Goal: Task Accomplishment & Management: Complete application form

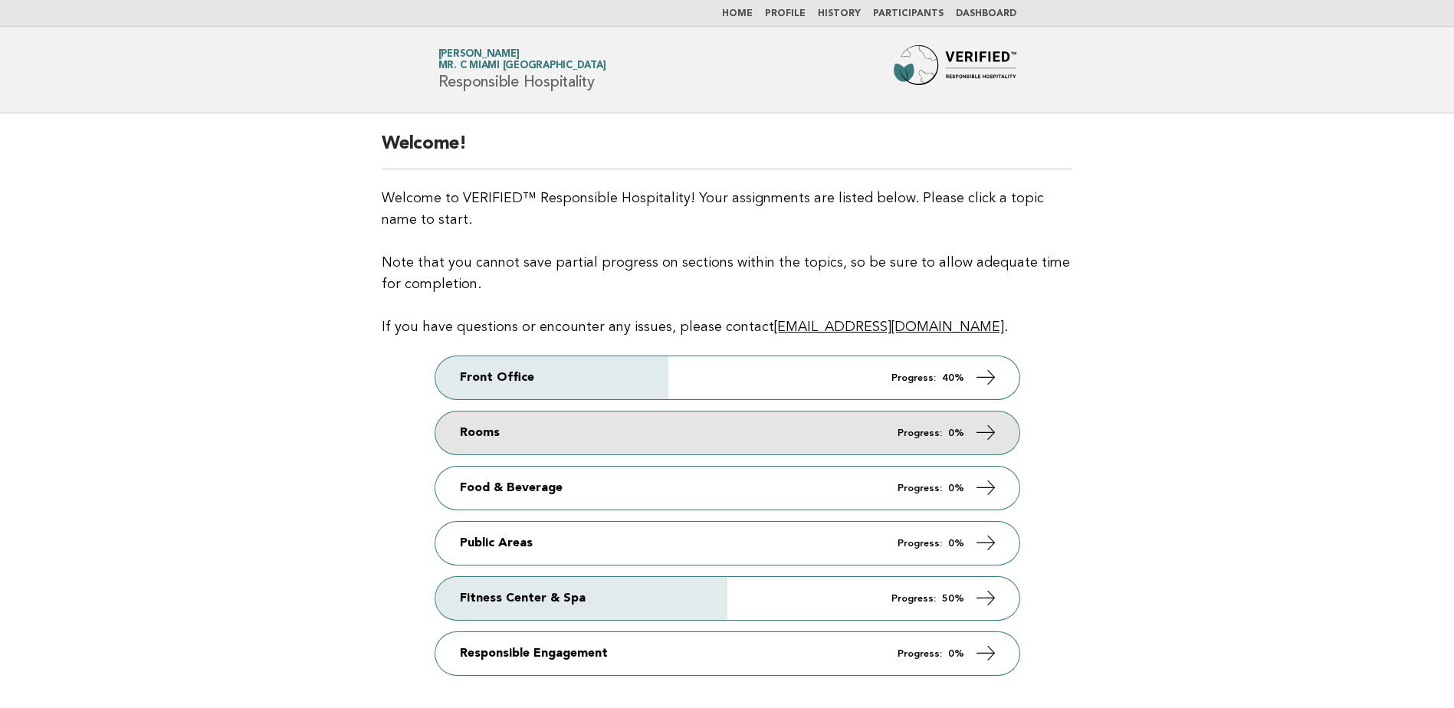
click at [773, 443] on link "Rooms Progress: 0%" at bounding box center [727, 433] width 584 height 43
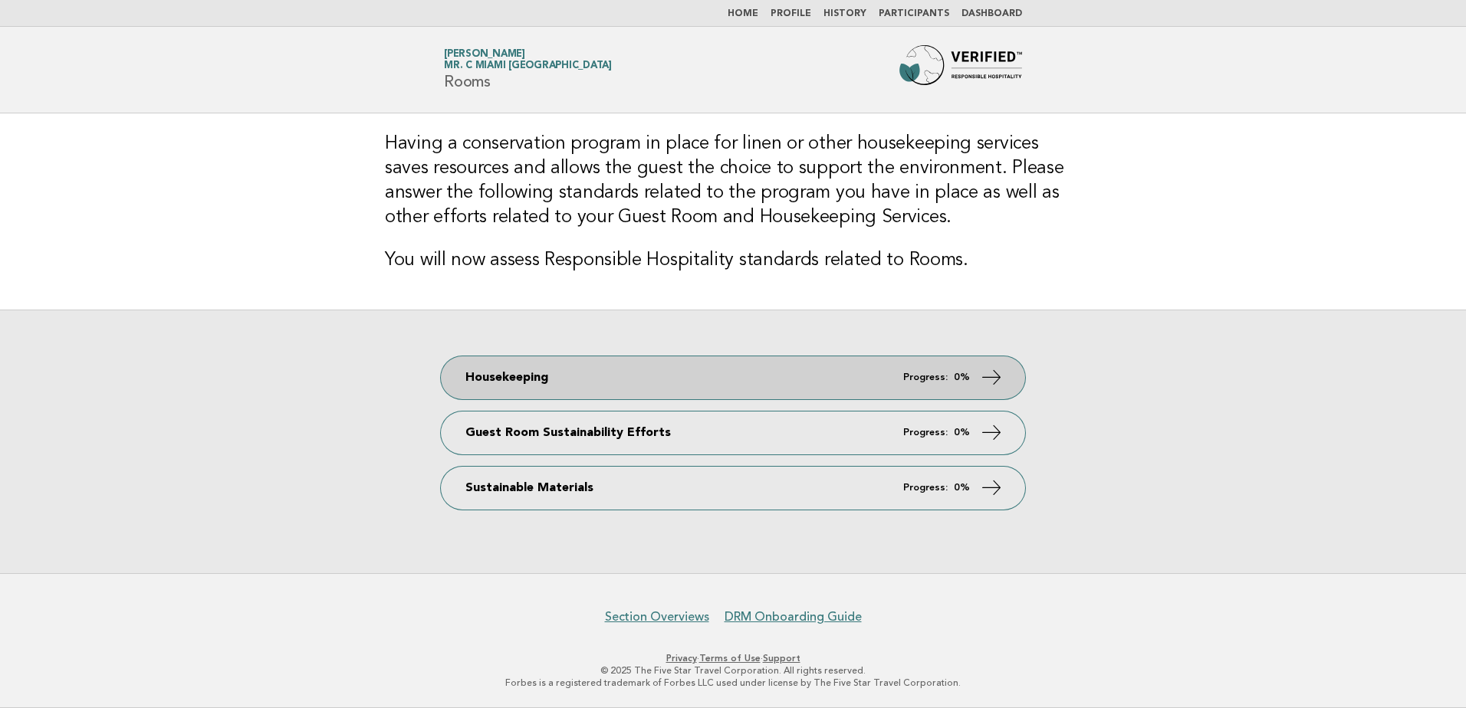
click at [987, 376] on icon at bounding box center [992, 377] width 22 height 22
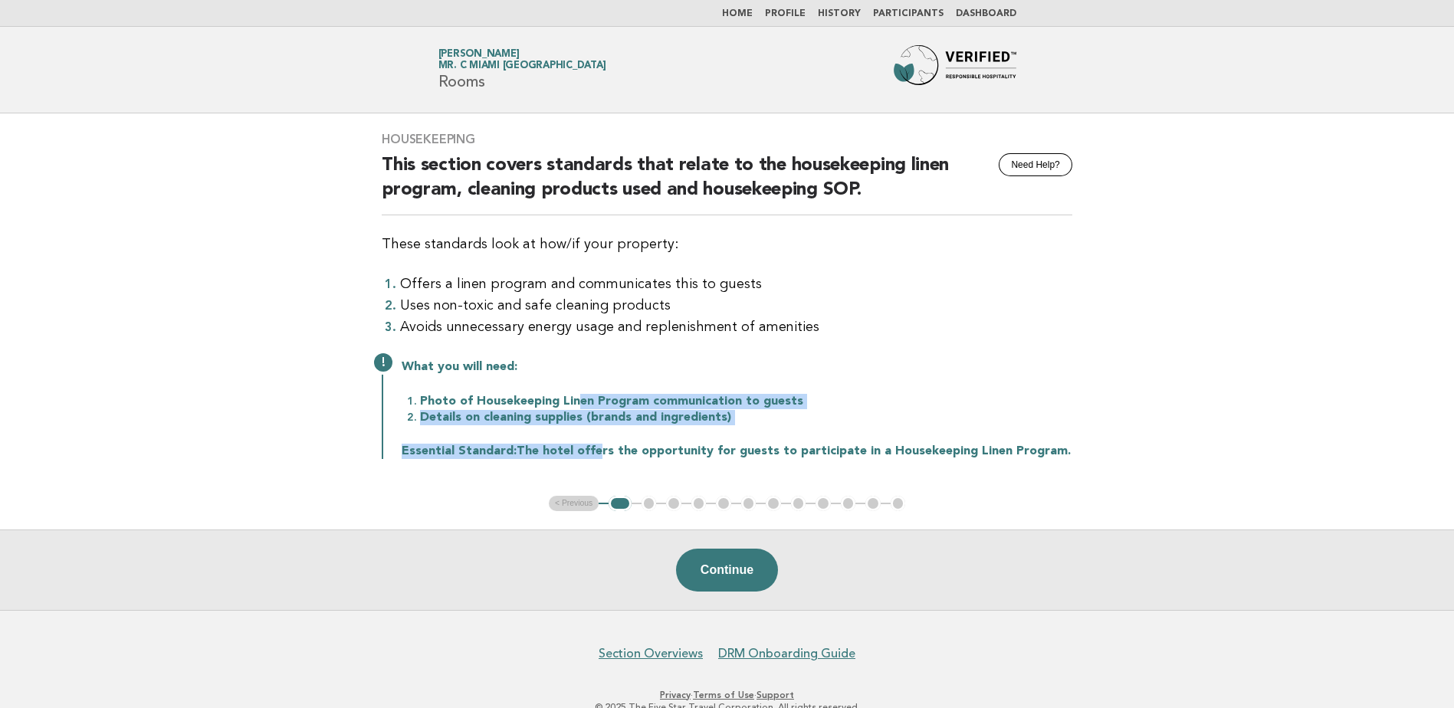
drag, startPoint x: 577, startPoint y: 399, endPoint x: 587, endPoint y: 430, distance: 32.2
click at [587, 430] on div "What you will need: Photo of Housekeeping Linen Program communication to guests…" at bounding box center [727, 408] width 691 height 103
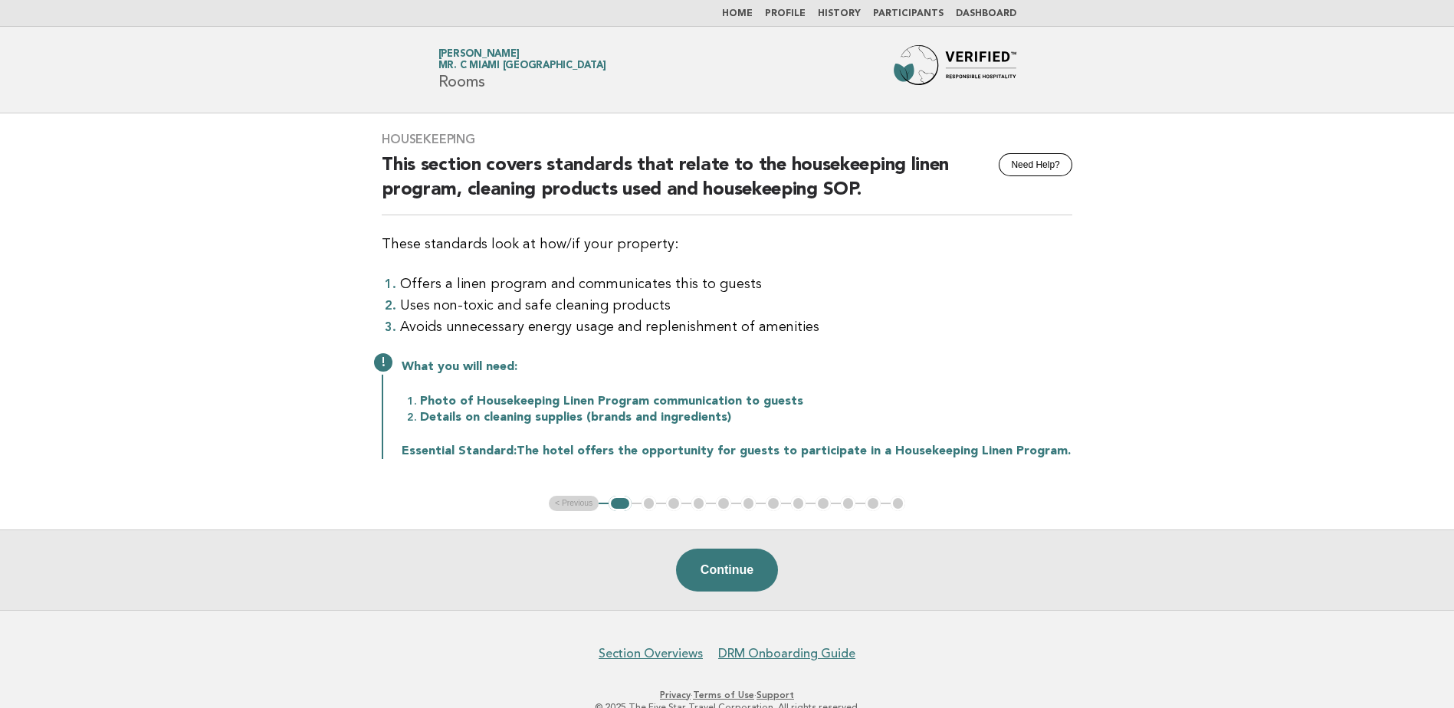
drag, startPoint x: 587, startPoint y: 430, endPoint x: 756, endPoint y: 435, distance: 168.8
click at [756, 435] on div "What you will need: Photo of Housekeeping Linen Program communication to guests…" at bounding box center [727, 408] width 691 height 103
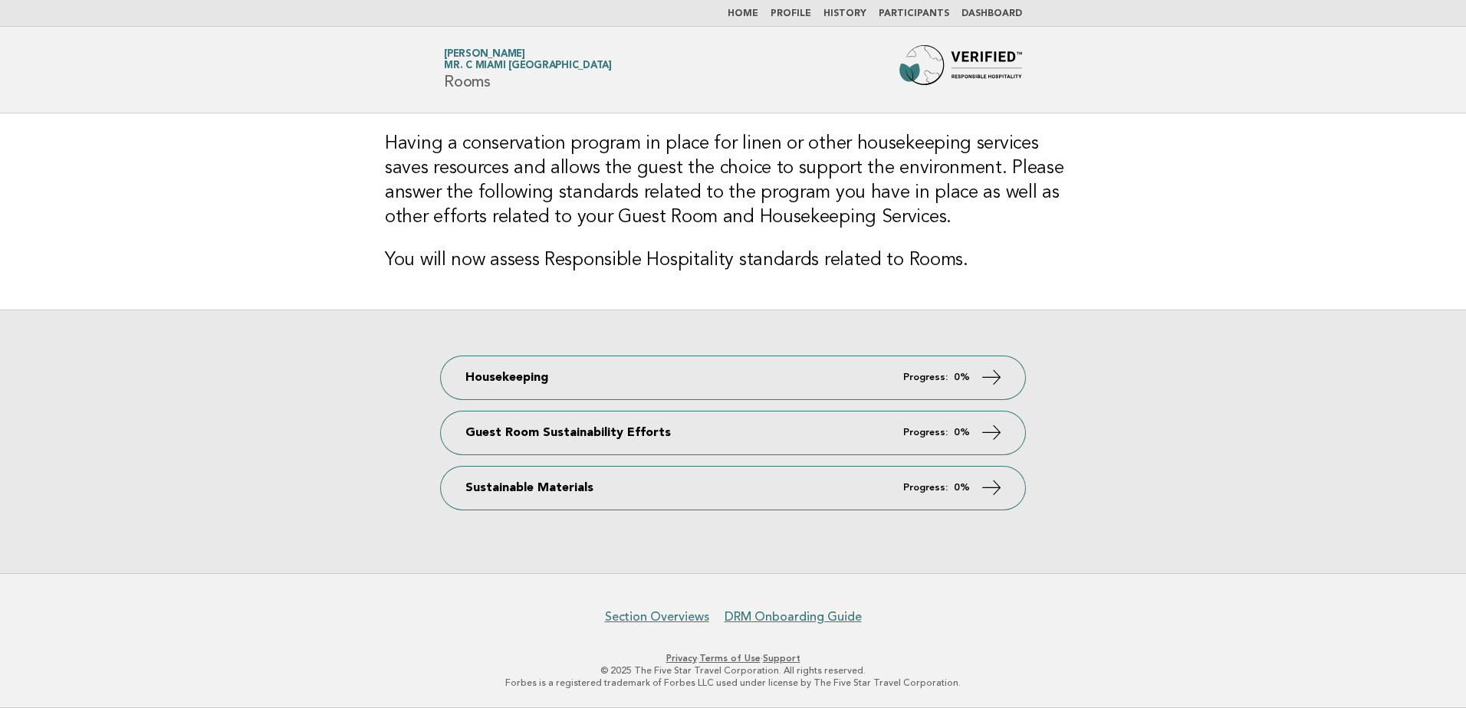
click at [746, 16] on link "Home" at bounding box center [743, 13] width 31 height 9
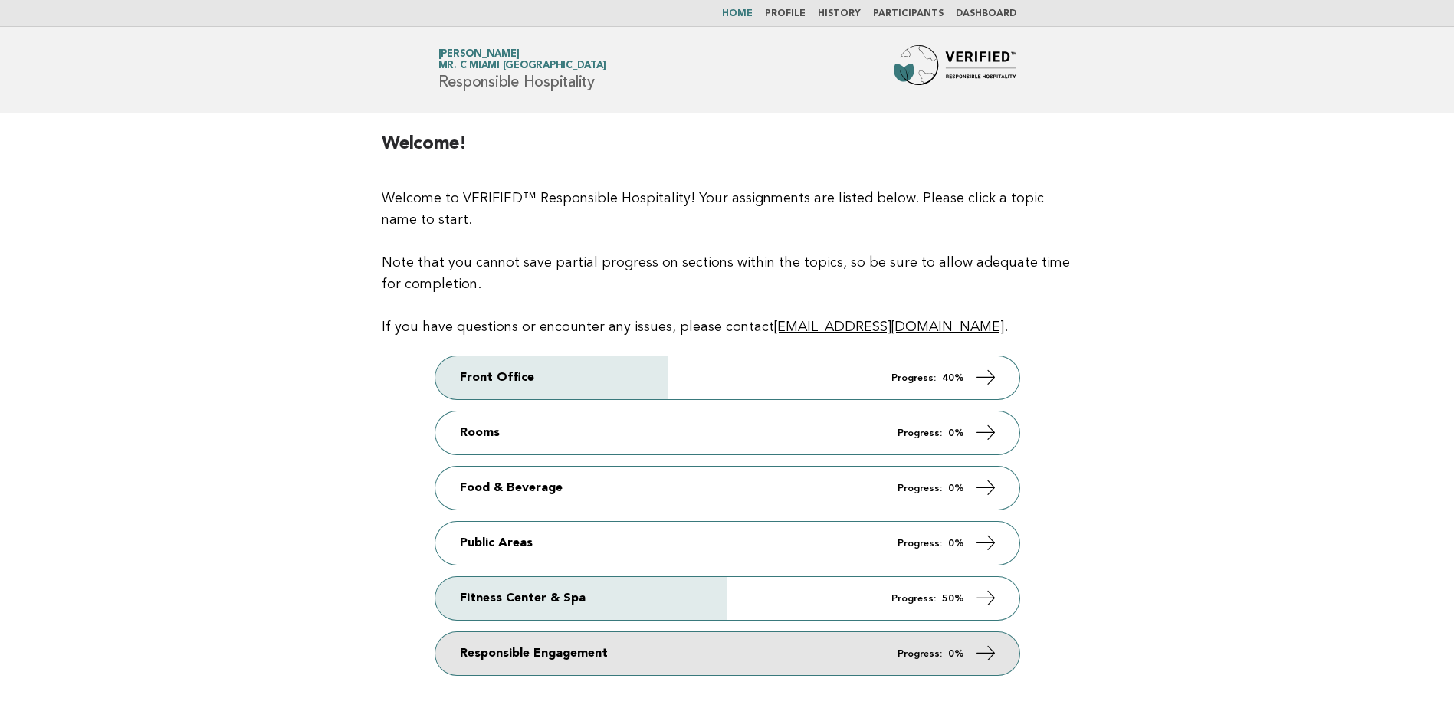
click at [786, 661] on link "Responsible Engagement Progress: 0%" at bounding box center [727, 654] width 584 height 43
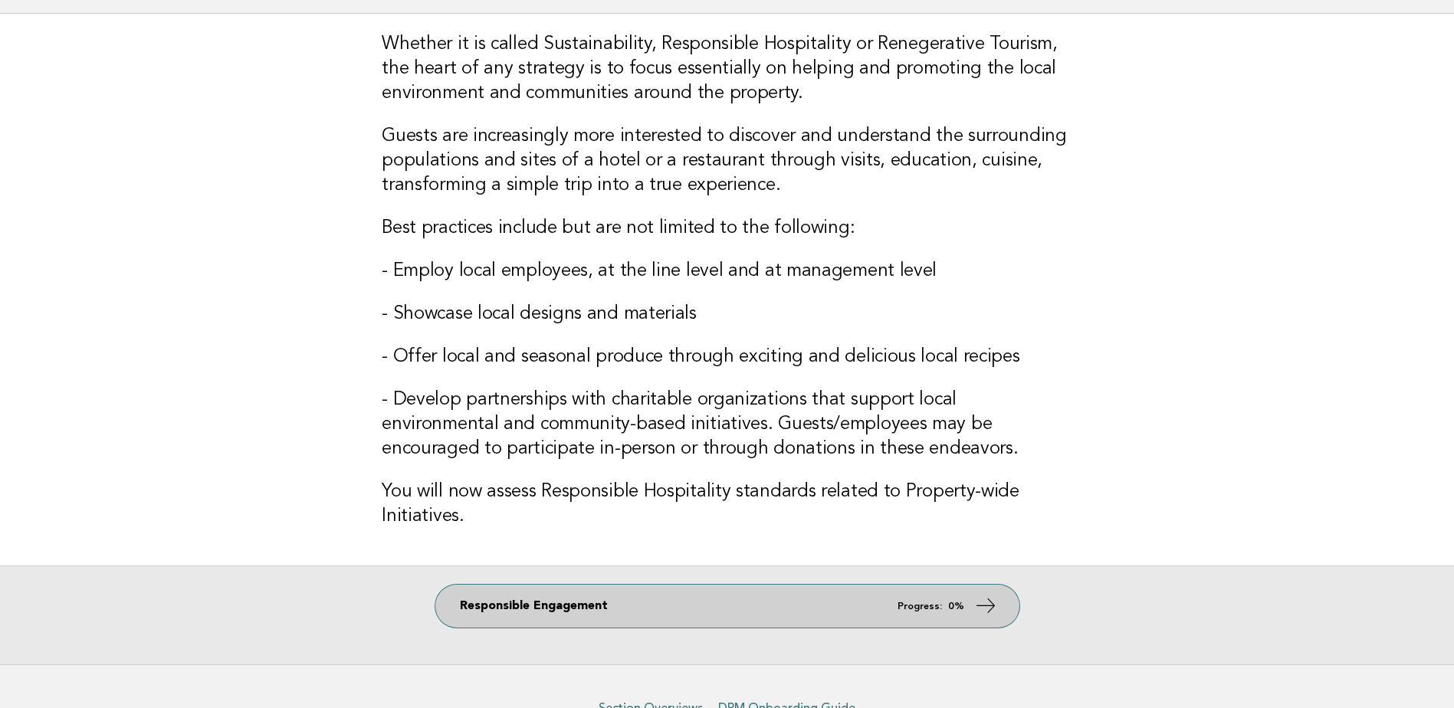
scroll to position [77, 0]
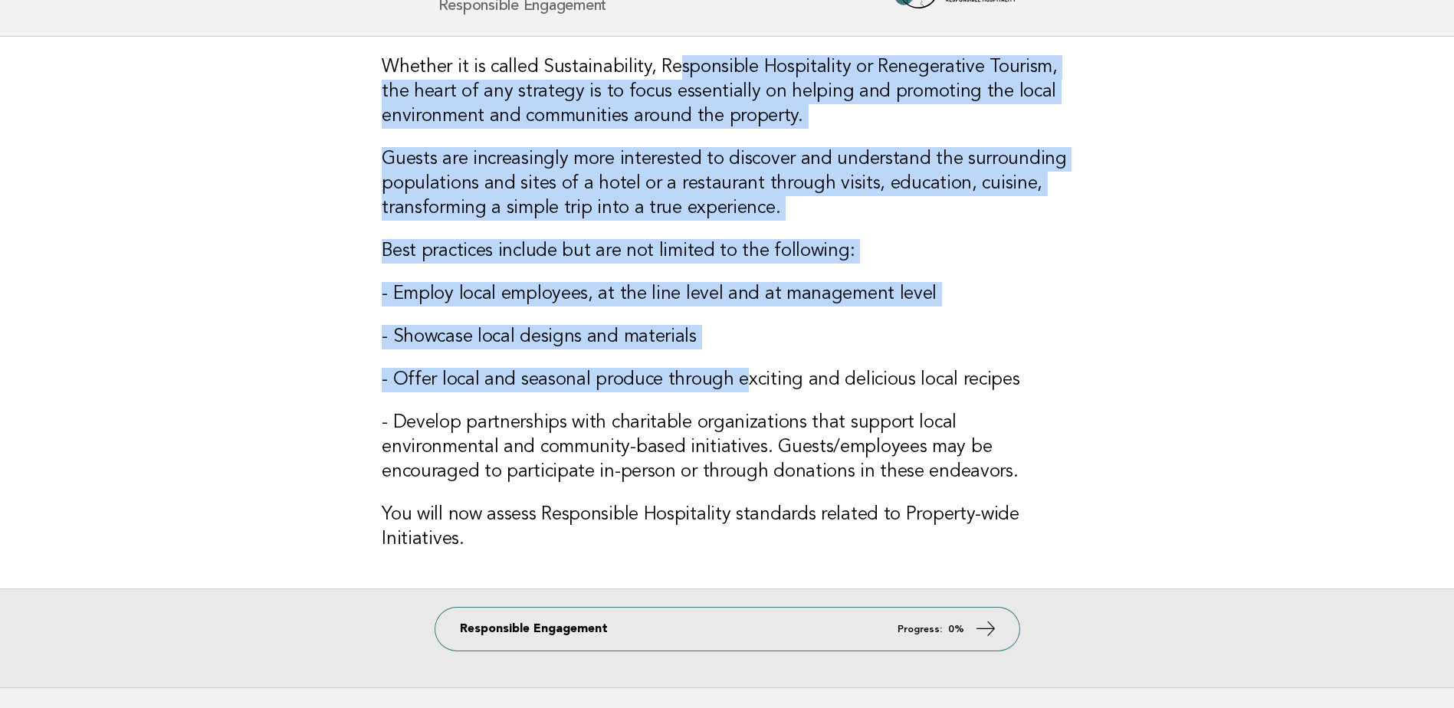
drag, startPoint x: 670, startPoint y: 74, endPoint x: 738, endPoint y: 386, distance: 319.4
click at [738, 386] on div "Whether it is called Sustainability, Responsible Hospitality or Renegerative To…" at bounding box center [727, 313] width 728 height 552
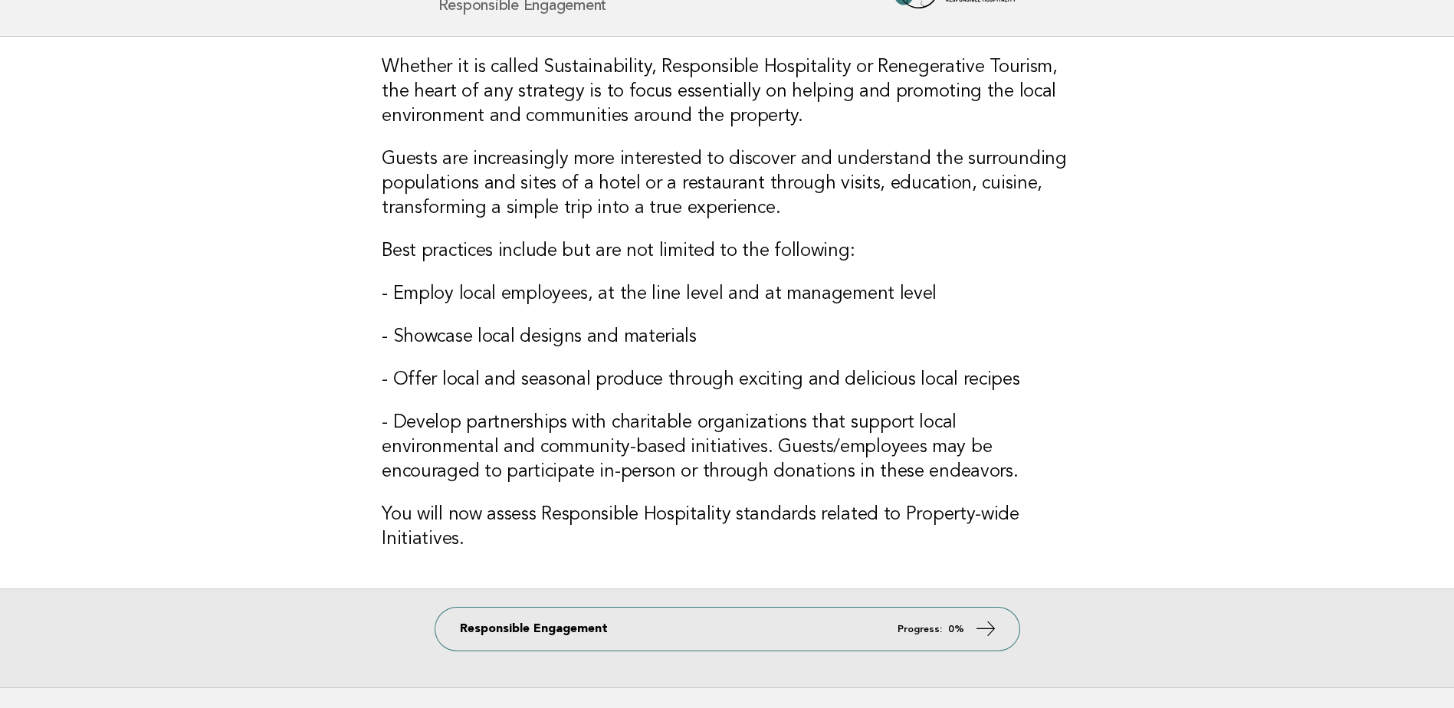
drag, startPoint x: 738, startPoint y: 386, endPoint x: 976, endPoint y: 386, distance: 237.7
click at [976, 386] on h3 "- Offer local and seasonal produce through exciting and delicious local recipes" at bounding box center [727, 380] width 691 height 25
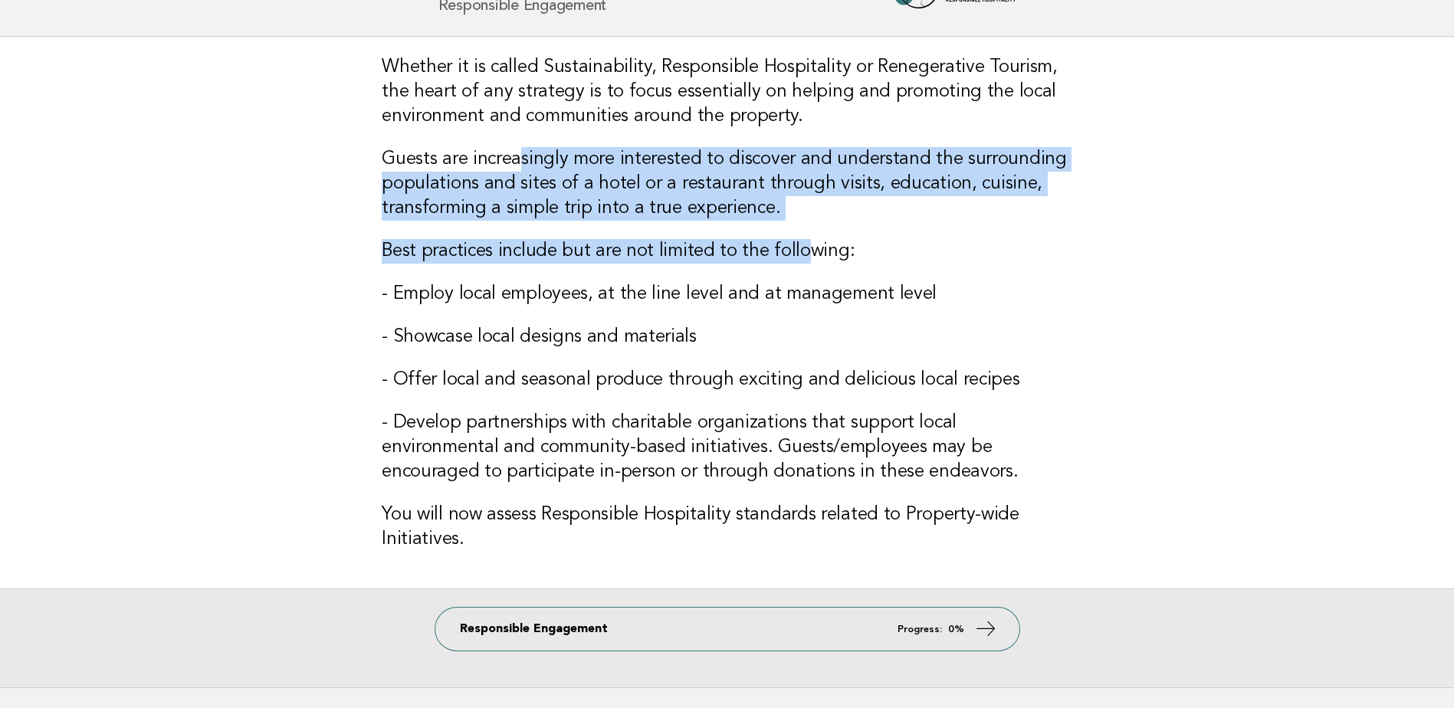
drag, startPoint x: 514, startPoint y: 158, endPoint x: 793, endPoint y: 231, distance: 287.7
click at [793, 231] on div "Whether it is called Sustainability, Responsible Hospitality or Renegerative To…" at bounding box center [727, 313] width 728 height 552
drag, startPoint x: 793, startPoint y: 231, endPoint x: 704, endPoint y: 251, distance: 91.1
click at [704, 251] on h3 "Best practices include but are not limited to the following:" at bounding box center [727, 251] width 691 height 25
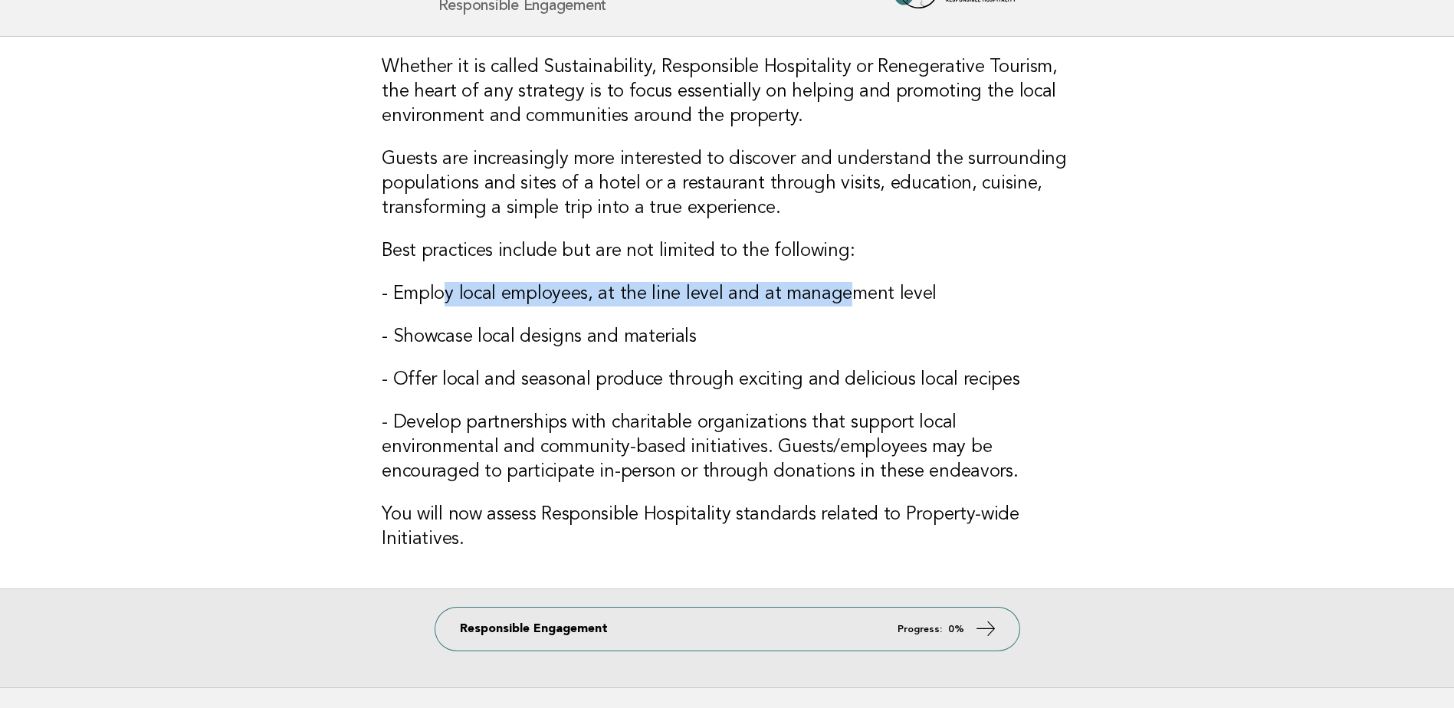
drag, startPoint x: 529, startPoint y: 302, endPoint x: 845, endPoint y: 304, distance: 315.9
click at [845, 304] on h3 "- Employ local employees, at the line level and at management level" at bounding box center [727, 294] width 691 height 25
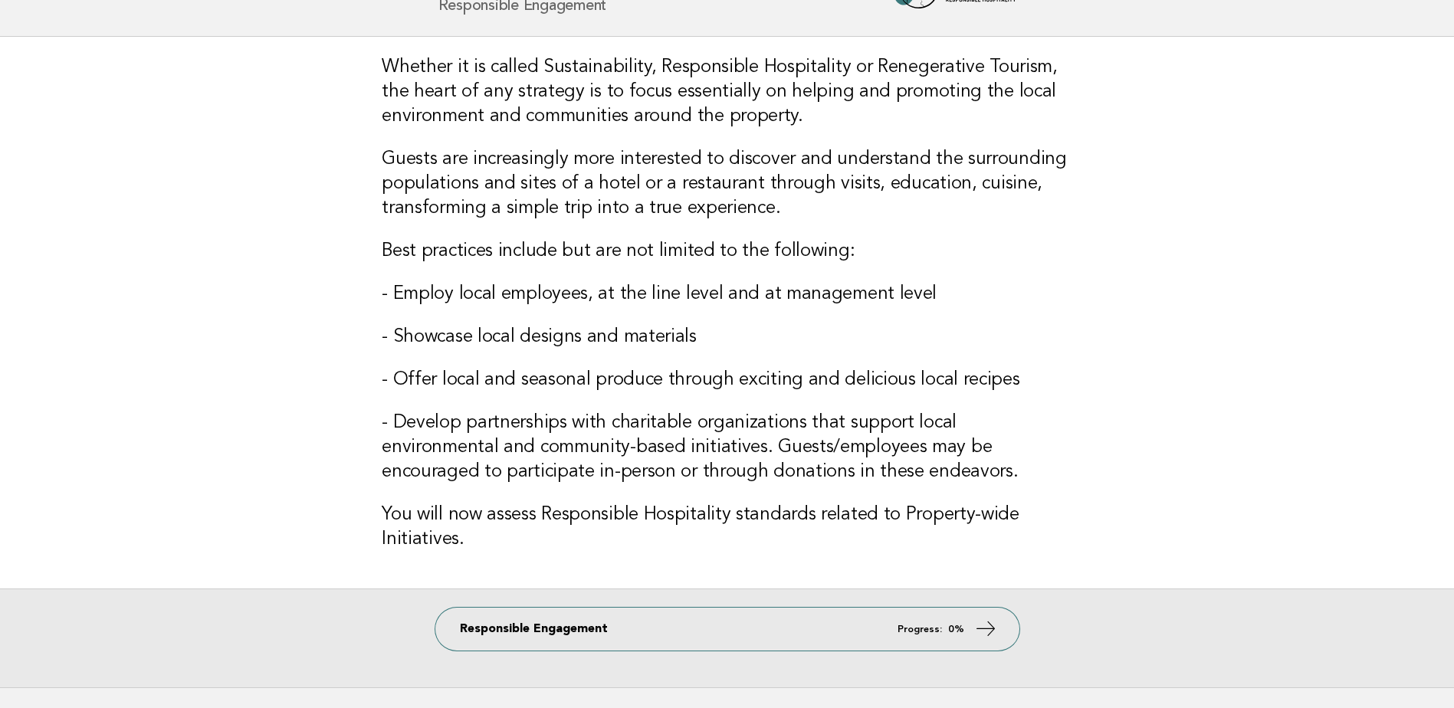
drag, startPoint x: 845, startPoint y: 304, endPoint x: 531, endPoint y: 343, distance: 316.8
click at [531, 344] on h3 "- Showcase local designs and materials" at bounding box center [727, 337] width 691 height 25
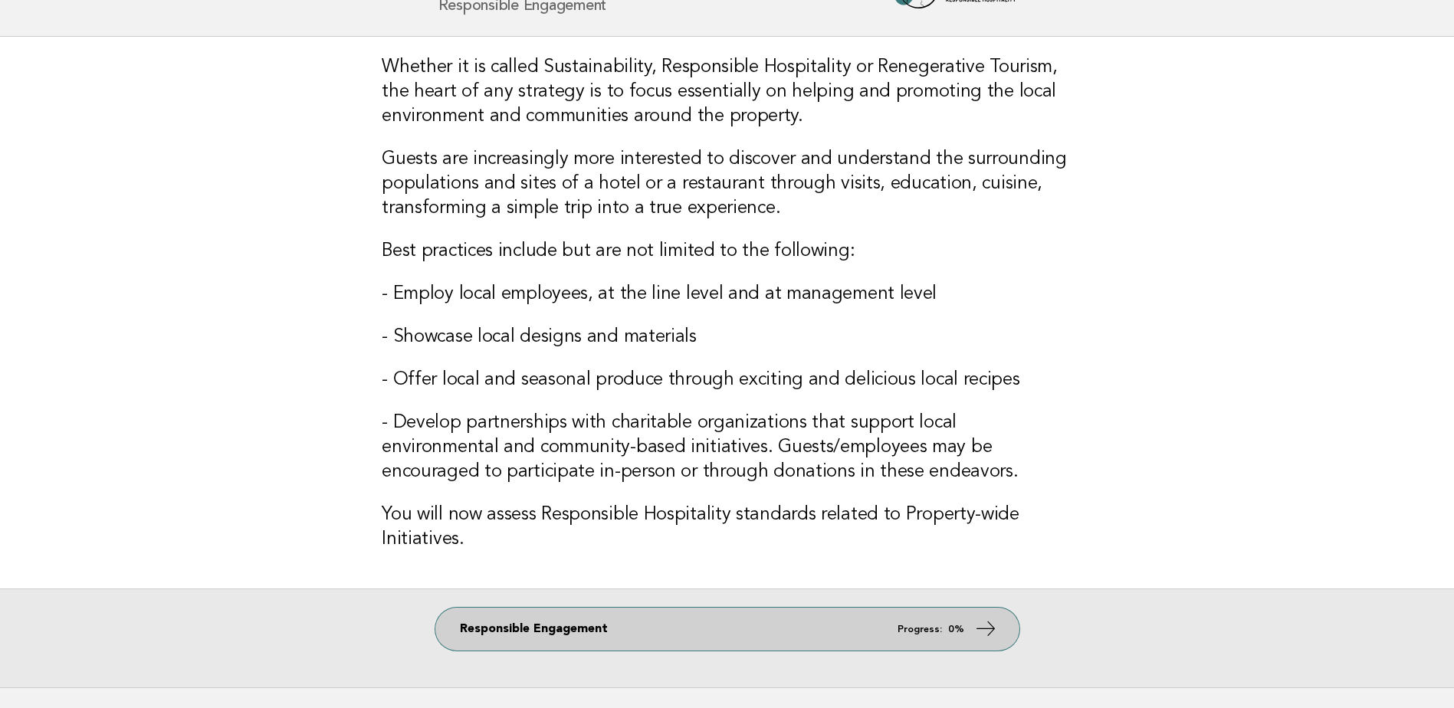
click at [937, 633] on em "Progress:" at bounding box center [920, 630] width 44 height 10
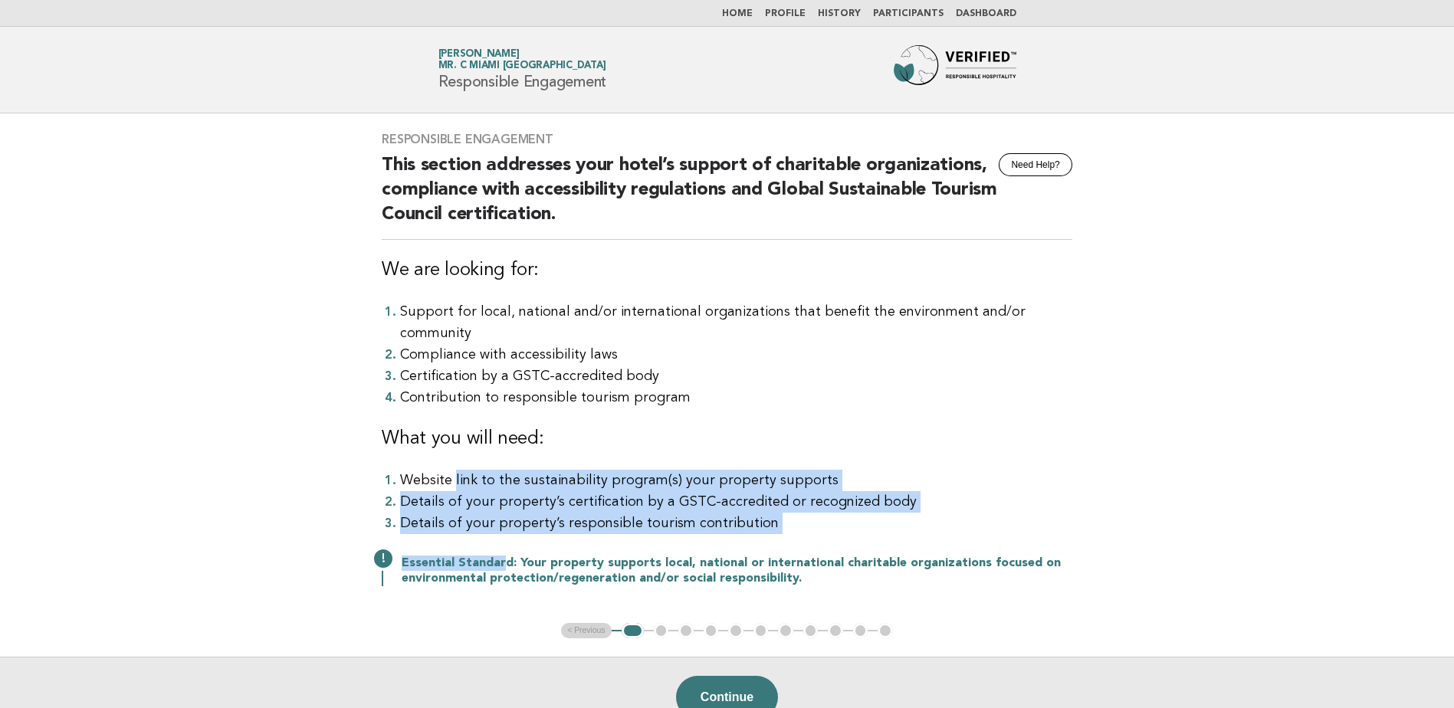
drag, startPoint x: 452, startPoint y: 457, endPoint x: 501, endPoint y: 517, distance: 77.8
click at [501, 517] on div "Responsible Engagement Need Help? This section addresses your hotel’s support o…" at bounding box center [727, 368] width 728 height 510
click at [779, 513] on li "Details of your property’s responsible tourism contribution" at bounding box center [736, 523] width 672 height 21
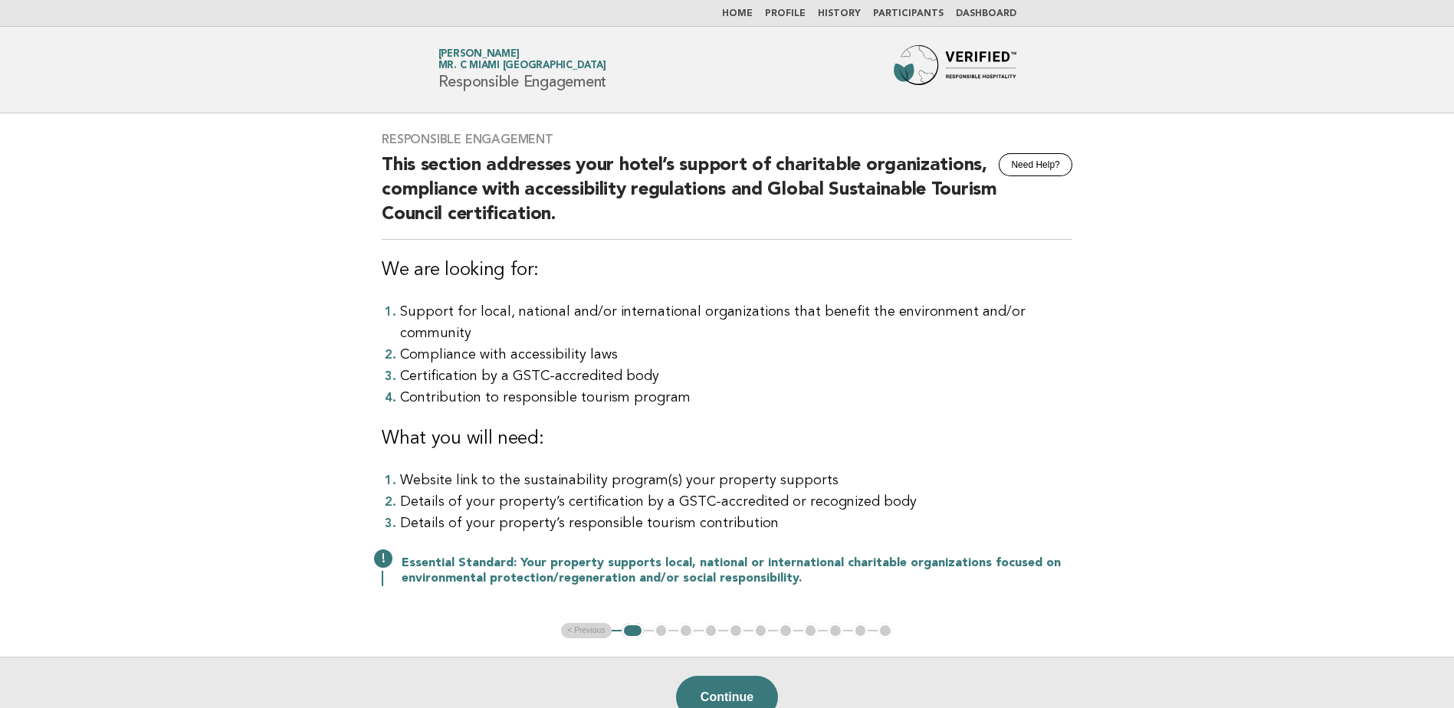
click at [698, 676] on button "Continue" at bounding box center [727, 697] width 102 height 43
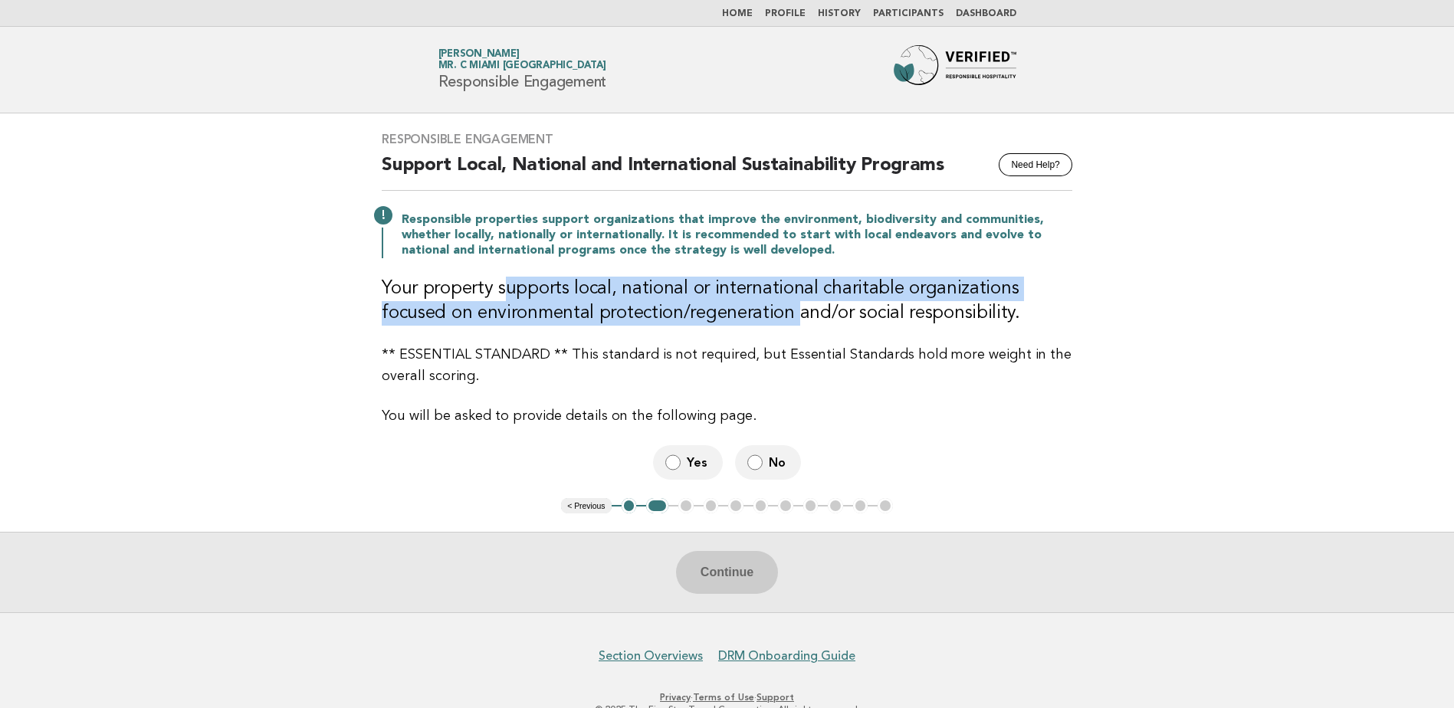
drag, startPoint x: 505, startPoint y: 297, endPoint x: 724, endPoint y: 319, distance: 219.6
click at [724, 319] on h3 "Your property supports local, national or international charitable organization…" at bounding box center [727, 301] width 691 height 49
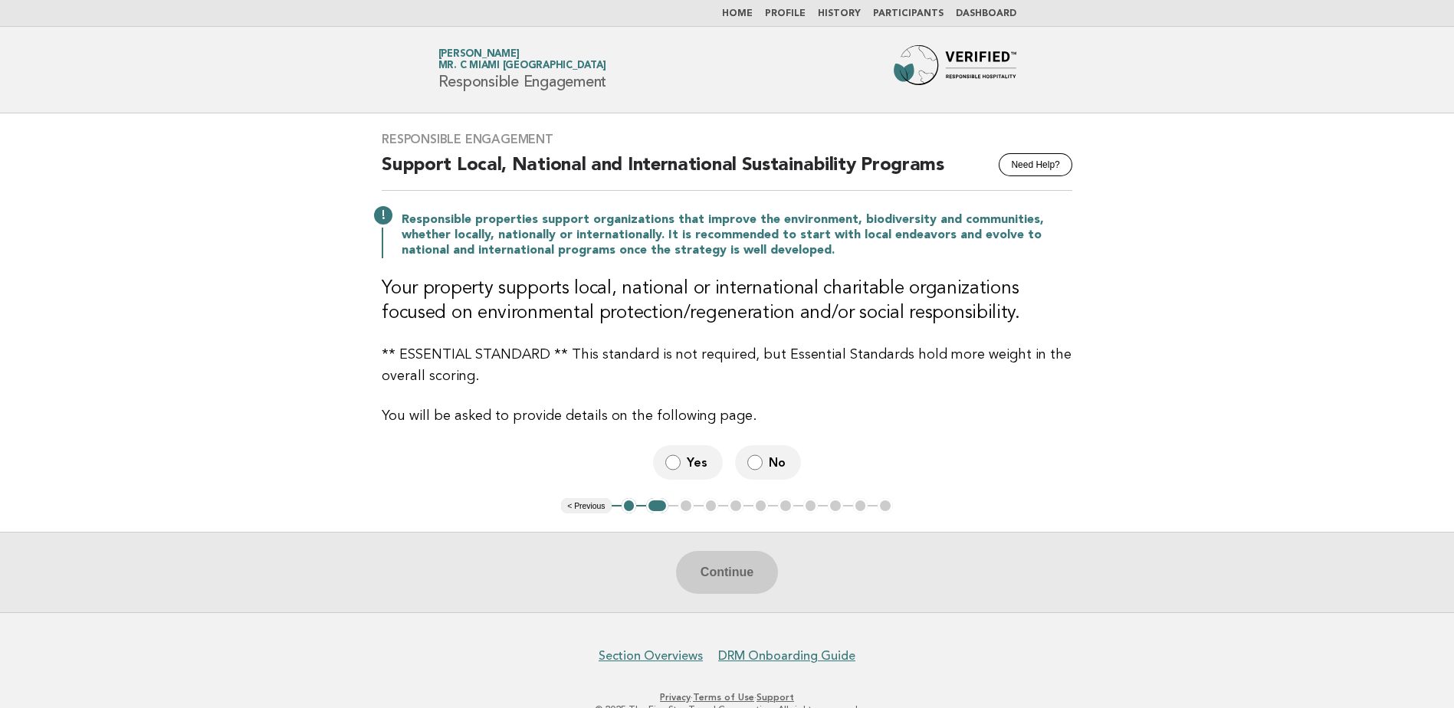
drag, startPoint x: 724, startPoint y: 319, endPoint x: 607, endPoint y: 365, distance: 125.3
click at [607, 365] on p "** ESSENTIAL STANDARD ** This standard is not required, but Essential Standards…" at bounding box center [727, 365] width 691 height 43
click at [682, 468] on label "Yes" at bounding box center [688, 462] width 70 height 35
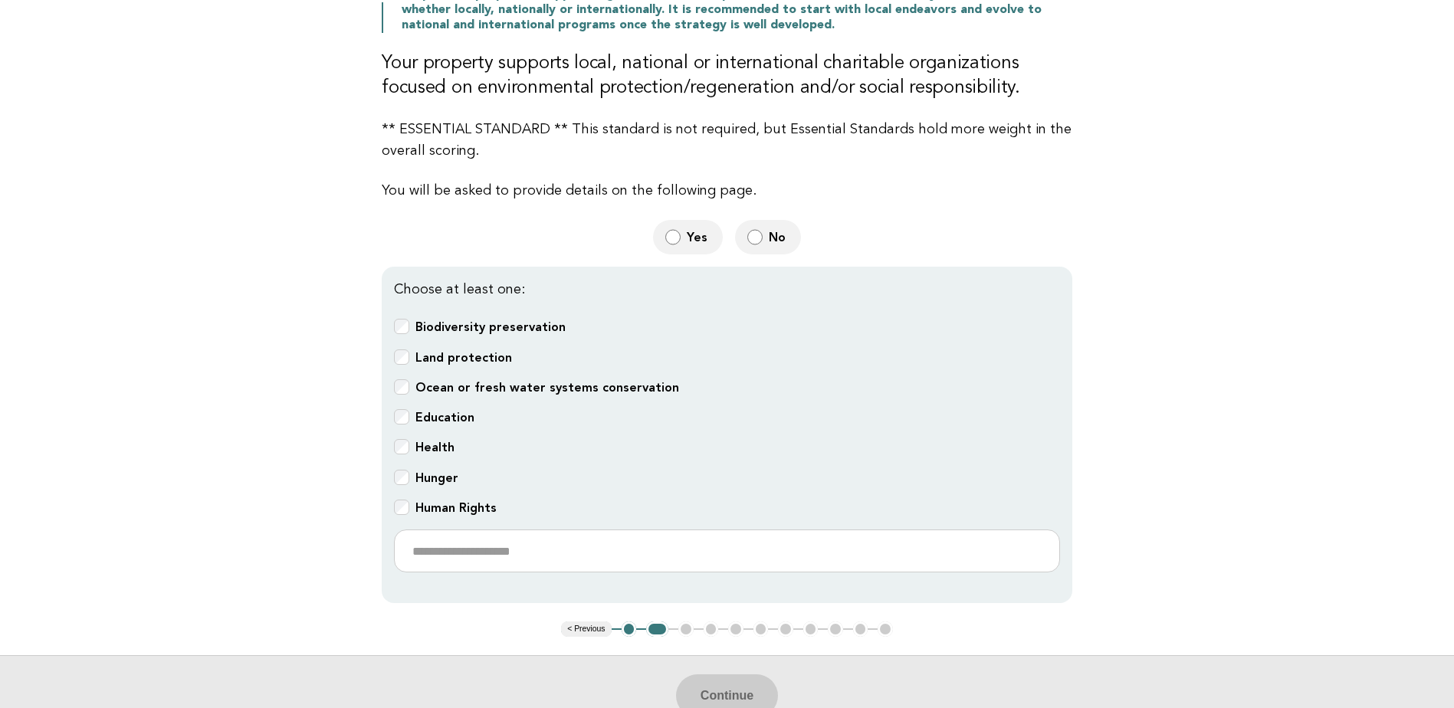
scroll to position [230, 0]
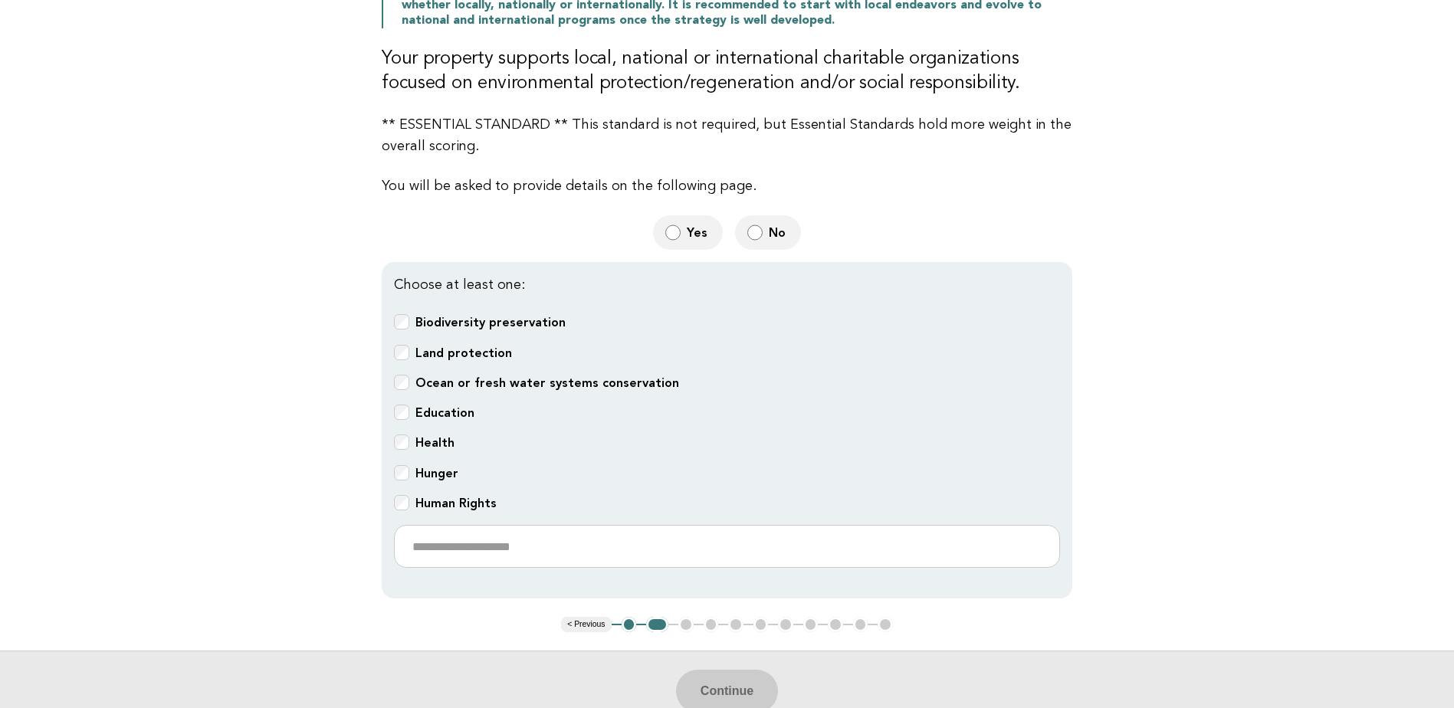
click at [457, 385] on b "Ocean or fresh water systems conservation" at bounding box center [548, 383] width 264 height 15
click at [422, 442] on b "Health" at bounding box center [435, 442] width 39 height 15
click at [418, 442] on b "Health" at bounding box center [435, 442] width 39 height 15
click at [718, 677] on button "Continue" at bounding box center [727, 691] width 102 height 43
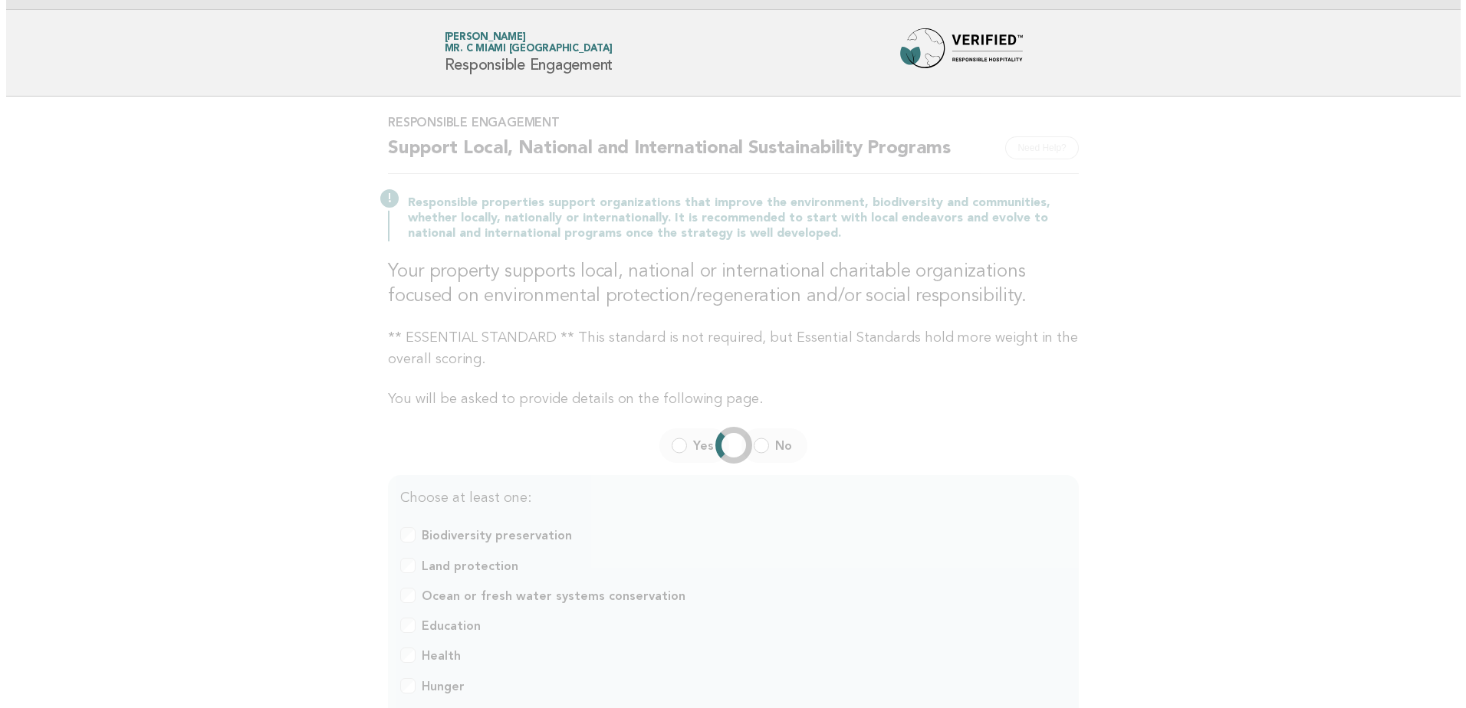
scroll to position [0, 0]
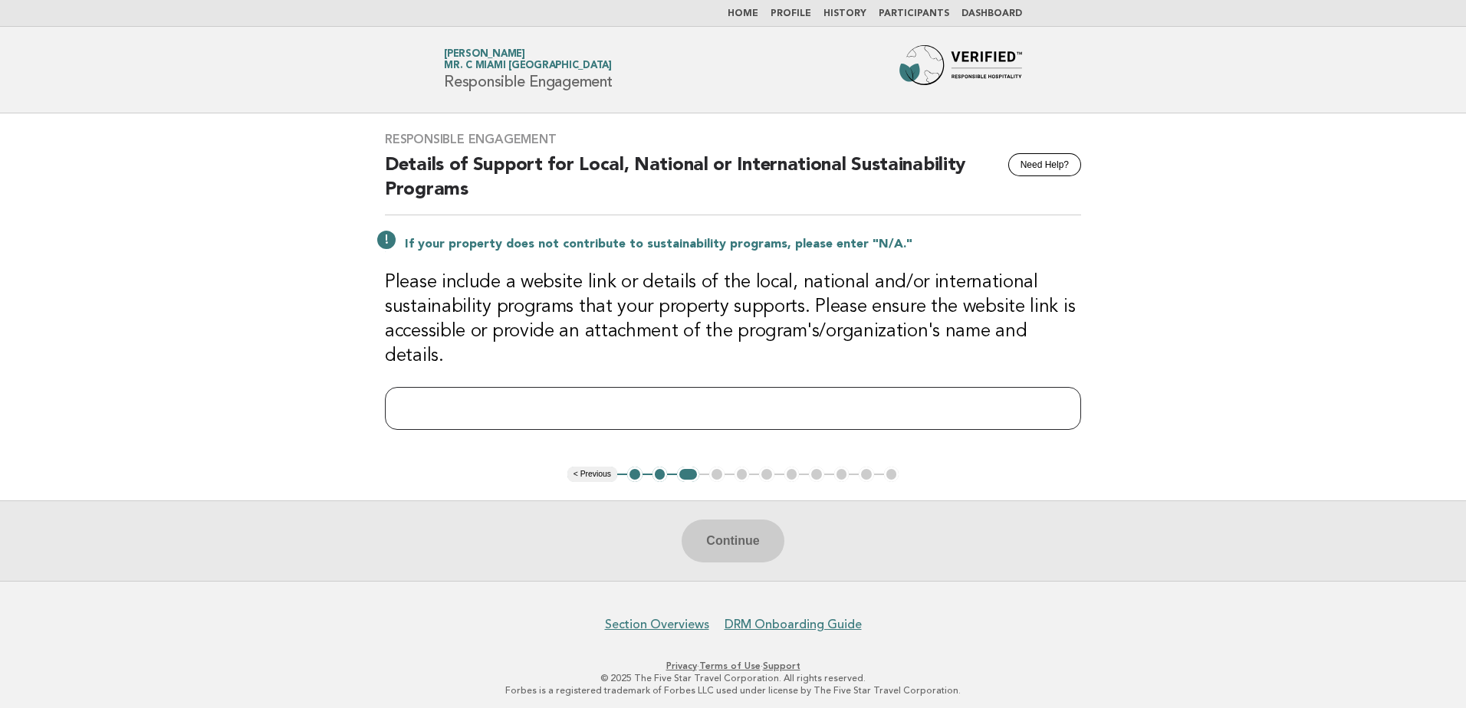
click at [710, 389] on input "text" at bounding box center [733, 408] width 696 height 43
click at [569, 387] on input "text" at bounding box center [733, 408] width 696 height 43
click at [590, 409] on input "text" at bounding box center [733, 408] width 696 height 43
click at [621, 396] on input "text" at bounding box center [733, 408] width 696 height 43
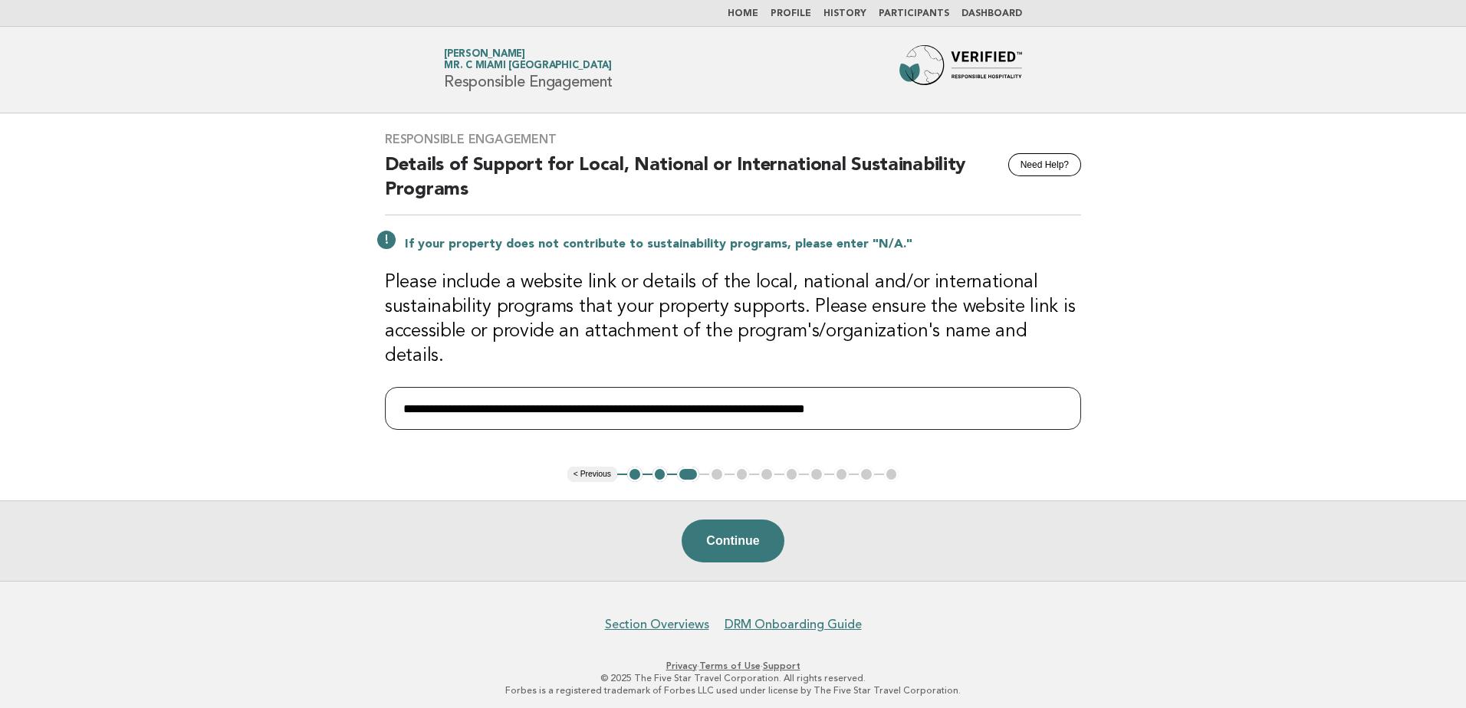
click at [502, 390] on input "**********" at bounding box center [733, 408] width 696 height 43
click at [1064, 399] on input "**********" at bounding box center [733, 408] width 696 height 43
paste input "**********"
click at [1030, 394] on input "**********" at bounding box center [733, 408] width 696 height 43
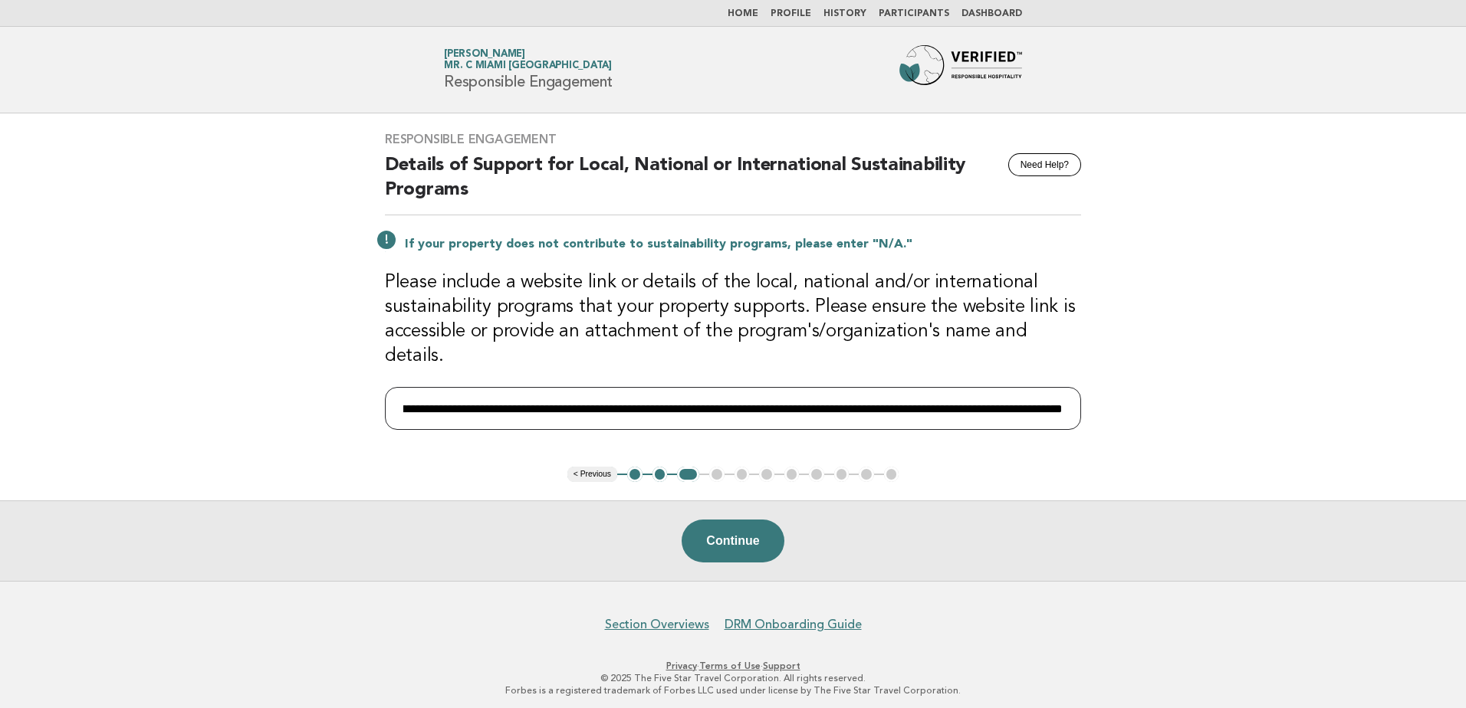
click at [983, 389] on input "**********" at bounding box center [733, 408] width 696 height 43
click at [982, 393] on input "**********" at bounding box center [733, 408] width 696 height 43
paste input "**********"
type input "**********"
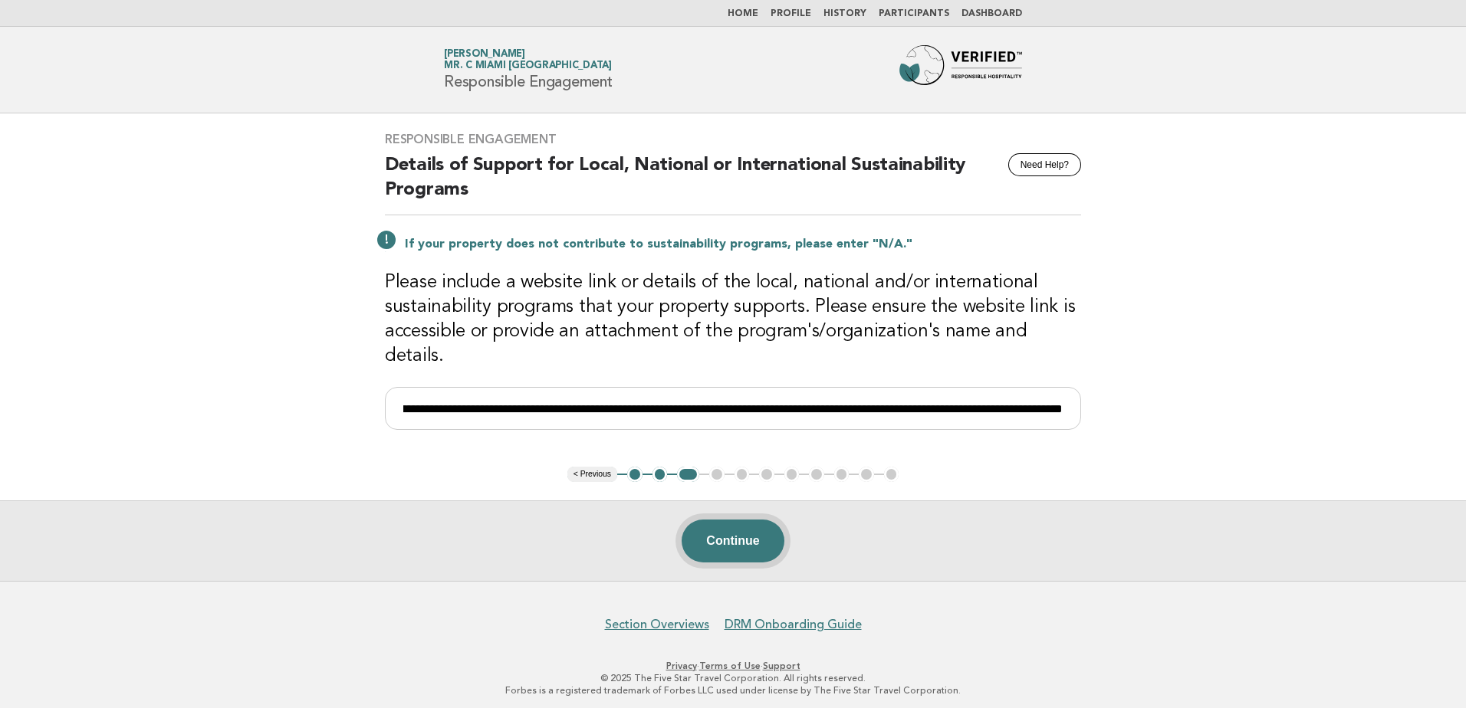
scroll to position [0, 0]
click at [715, 536] on button "Continue" at bounding box center [733, 541] width 102 height 43
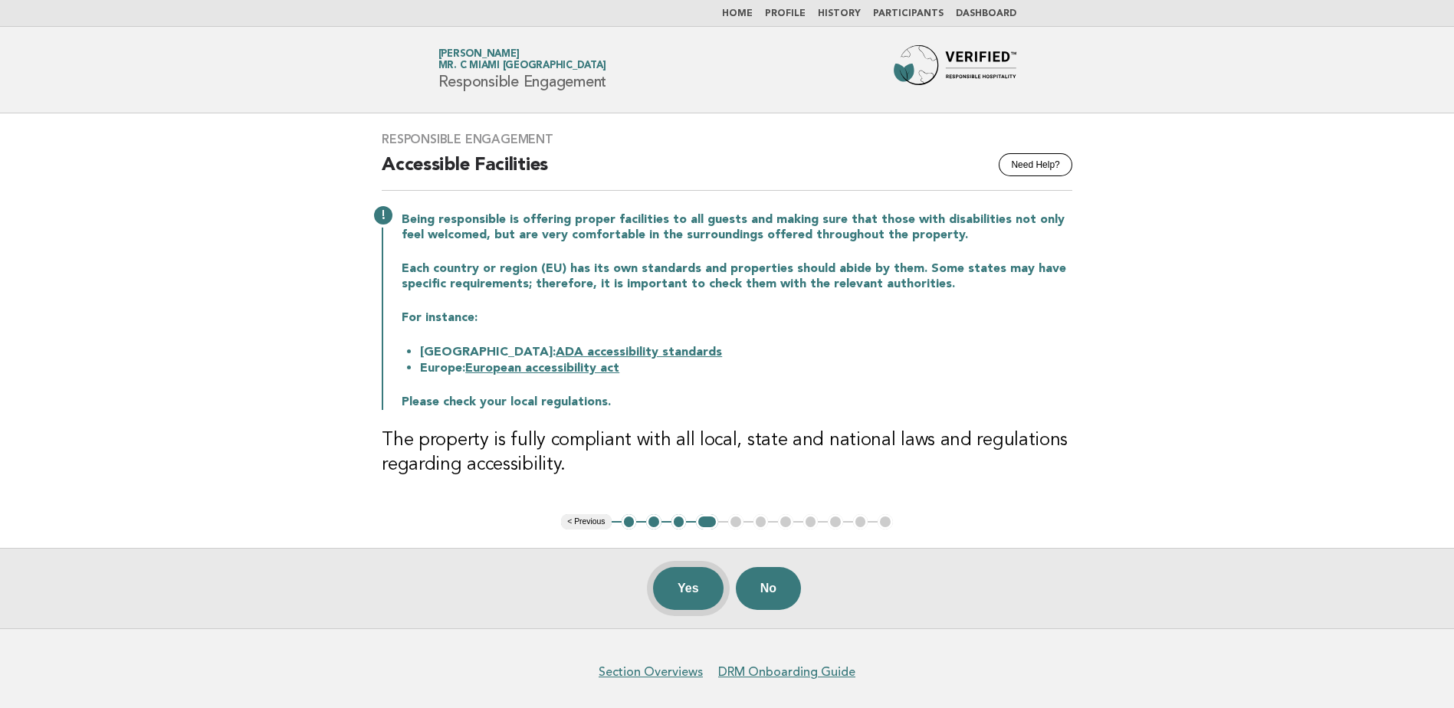
click at [687, 596] on button "Yes" at bounding box center [688, 588] width 71 height 43
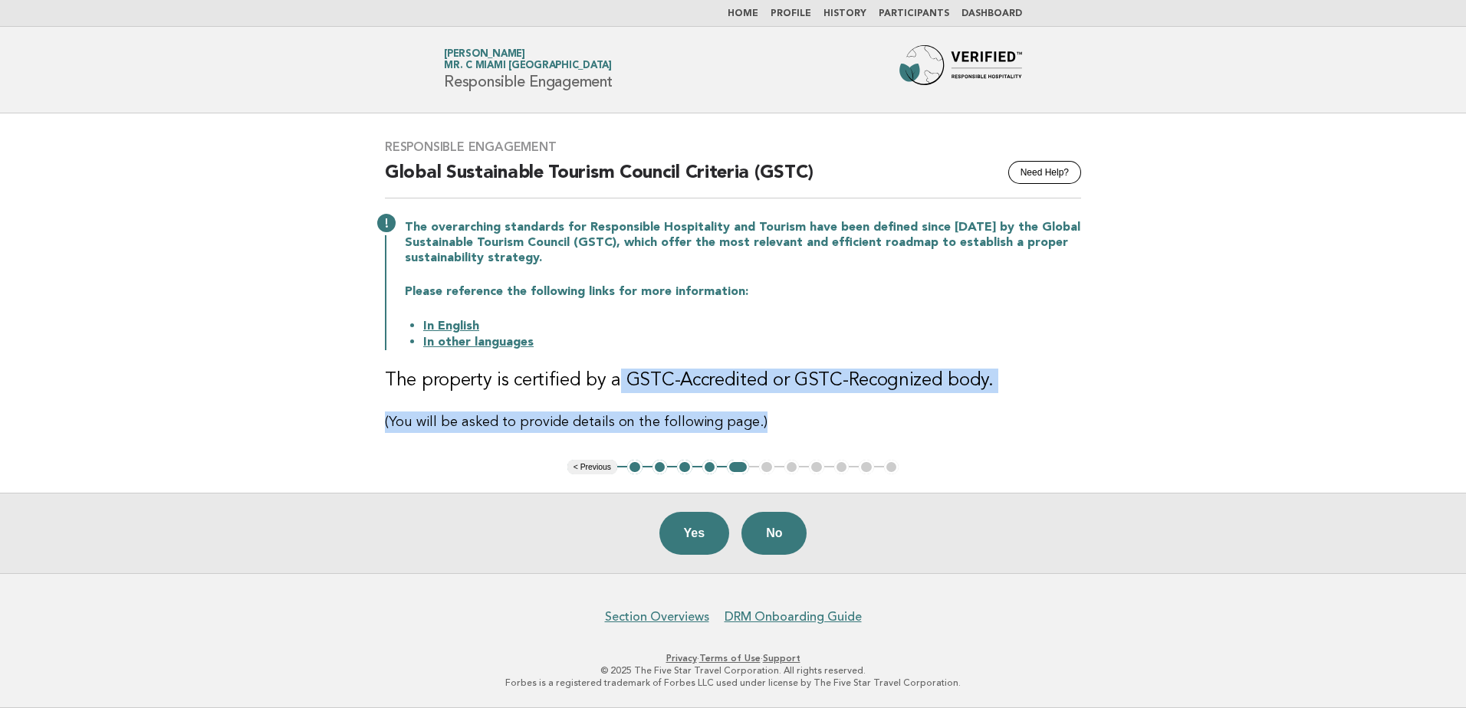
drag, startPoint x: 610, startPoint y: 384, endPoint x: 919, endPoint y: 396, distance: 310.0
click at [919, 396] on div "Responsible Engagement Need Help? Global Sustainable Tourism Council Criteria (…" at bounding box center [732, 286] width 733 height 330
drag, startPoint x: 919, startPoint y: 396, endPoint x: 857, endPoint y: 406, distance: 62.8
click at [857, 406] on div "Responsible Engagement Need Help? Global Sustainable Tourism Council Criteria (…" at bounding box center [732, 286] width 733 height 330
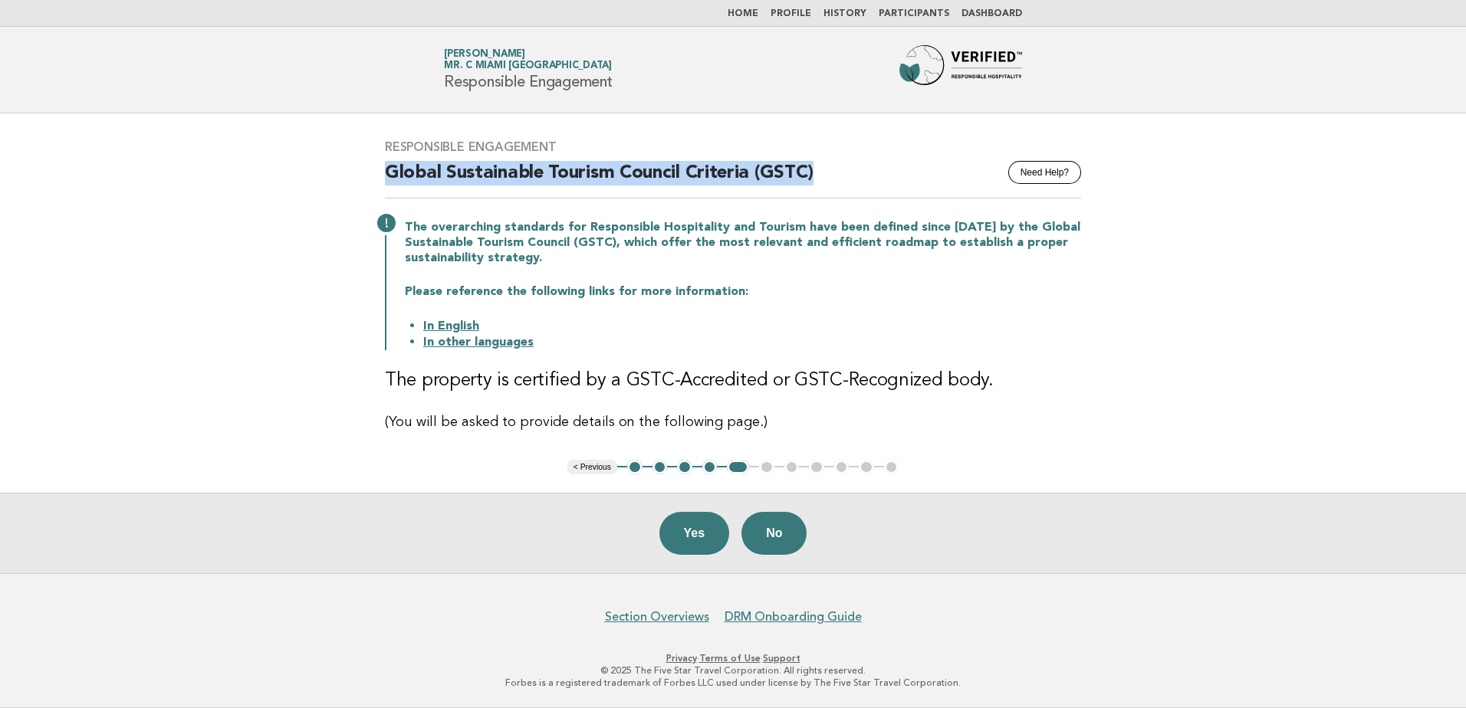
drag, startPoint x: 369, startPoint y: 174, endPoint x: 845, endPoint y: 169, distance: 476.1
click at [845, 169] on div "Responsible Engagement Need Help? Global Sustainable Tourism Council Criteria (…" at bounding box center [732, 286] width 733 height 330
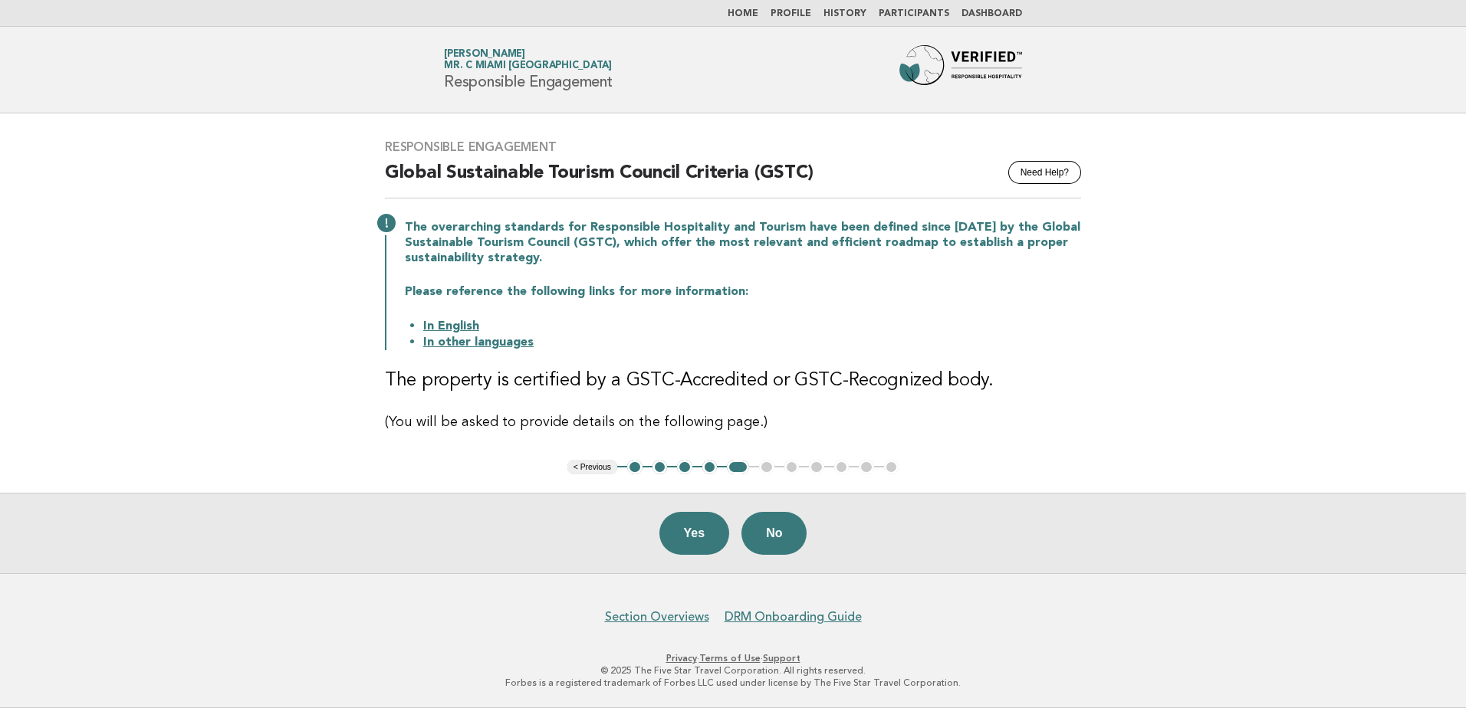
click at [912, 296] on p "Please reference the following links for more information:" at bounding box center [743, 291] width 676 height 15
click at [455, 324] on link "In English" at bounding box center [451, 326] width 56 height 12
click at [758, 17] on link "Home" at bounding box center [743, 13] width 31 height 9
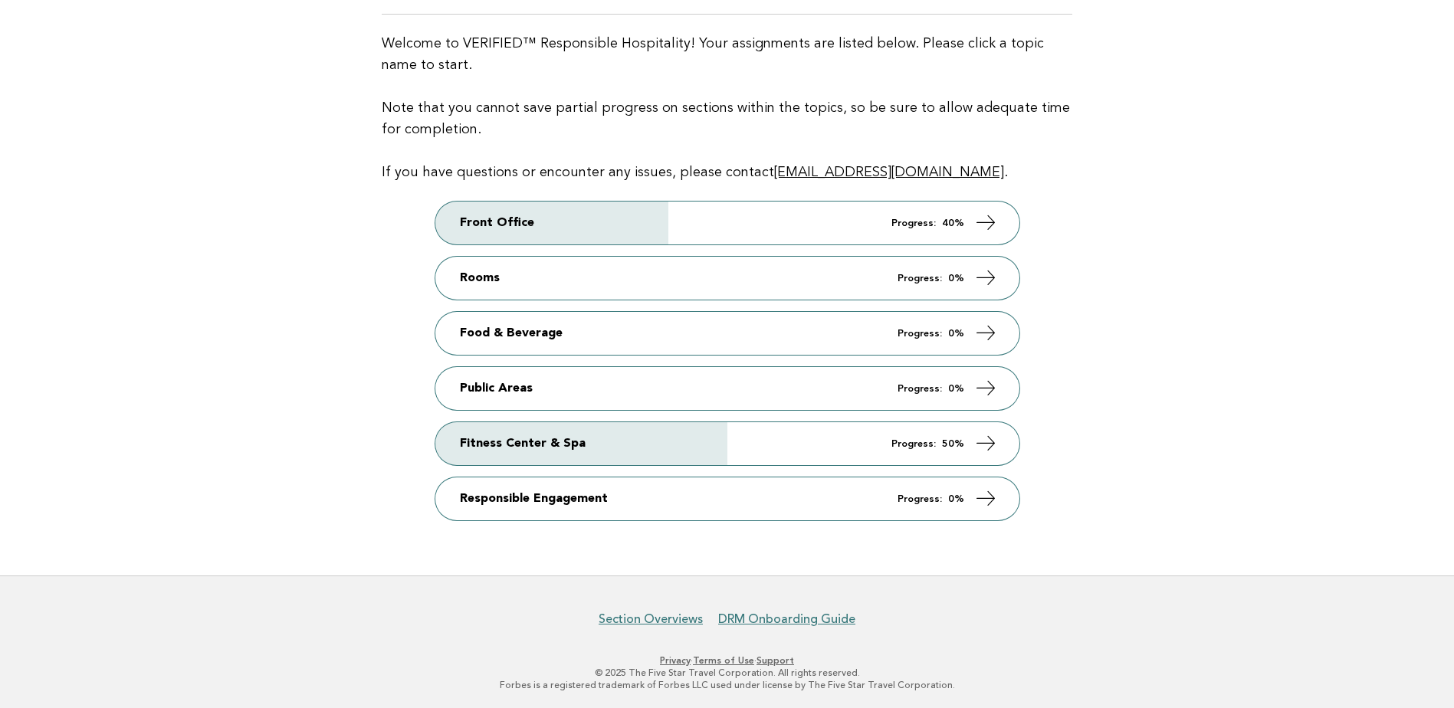
scroll to position [156, 0]
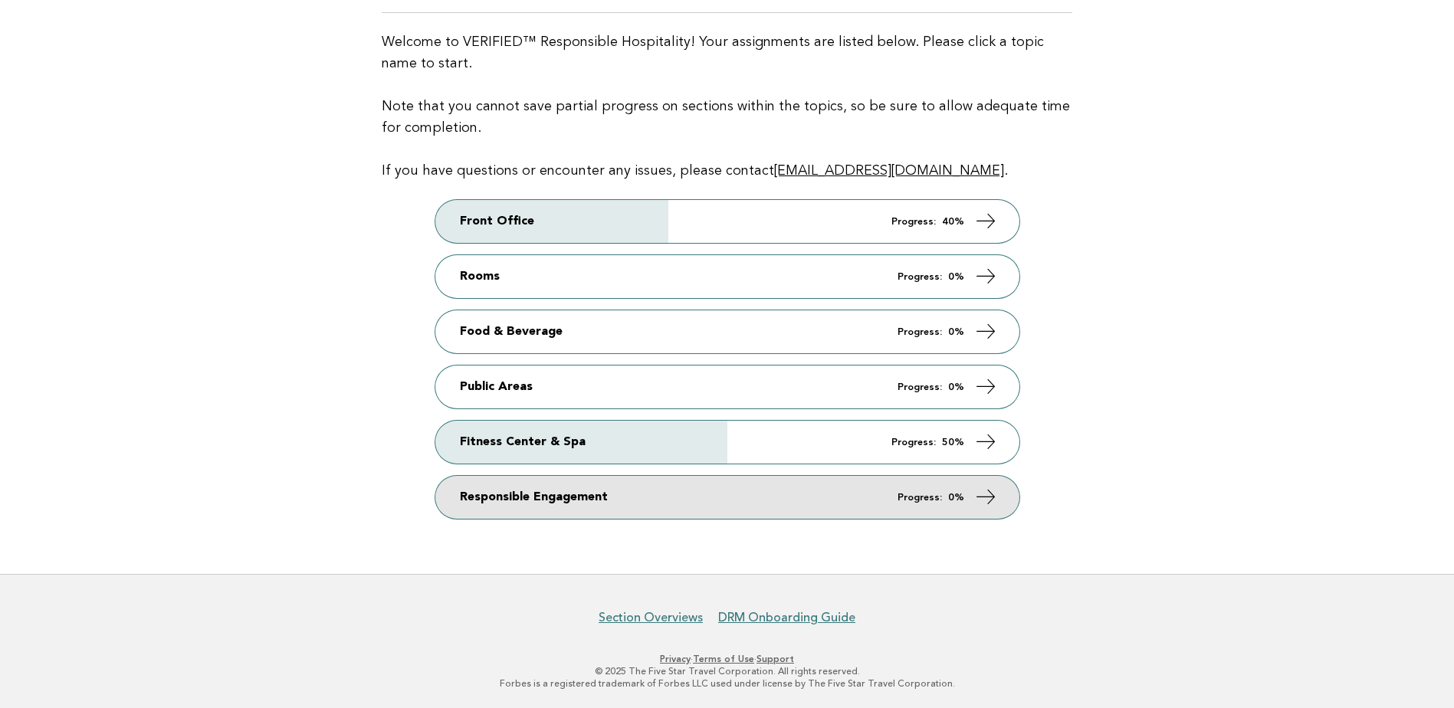
click at [954, 498] on strong "0%" at bounding box center [956, 498] width 16 height 10
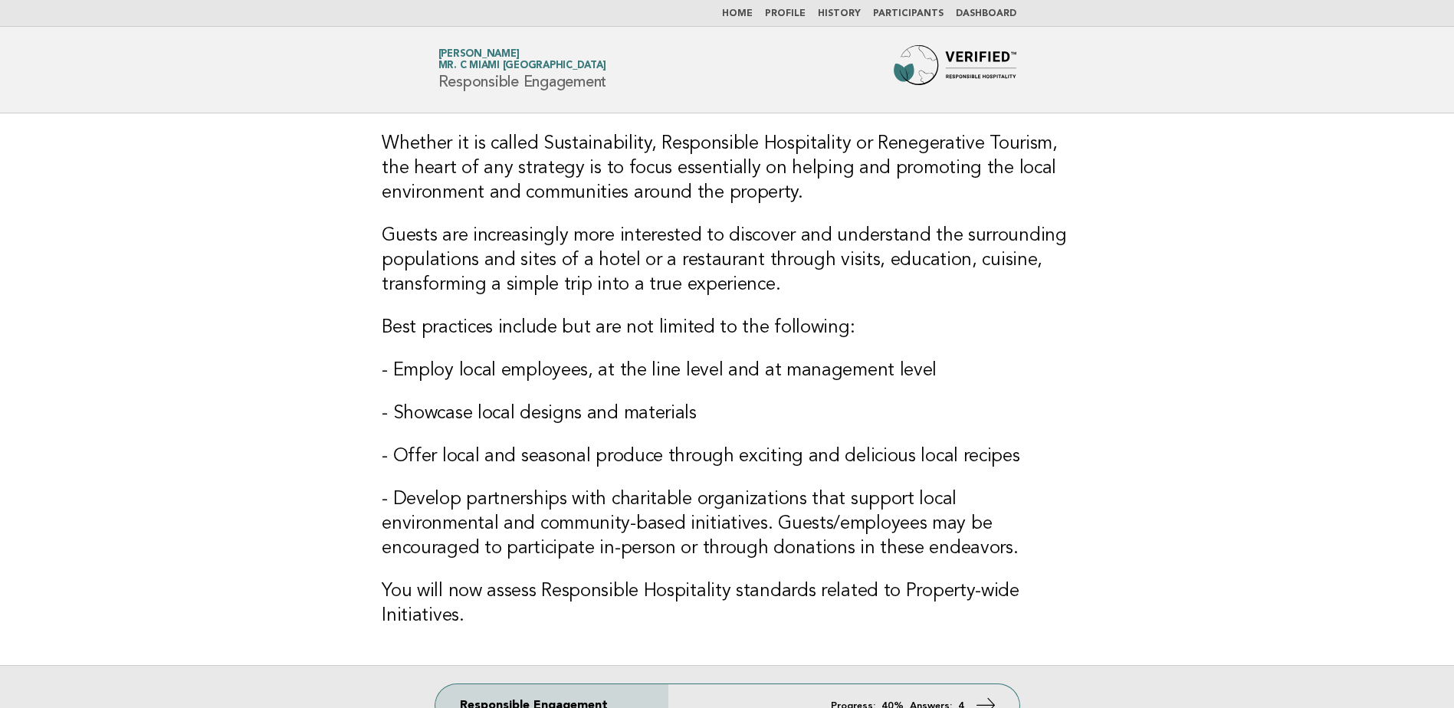
click at [753, 12] on link "Home" at bounding box center [737, 13] width 31 height 9
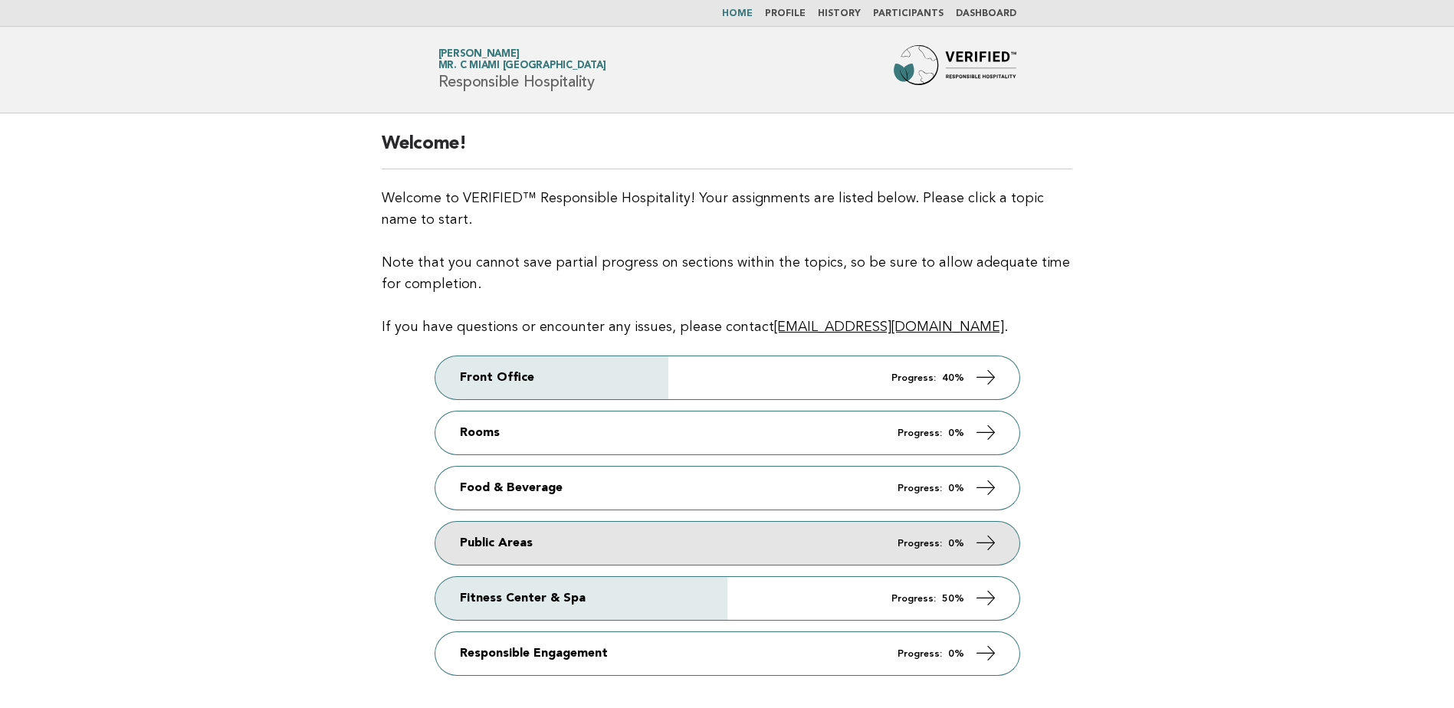
click at [736, 535] on link "Public Areas Progress: 0%" at bounding box center [727, 543] width 584 height 43
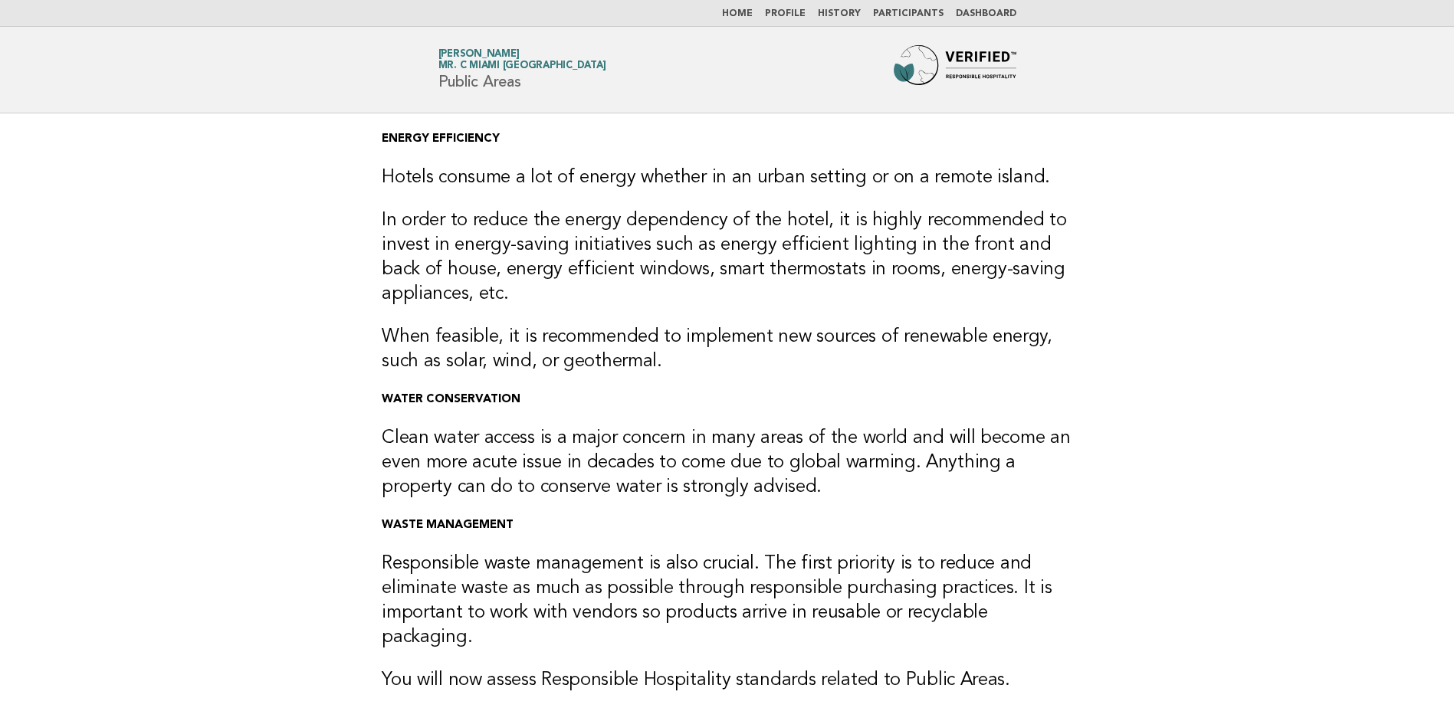
click at [748, 12] on link "Home" at bounding box center [737, 13] width 31 height 9
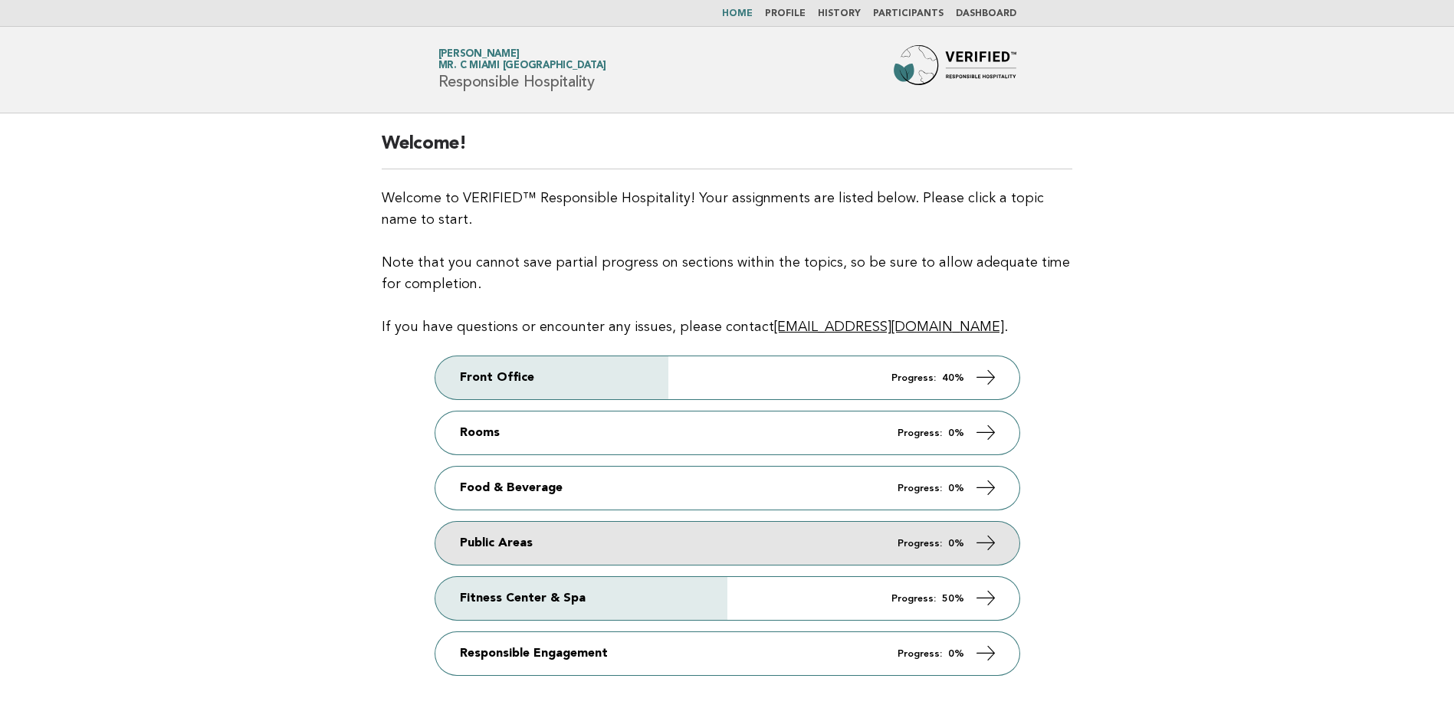
click at [823, 556] on link "Public Areas Progress: 0%" at bounding box center [727, 543] width 584 height 43
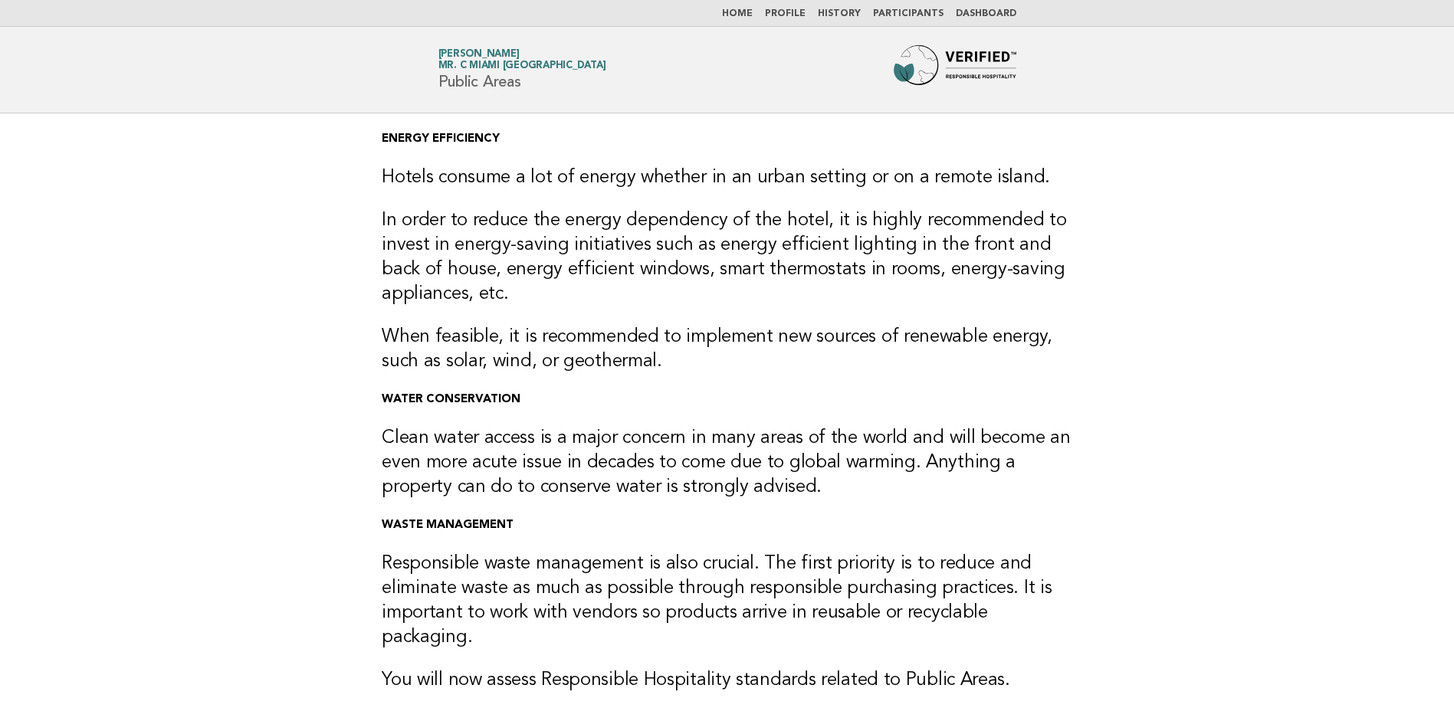
scroll to position [230, 0]
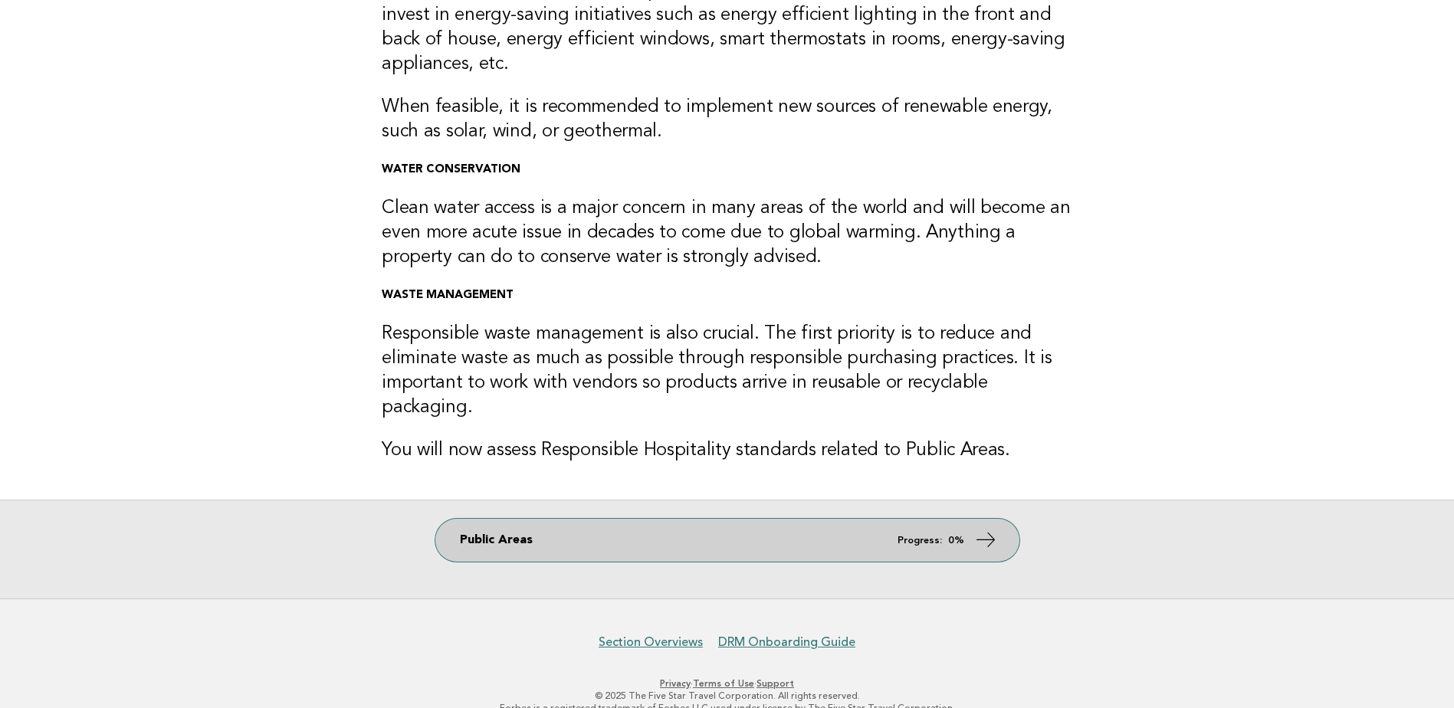
click at [985, 529] on icon at bounding box center [985, 540] width 22 height 22
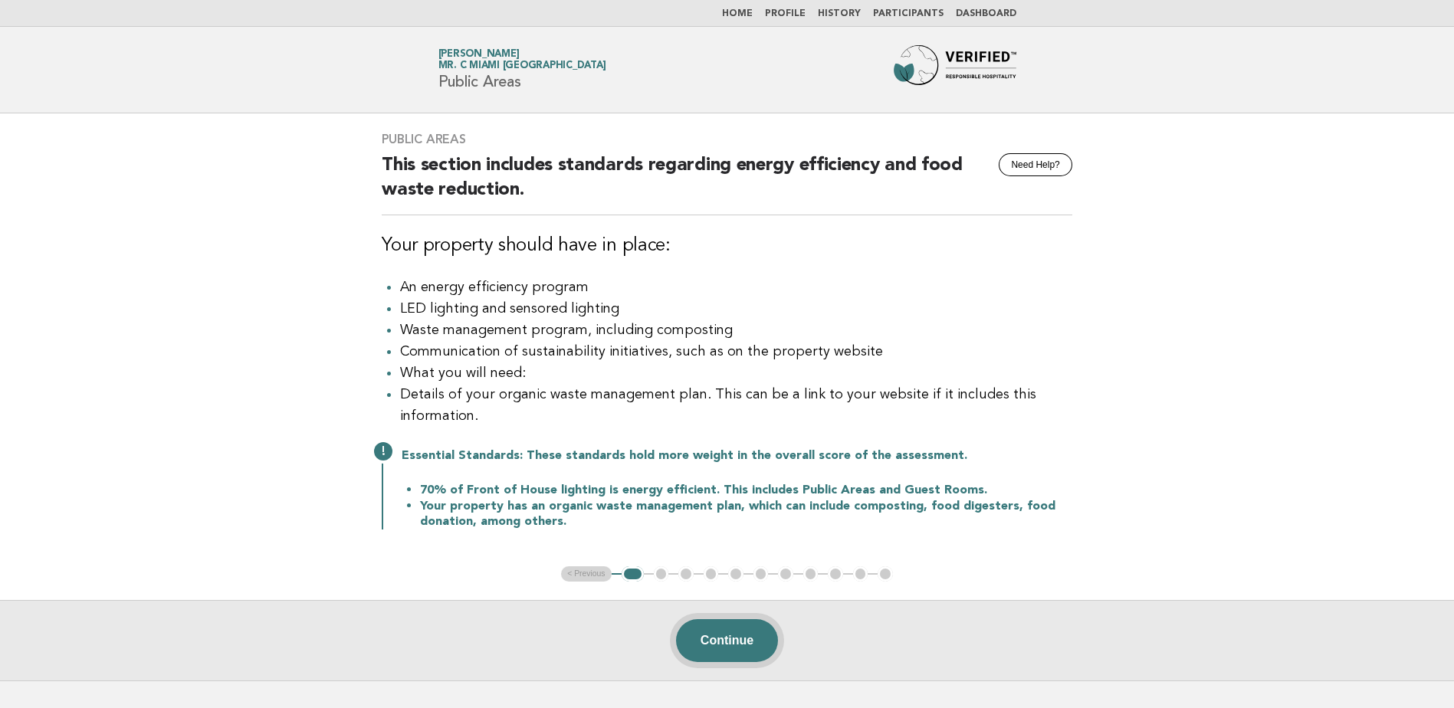
click at [748, 645] on button "Continue" at bounding box center [727, 640] width 102 height 43
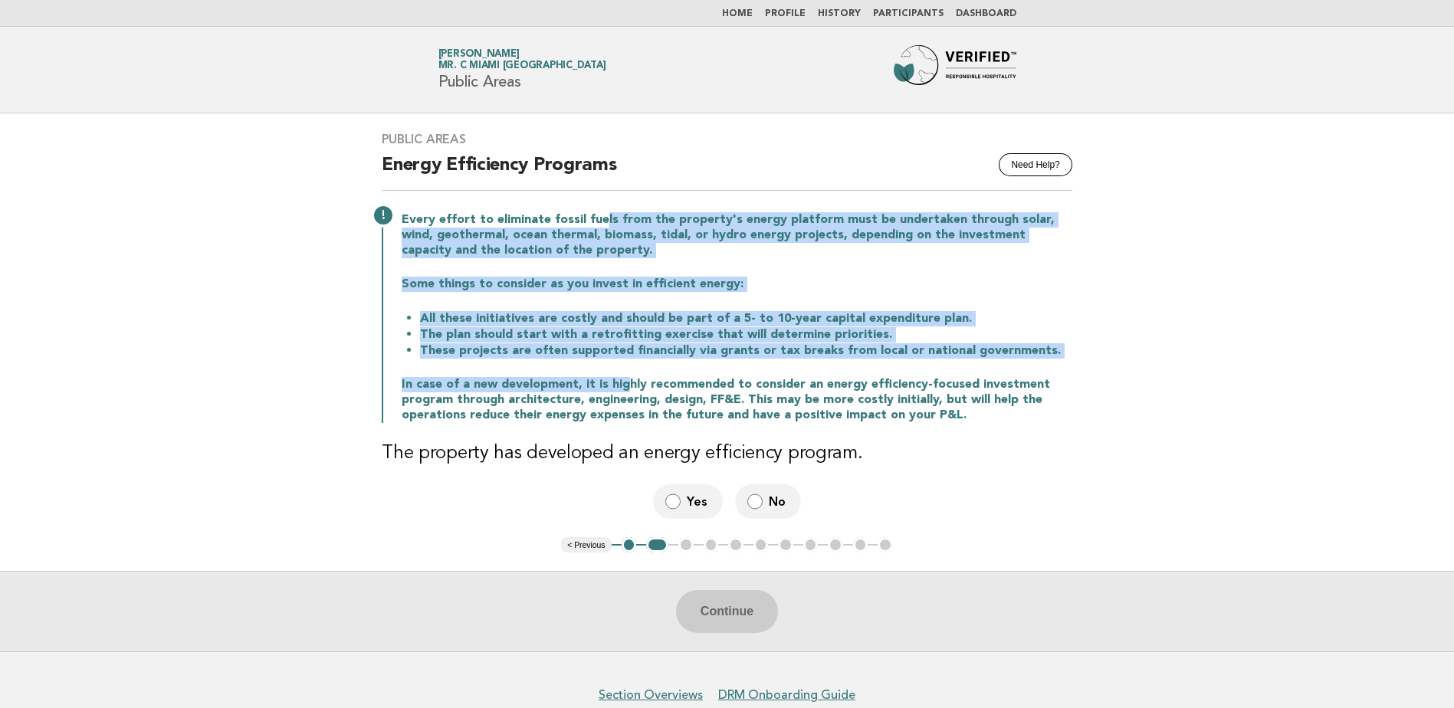
drag, startPoint x: 596, startPoint y: 217, endPoint x: 623, endPoint y: 369, distance: 154.0
click at [623, 369] on div "Every effort to eliminate fossil fuels from the property's energy platform must…" at bounding box center [727, 316] width 691 height 214
drag, startPoint x: 623, startPoint y: 369, endPoint x: 491, endPoint y: 371, distance: 131.9
click at [491, 371] on div "Every effort to eliminate fossil fuels from the property's energy platform must…" at bounding box center [727, 316] width 691 height 214
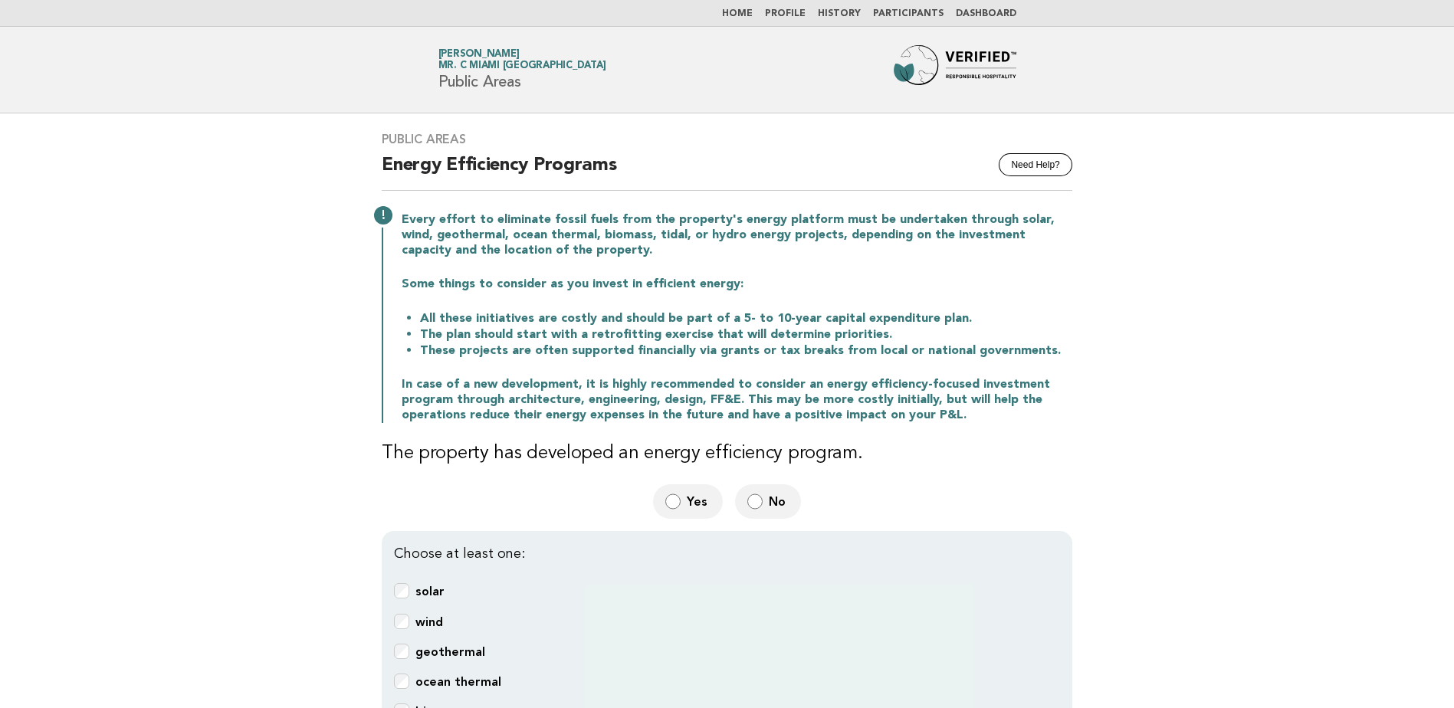
click at [753, 16] on link "Home" at bounding box center [737, 13] width 31 height 9
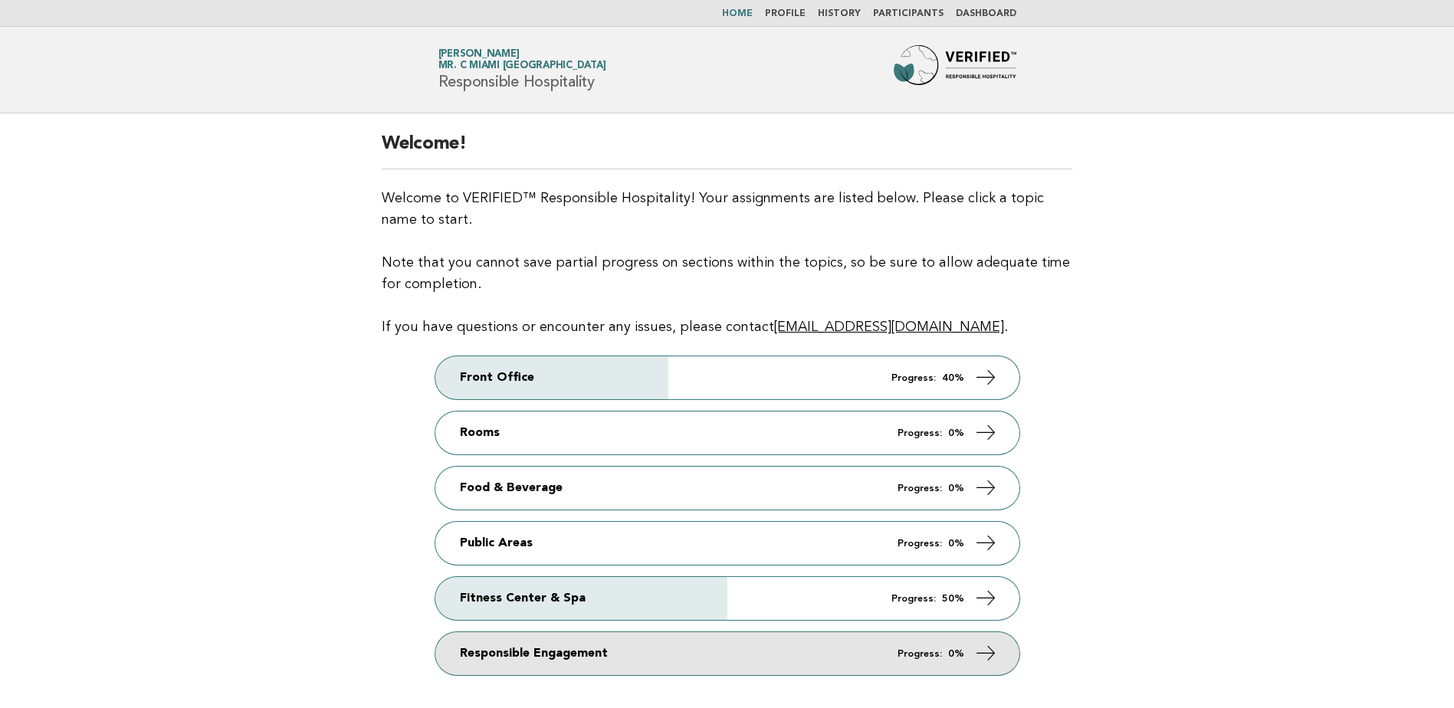
click at [671, 642] on link "Responsible Engagement Progress: 0%" at bounding box center [727, 654] width 584 height 43
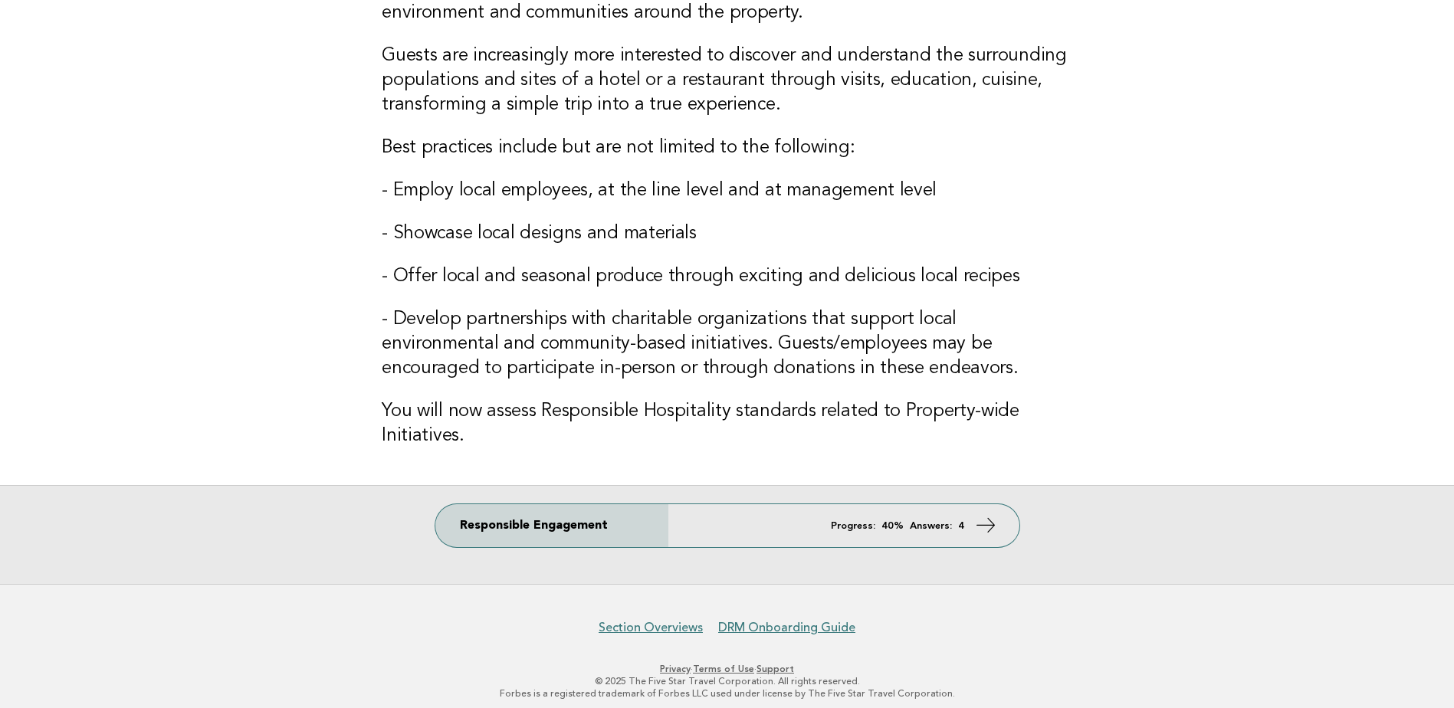
scroll to position [190, 0]
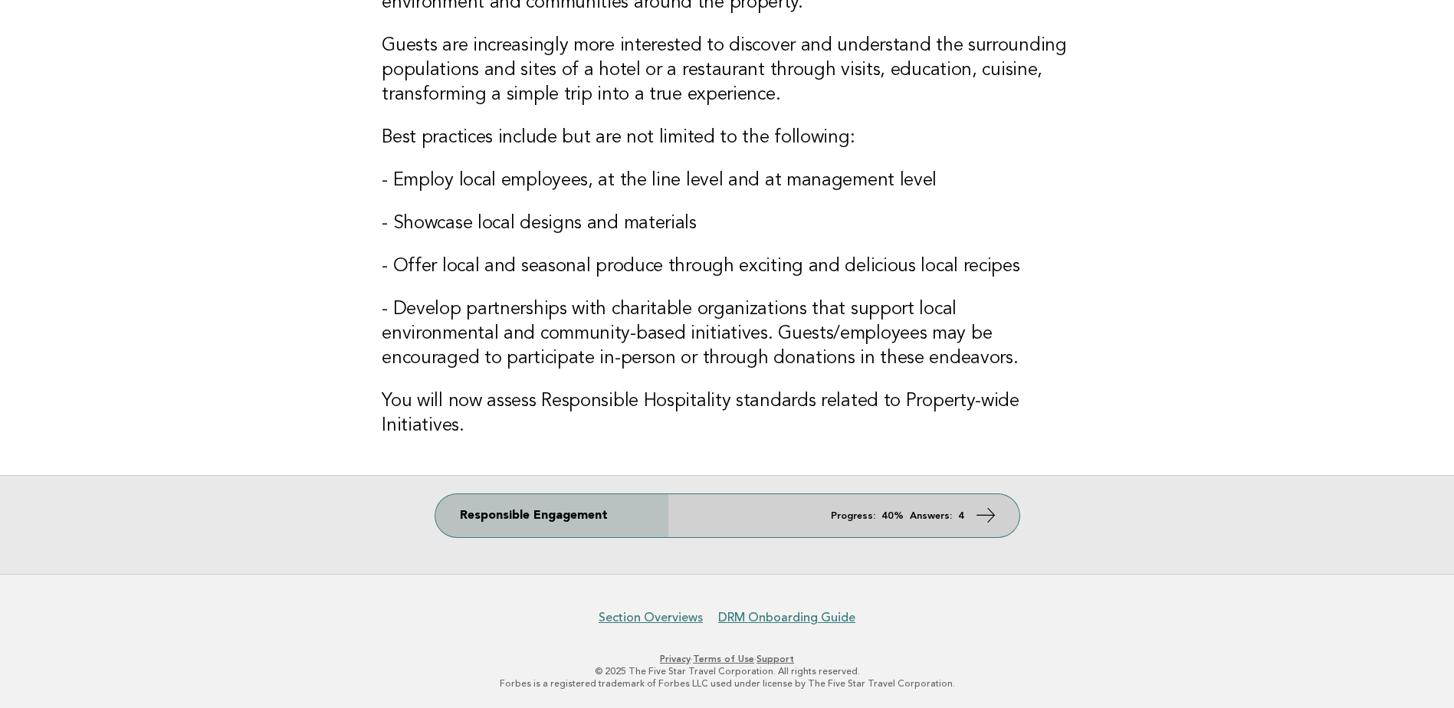
click at [876, 521] on link "Responsible Engagement Progress: 40% Answers: 4" at bounding box center [727, 516] width 584 height 43
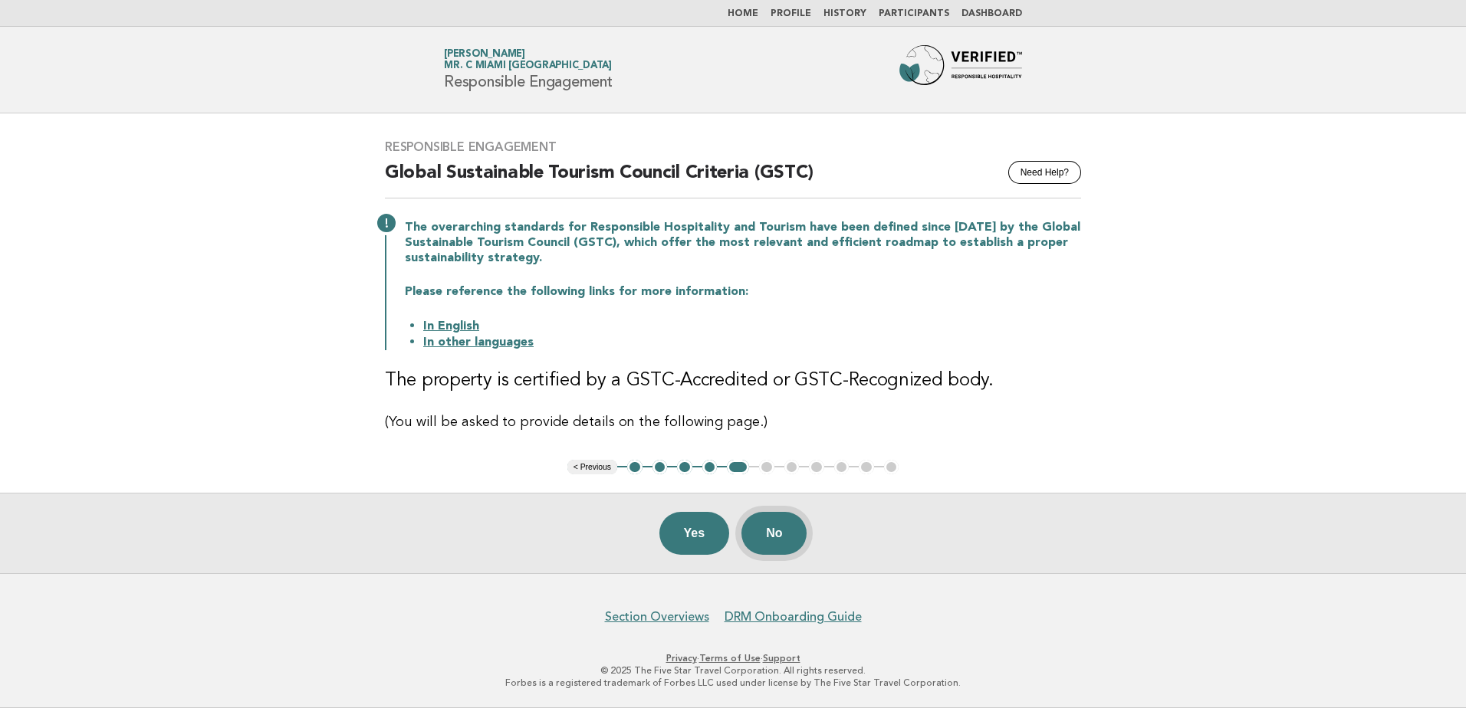
click at [767, 533] on button "No" at bounding box center [773, 533] width 65 height 43
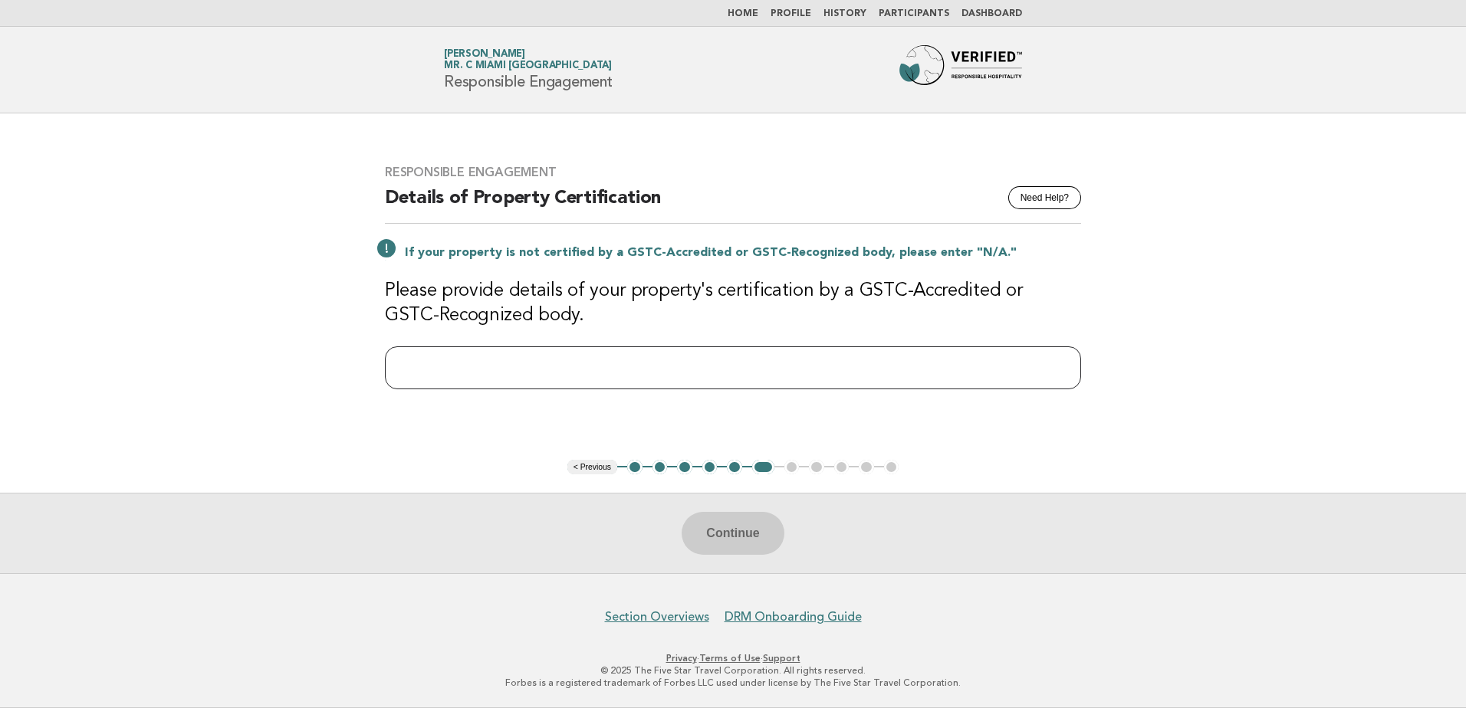
click at [665, 383] on input "text" at bounding box center [733, 368] width 696 height 43
click at [540, 357] on input "text" at bounding box center [733, 368] width 696 height 43
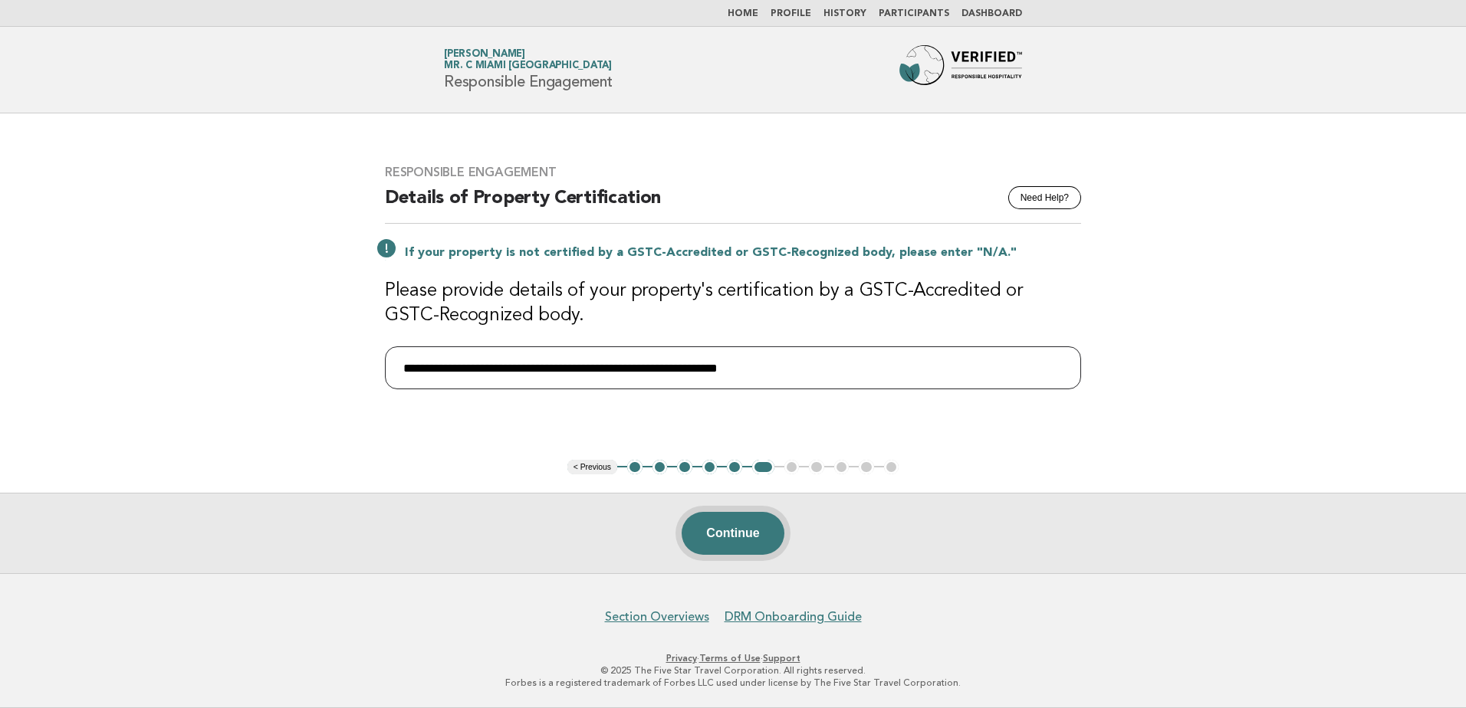
type input "**********"
click at [748, 516] on button "Continue" at bounding box center [733, 533] width 102 height 43
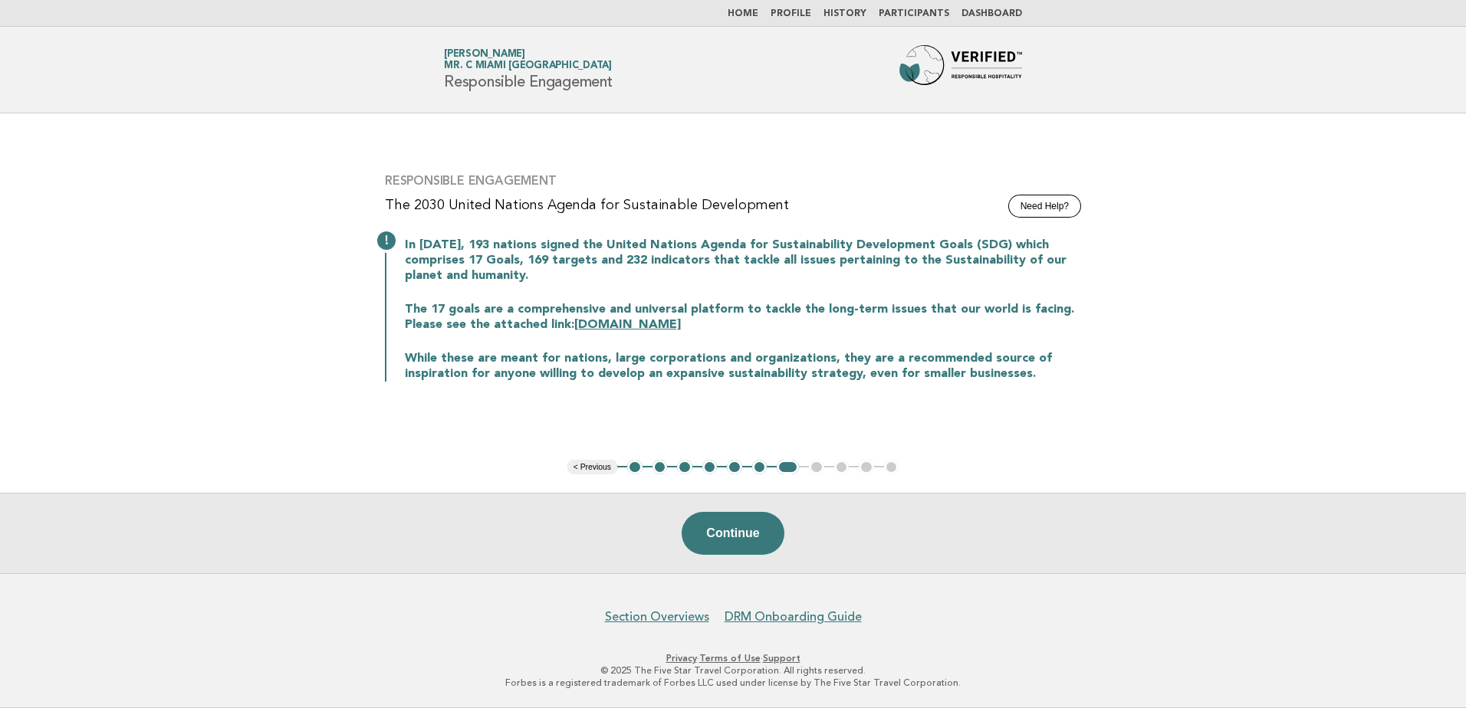
click at [725, 534] on button "Continue" at bounding box center [733, 533] width 102 height 43
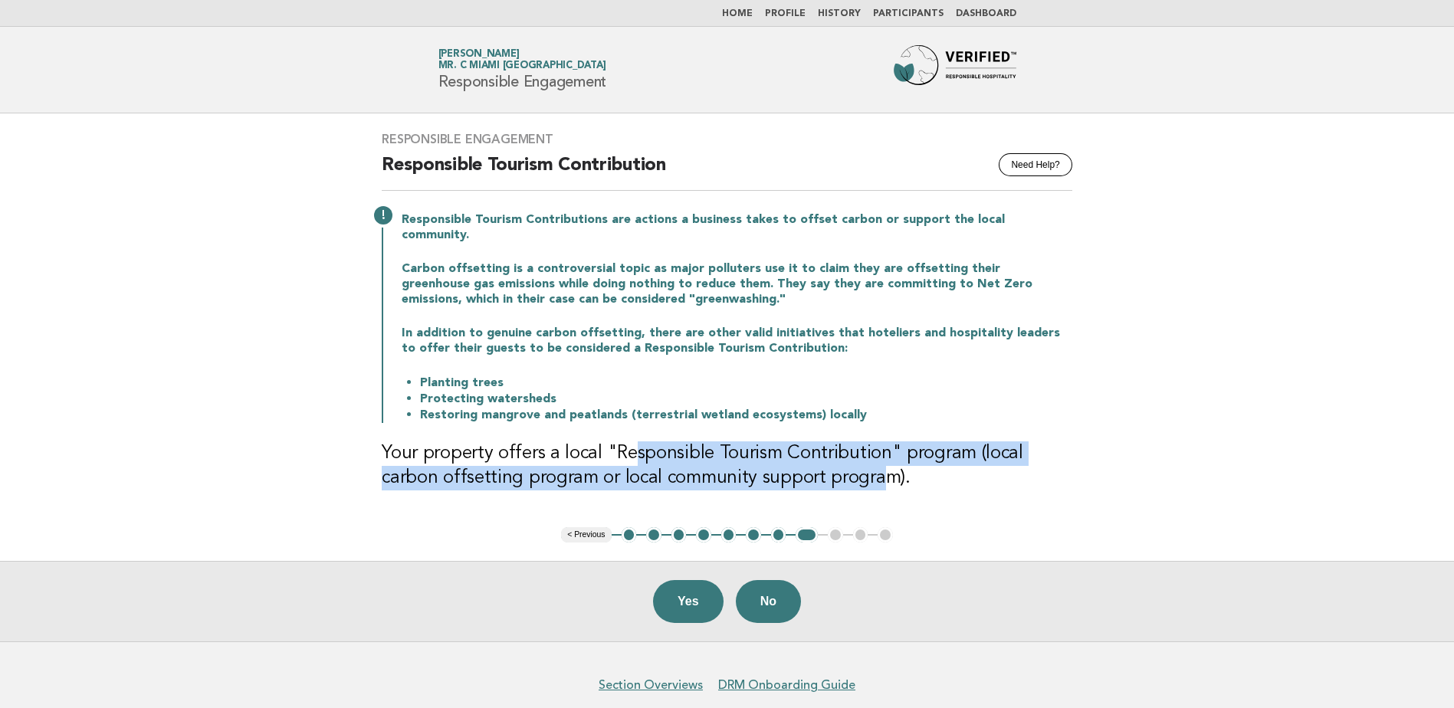
drag, startPoint x: 682, startPoint y: 440, endPoint x: 813, endPoint y: 478, distance: 136.6
click at [813, 478] on div "Responsible Engagement Need Help? Responsible Tourism Contribution Responsible …" at bounding box center [727, 320] width 728 height 414
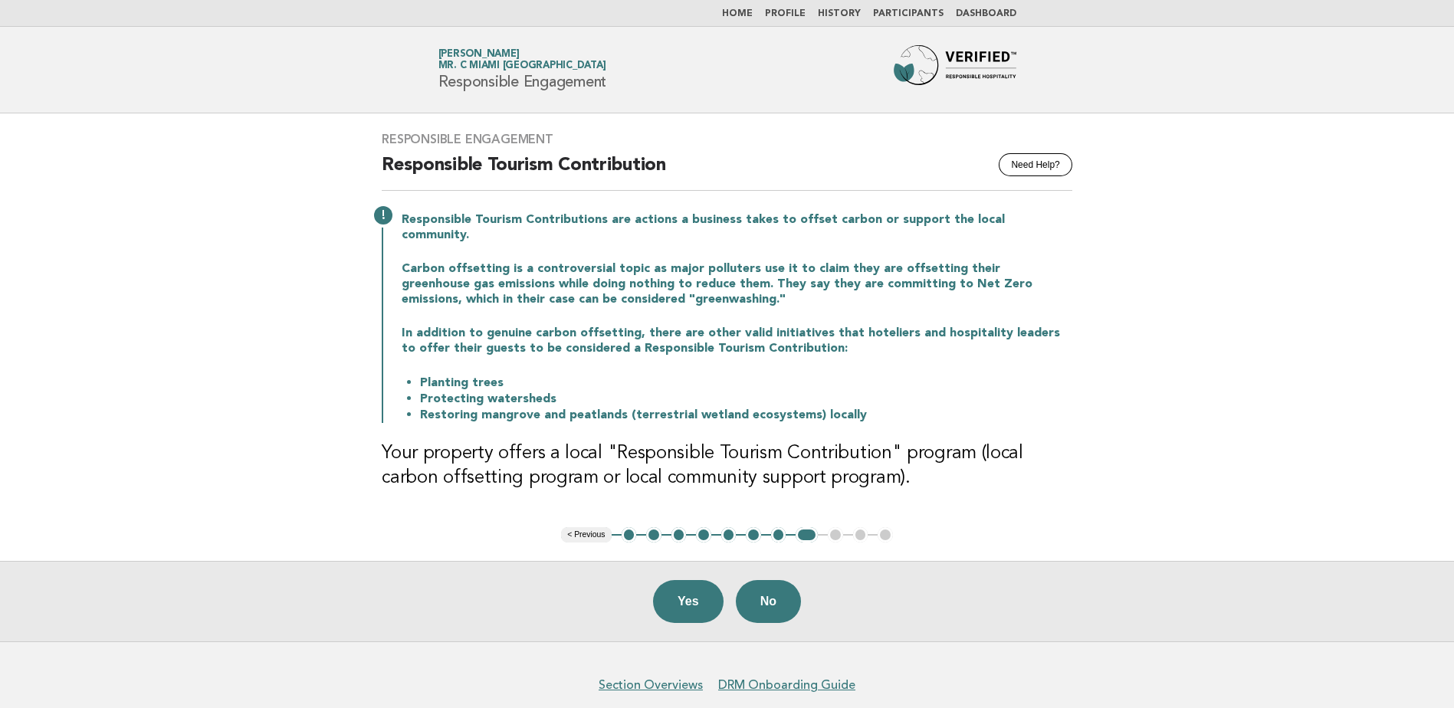
drag, startPoint x: 813, startPoint y: 478, endPoint x: 912, endPoint y: 473, distance: 98.3
click at [912, 473] on h3 "Your property offers a local "Responsible Tourism Contribution" program (local …" at bounding box center [727, 466] width 691 height 49
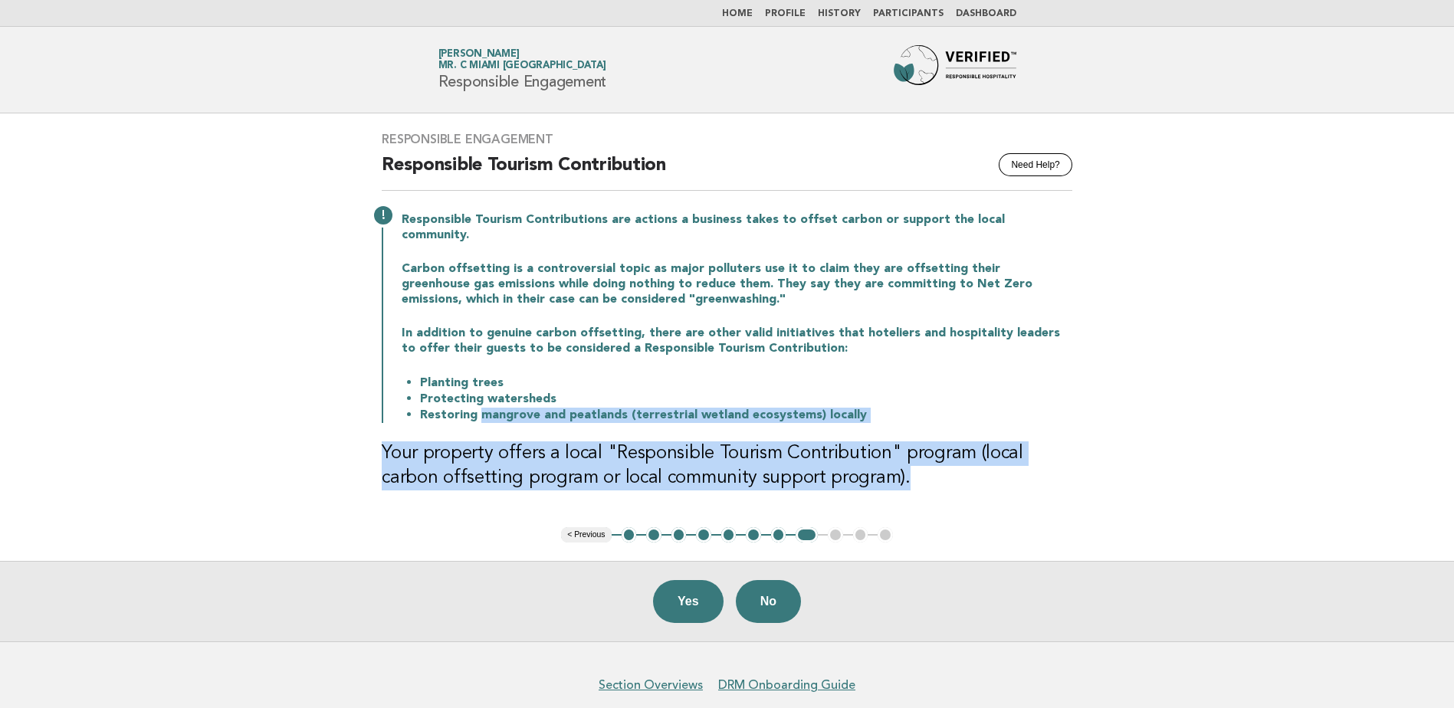
drag, startPoint x: 629, startPoint y: 450, endPoint x: 481, endPoint y: 402, distance: 154.9
click at [481, 402] on div "Responsible Engagement Need Help? Responsible Tourism Contribution Responsible …" at bounding box center [727, 320] width 728 height 414
drag, startPoint x: 481, startPoint y: 402, endPoint x: 722, endPoint y: 455, distance: 246.7
click at [722, 455] on h3 "Your property offers a local "Responsible Tourism Contribution" program (local …" at bounding box center [727, 466] width 691 height 49
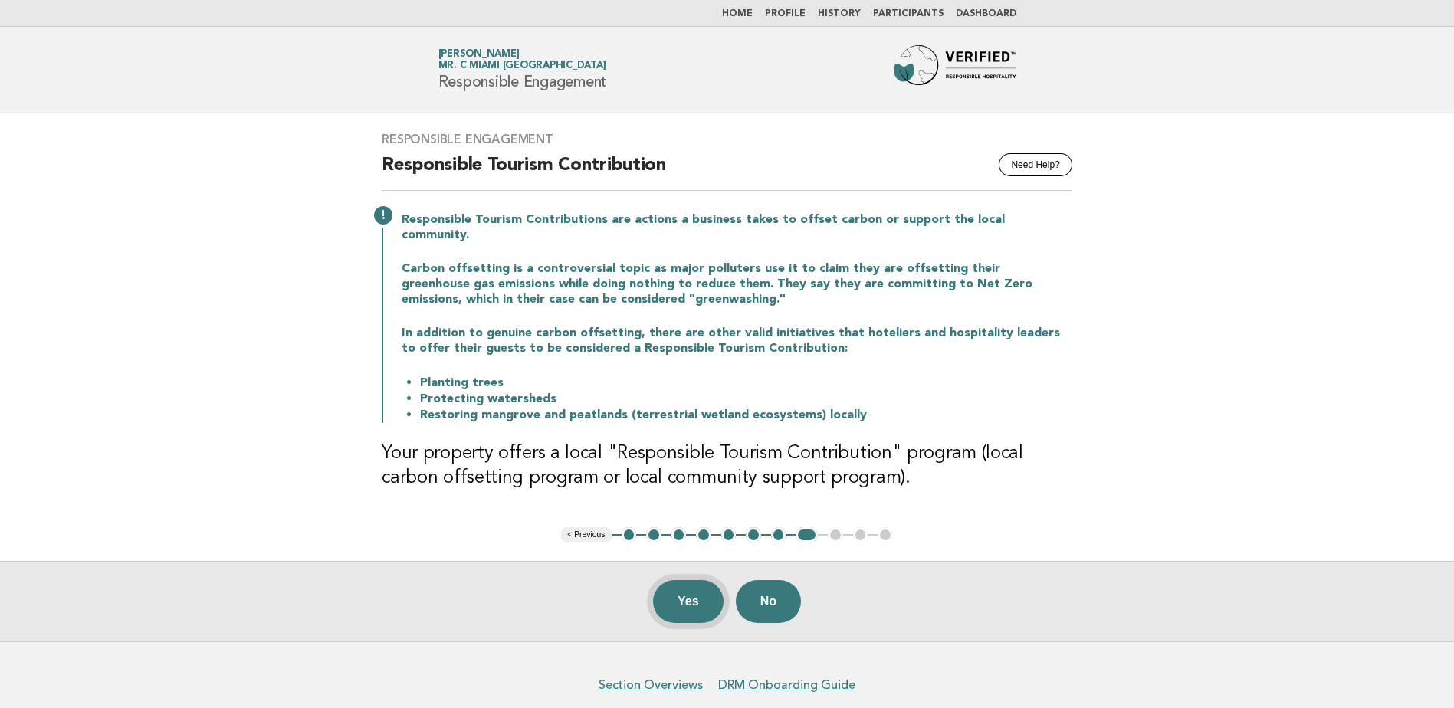
click at [695, 590] on button "Yes" at bounding box center [688, 601] width 71 height 43
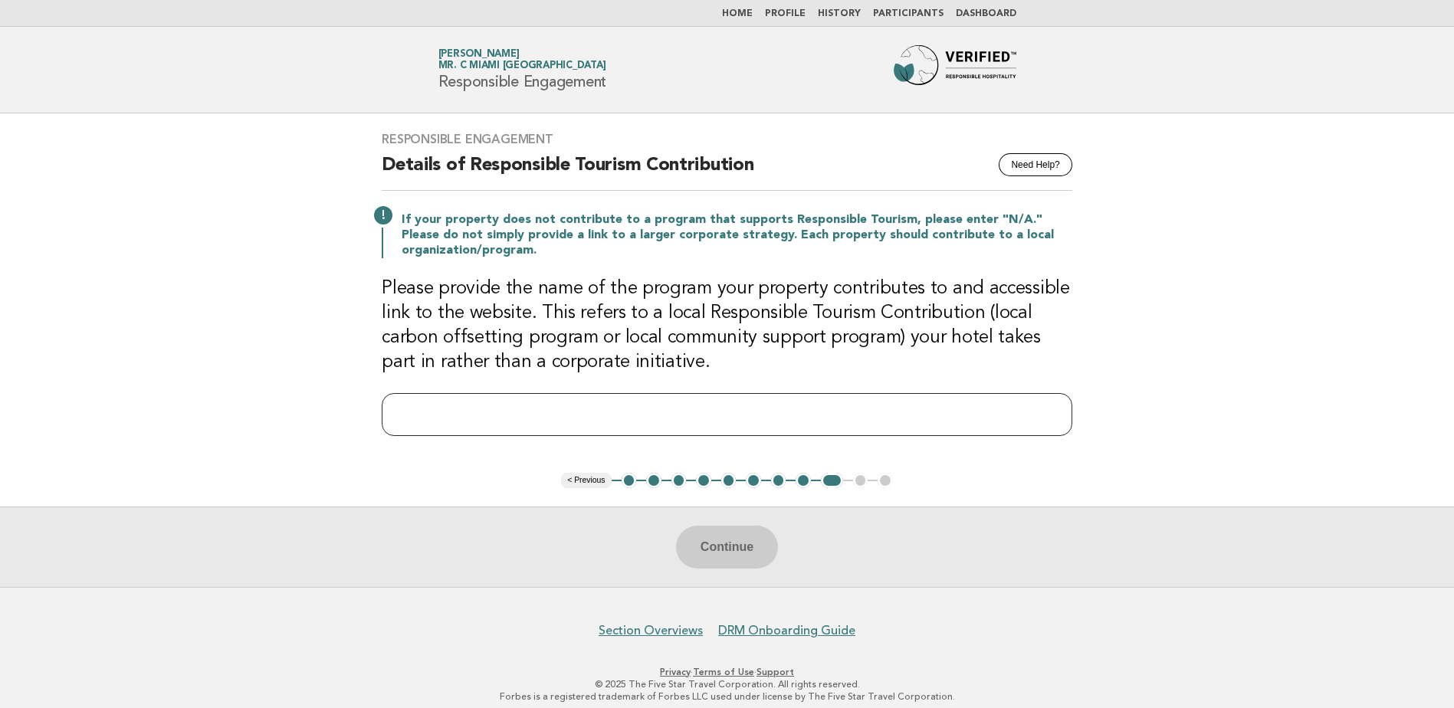
click at [667, 406] on input "text" at bounding box center [727, 414] width 691 height 43
type input "*"
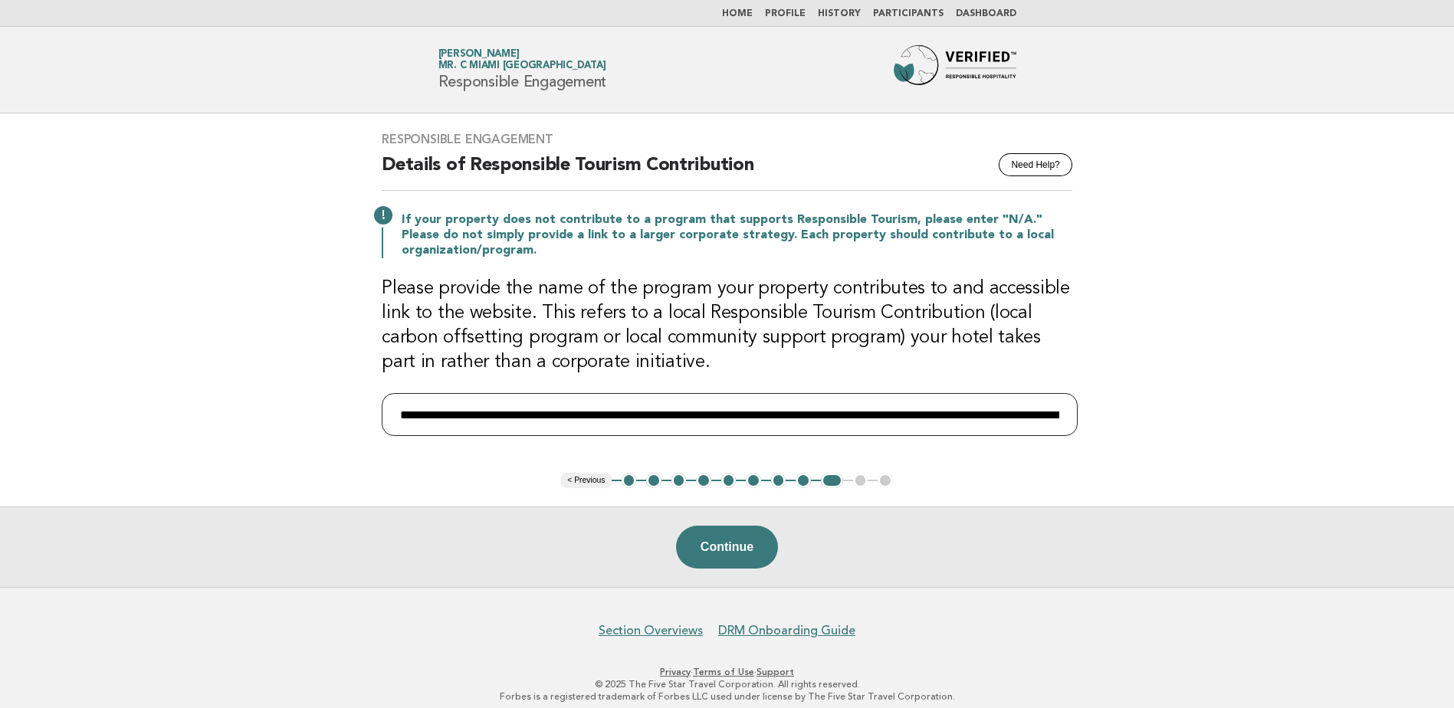
click at [1034, 412] on input "**********" at bounding box center [730, 414] width 696 height 43
paste input "**********"
type input "**********"
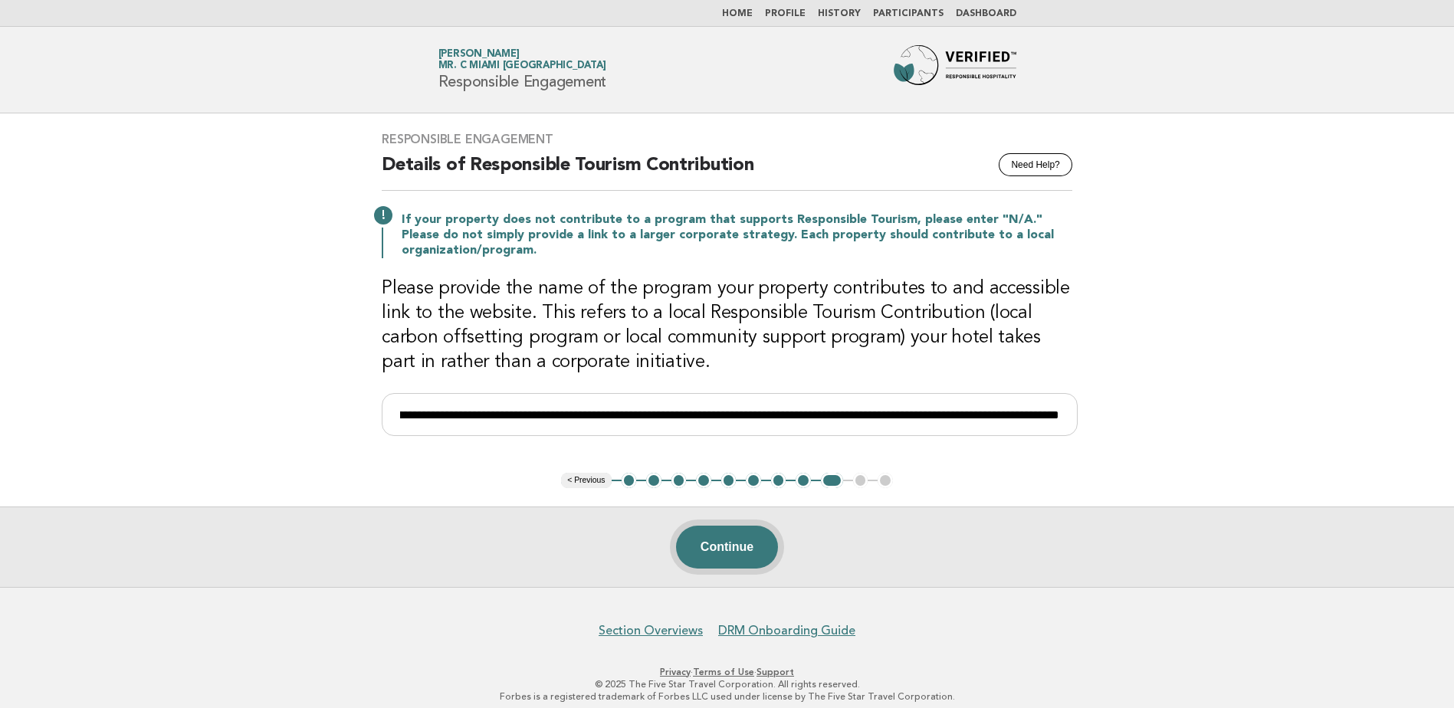
scroll to position [0, 0]
click at [697, 537] on button "Continue" at bounding box center [727, 547] width 102 height 43
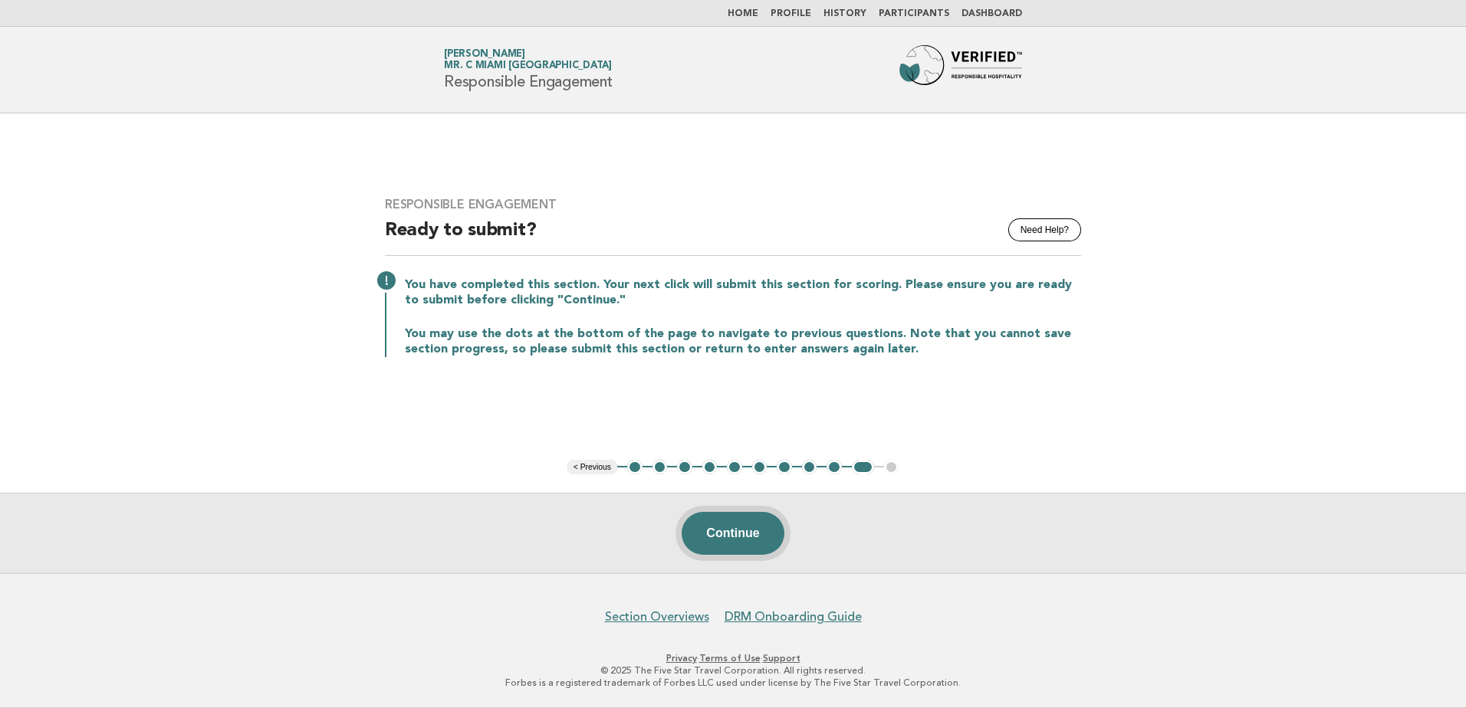
click at [727, 519] on button "Continue" at bounding box center [733, 533] width 102 height 43
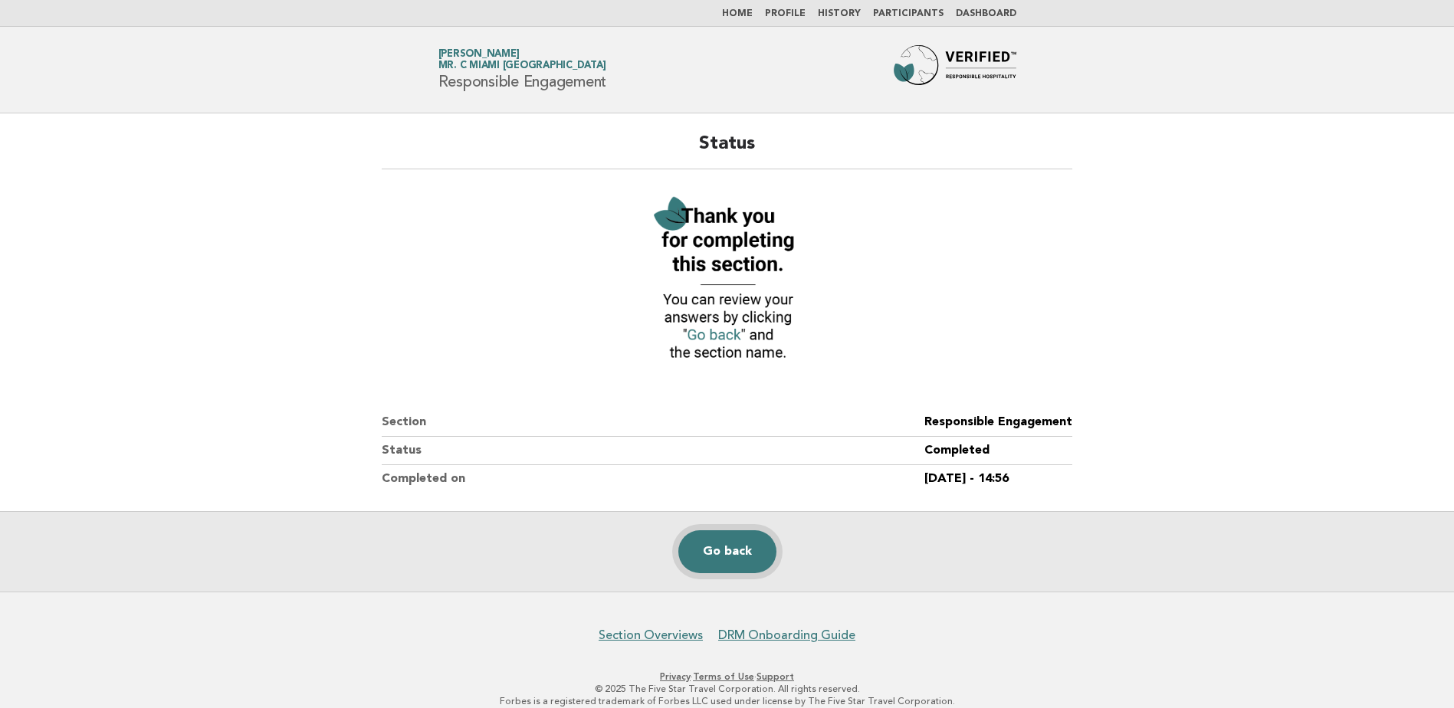
click at [735, 551] on link "Go back" at bounding box center [728, 552] width 98 height 43
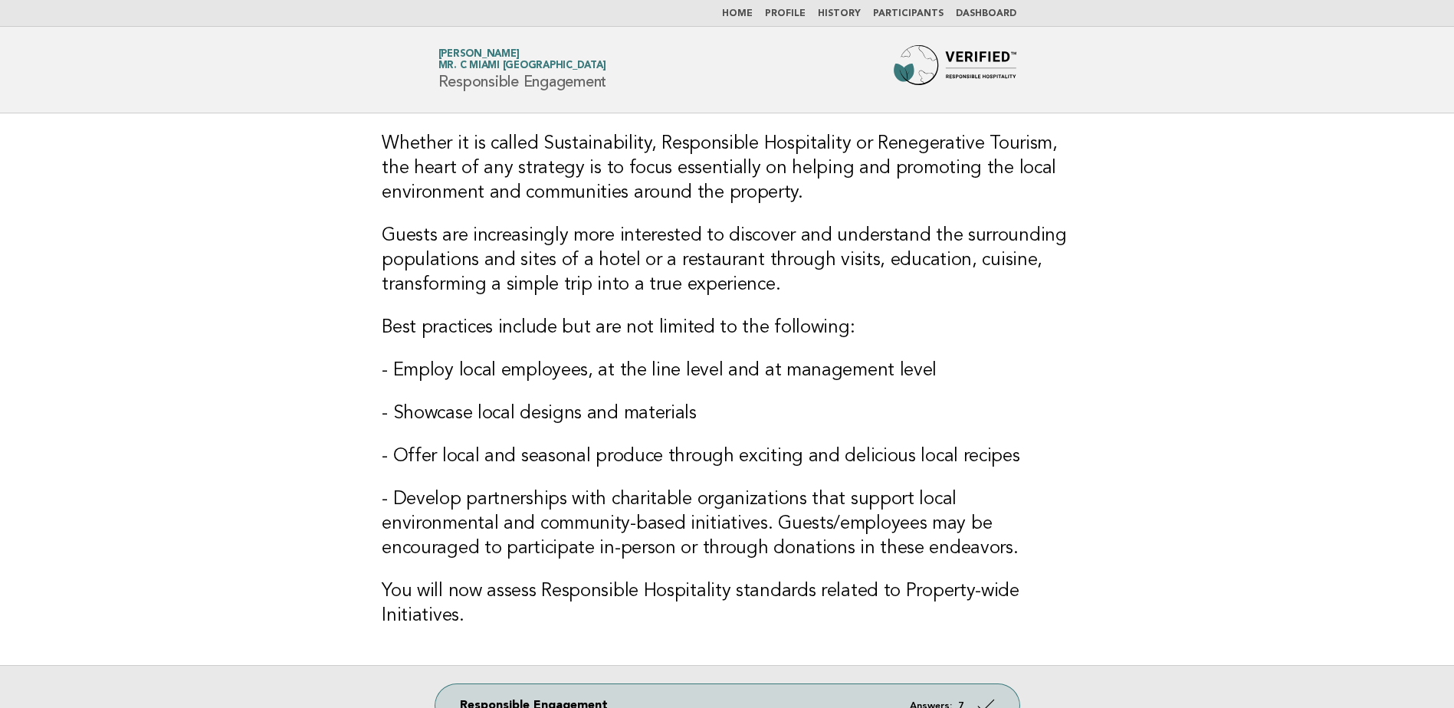
click at [753, 12] on link "Home" at bounding box center [737, 13] width 31 height 9
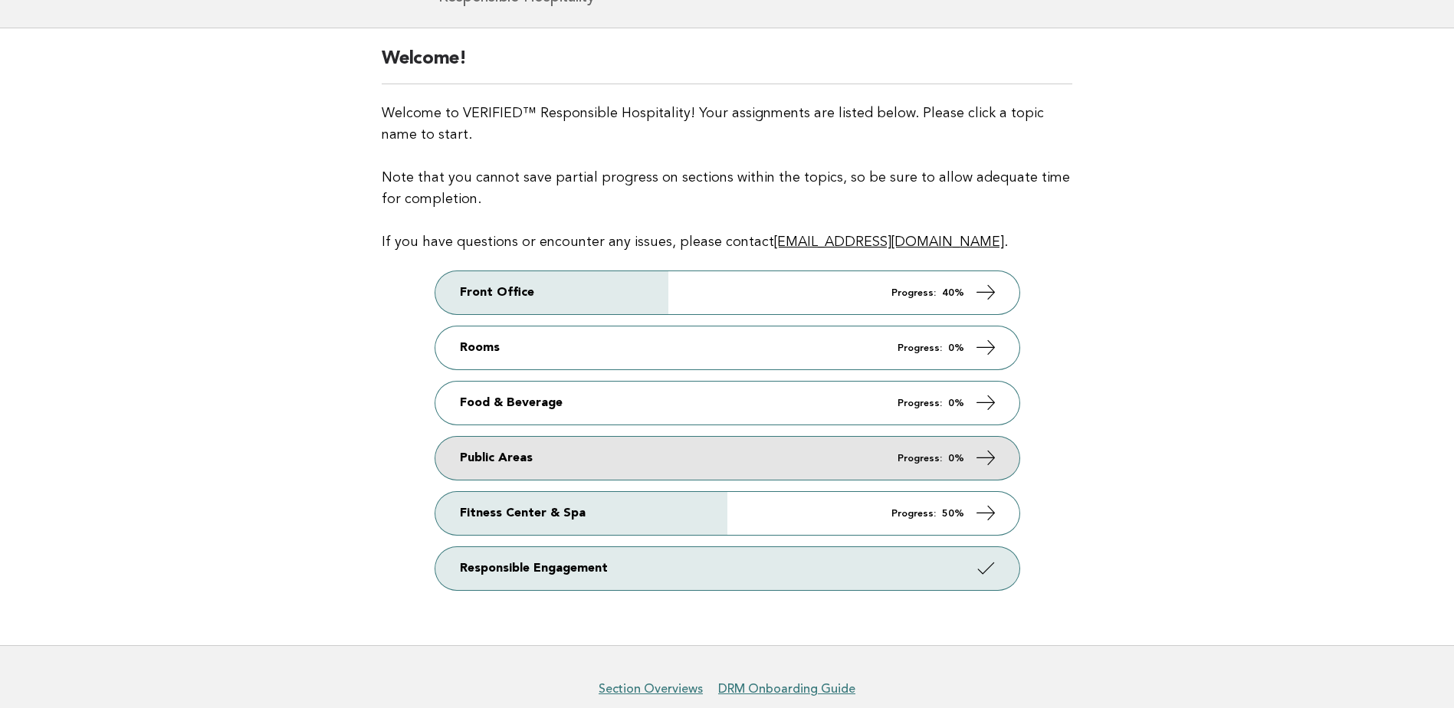
scroll to position [153, 0]
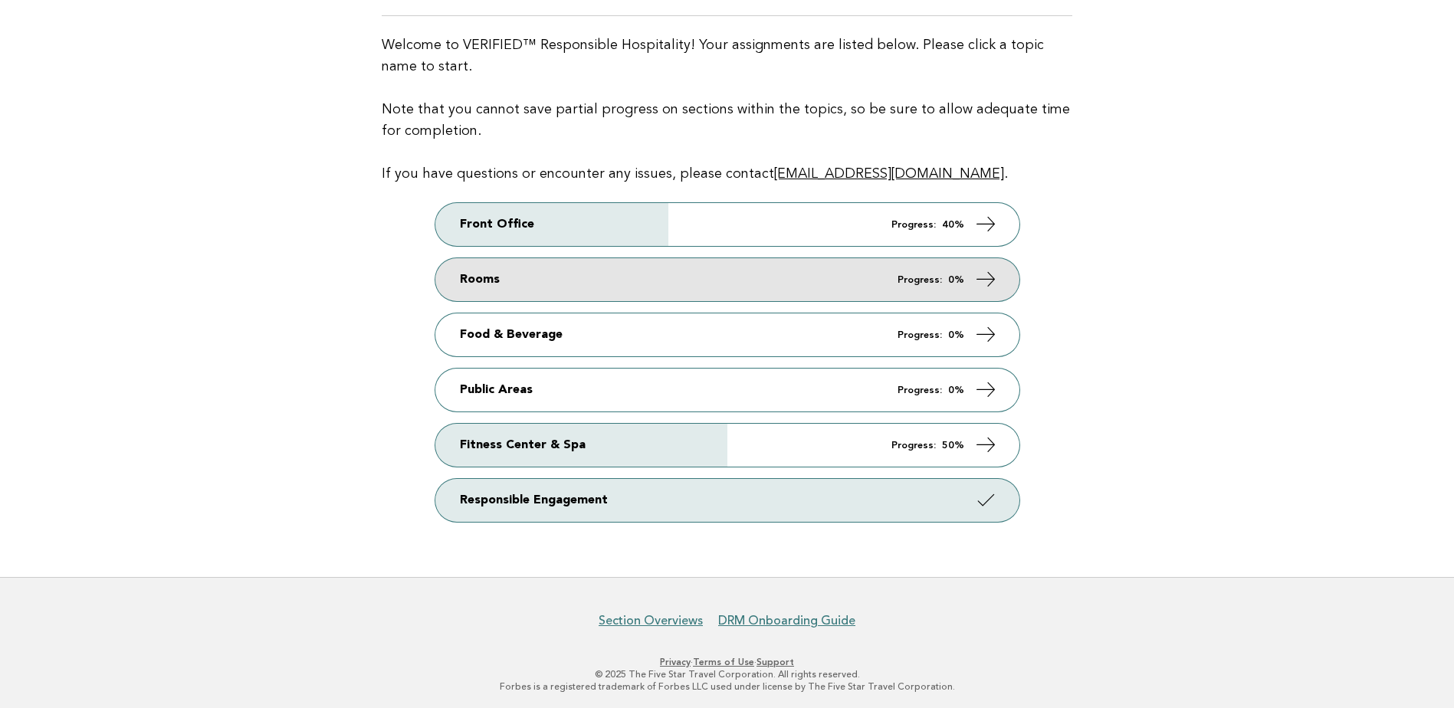
click at [984, 273] on icon at bounding box center [985, 279] width 22 height 22
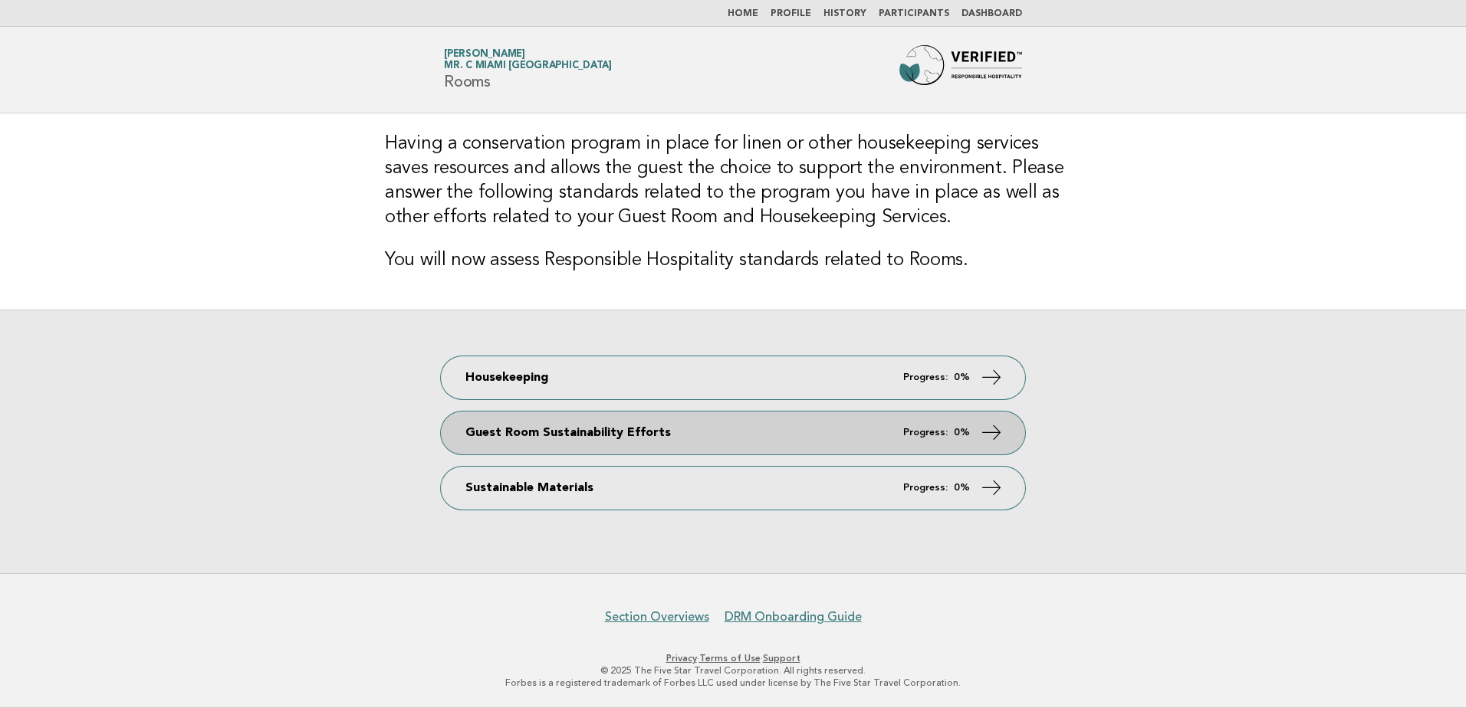
click at [958, 428] on strong "0%" at bounding box center [962, 433] width 16 height 10
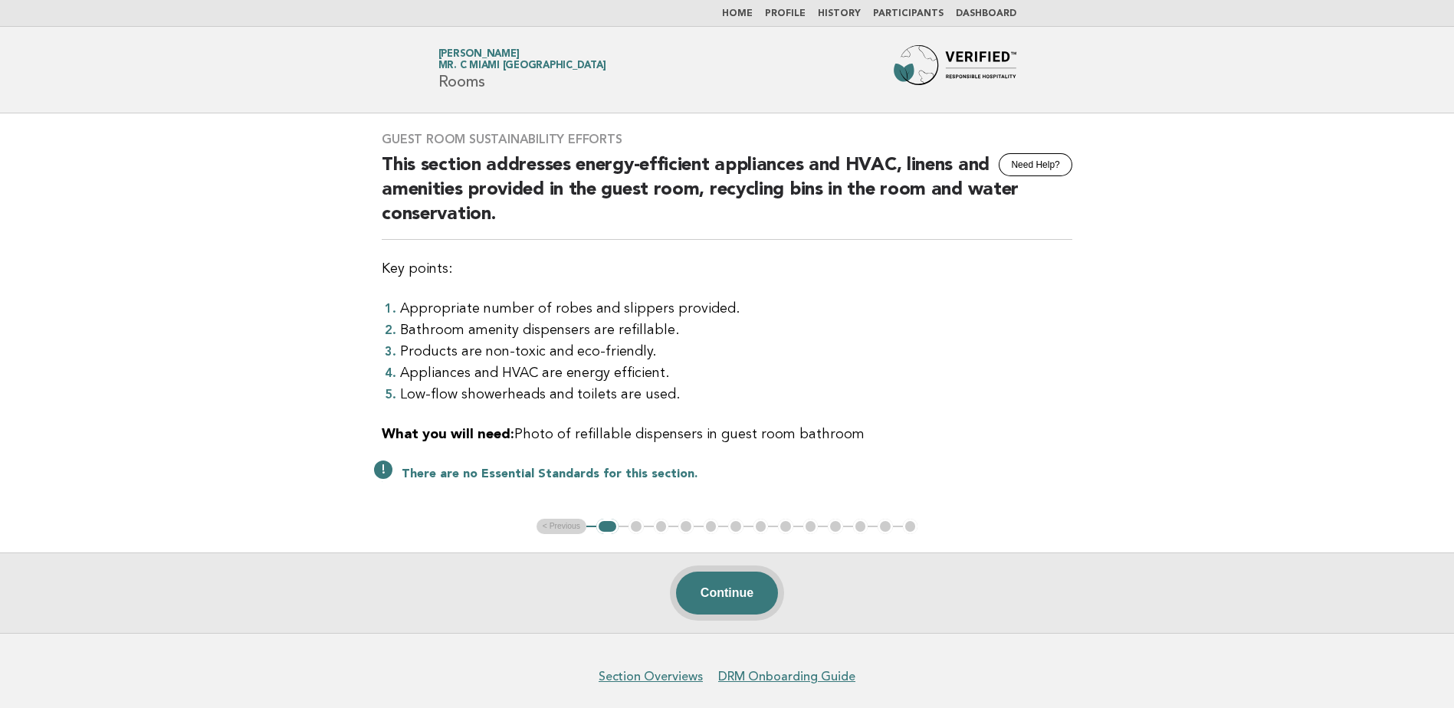
click at [722, 590] on button "Continue" at bounding box center [727, 593] width 102 height 43
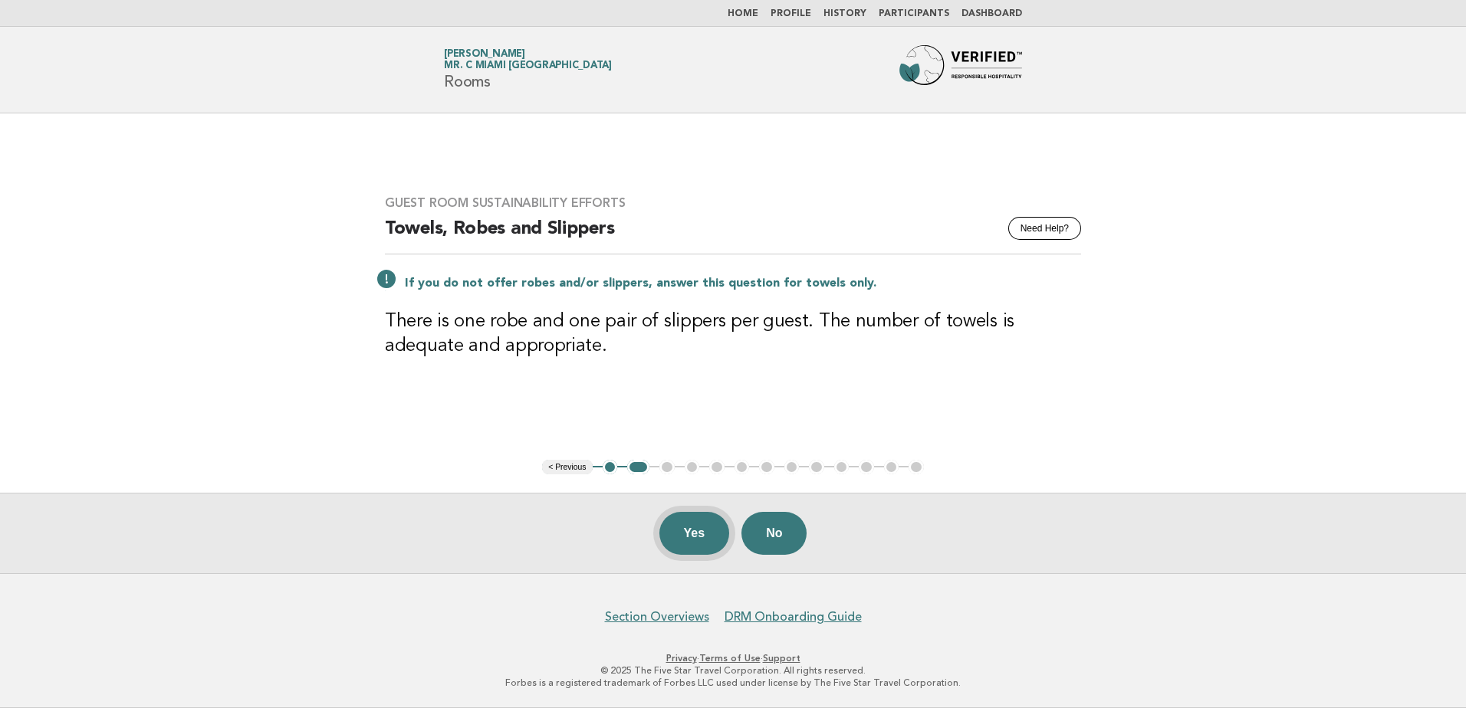
click at [692, 527] on button "Yes" at bounding box center [694, 533] width 71 height 43
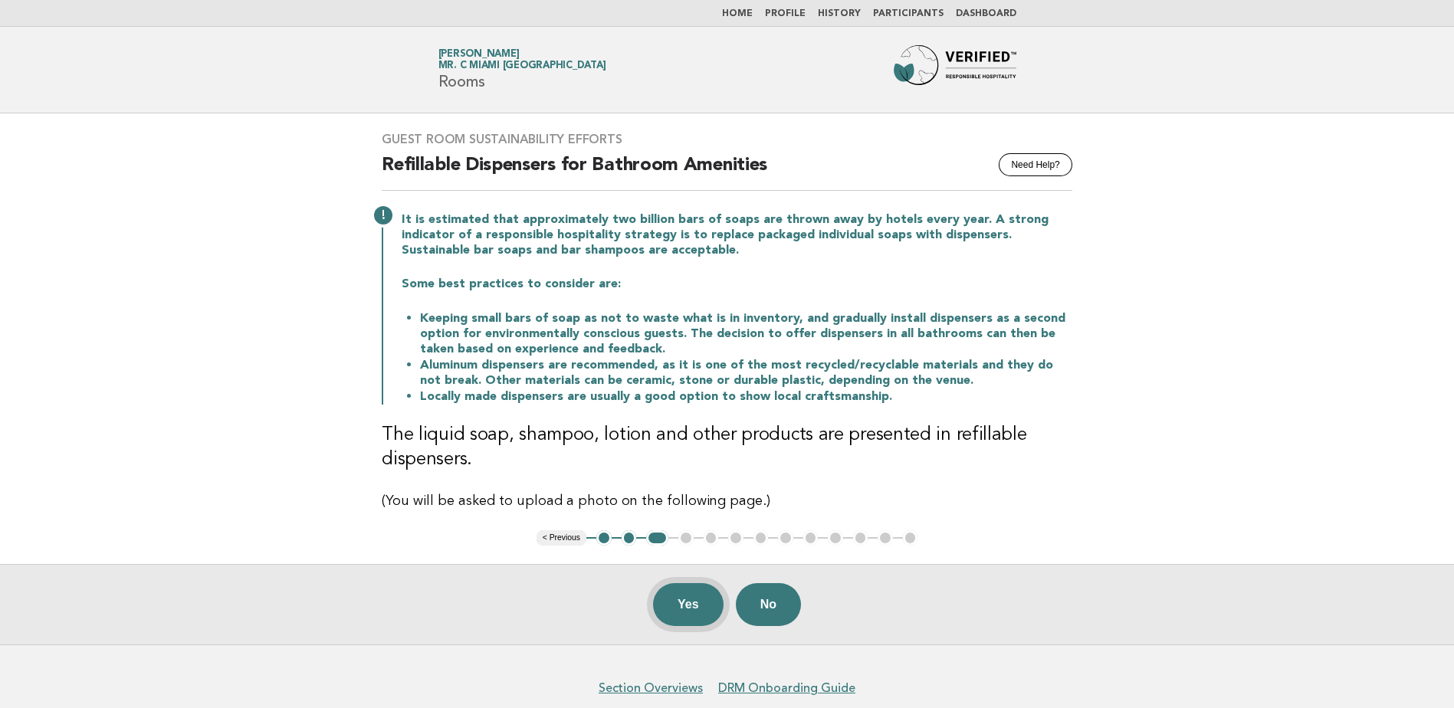
click at [689, 610] on button "Yes" at bounding box center [688, 604] width 71 height 43
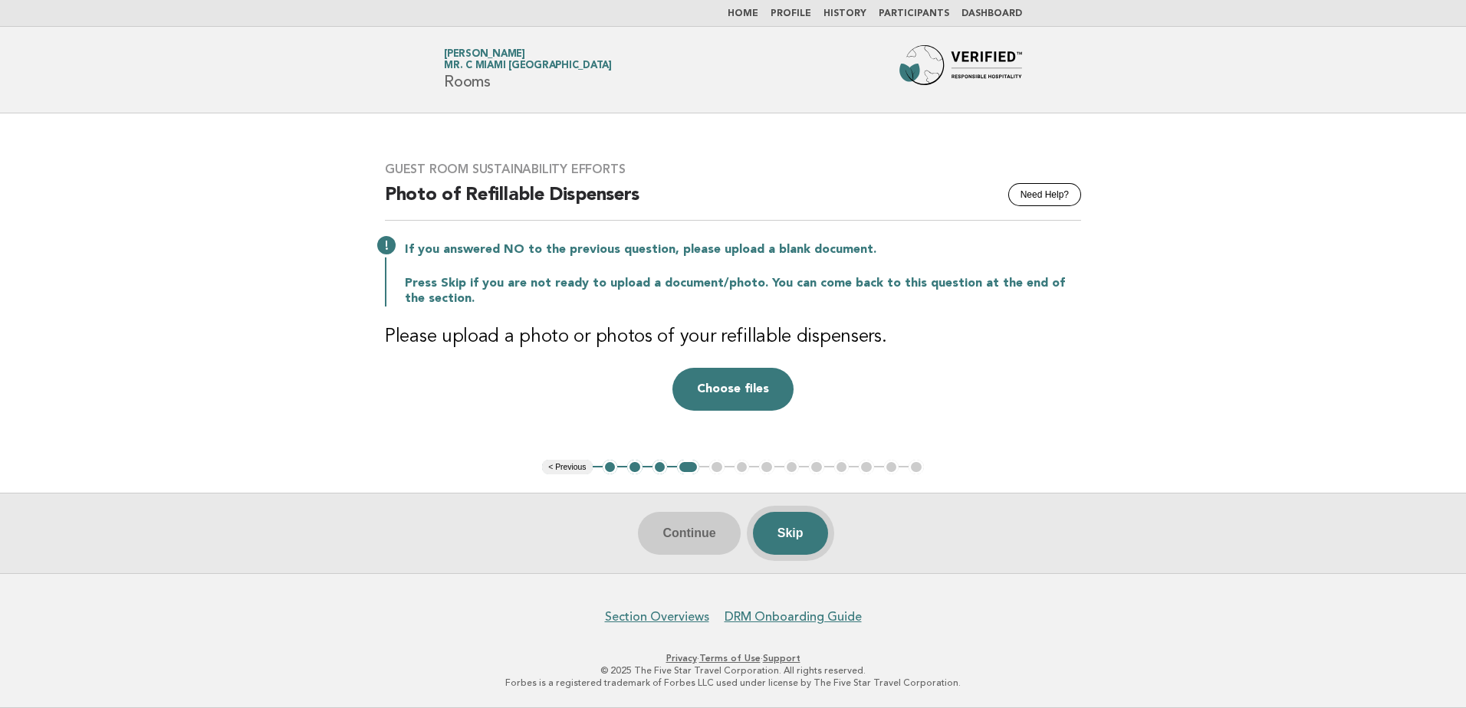
click at [790, 529] on button "Skip" at bounding box center [790, 533] width 75 height 43
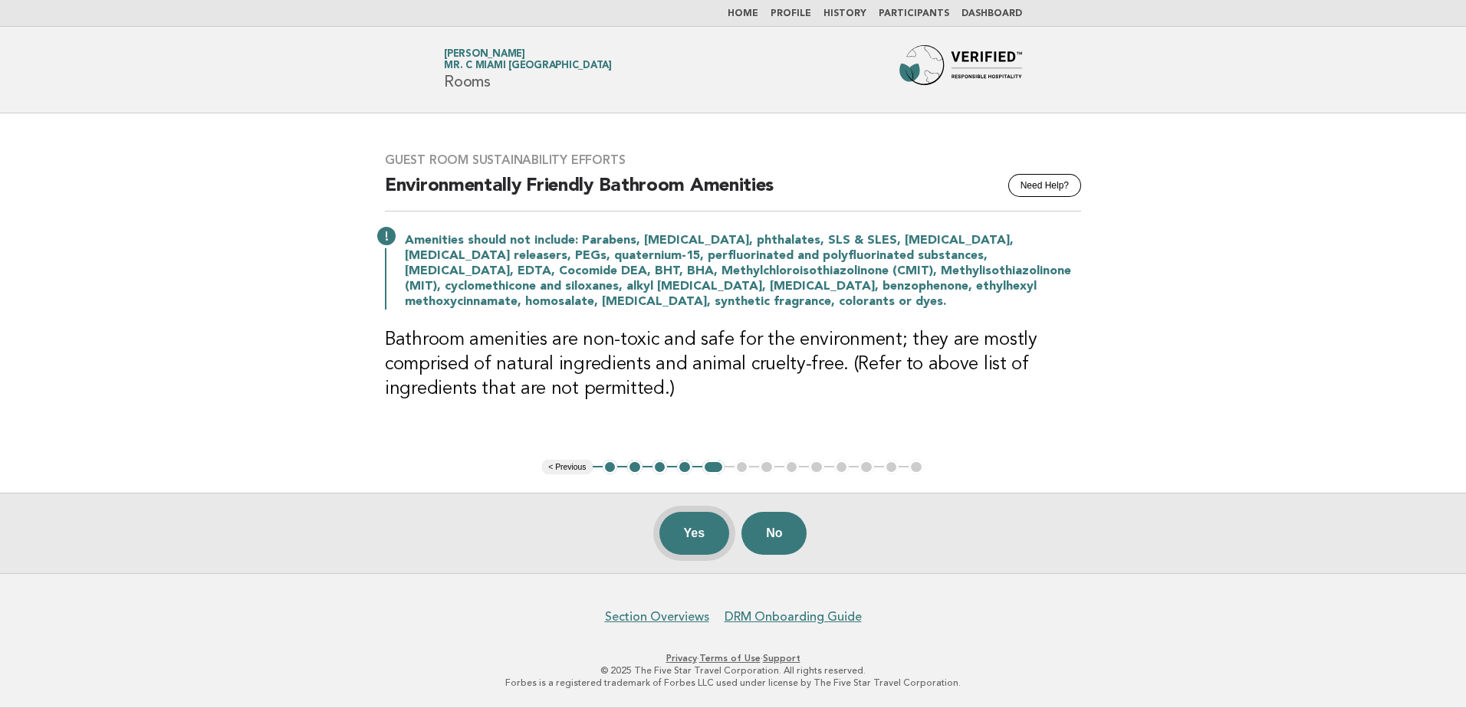
click at [684, 540] on button "Yes" at bounding box center [694, 533] width 71 height 43
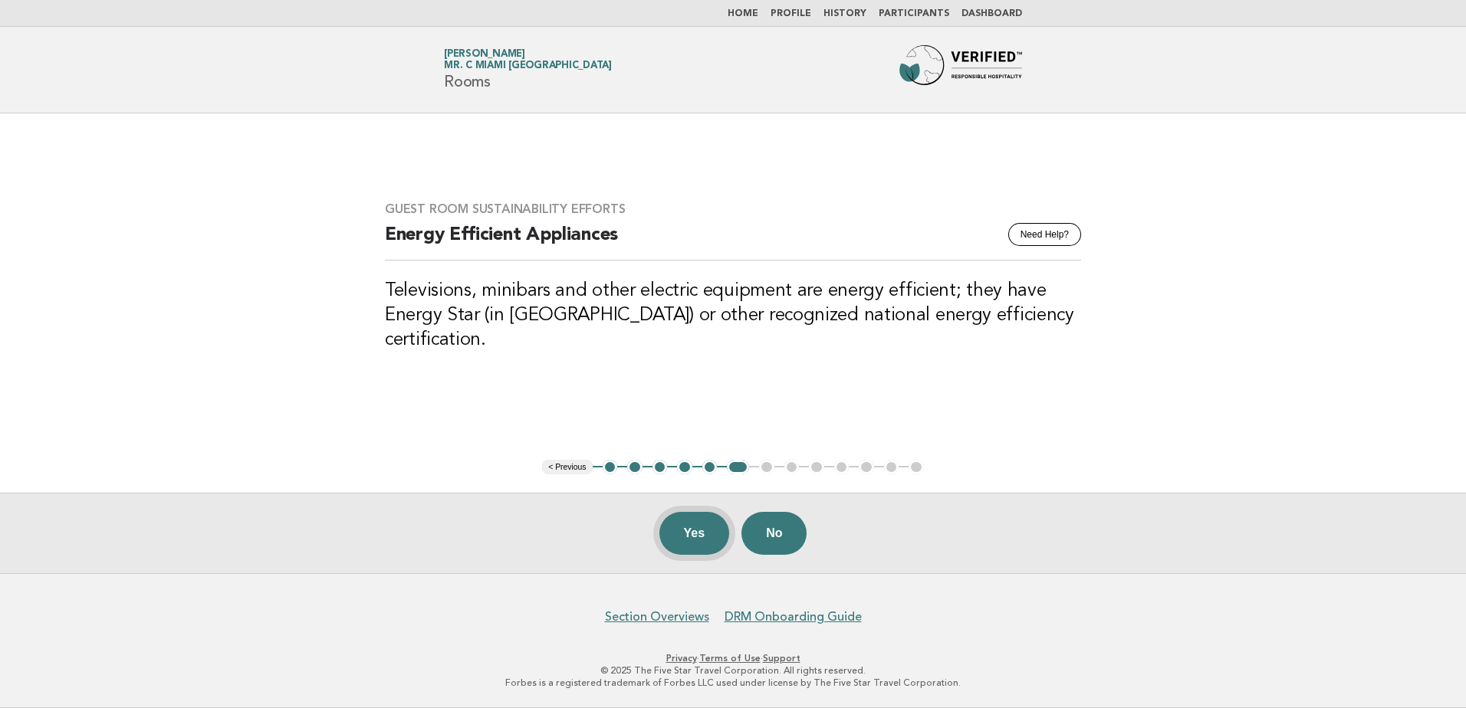
click at [688, 525] on button "Yes" at bounding box center [694, 533] width 71 height 43
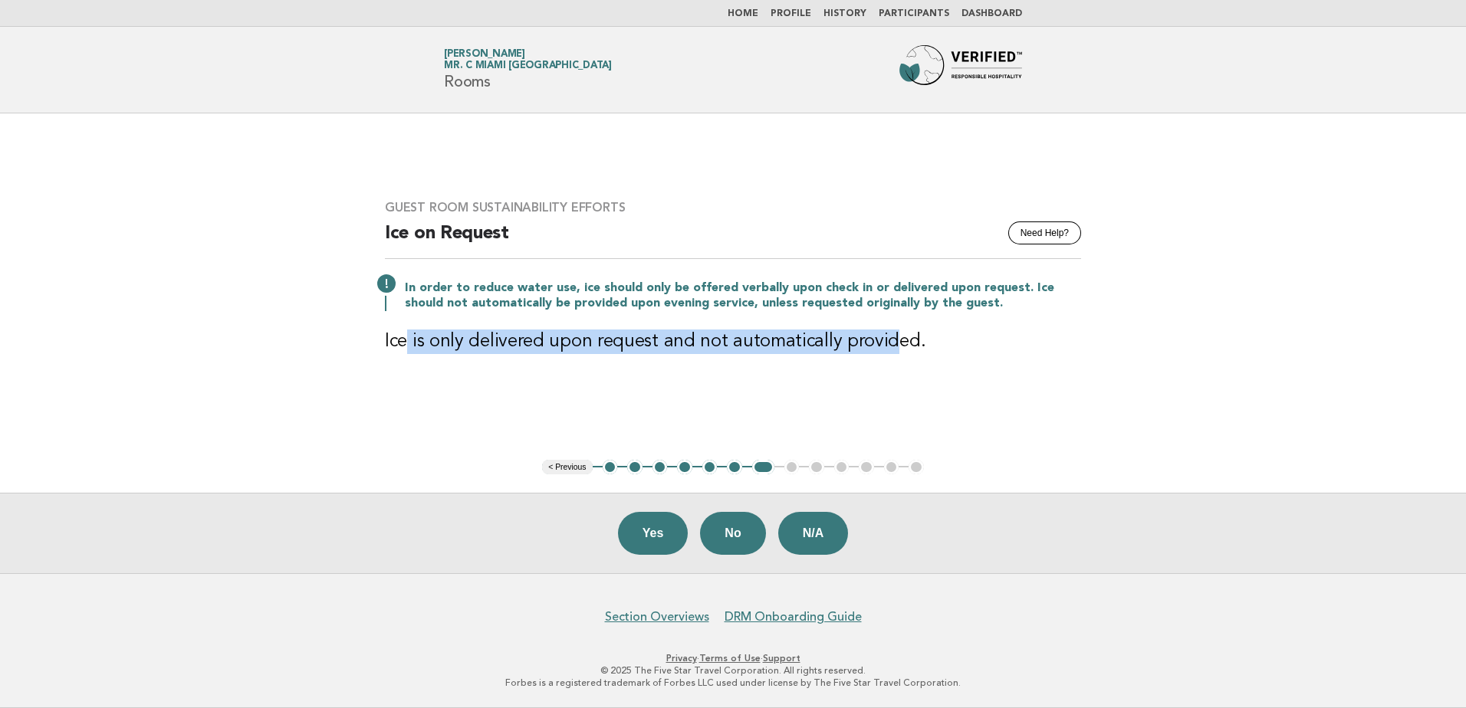
drag, startPoint x: 407, startPoint y: 344, endPoint x: 882, endPoint y: 361, distance: 475.7
click at [882, 361] on div "Guest Room Sustainability Efforts Need Help? Ice on Request In order to reduce …" at bounding box center [732, 286] width 733 height 209
drag, startPoint x: 882, startPoint y: 361, endPoint x: 627, endPoint y: 331, distance: 257.1
click at [627, 331] on h3 "Ice is only delivered upon request and not automatically provided." at bounding box center [733, 342] width 696 height 25
drag, startPoint x: 528, startPoint y: 345, endPoint x: 968, endPoint y: 366, distance: 440.6
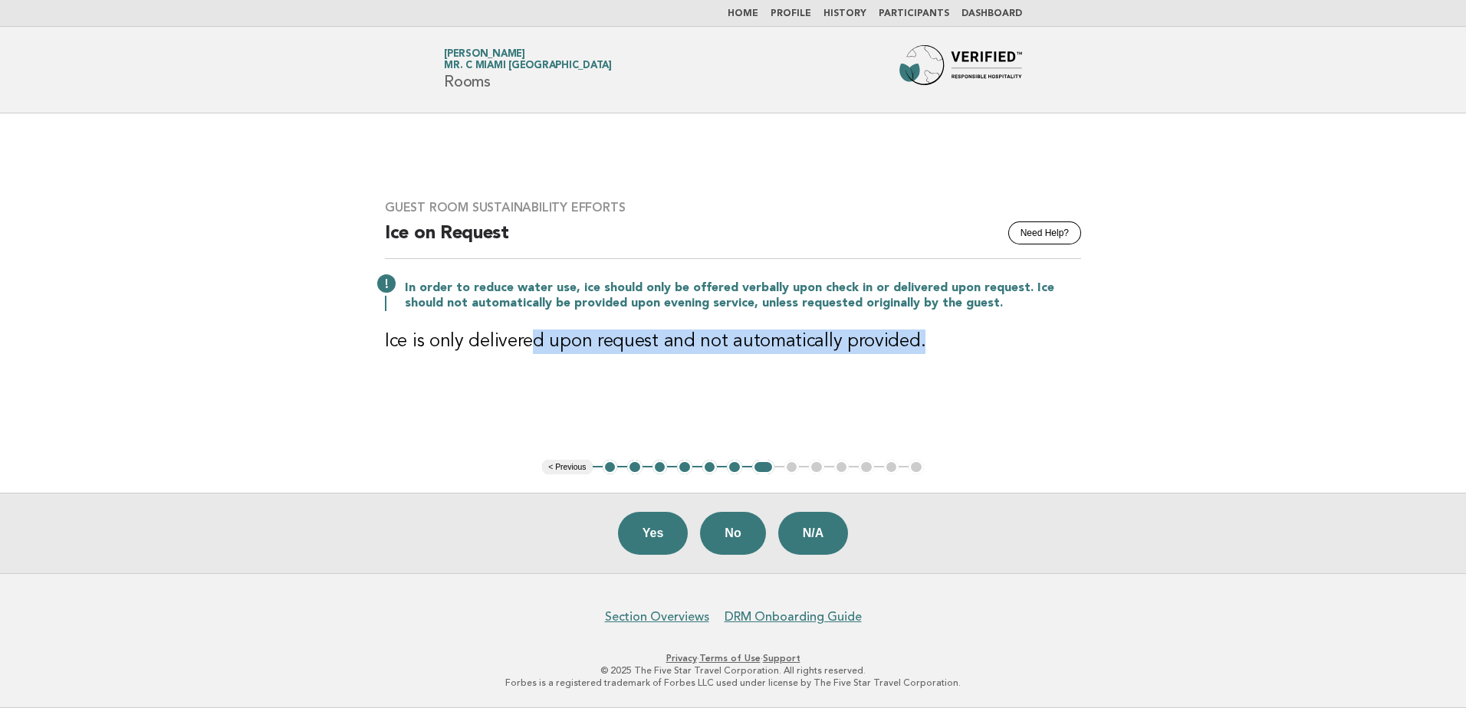
click at [968, 366] on div "Guest Room Sustainability Efforts Need Help? Ice on Request In order to reduce …" at bounding box center [732, 286] width 733 height 209
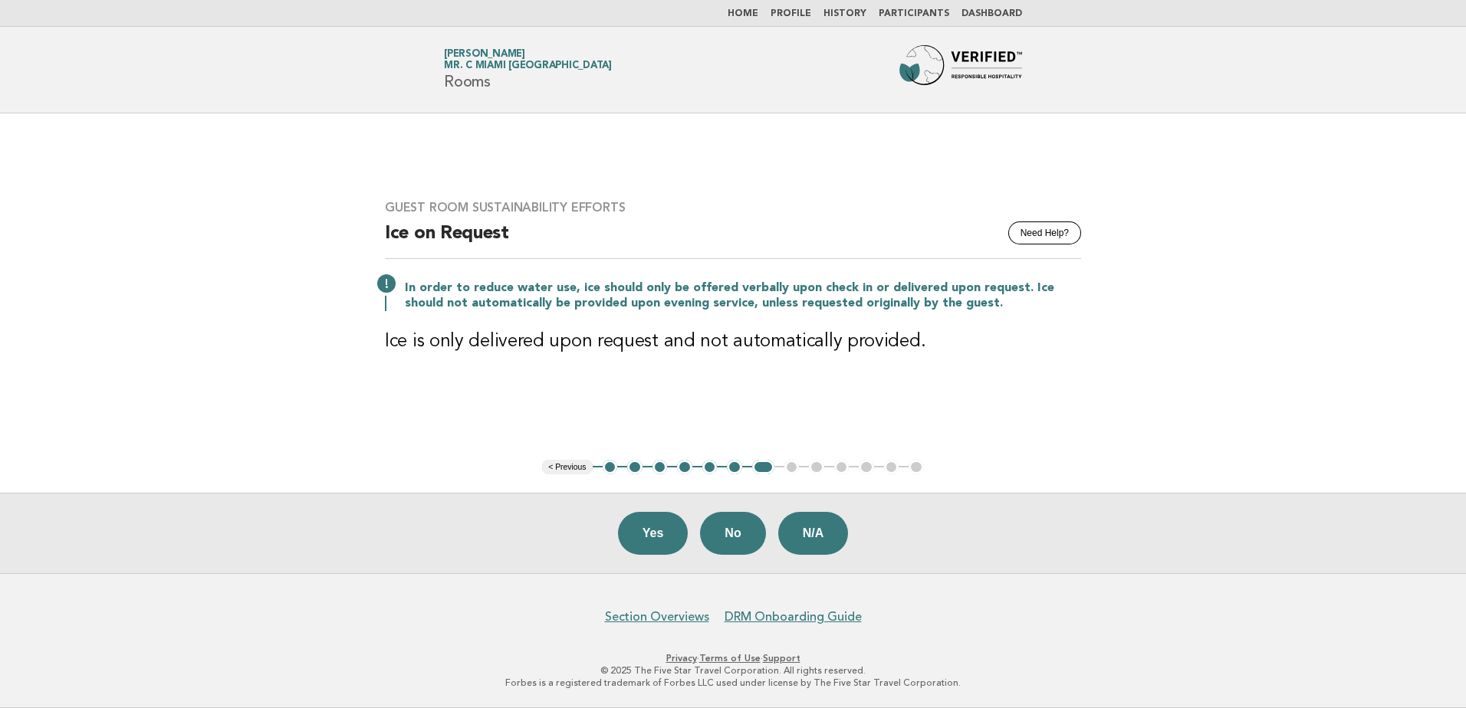
click at [433, 342] on h3 "Ice is only delivered upon request and not automatically provided." at bounding box center [733, 342] width 696 height 25
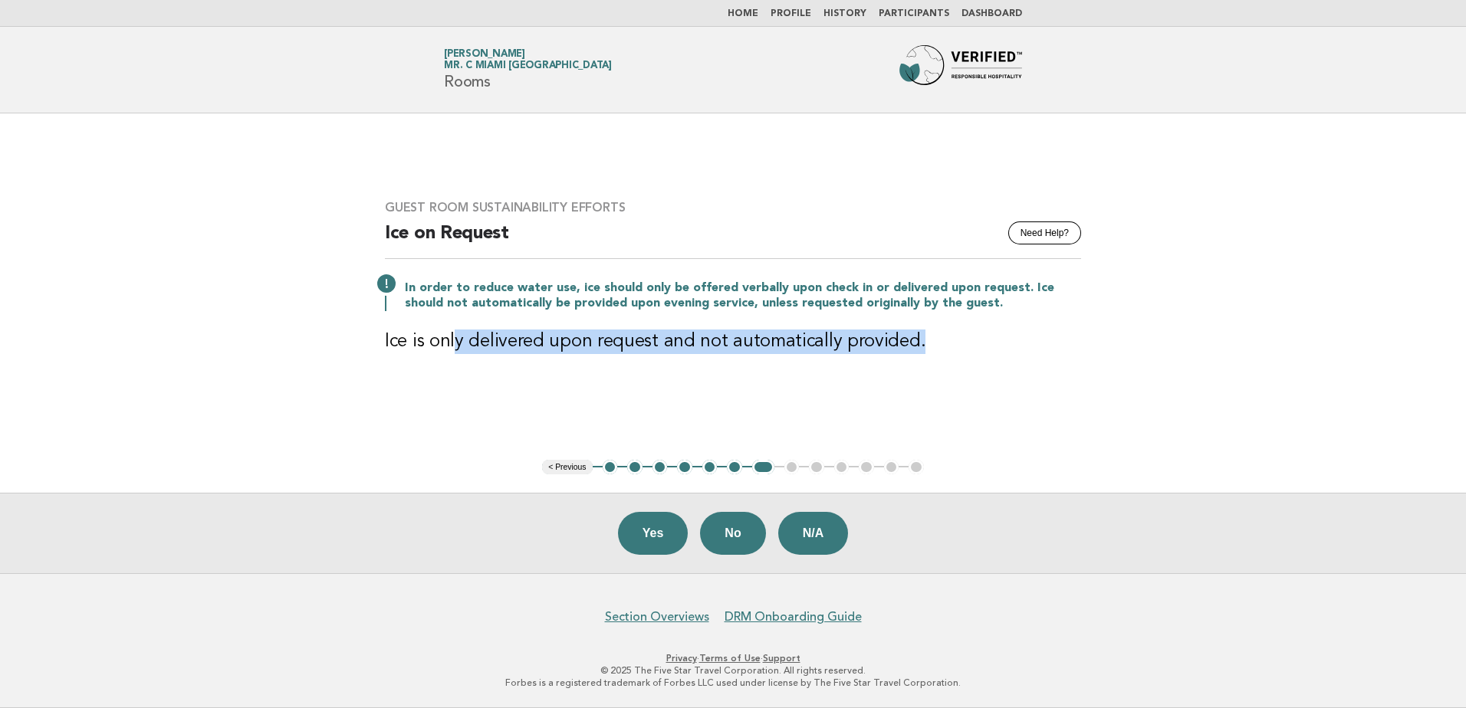
drag, startPoint x: 545, startPoint y: 337, endPoint x: 961, endPoint y: 357, distance: 416.8
click at [961, 357] on div "Guest Room Sustainability Efforts Need Help? Ice on Request In order to reduce …" at bounding box center [732, 286] width 733 height 209
drag, startPoint x: 961, startPoint y: 357, endPoint x: 720, endPoint y: 357, distance: 241.5
click at [720, 357] on div "Guest Room Sustainability Efforts Need Help? Ice on Request In order to reduce …" at bounding box center [732, 286] width 733 height 209
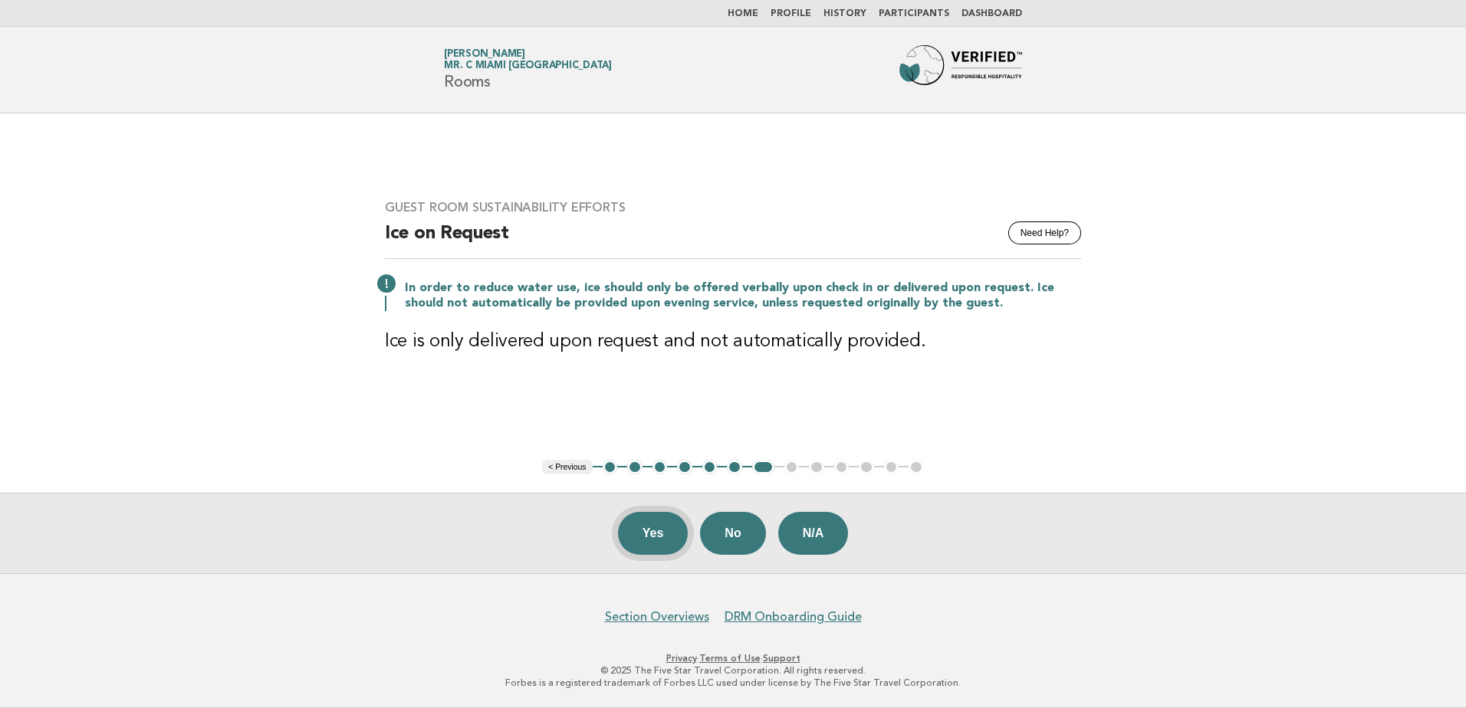
click at [661, 531] on button "Yes" at bounding box center [653, 533] width 71 height 43
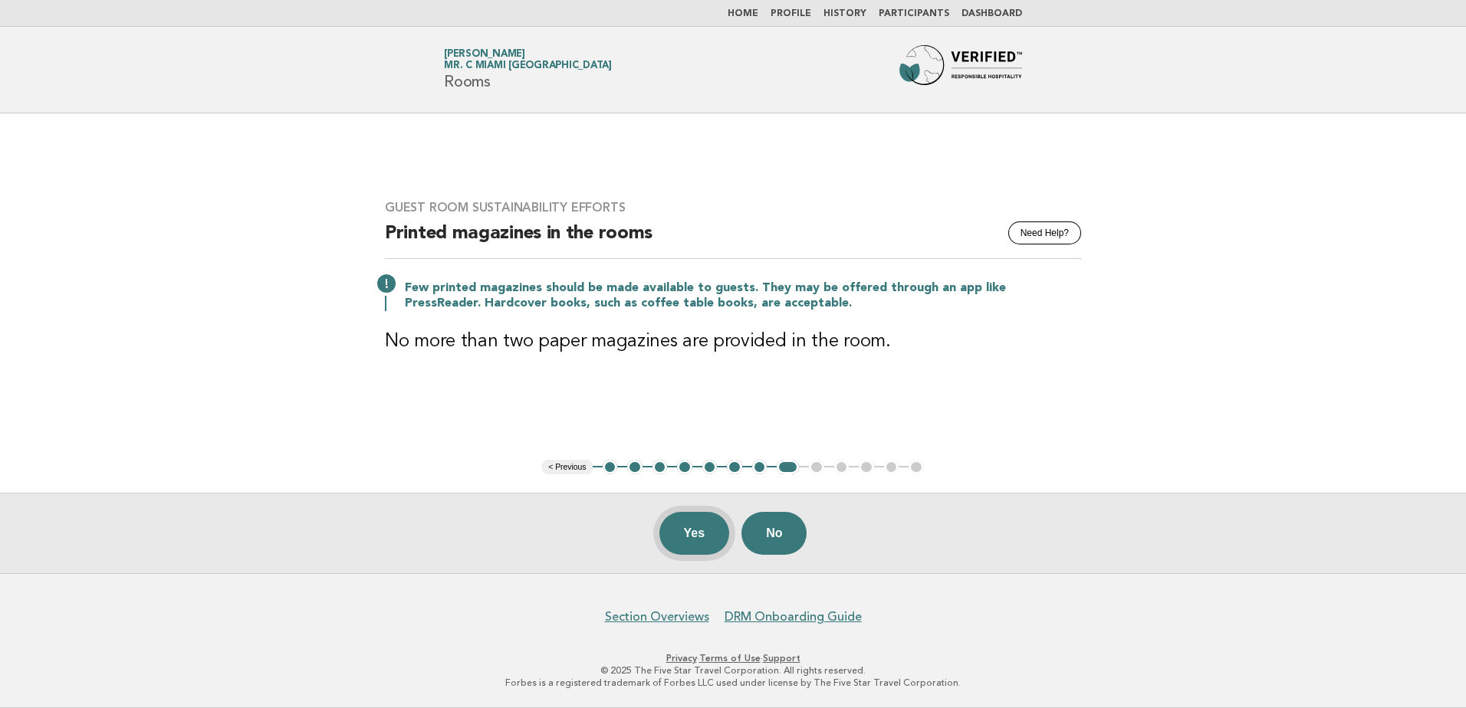
click at [715, 518] on button "Yes" at bounding box center [694, 533] width 71 height 43
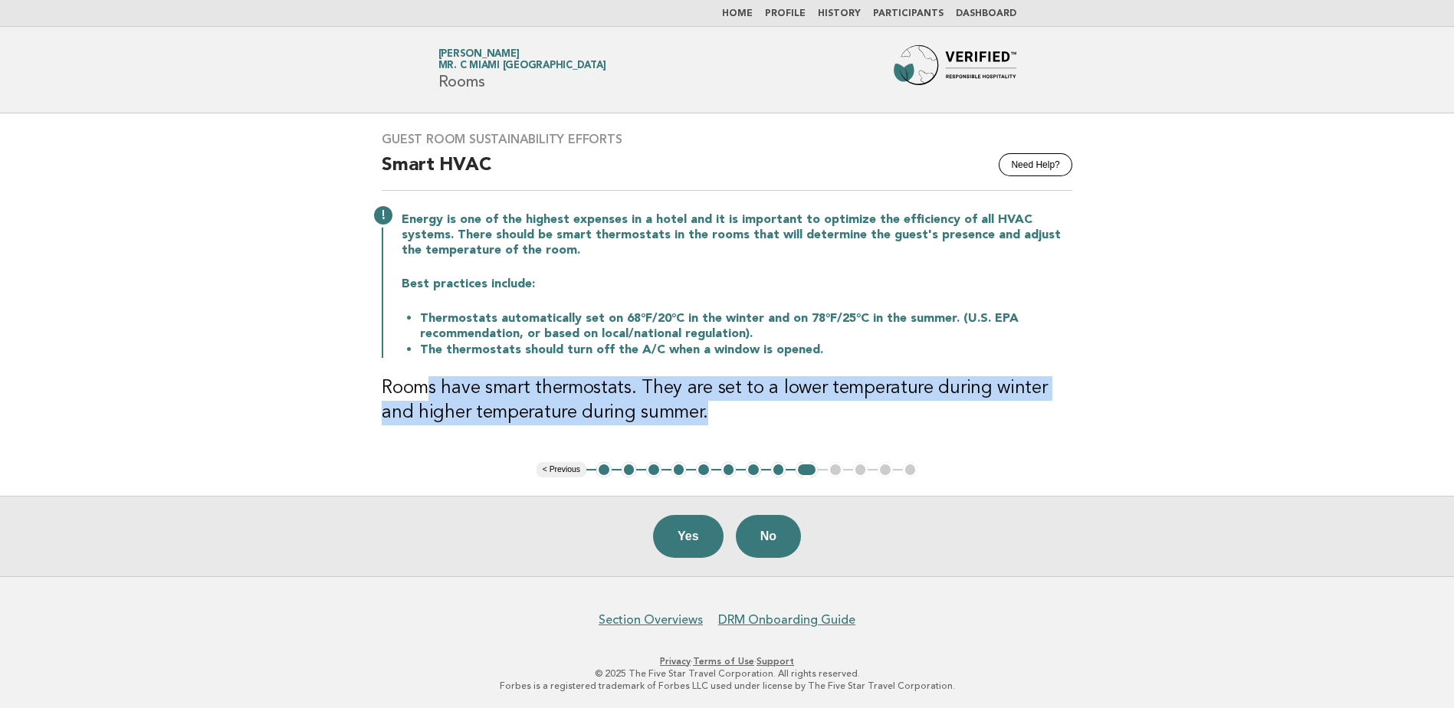
drag, startPoint x: 521, startPoint y: 402, endPoint x: 685, endPoint y: 422, distance: 166.1
click at [685, 422] on h3 "Rooms have smart thermostats. They are set to a lower temperature during winter…" at bounding box center [727, 400] width 691 height 49
drag, startPoint x: 685, startPoint y: 422, endPoint x: 550, endPoint y: 422, distance: 135.7
click at [550, 422] on h3 "Rooms have smart thermostats. They are set to a lower temperature during winter…" at bounding box center [727, 400] width 691 height 49
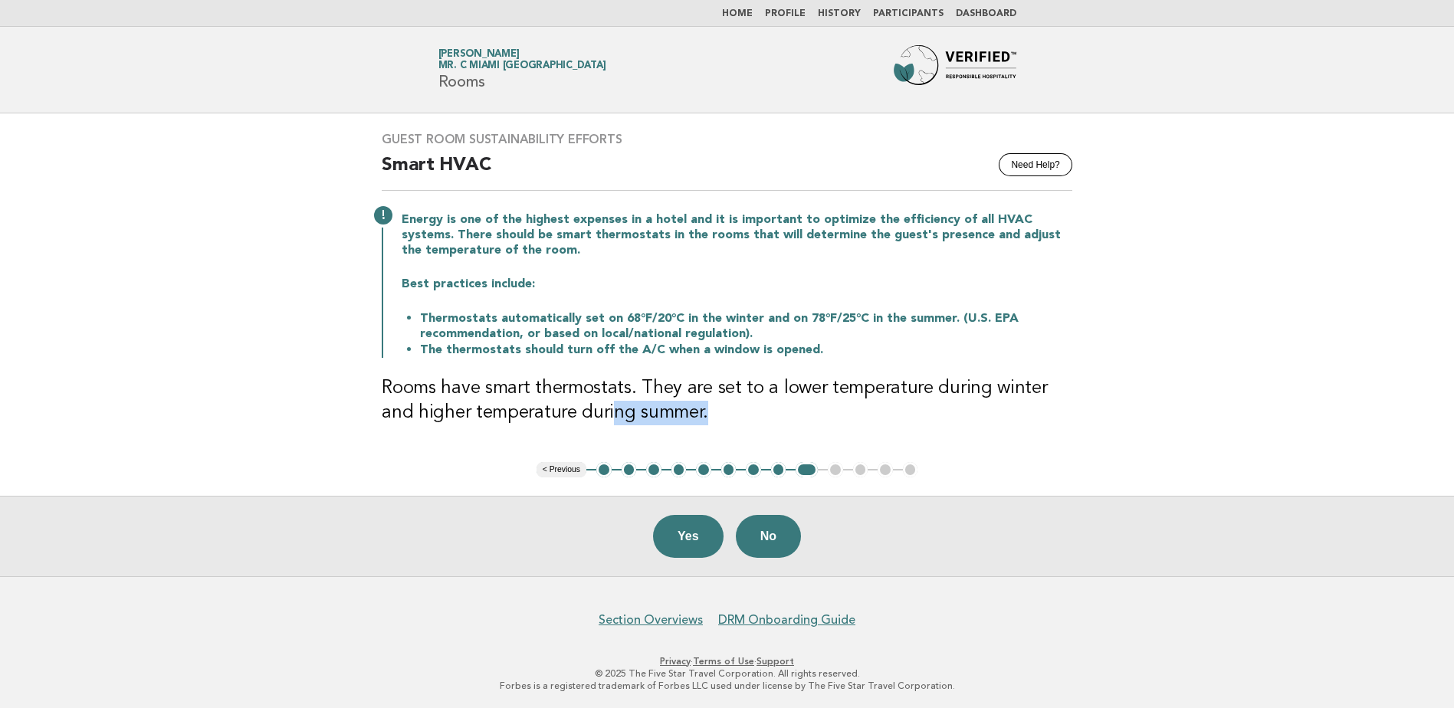
drag, startPoint x: 570, startPoint y: 403, endPoint x: 692, endPoint y: 432, distance: 124.6
click at [692, 432] on div "Guest Room Sustainability Efforts Need Help? Smart HVAC Energy is one of the hi…" at bounding box center [727, 287] width 728 height 349
drag, startPoint x: 692, startPoint y: 432, endPoint x: 546, endPoint y: 405, distance: 148.3
click at [535, 402] on h3 "Rooms have smart thermostats. They are set to a lower temperature during winter…" at bounding box center [727, 400] width 691 height 49
click at [683, 534] on button "Yes" at bounding box center [688, 536] width 71 height 43
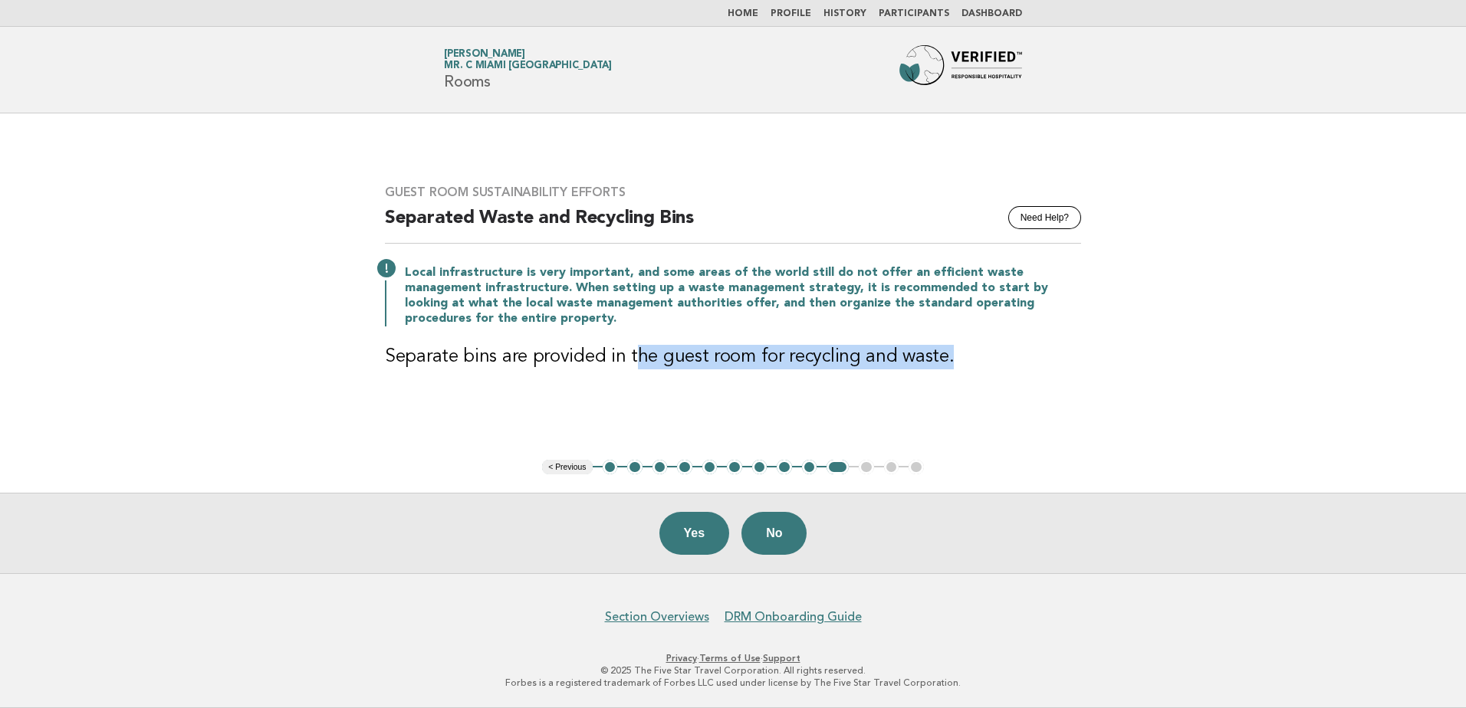
drag, startPoint x: 660, startPoint y: 344, endPoint x: 948, endPoint y: 345, distance: 288.3
click at [948, 345] on div "Guest Room Sustainability Efforts Need Help? Separated Waste and Recycling Bins…" at bounding box center [732, 286] width 733 height 240
click at [481, 359] on h3 "Separate bins are provided in the guest room for recycling and waste." at bounding box center [733, 357] width 696 height 25
click at [676, 538] on button "Yes" at bounding box center [694, 533] width 71 height 43
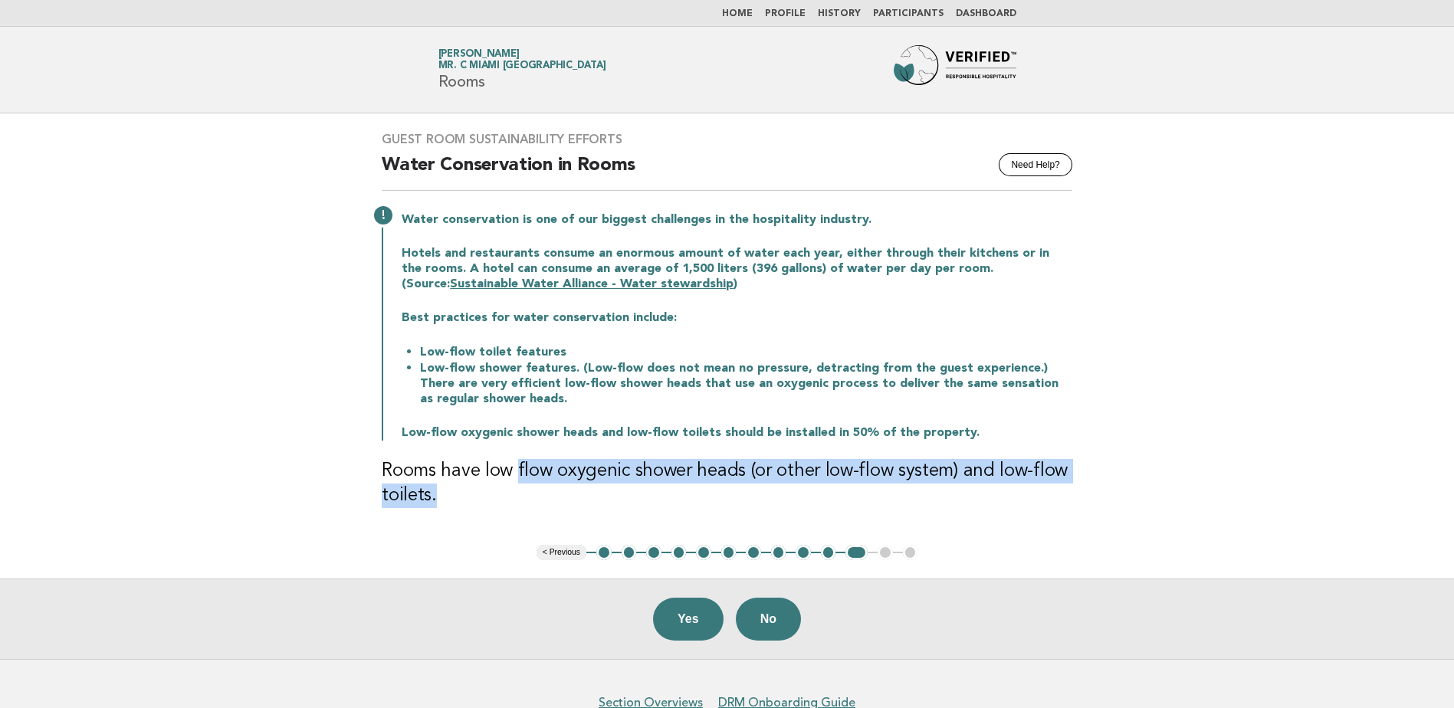
drag, startPoint x: 515, startPoint y: 459, endPoint x: 553, endPoint y: 499, distance: 54.8
click at [553, 499] on h3 "Rooms have low flow oxygenic shower heads (or other low-flow system) and low-fl…" at bounding box center [727, 483] width 691 height 49
drag, startPoint x: 553, startPoint y: 499, endPoint x: 738, endPoint y: 478, distance: 185.9
click at [738, 478] on h3 "Rooms have low flow oxygenic shower heads (or other low-flow system) and low-fl…" at bounding box center [727, 483] width 691 height 49
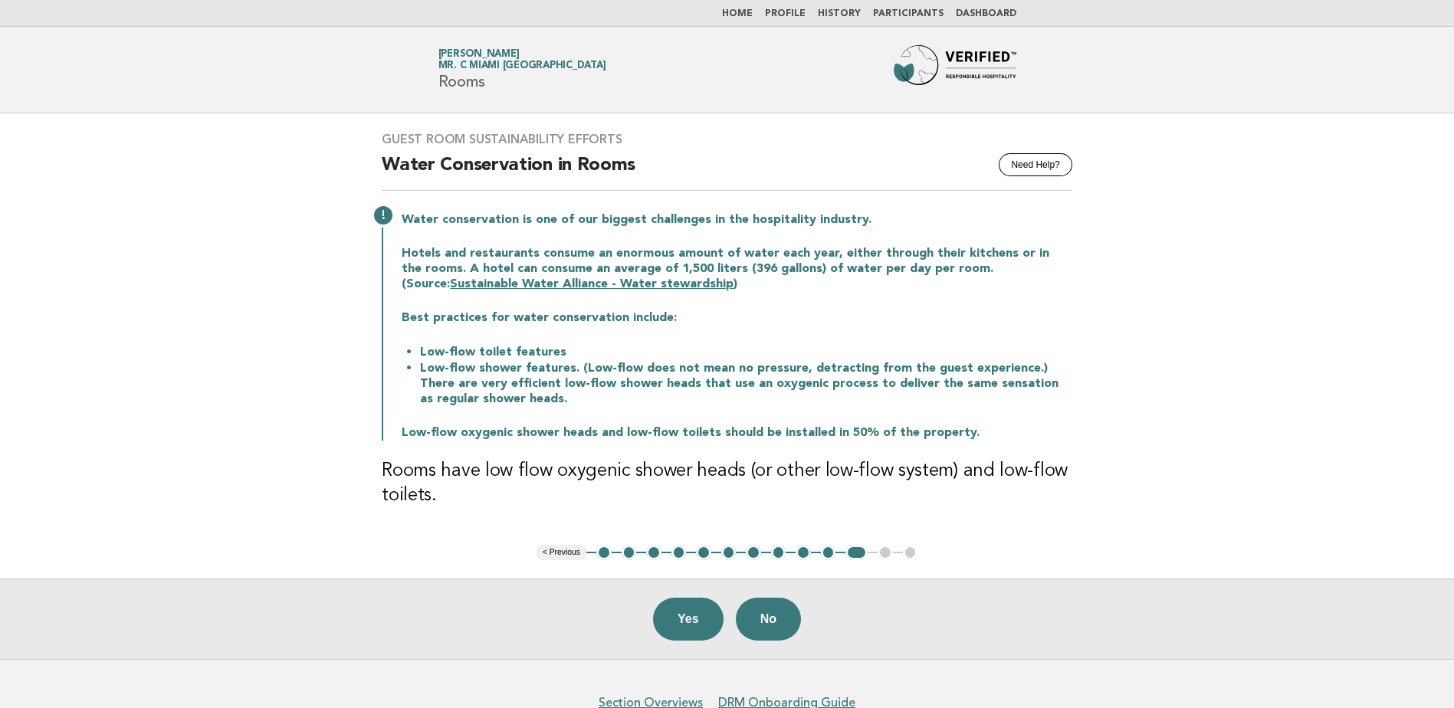
click at [748, 16] on link "Home" at bounding box center [737, 13] width 31 height 9
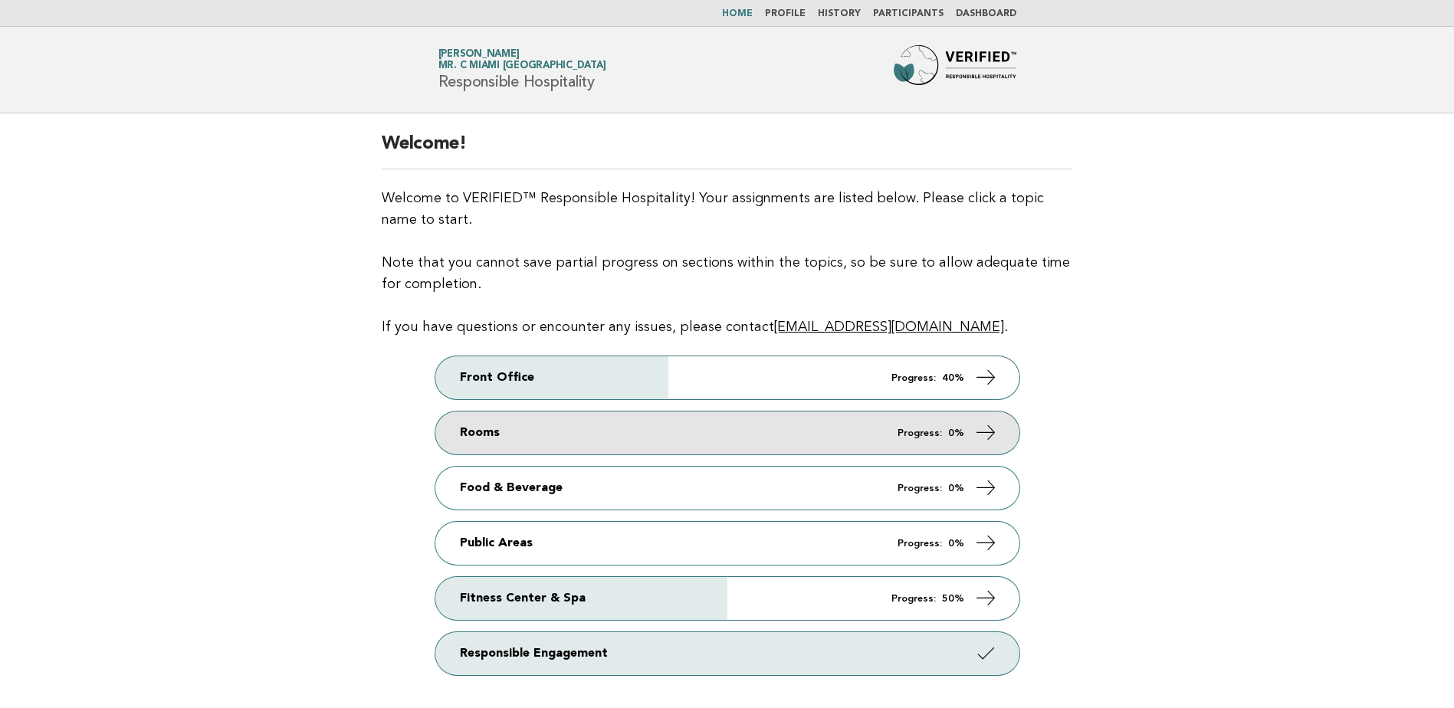
click at [656, 416] on link "Rooms Progress: 0%" at bounding box center [727, 433] width 584 height 43
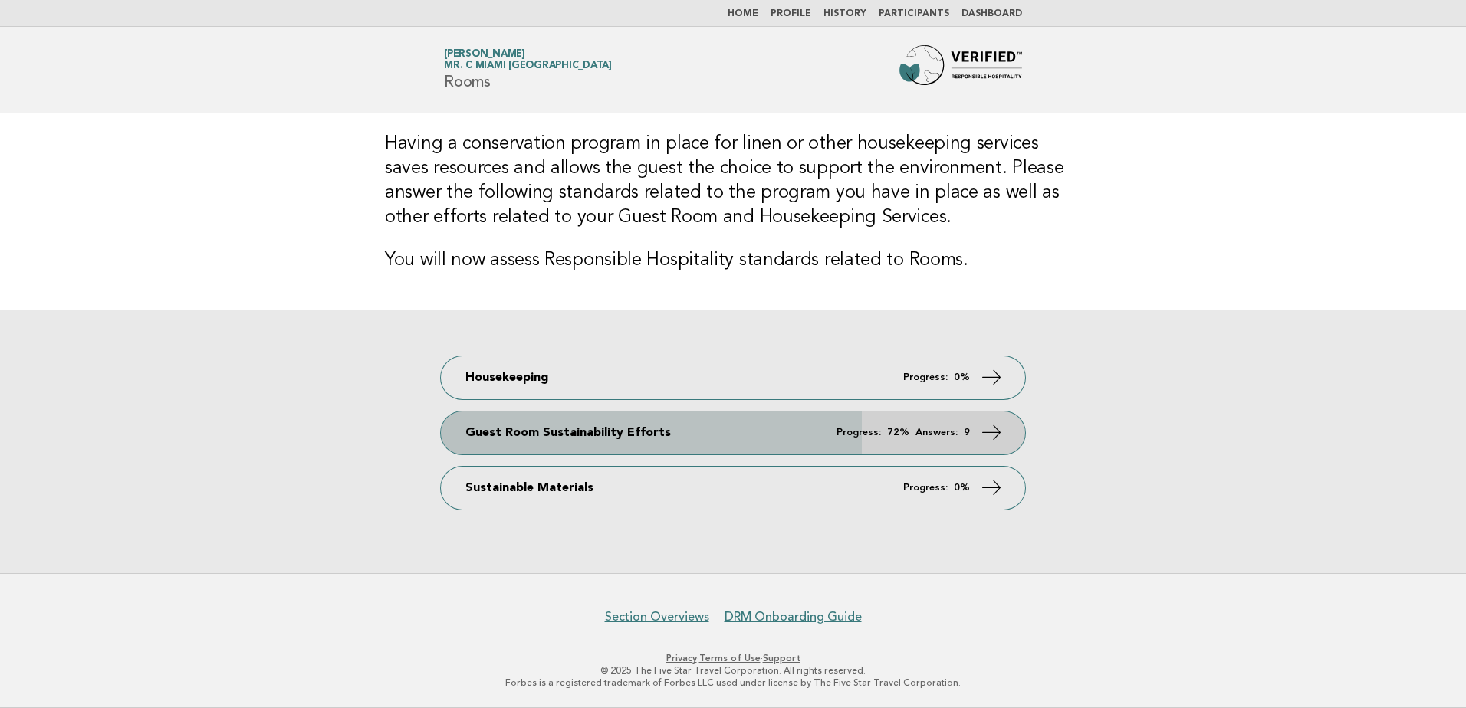
click at [658, 429] on link "Guest Room Sustainability Efforts Progress: 72% Answers: 9" at bounding box center [733, 433] width 584 height 43
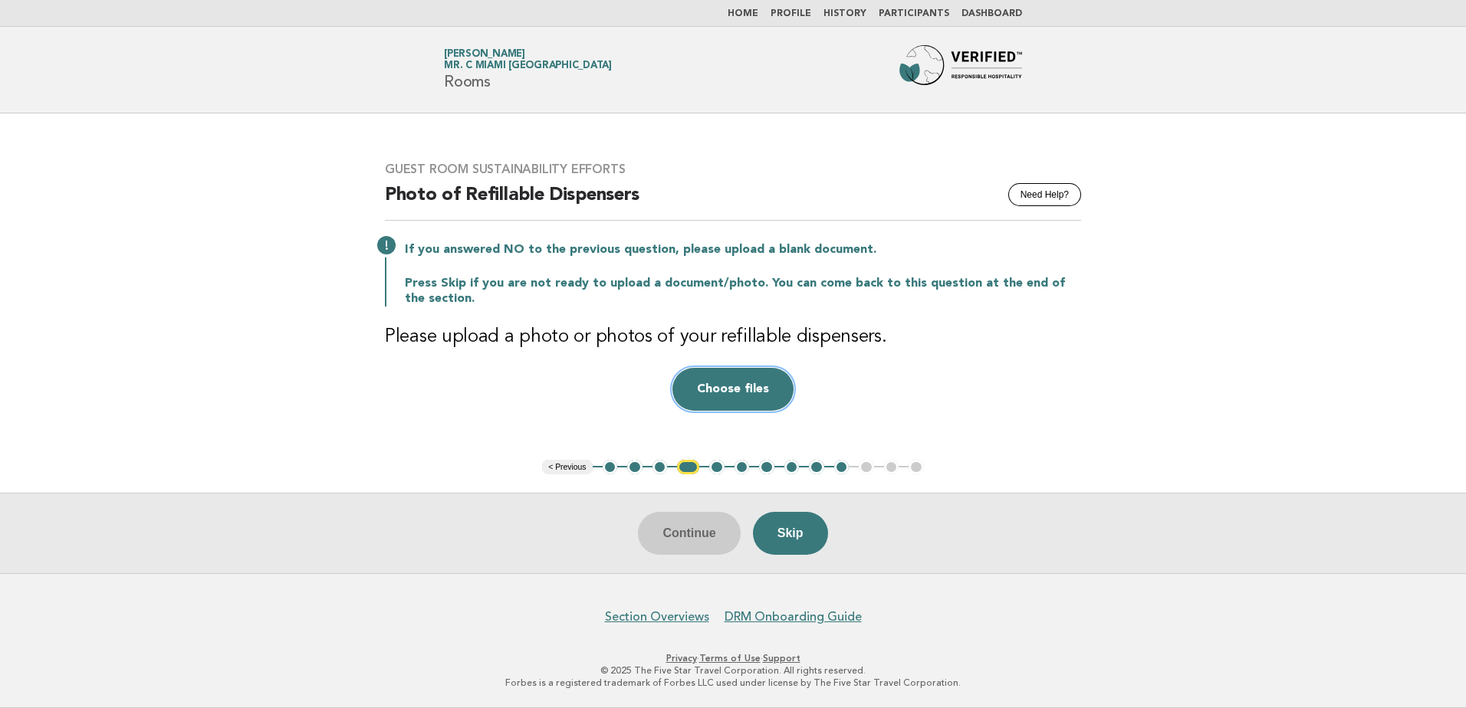
click at [731, 406] on button "Choose files" at bounding box center [732, 389] width 121 height 43
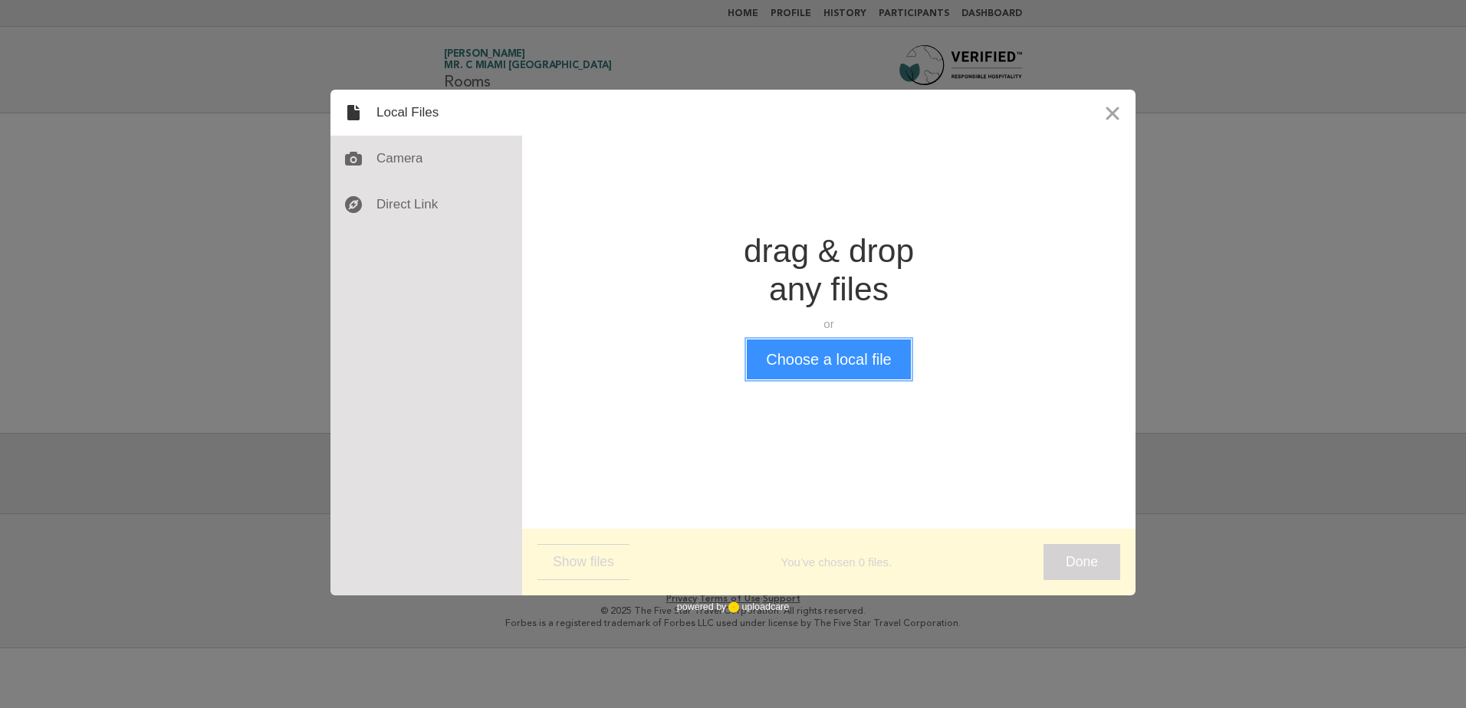
click at [774, 358] on button "Choose a local file" at bounding box center [828, 360] width 163 height 40
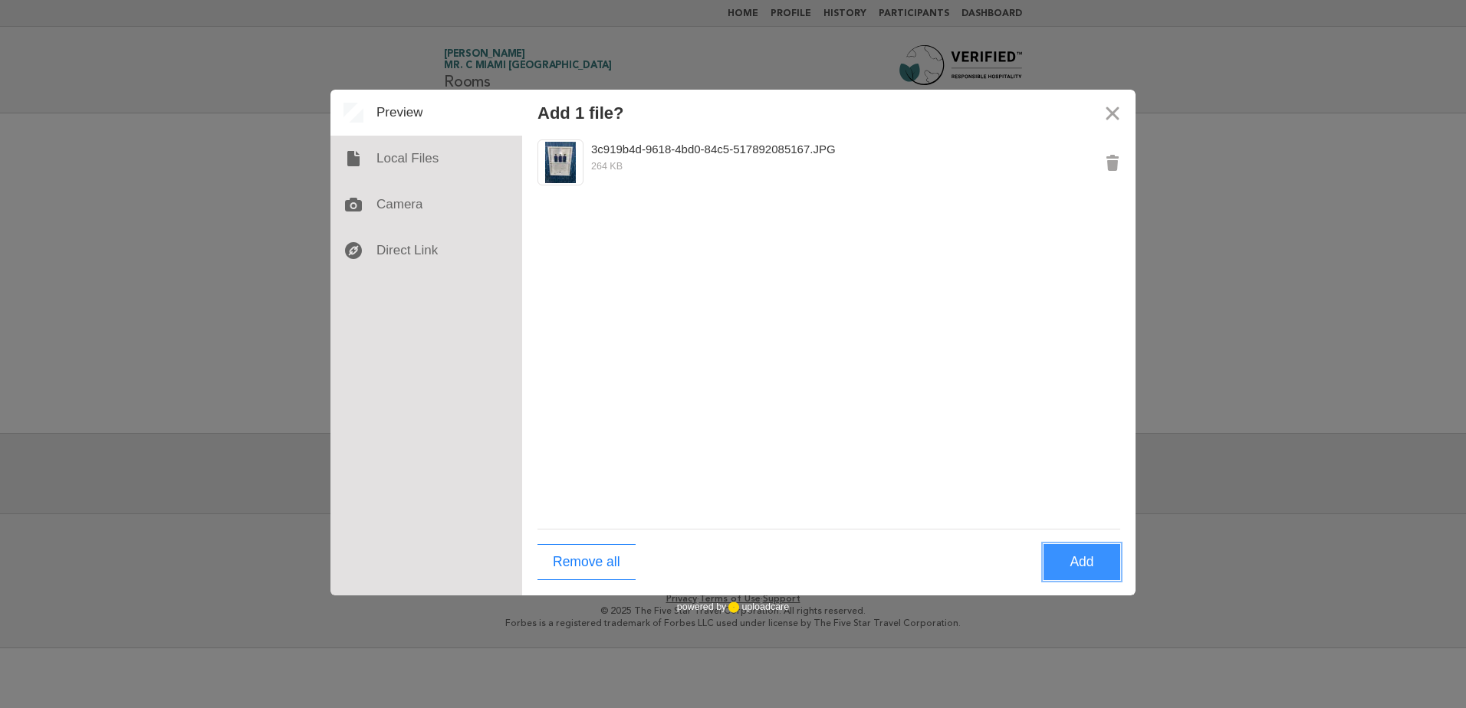
click at [1093, 564] on button "Add" at bounding box center [1081, 562] width 77 height 36
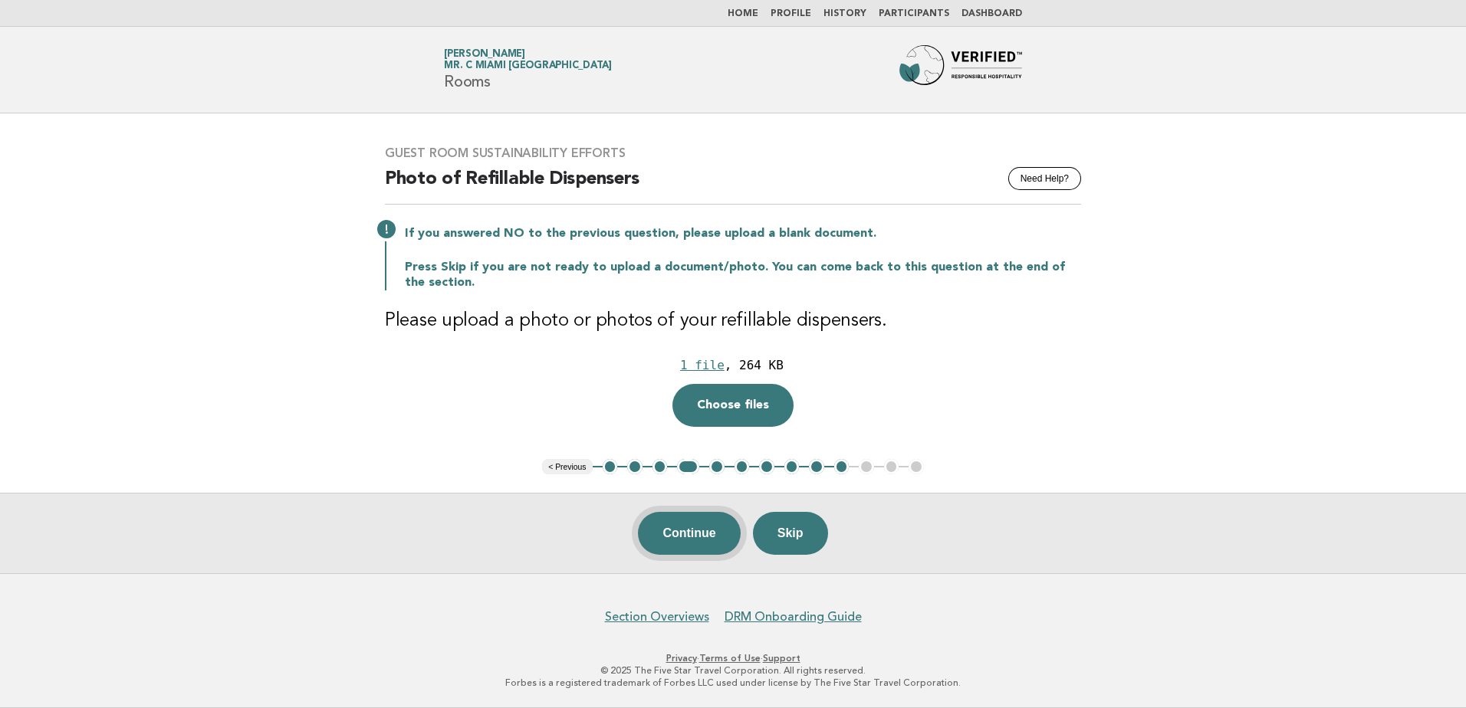
click at [698, 529] on button "Continue" at bounding box center [689, 533] width 102 height 43
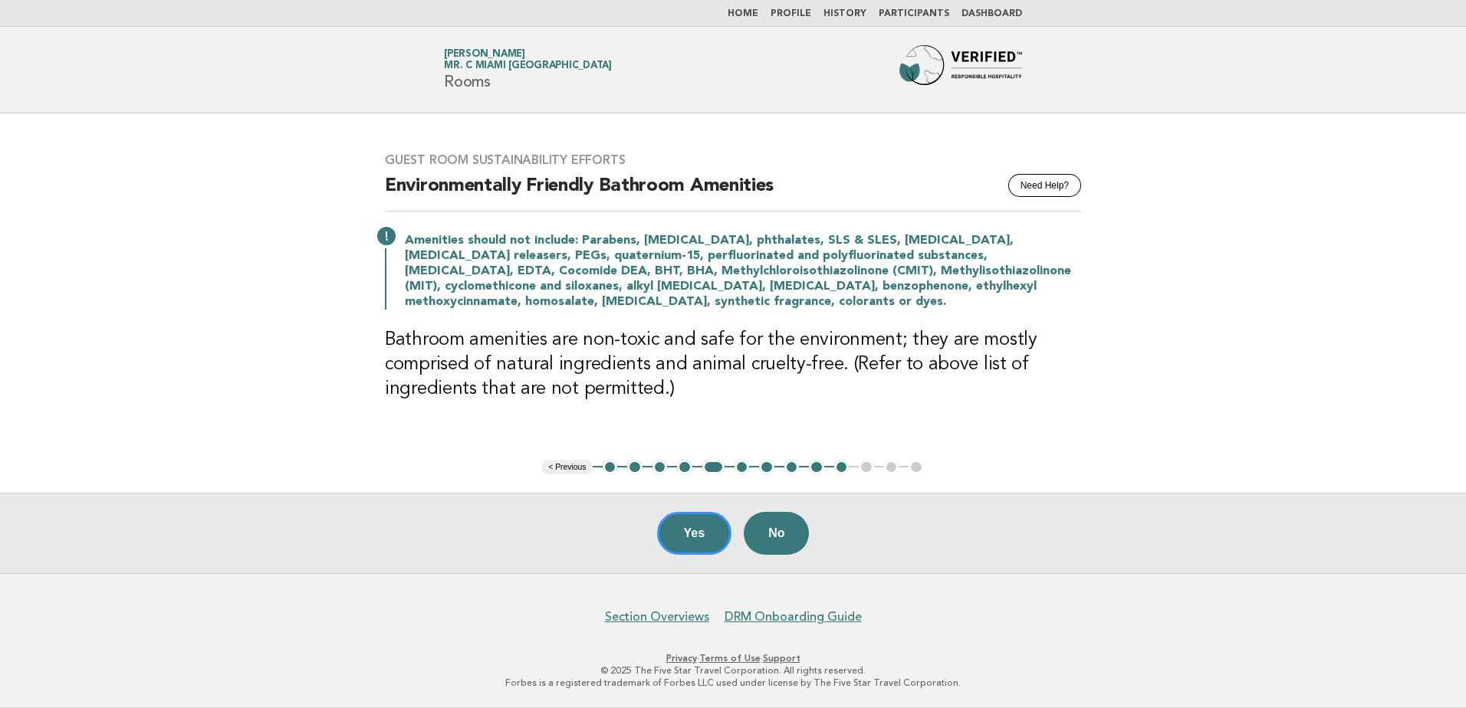
click at [840, 469] on button "10" at bounding box center [841, 467] width 15 height 15
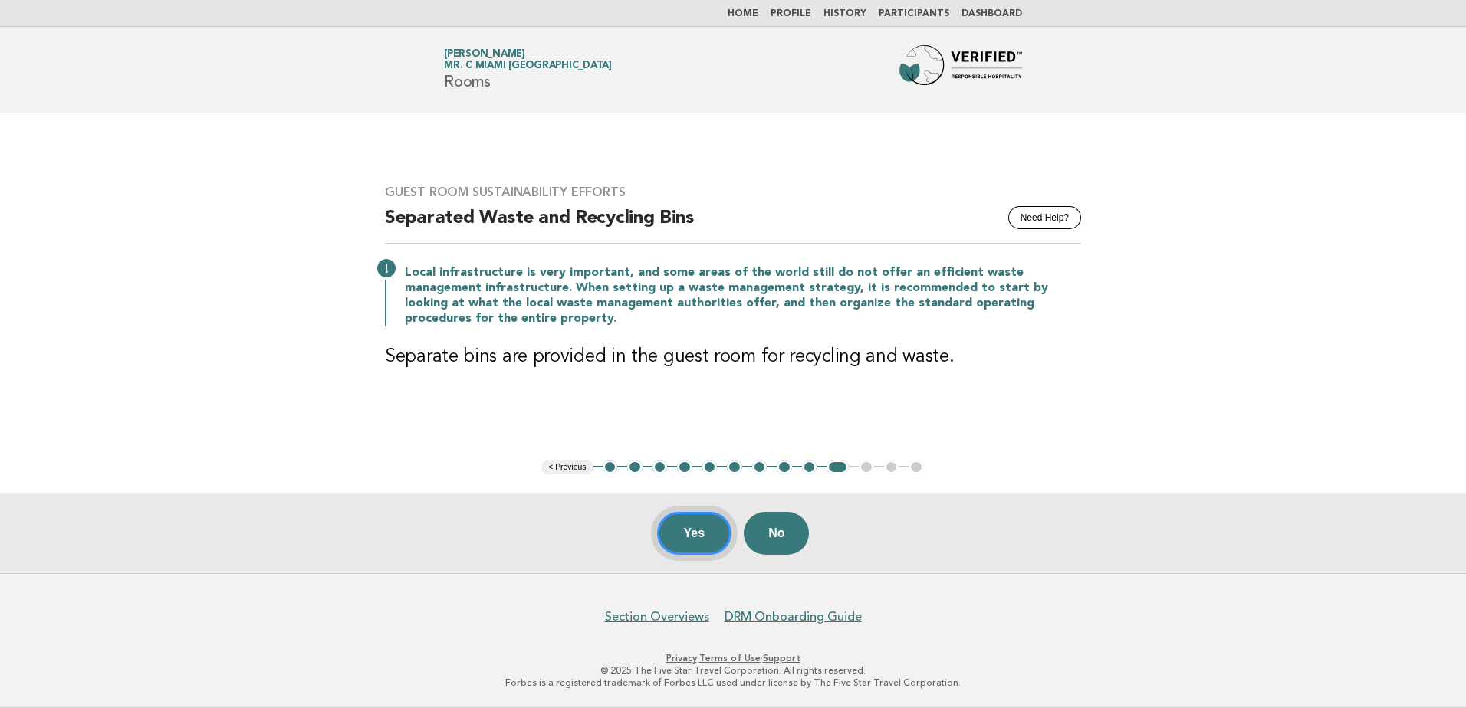
click at [718, 532] on button "Yes" at bounding box center [694, 533] width 75 height 43
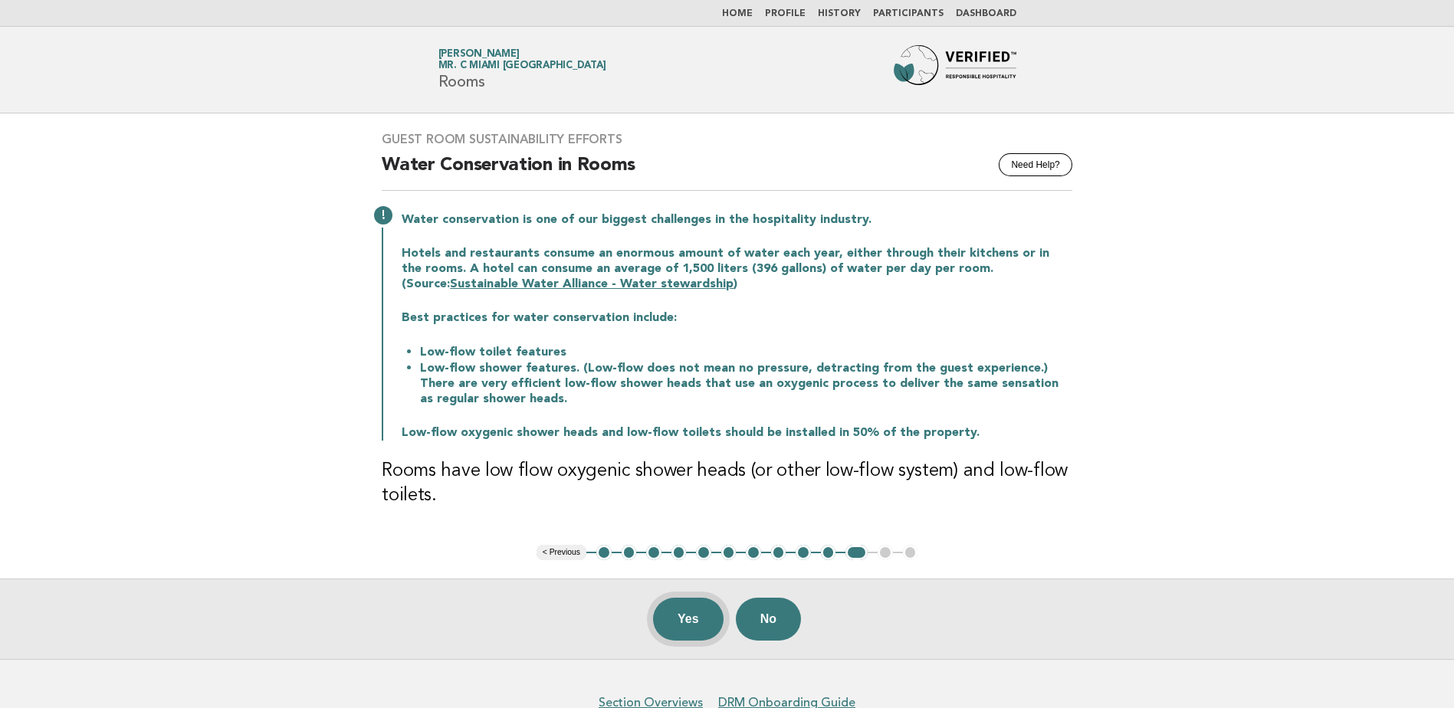
click at [692, 616] on button "Yes" at bounding box center [688, 619] width 71 height 43
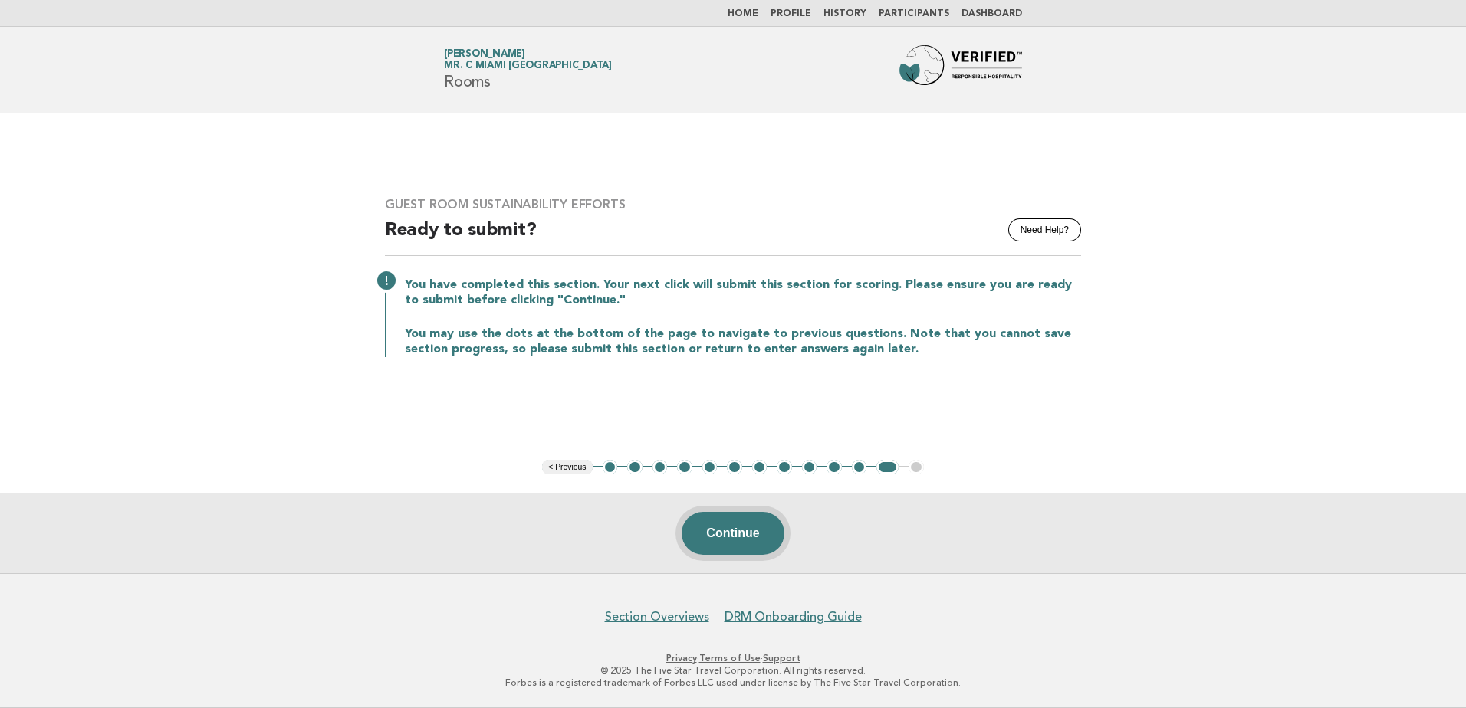
click at [725, 542] on button "Continue" at bounding box center [733, 533] width 102 height 43
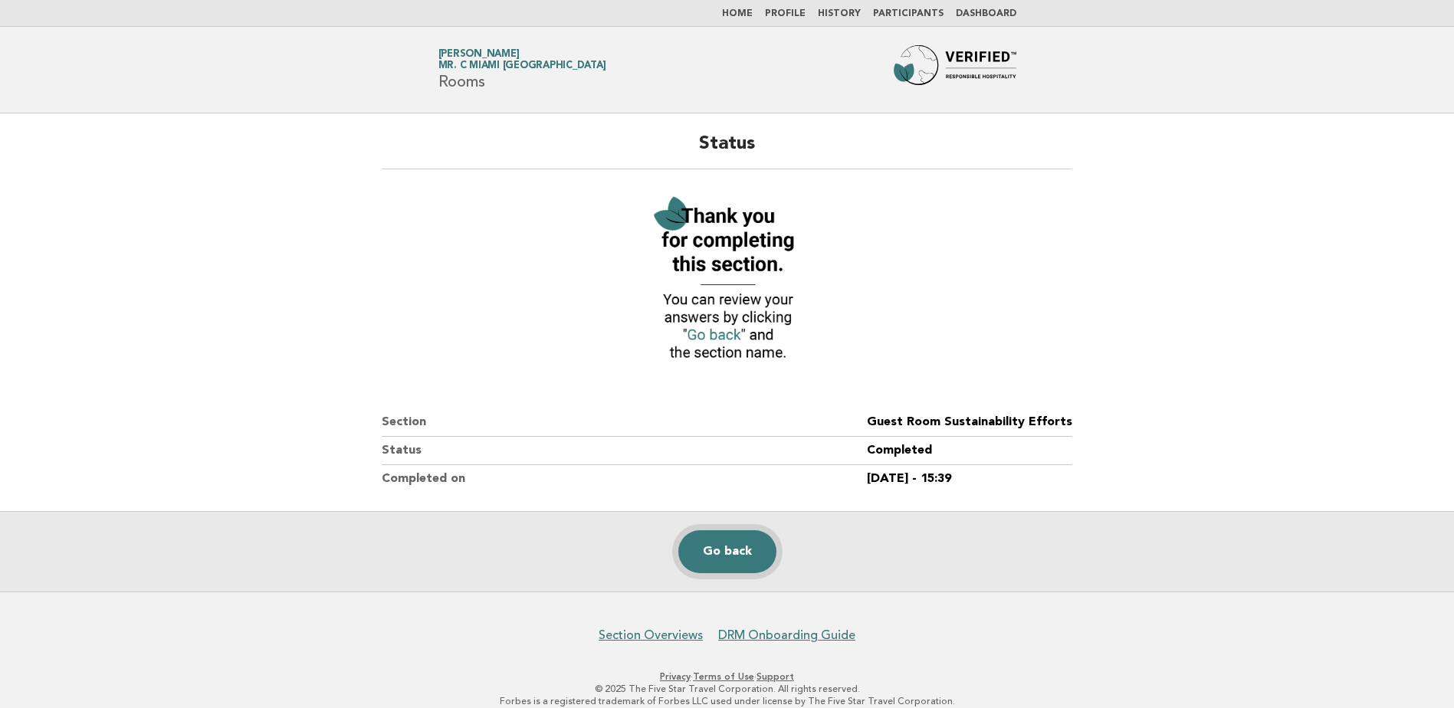
click at [744, 556] on link "Go back" at bounding box center [728, 552] width 98 height 43
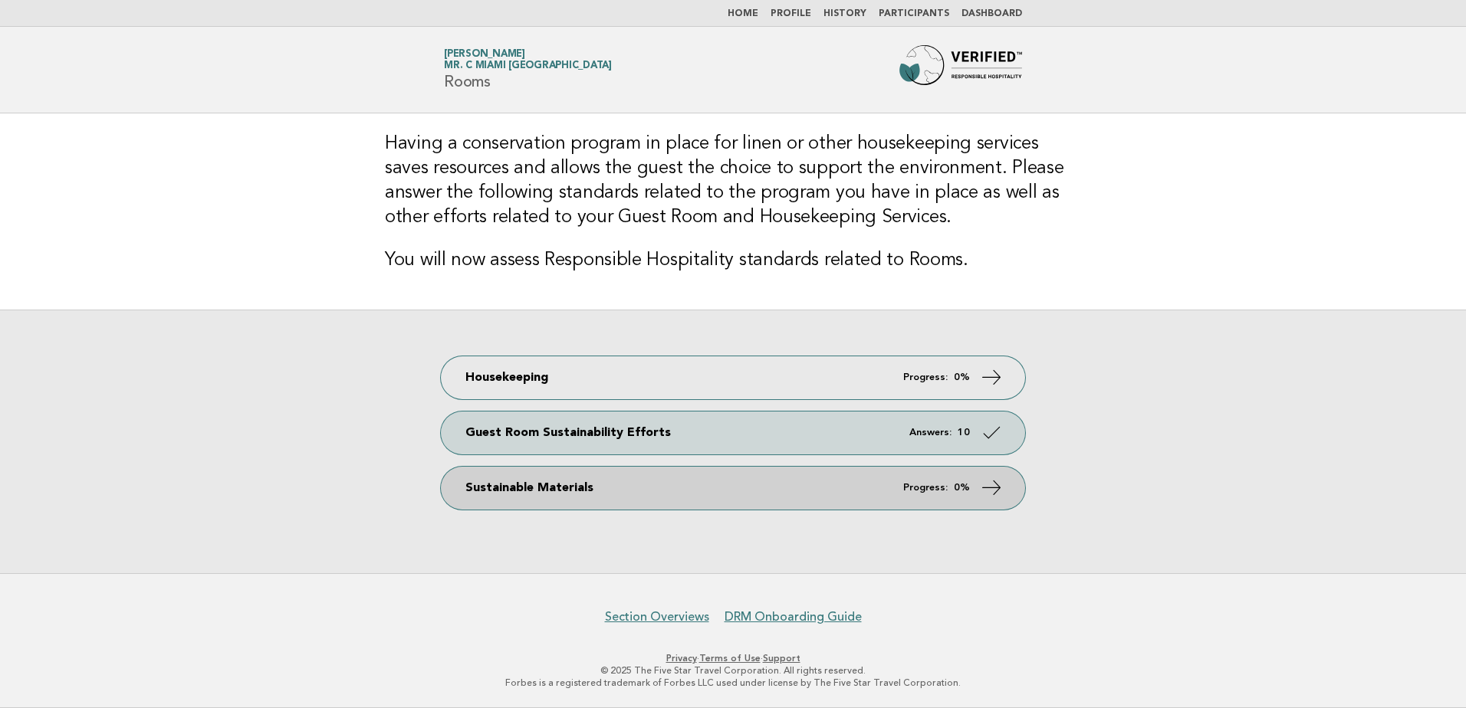
click at [932, 488] on em "Progress:" at bounding box center [925, 488] width 44 height 10
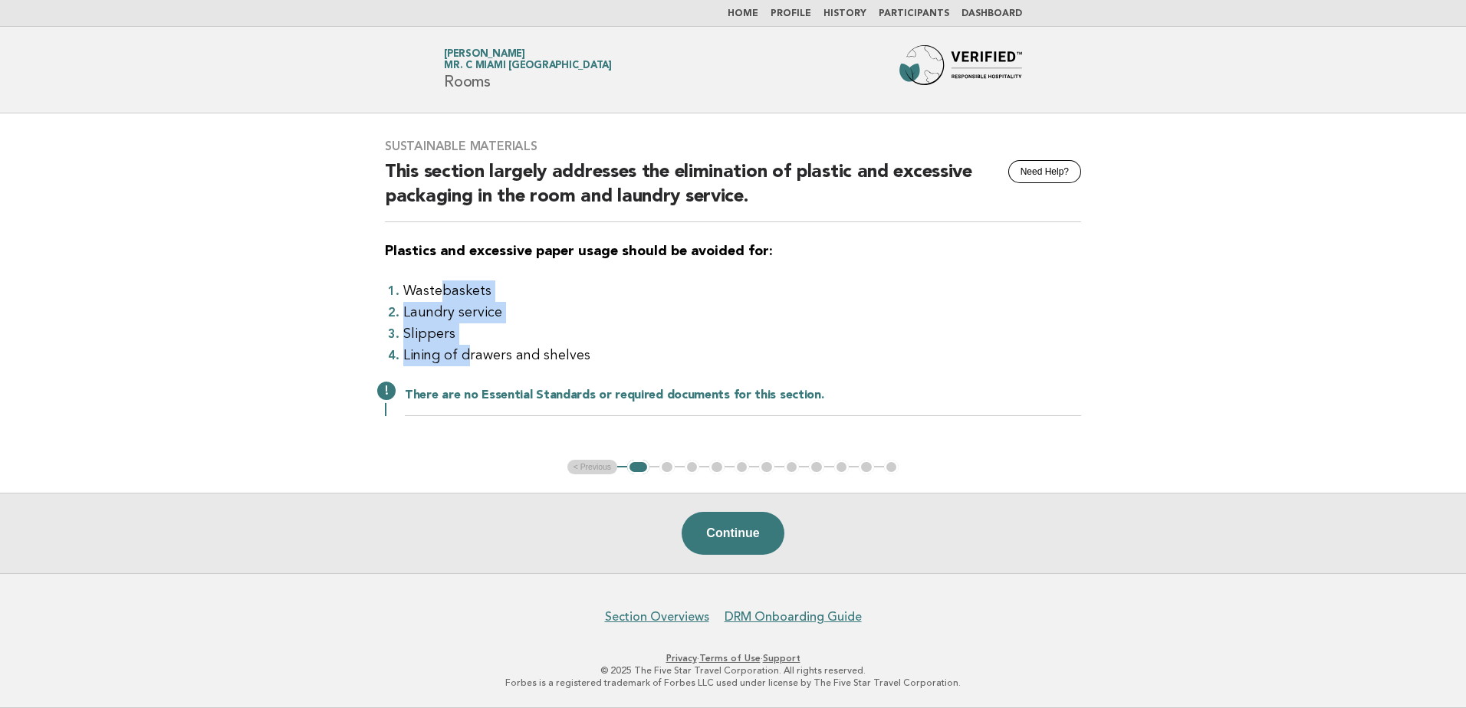
drag, startPoint x: 442, startPoint y: 277, endPoint x: 470, endPoint y: 353, distance: 81.8
click at [470, 353] on div "Sustainable Materials Need Help? This section largely addresses the elimination…" at bounding box center [732, 286] width 733 height 333
drag, startPoint x: 470, startPoint y: 353, endPoint x: 679, endPoint y: 353, distance: 208.5
click at [679, 353] on li "Lining of drawers and shelves" at bounding box center [742, 355] width 678 height 21
click at [705, 537] on button "Continue" at bounding box center [733, 533] width 102 height 43
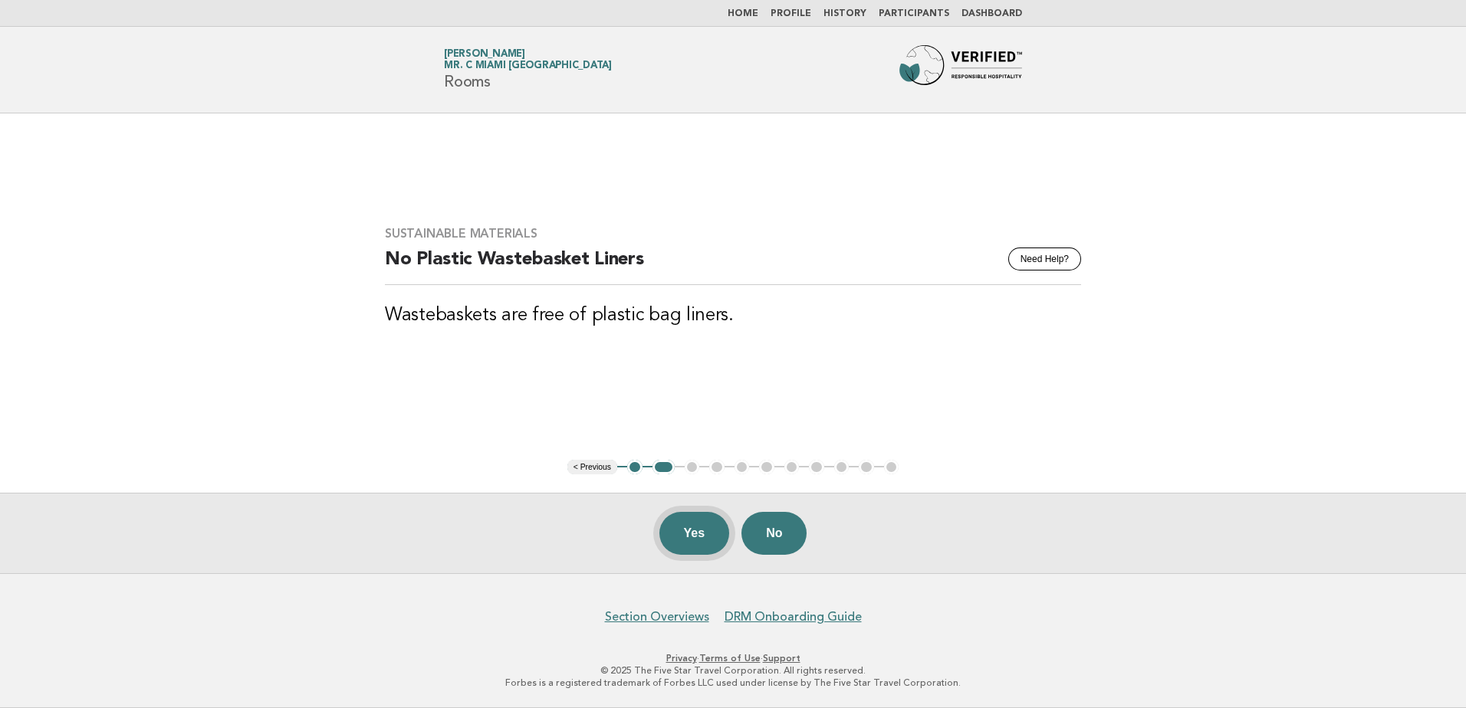
click at [688, 530] on button "Yes" at bounding box center [694, 533] width 71 height 43
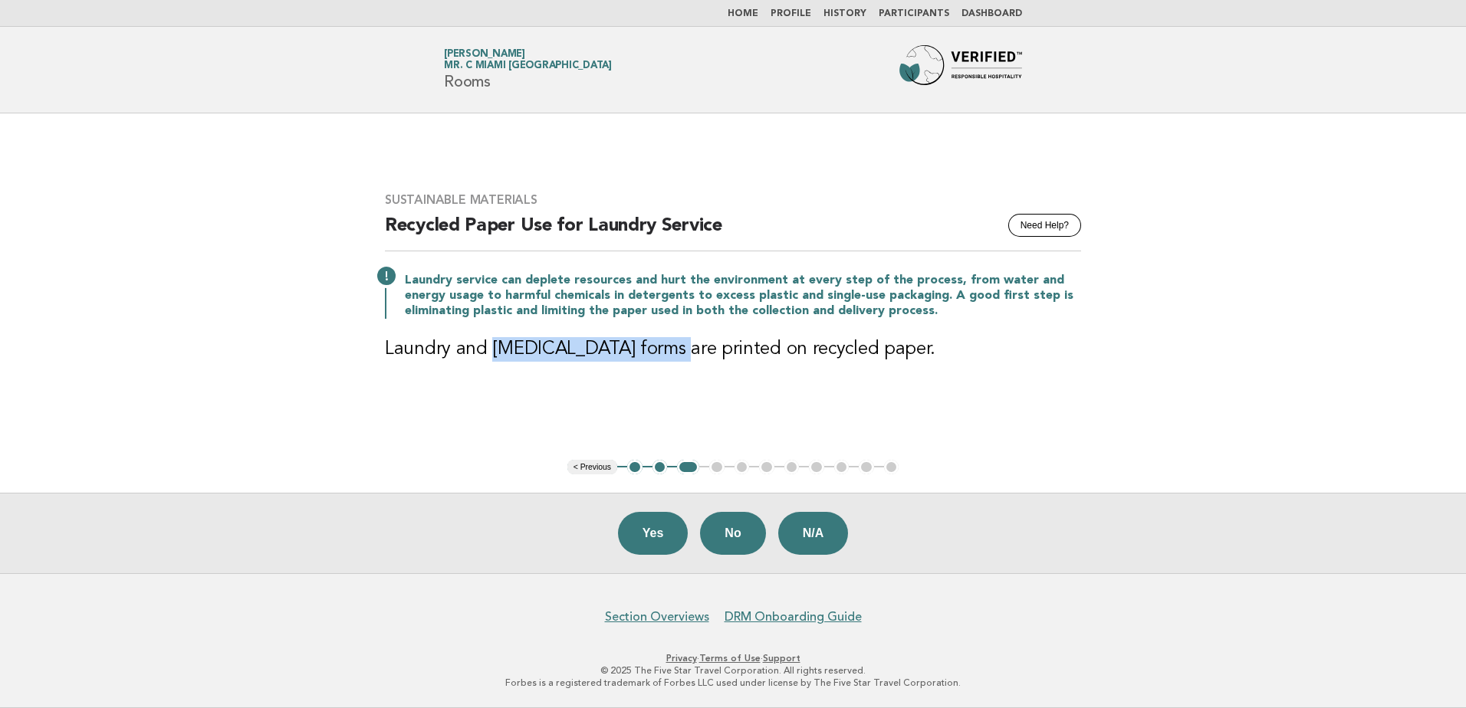
click at [669, 339] on h3 "Laundry and [MEDICAL_DATA] forms are printed on recycled paper." at bounding box center [733, 349] width 696 height 25
drag, startPoint x: 669, startPoint y: 339, endPoint x: 902, endPoint y: 360, distance: 234.8
click at [902, 360] on h3 "Laundry and [MEDICAL_DATA] forms are printed on recycled paper." at bounding box center [733, 349] width 696 height 25
click at [492, 351] on h3 "Laundry and [MEDICAL_DATA] forms are printed on recycled paper." at bounding box center [733, 349] width 696 height 25
drag, startPoint x: 558, startPoint y: 348, endPoint x: 908, endPoint y: 357, distance: 349.7
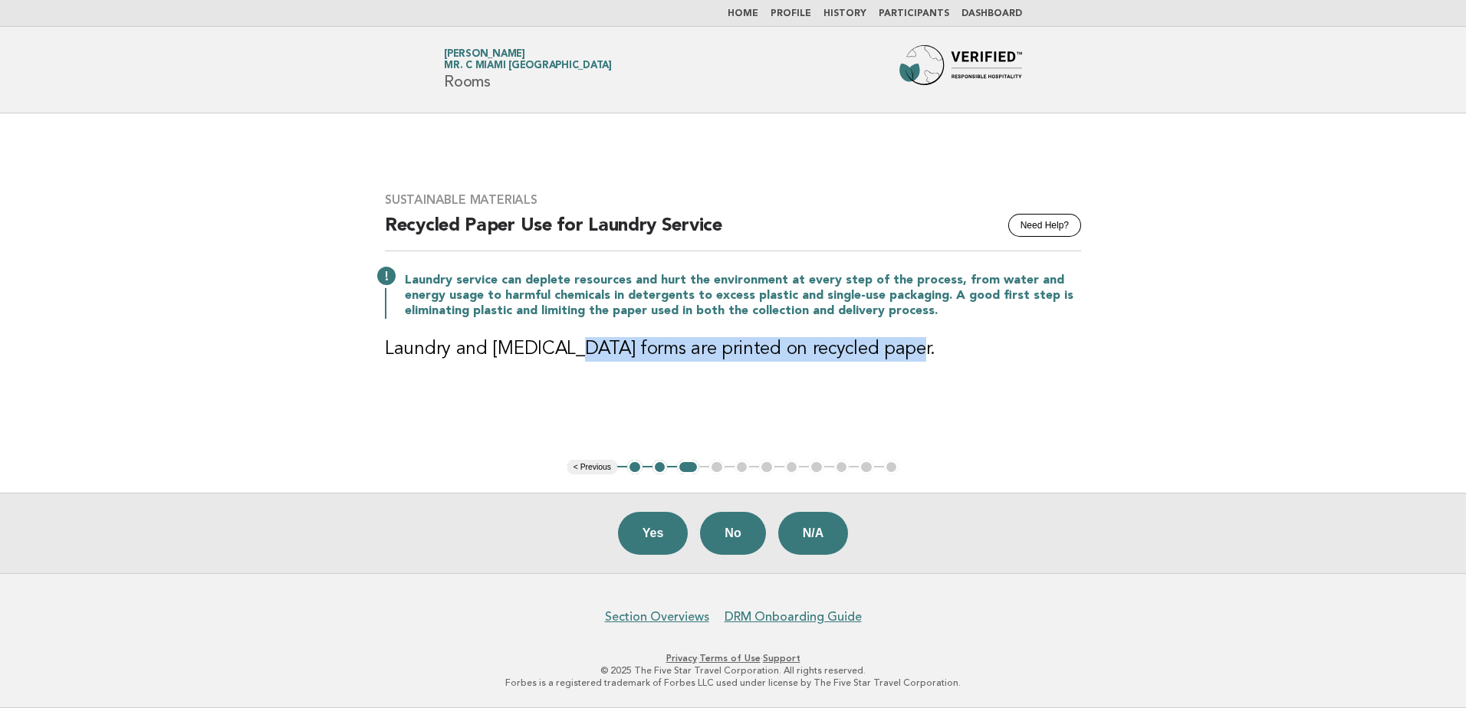
click at [908, 357] on h3 "Laundry and [MEDICAL_DATA] forms are printed on recycled paper." at bounding box center [733, 349] width 696 height 25
drag, startPoint x: 908, startPoint y: 357, endPoint x: 764, endPoint y: 363, distance: 143.5
click at [764, 363] on div "Sustainable Materials Need Help? Recycled Paper Use for Laundry Service Laundry…" at bounding box center [732, 286] width 733 height 225
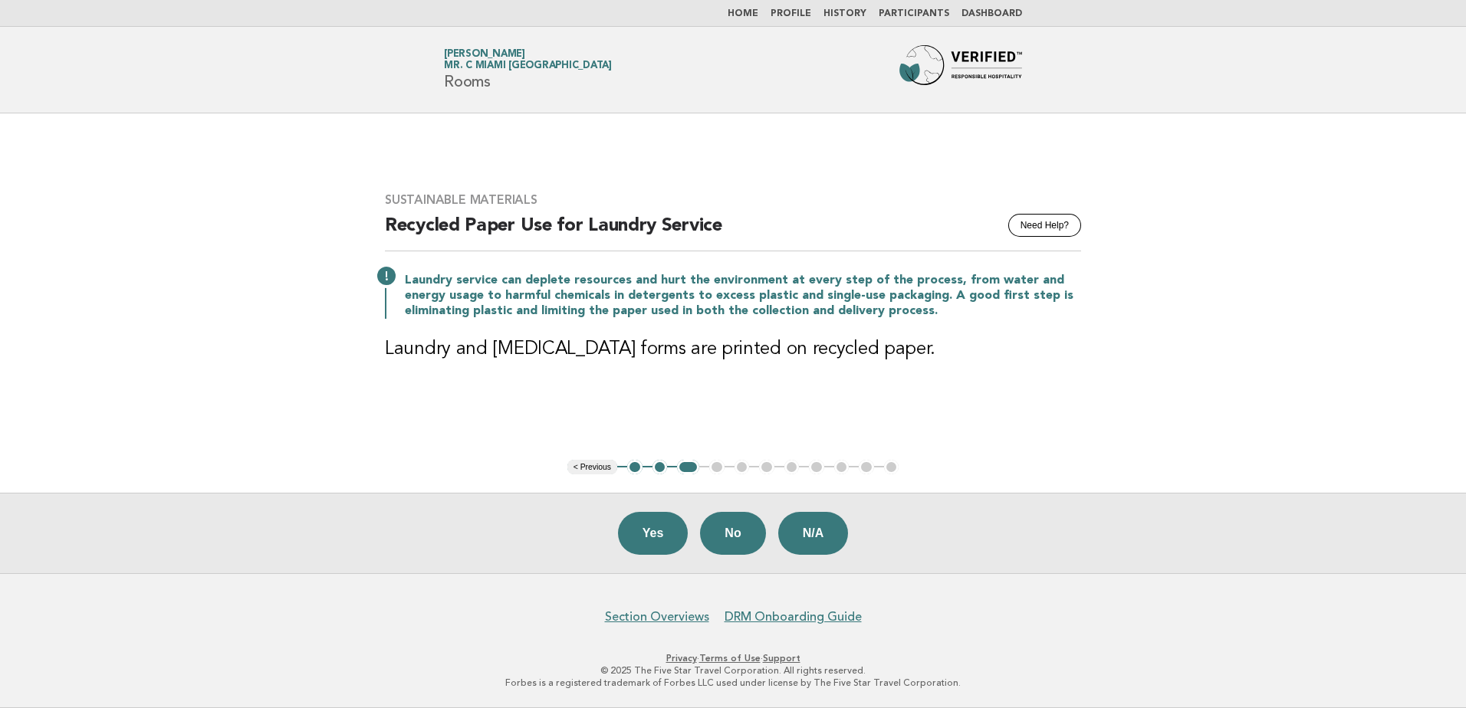
click at [716, 465] on ul "< Previous 1 2 3 4 5 6 7 8 9 10 11" at bounding box center [733, 467] width 332 height 15
click at [742, 534] on button "No" at bounding box center [732, 533] width 65 height 43
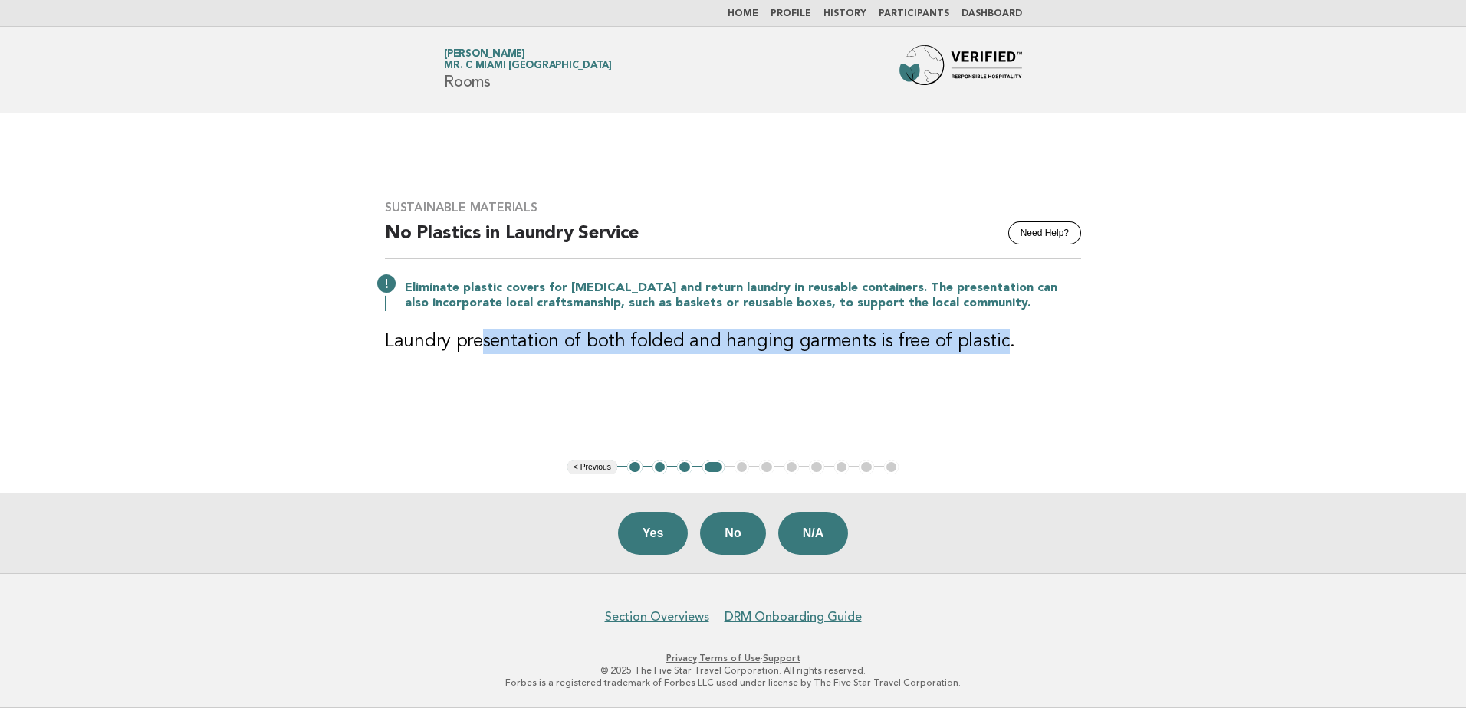
drag, startPoint x: 662, startPoint y: 336, endPoint x: 988, endPoint y: 335, distance: 325.1
click at [988, 335] on h3 "Laundry presentation of both folded and hanging garments is free of plastic." at bounding box center [733, 342] width 696 height 25
drag, startPoint x: 988, startPoint y: 335, endPoint x: 727, endPoint y: 338, distance: 260.7
click at [727, 338] on h3 "Laundry presentation of both folded and hanging garments is free of plastic." at bounding box center [733, 342] width 696 height 25
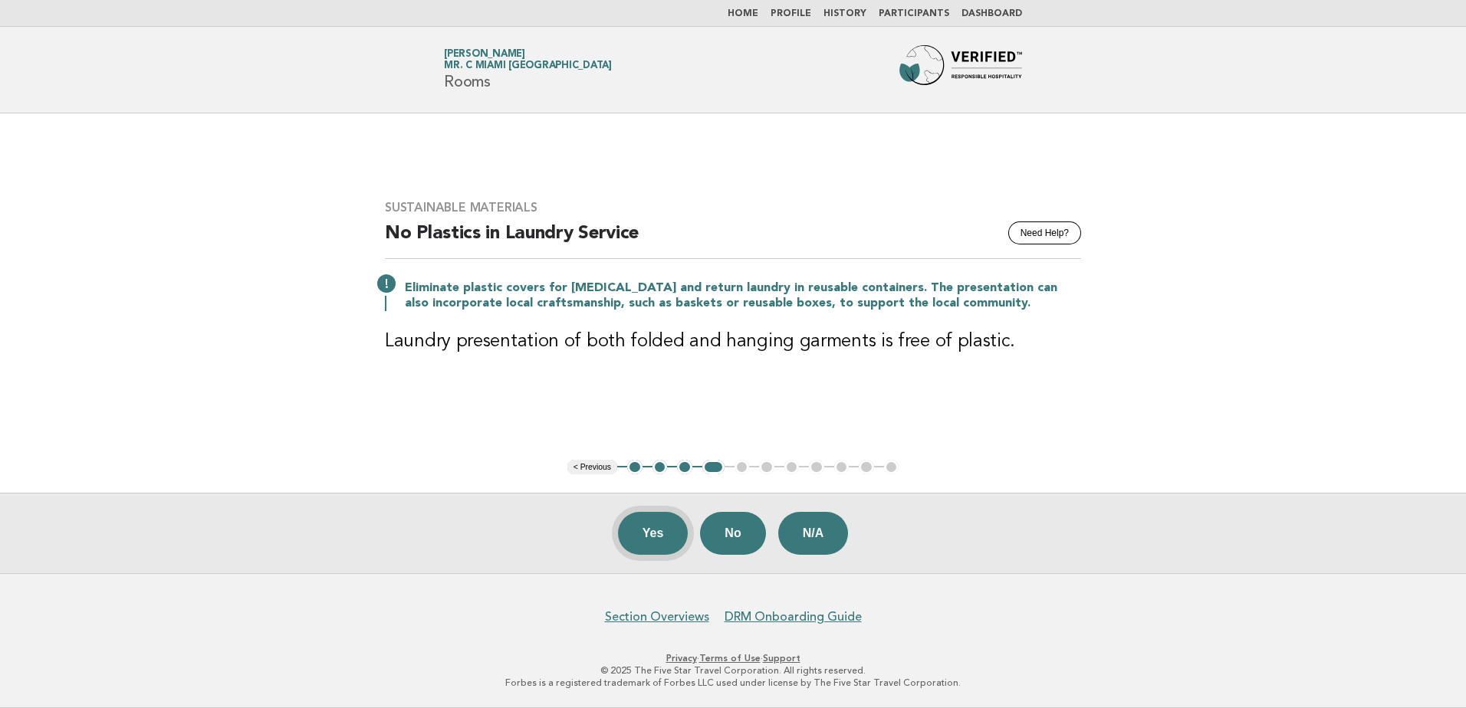
click at [656, 526] on button "Yes" at bounding box center [653, 533] width 71 height 43
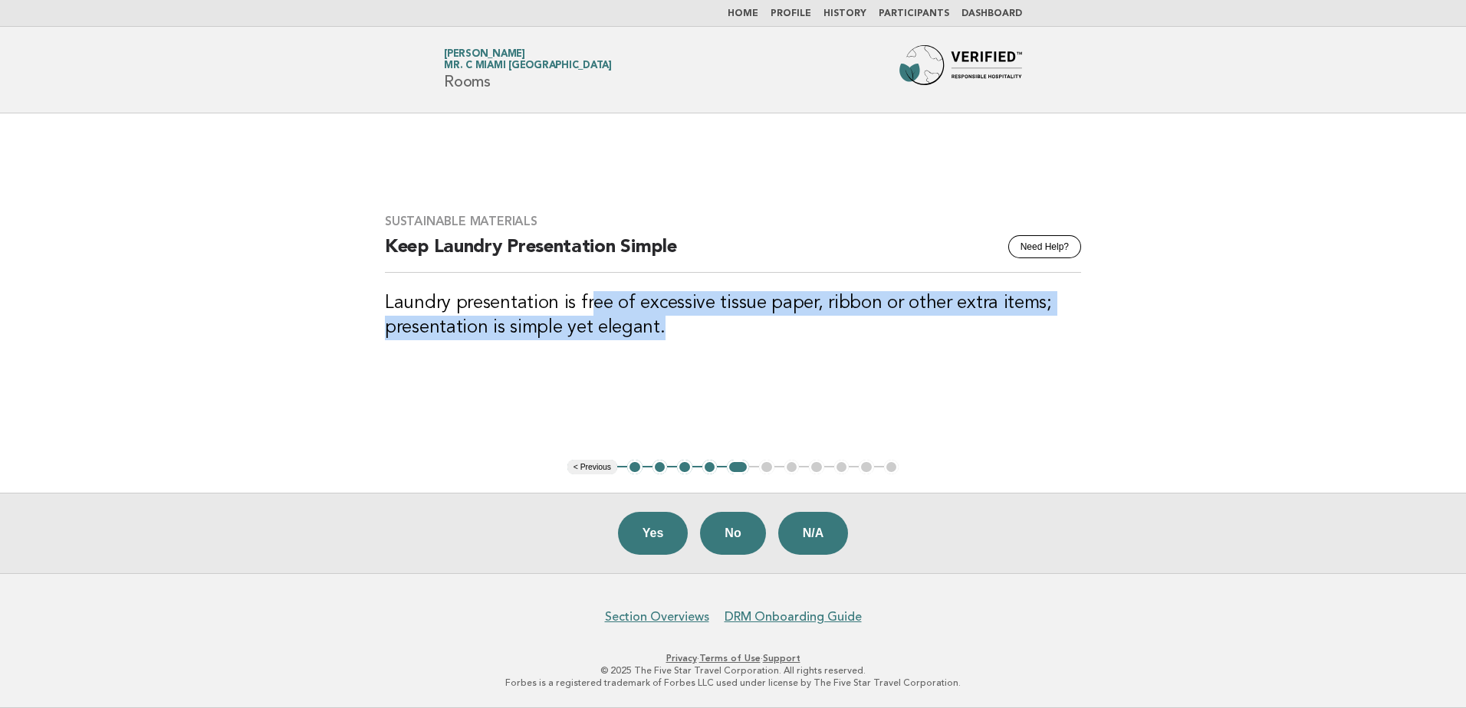
drag, startPoint x: 668, startPoint y: 325, endPoint x: 704, endPoint y: 340, distance: 39.2
click at [704, 340] on h3 "Laundry presentation is free of excessive tissue paper, ribbon or other extra i…" at bounding box center [733, 315] width 696 height 49
drag, startPoint x: 704, startPoint y: 340, endPoint x: 754, endPoint y: 340, distance: 50.6
click at [754, 340] on h3 "Laundry presentation is free of excessive tissue paper, ribbon or other extra i…" at bounding box center [733, 315] width 696 height 49
drag, startPoint x: 575, startPoint y: 316, endPoint x: 695, endPoint y: 347, distance: 123.5
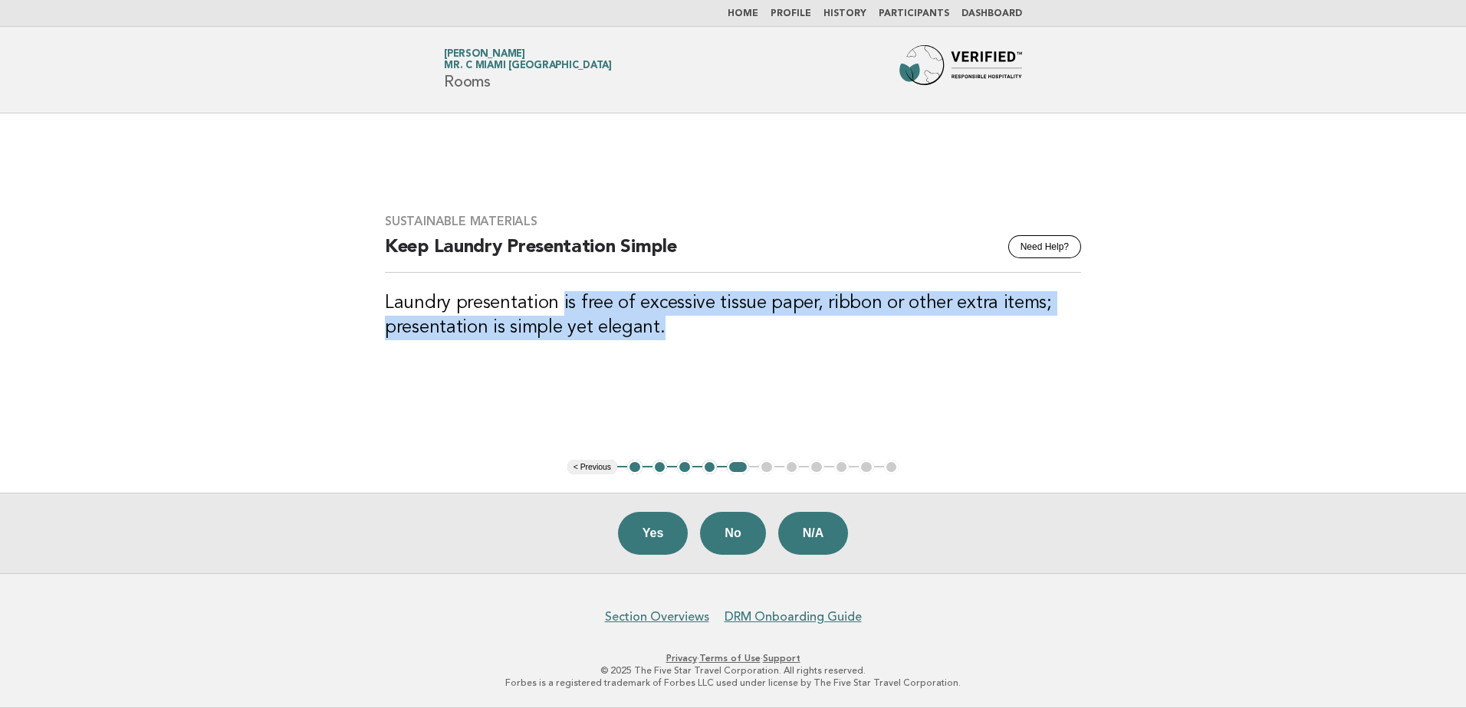
click at [695, 347] on div "Sustainable Materials Need Help? Keep Laundry Presentation Simple Laundry prese…" at bounding box center [732, 287] width 733 height 182
drag, startPoint x: 695, startPoint y: 347, endPoint x: 753, endPoint y: 361, distance: 60.1
click at [753, 361] on div "Sustainable Materials Need Help? Keep Laundry Presentation Simple Laundry prese…" at bounding box center [732, 287] width 733 height 182
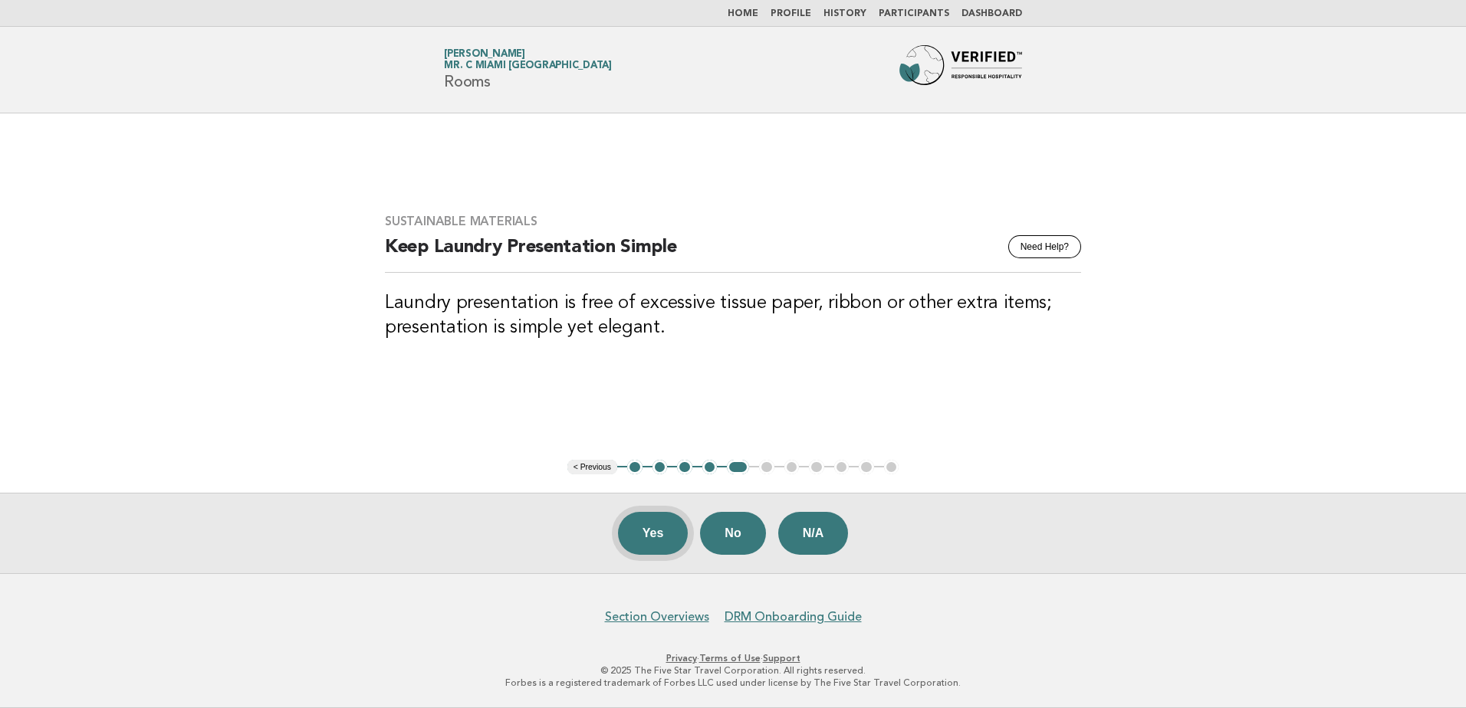
click at [659, 536] on button "Yes" at bounding box center [653, 533] width 71 height 43
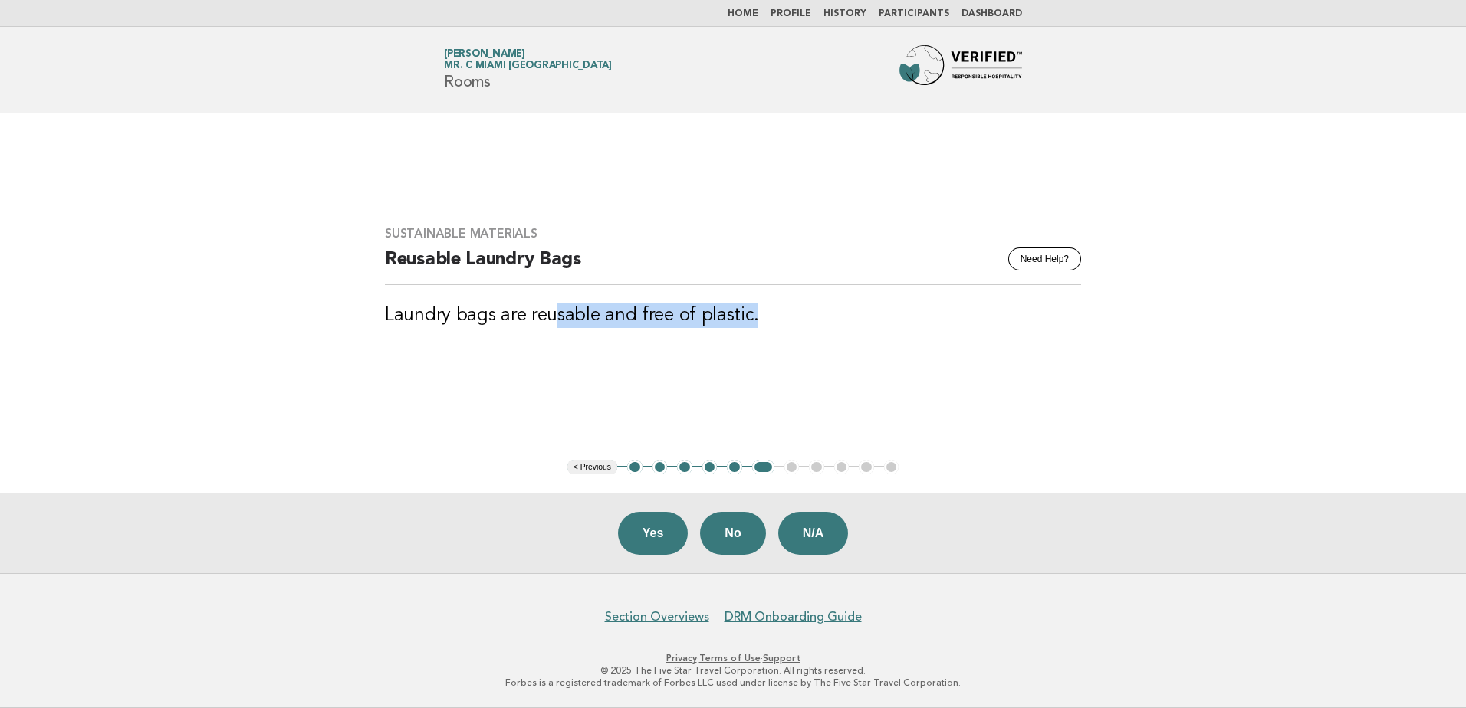
drag, startPoint x: 668, startPoint y: 314, endPoint x: 762, endPoint y: 314, distance: 94.3
click at [762, 314] on h3 "Laundry bags are reusable and free of plastic." at bounding box center [733, 316] width 696 height 25
click at [657, 533] on button "Yes" at bounding box center [653, 533] width 71 height 43
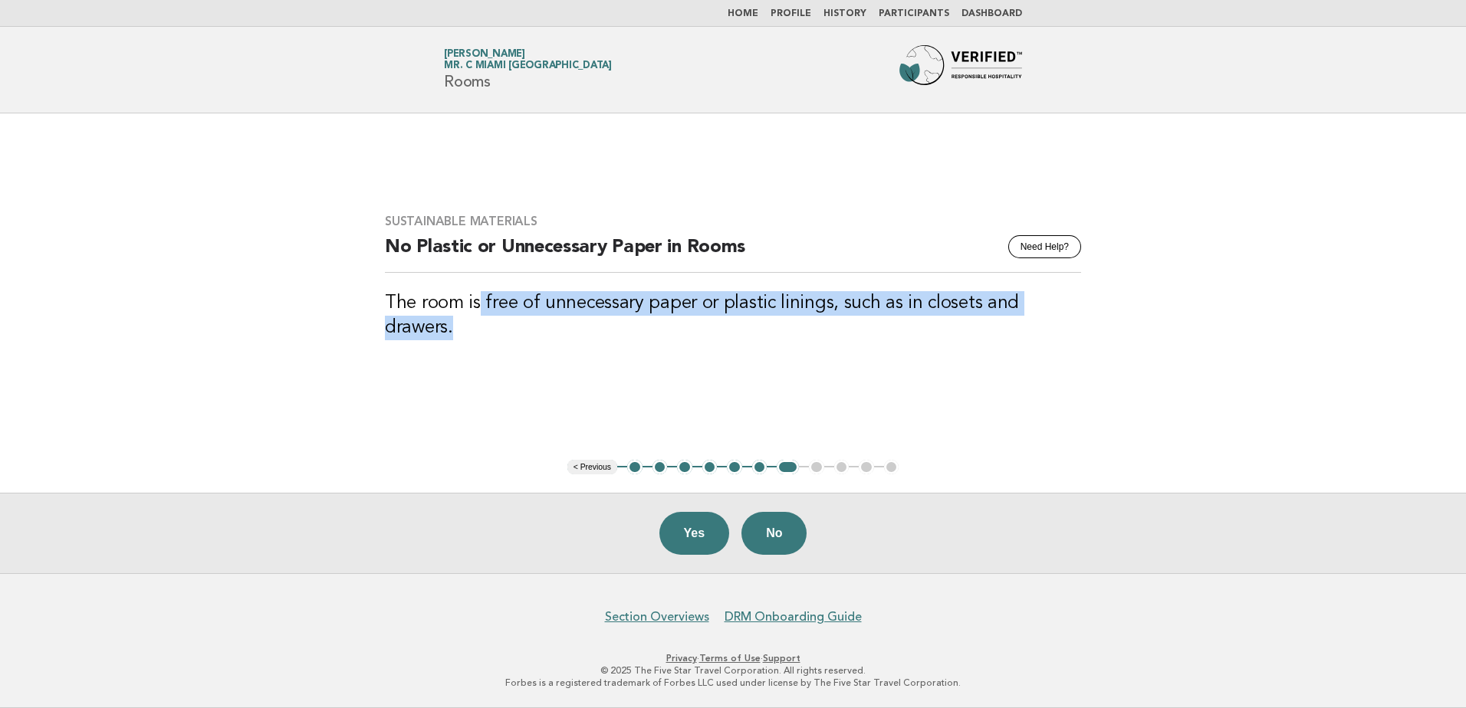
drag, startPoint x: 478, startPoint y: 314, endPoint x: 1209, endPoint y: 314, distance: 730.7
click at [1209, 314] on main "Sustainable Materials Need Help? No Plastic or Unnecessary Paper in Rooms The r…" at bounding box center [733, 343] width 1466 height 460
drag, startPoint x: 1209, startPoint y: 314, endPoint x: 836, endPoint y: 314, distance: 373.4
click at [836, 314] on h3 "The room is free of unnecessary paper or plastic linings, such as in closets an…" at bounding box center [733, 315] width 696 height 49
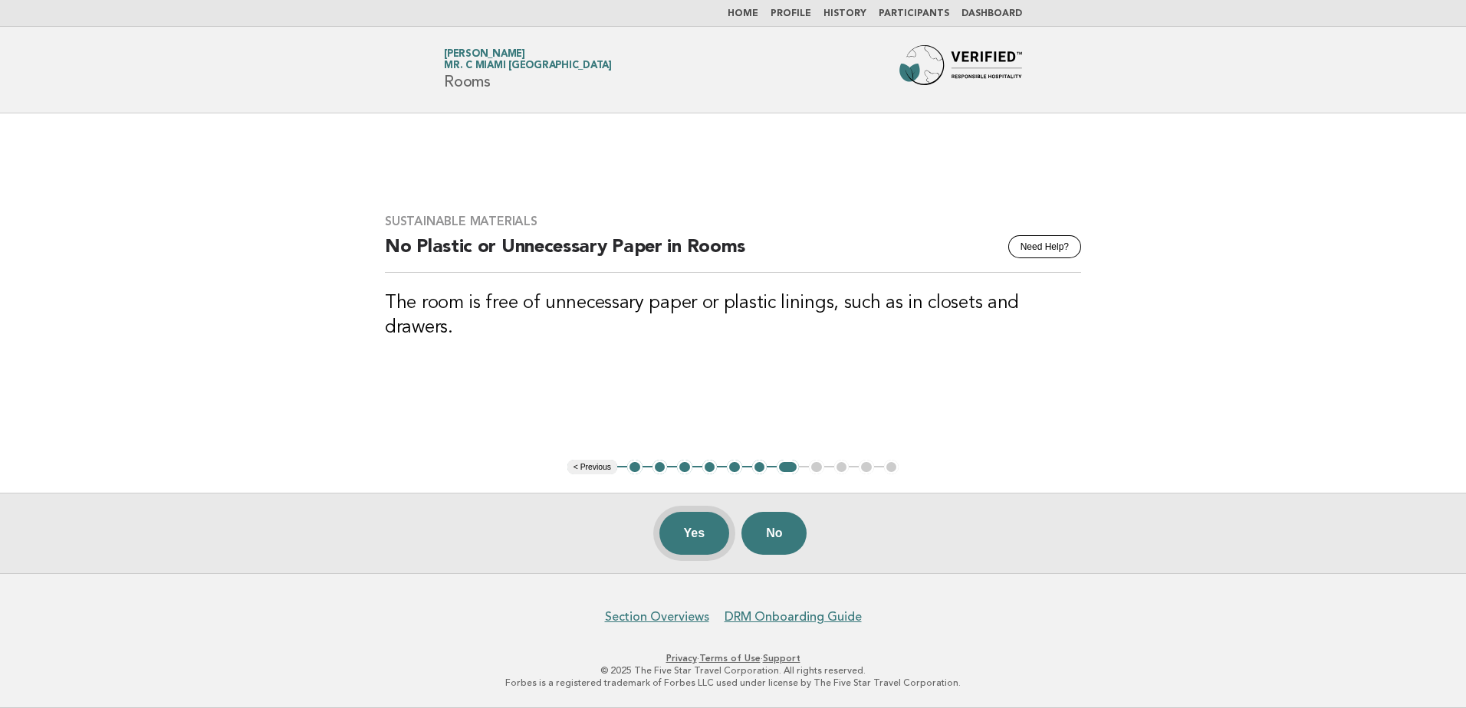
click at [688, 523] on button "Yes" at bounding box center [694, 533] width 71 height 43
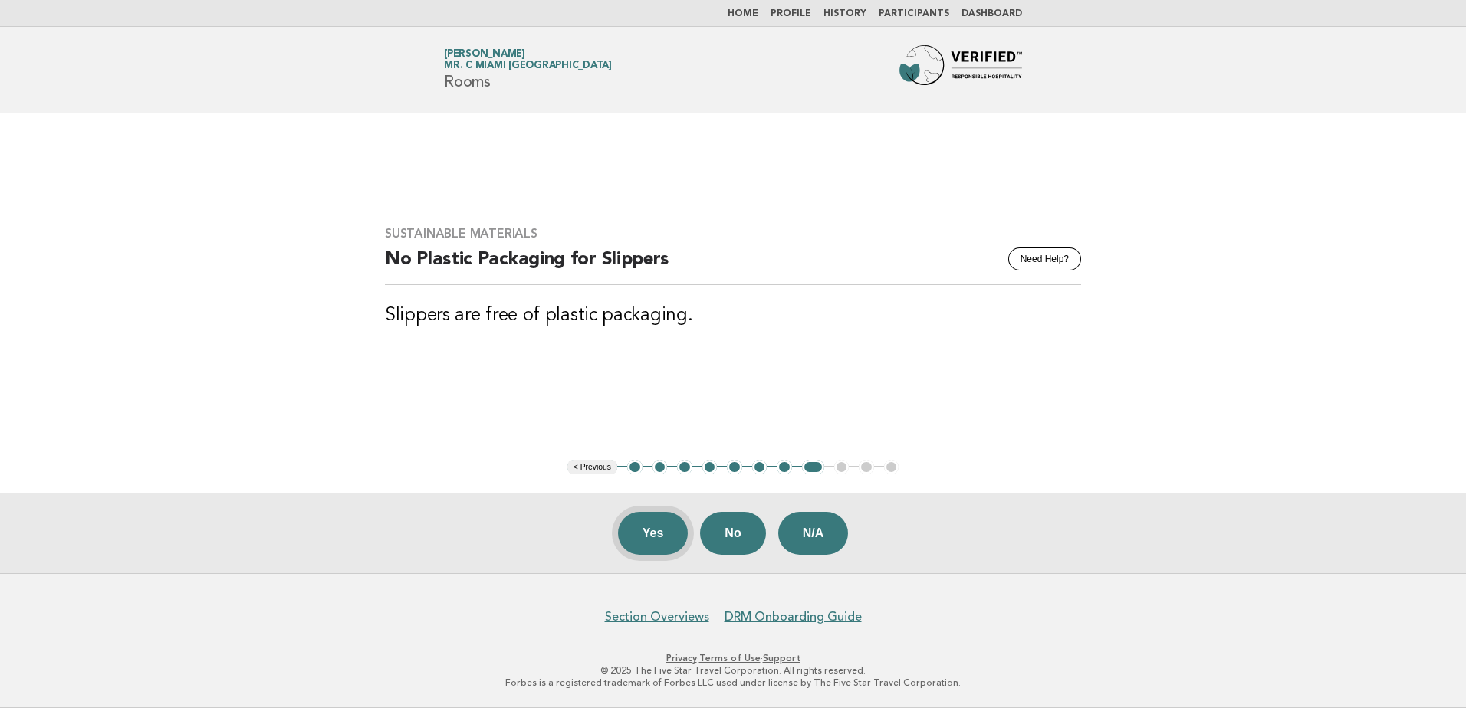
click at [655, 529] on button "Yes" at bounding box center [653, 533] width 71 height 43
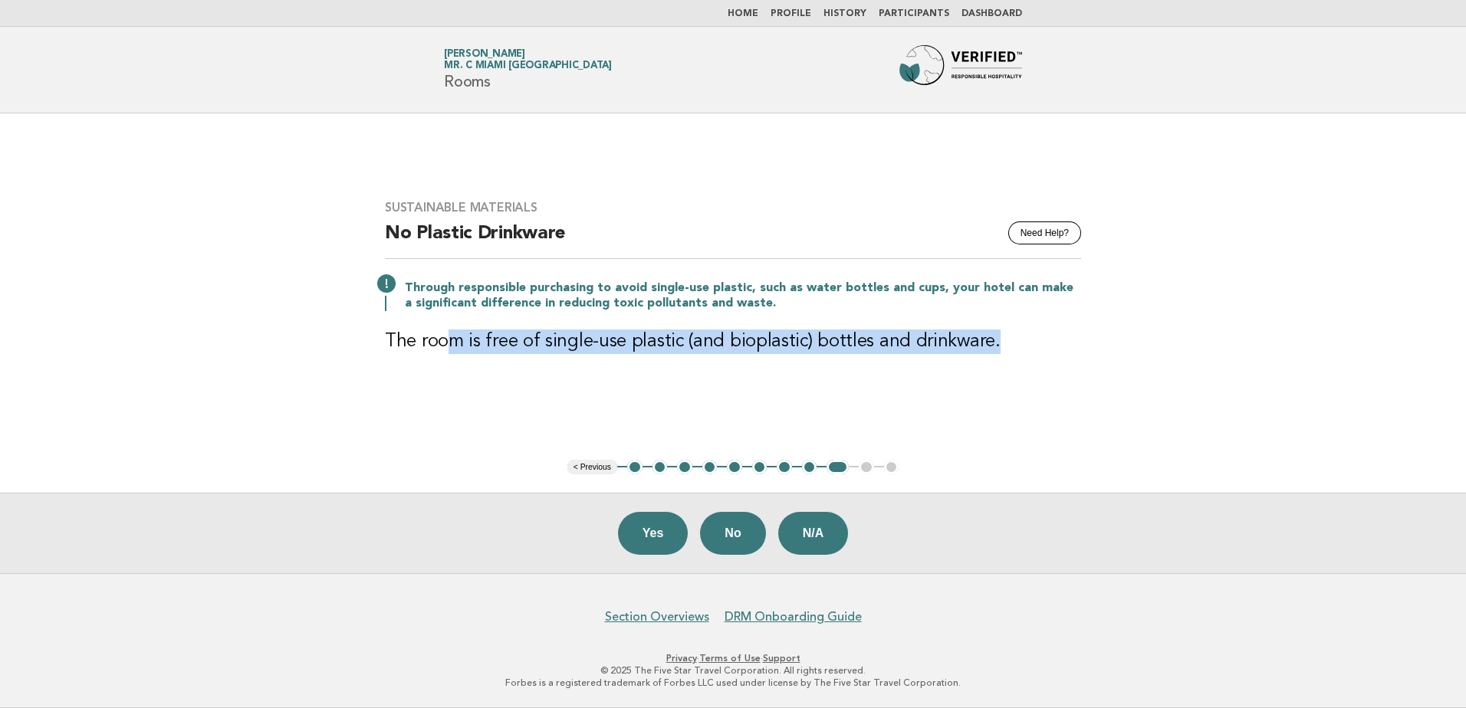
drag, startPoint x: 450, startPoint y: 347, endPoint x: 1051, endPoint y: 360, distance: 601.2
click at [1051, 360] on div "Sustainable Materials Need Help? No Plastic Drinkware Through responsible purch…" at bounding box center [732, 286] width 733 height 209
drag, startPoint x: 1051, startPoint y: 360, endPoint x: 762, endPoint y: 360, distance: 289.0
click at [762, 360] on div "Sustainable Materials Need Help? No Plastic Drinkware Through responsible purch…" at bounding box center [732, 286] width 733 height 209
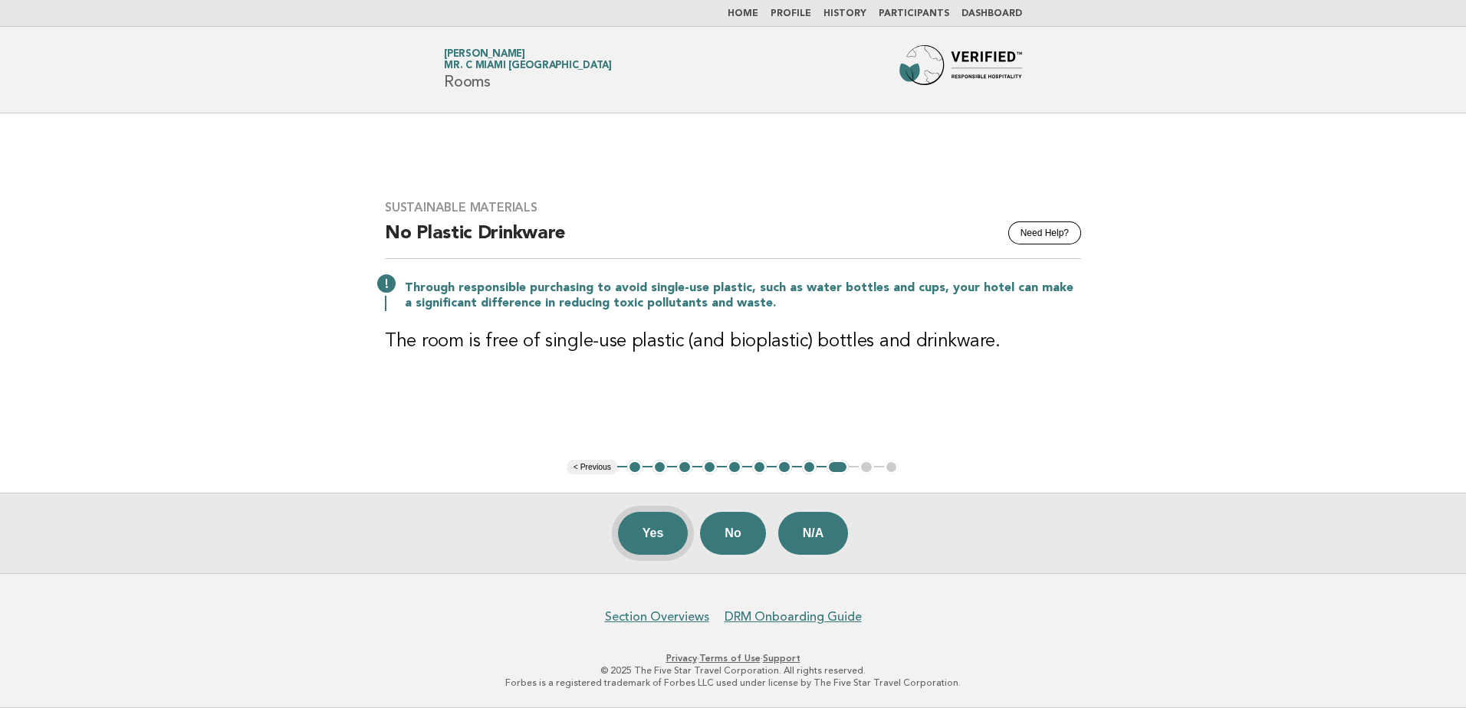
click at [665, 528] on button "Yes" at bounding box center [653, 533] width 71 height 43
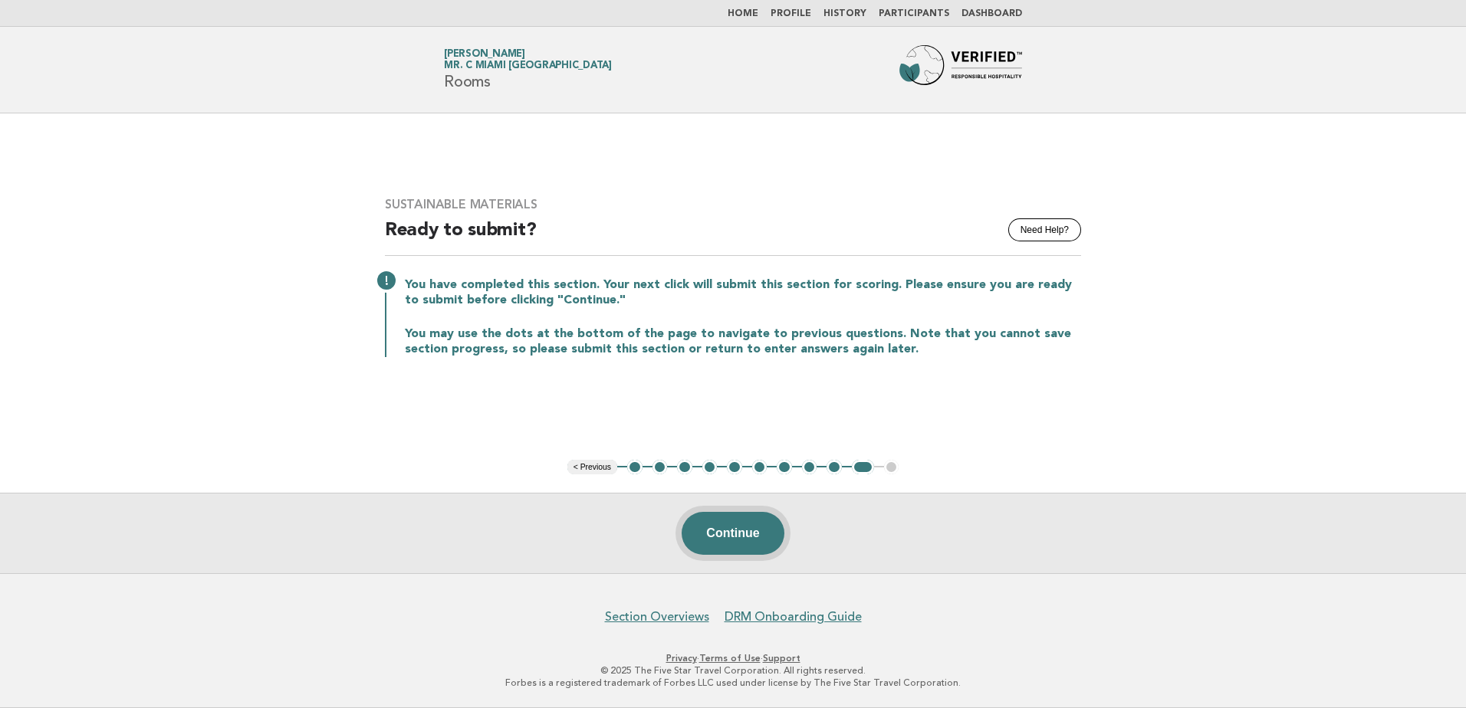
click at [711, 549] on button "Continue" at bounding box center [733, 533] width 102 height 43
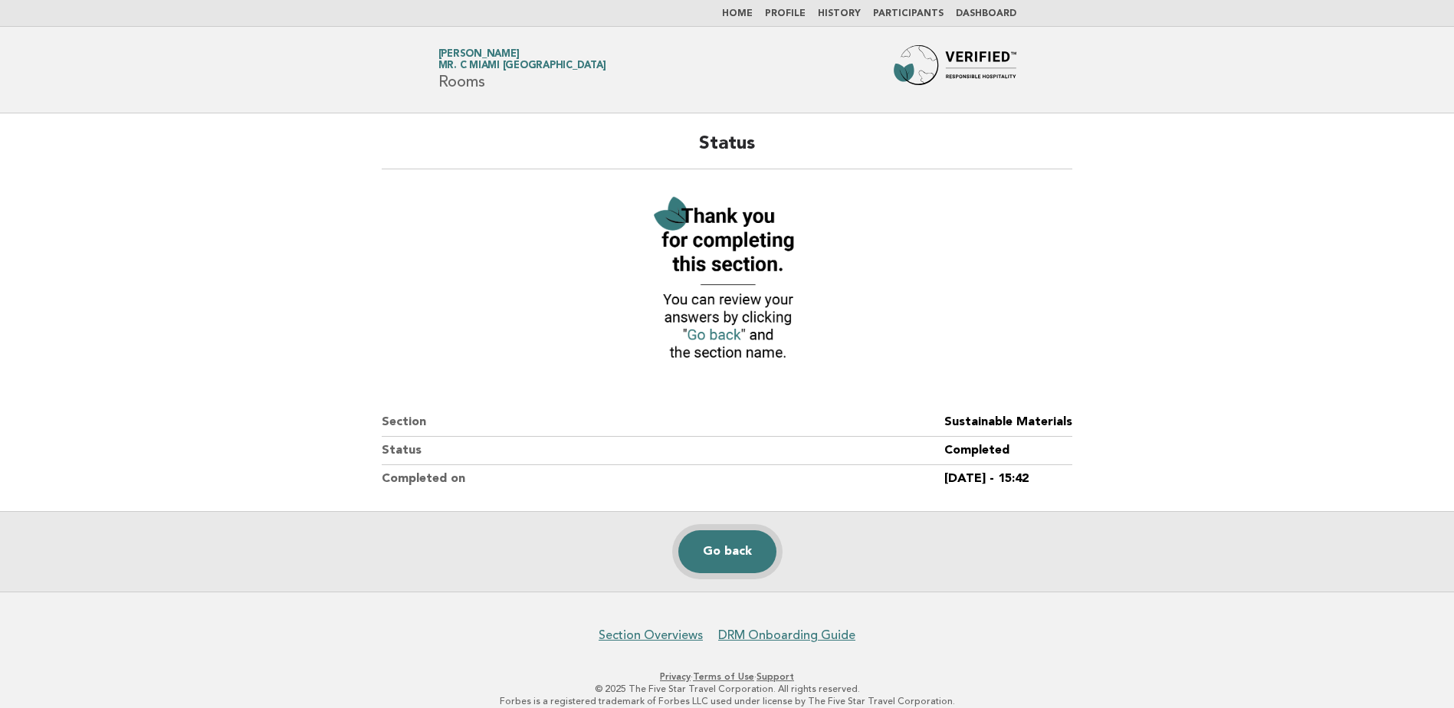
click at [705, 563] on link "Go back" at bounding box center [728, 552] width 98 height 43
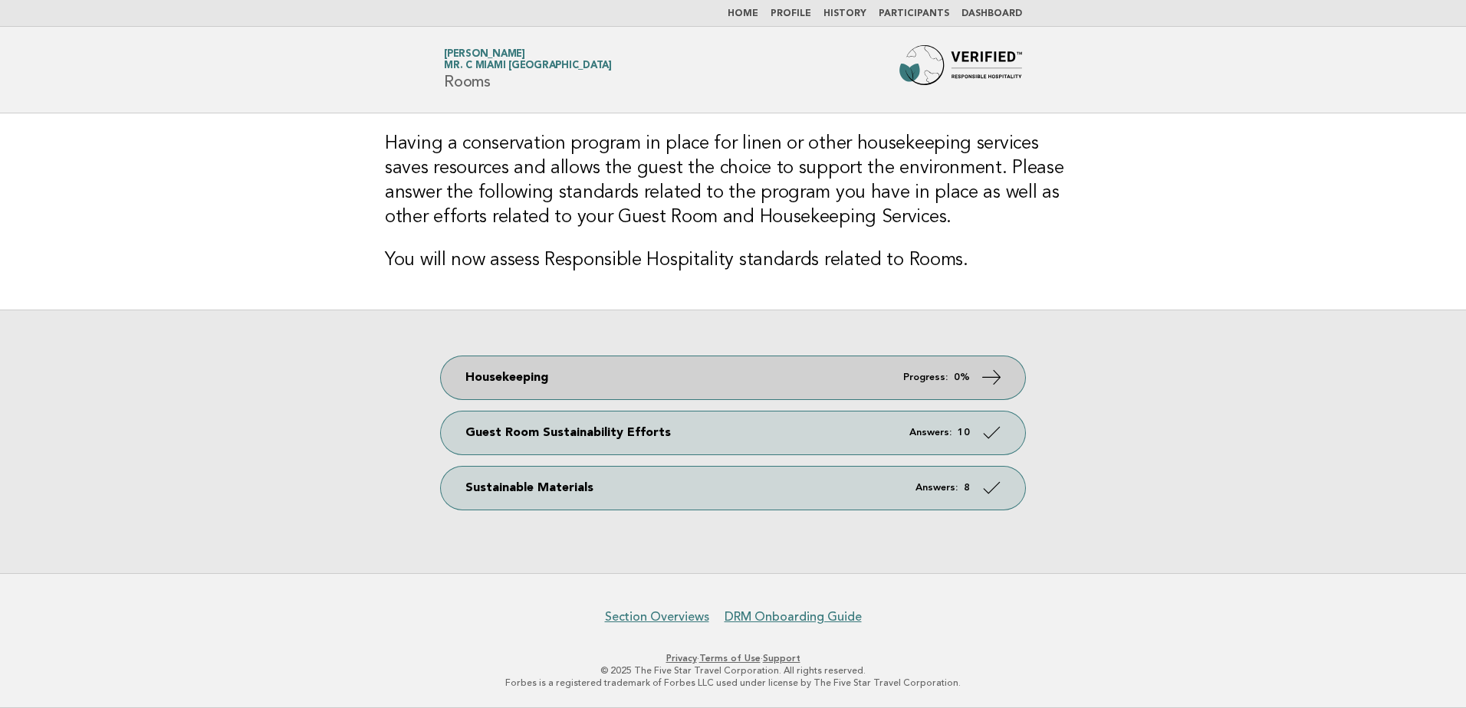
click at [770, 389] on link "Housekeeping Progress: 0%" at bounding box center [733, 378] width 584 height 43
click at [997, 380] on icon at bounding box center [992, 377] width 22 height 22
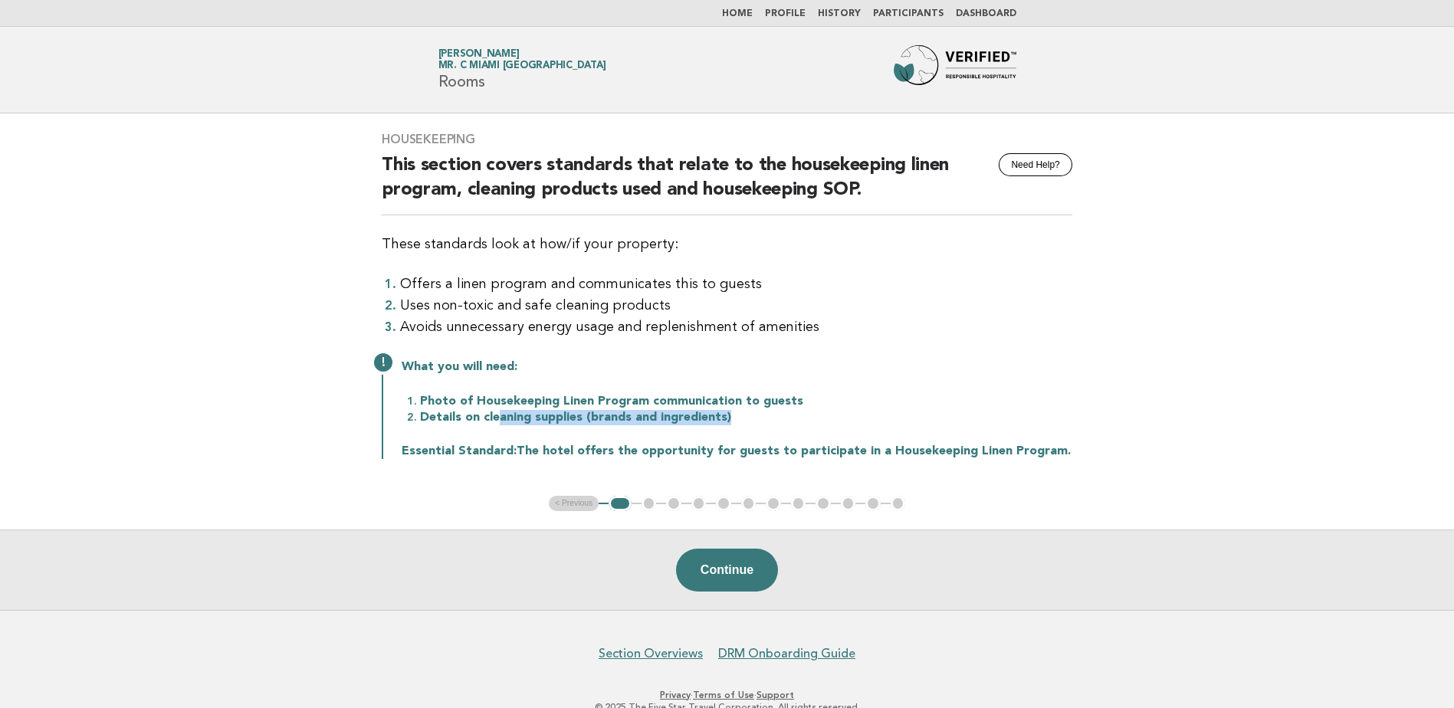
drag, startPoint x: 498, startPoint y: 418, endPoint x: 834, endPoint y: 418, distance: 336.6
click at [834, 418] on li "Details on cleaning supplies (brands and ingredients)" at bounding box center [746, 417] width 652 height 16
drag, startPoint x: 834, startPoint y: 418, endPoint x: 554, endPoint y: 419, distance: 279.8
click at [554, 418] on li "Details on cleaning supplies (brands and ingredients)" at bounding box center [746, 417] width 652 height 16
click at [558, 404] on li "Photo of Housekeeping Linen Program communication to guests" at bounding box center [746, 401] width 652 height 16
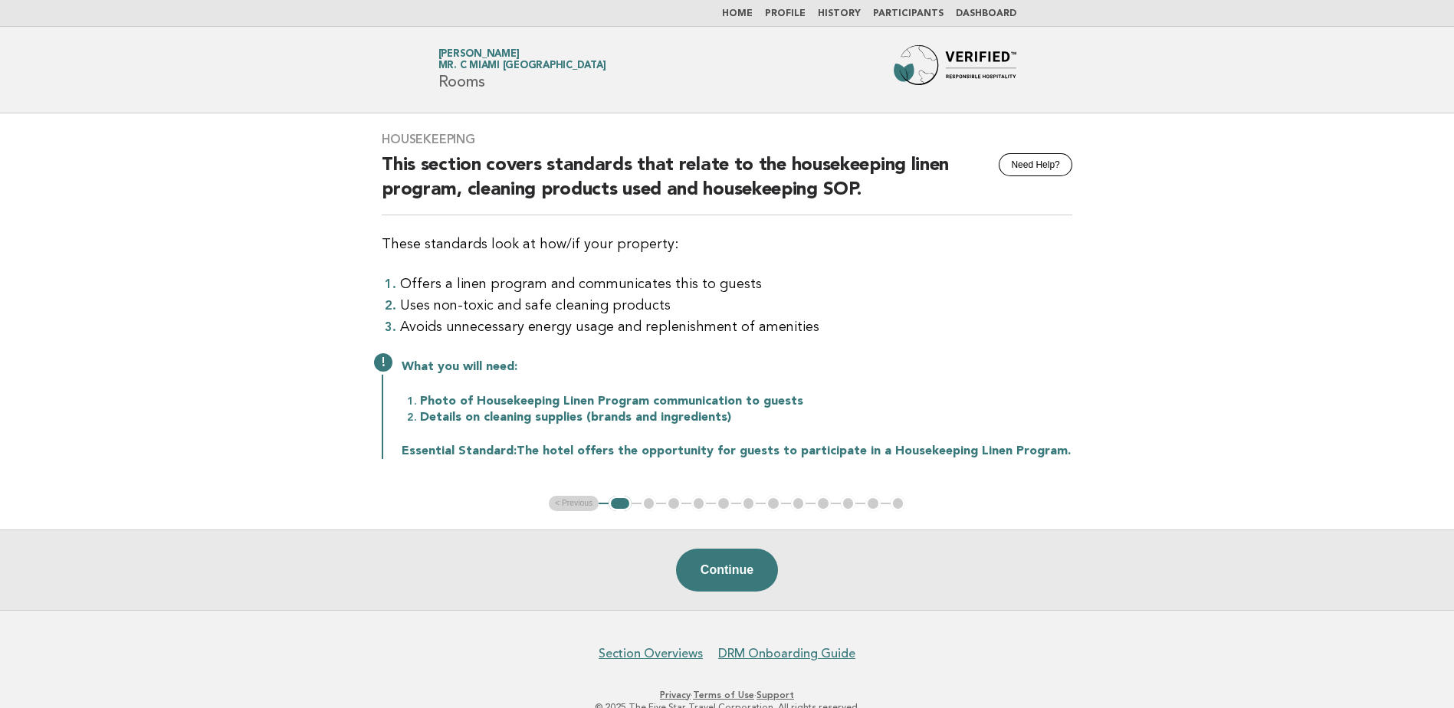
click at [753, 12] on link "Home" at bounding box center [737, 13] width 31 height 9
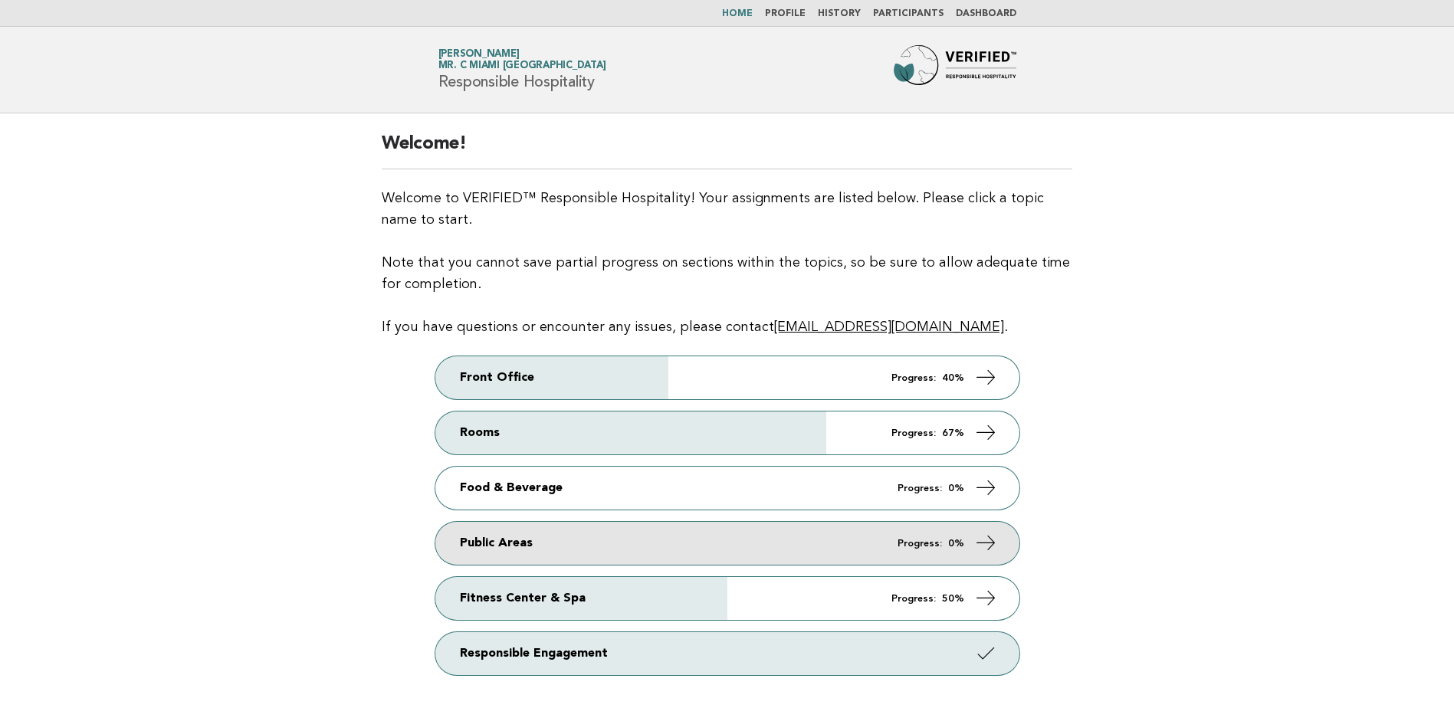
click at [746, 531] on link "Public Areas Progress: 0%" at bounding box center [727, 543] width 584 height 43
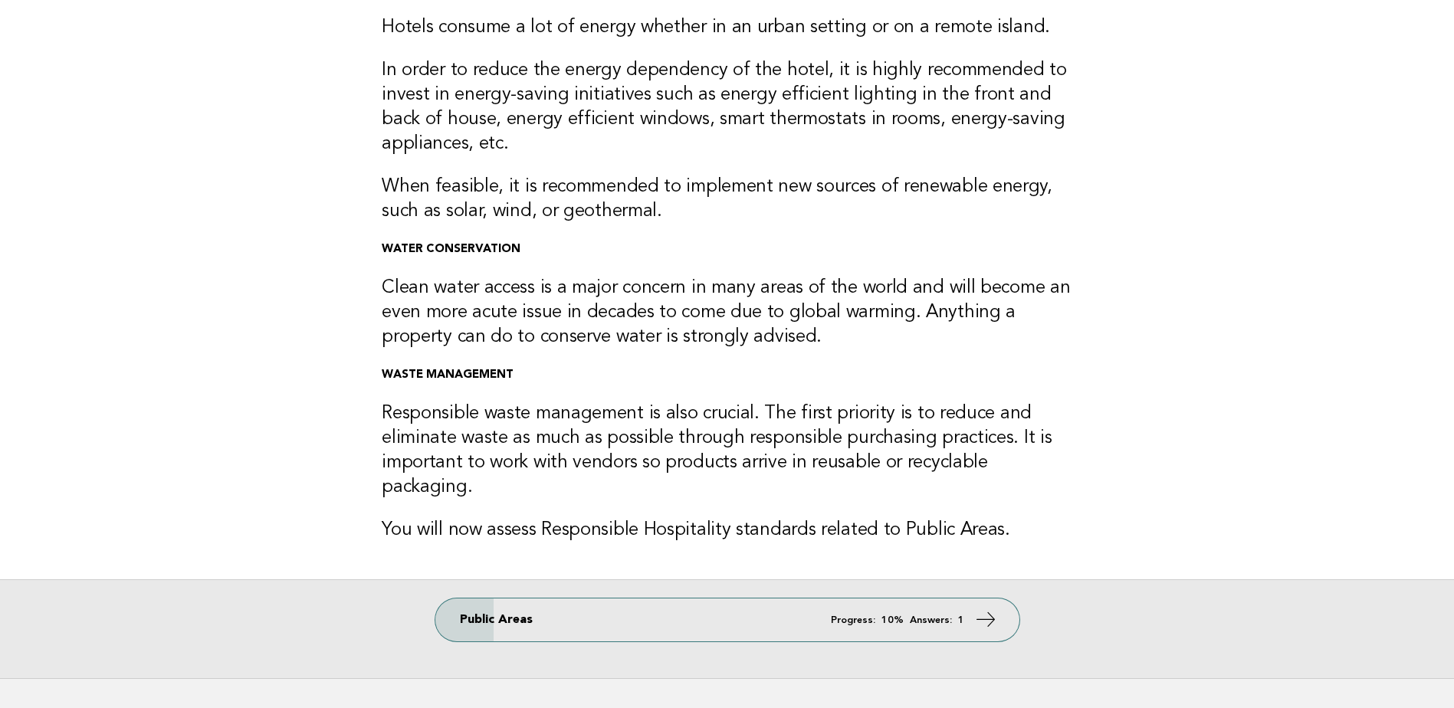
scroll to position [153, 0]
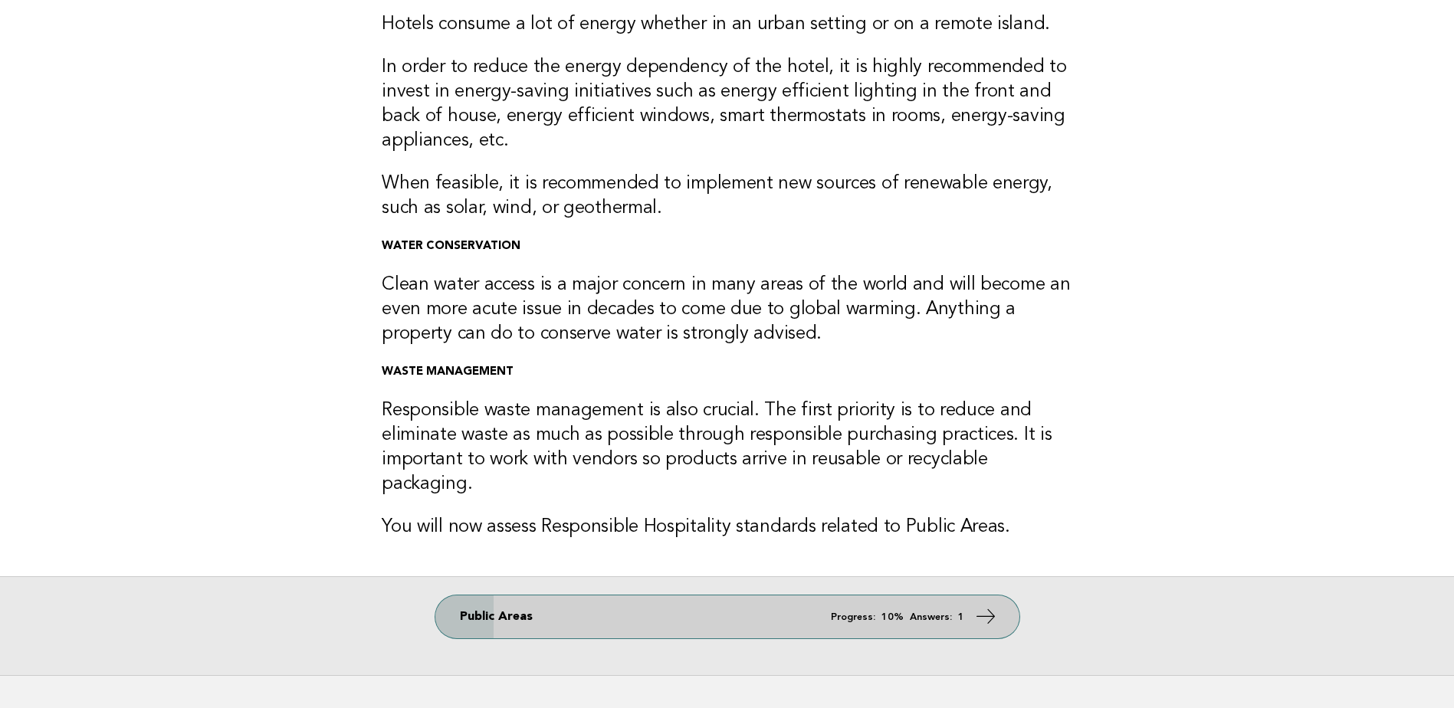
click at [784, 602] on link "Public Areas Progress: 10% Answers: 1" at bounding box center [727, 617] width 584 height 43
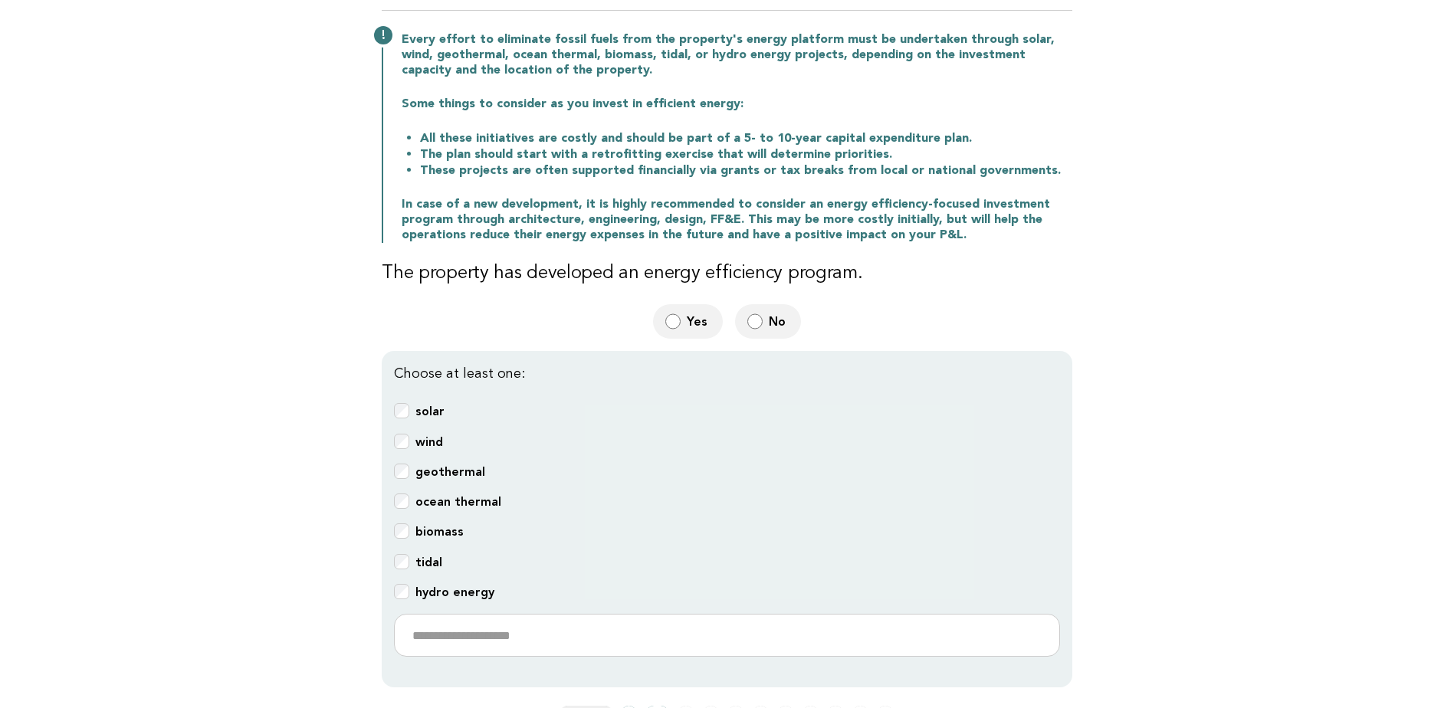
scroll to position [153, 0]
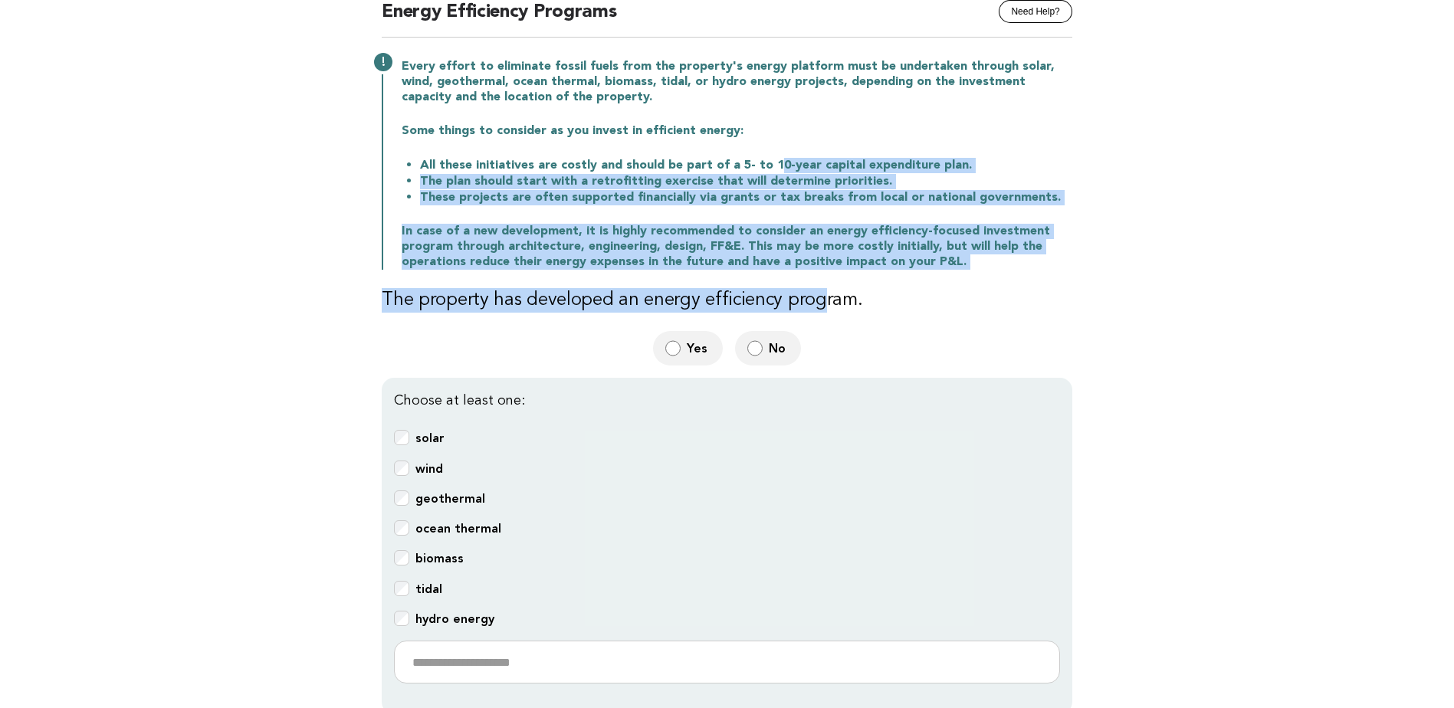
drag, startPoint x: 764, startPoint y: 161, endPoint x: 813, endPoint y: 275, distance: 124.0
click at [813, 275] on div "Public Areas Need Help? Energy Efficiency Programs Every effort to eliminate fo…" at bounding box center [727, 346] width 728 height 773
drag, startPoint x: 813, startPoint y: 275, endPoint x: 867, endPoint y: 247, distance: 61.4
click at [867, 247] on p "In case of a new development, it is highly recommended to consider an energy ef…" at bounding box center [737, 247] width 671 height 46
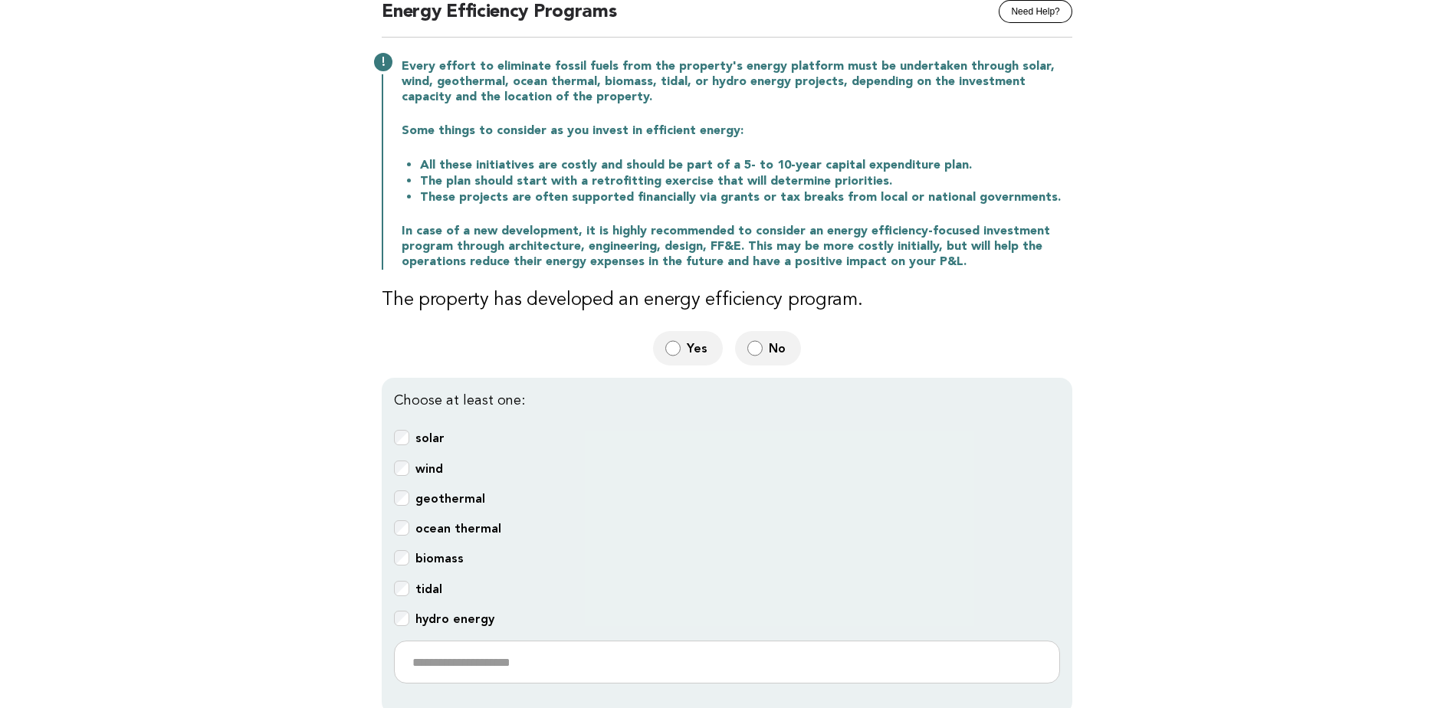
click at [429, 441] on b "solar" at bounding box center [430, 438] width 29 height 15
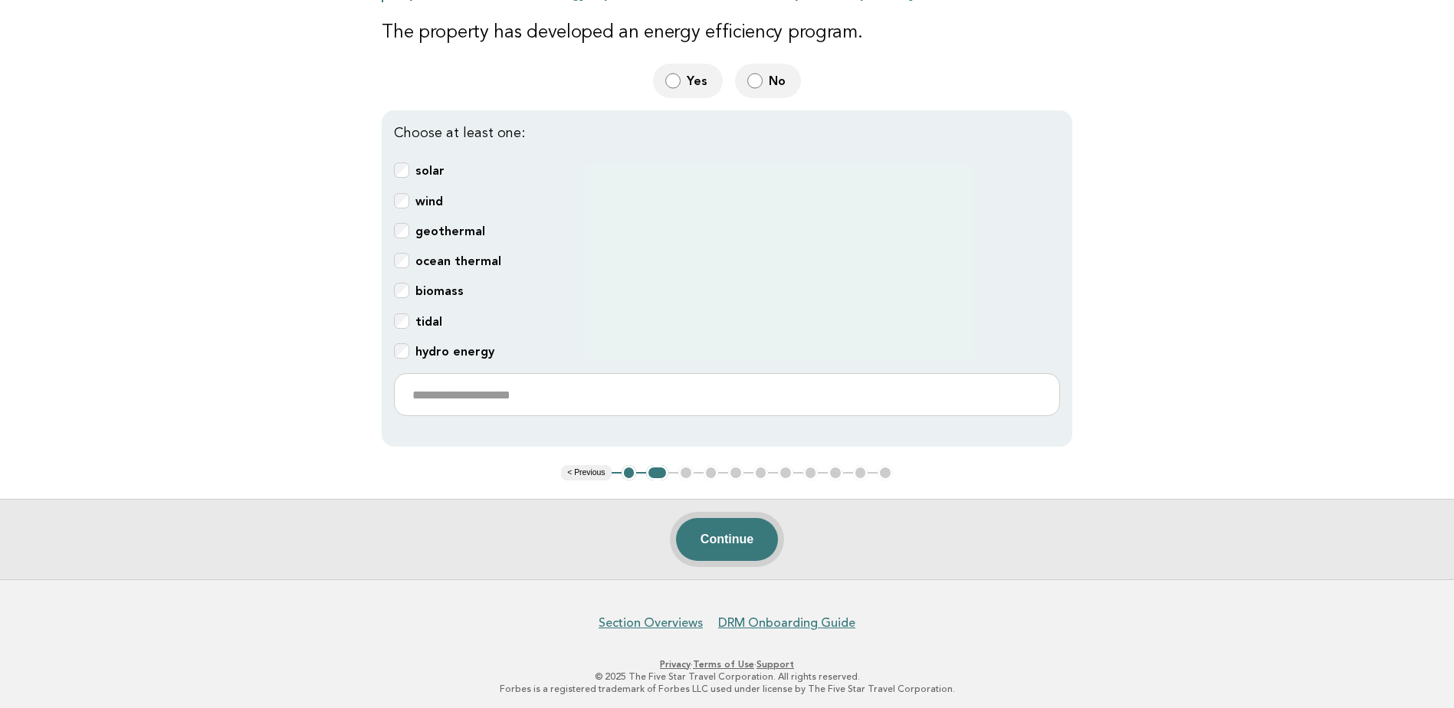
click at [764, 541] on button "Continue" at bounding box center [727, 539] width 102 height 43
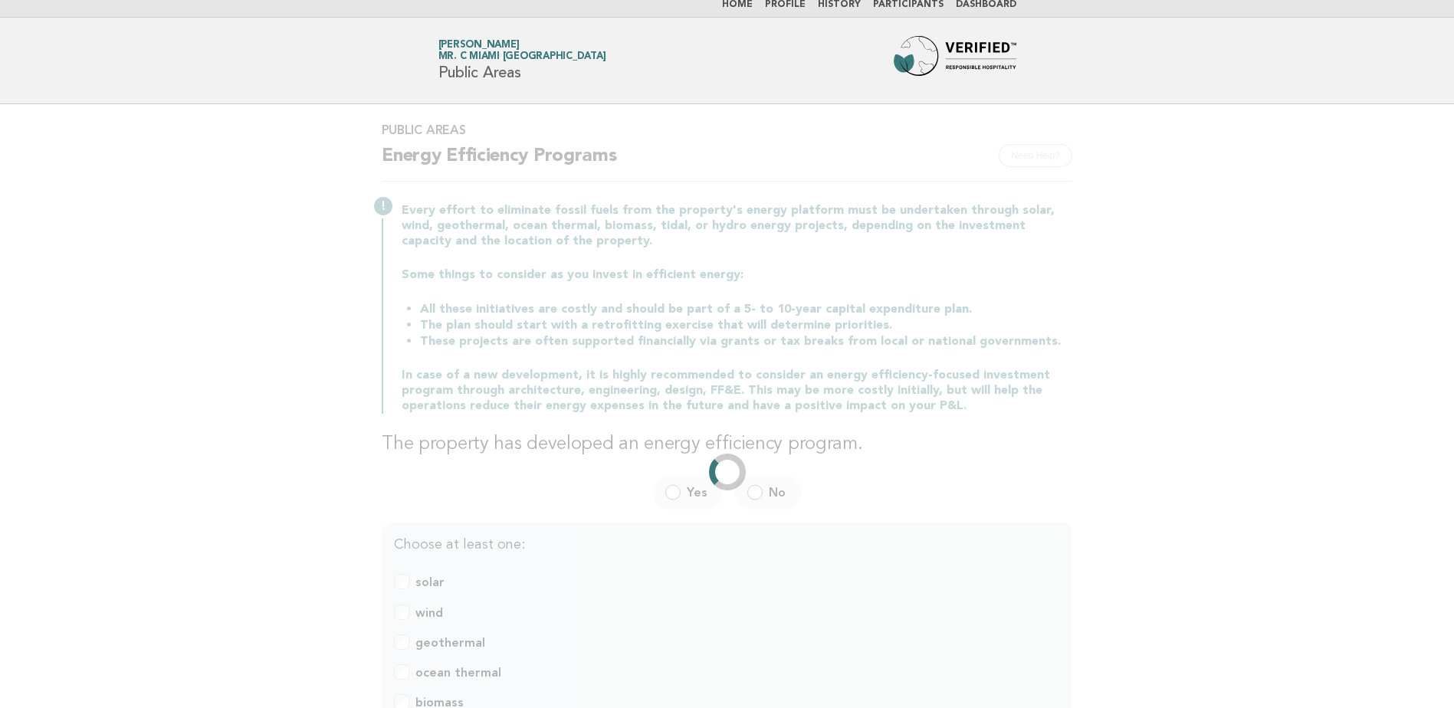
scroll to position [0, 0]
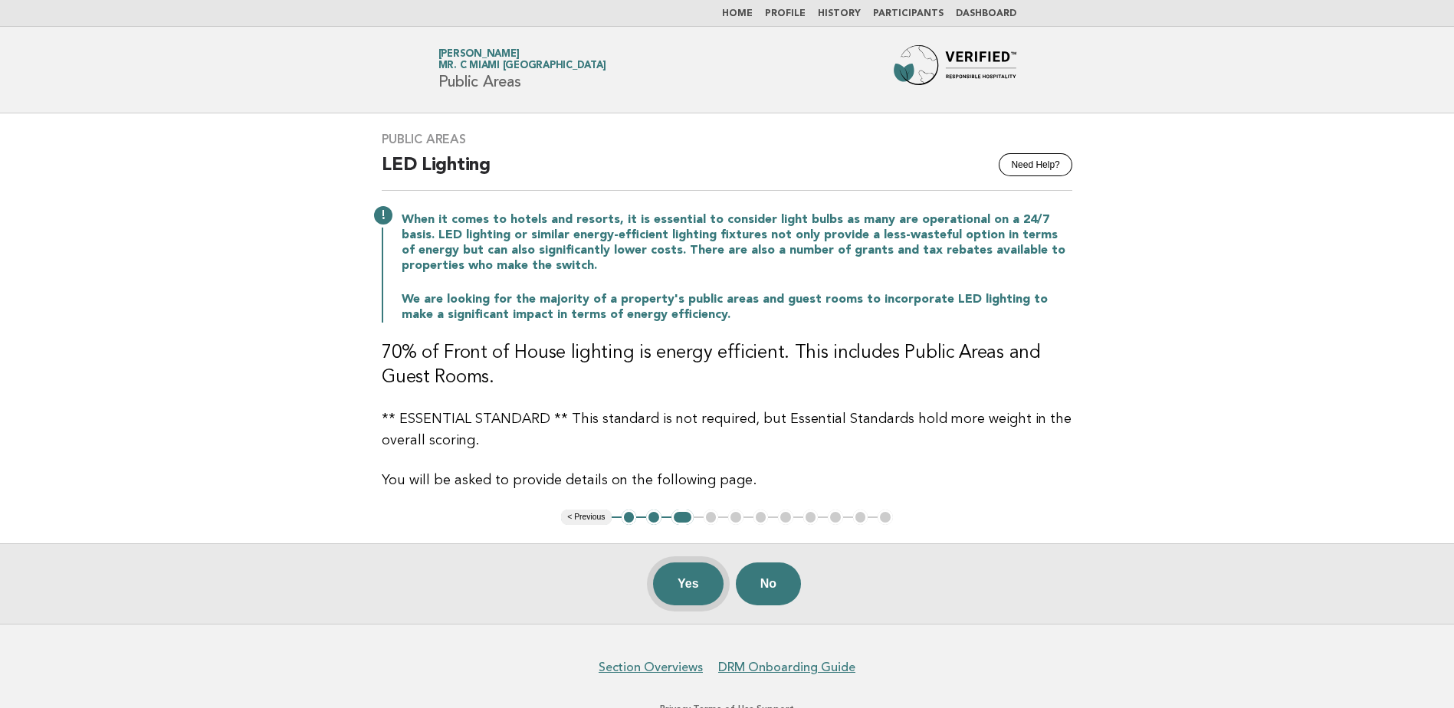
click at [698, 593] on button "Yes" at bounding box center [688, 584] width 71 height 43
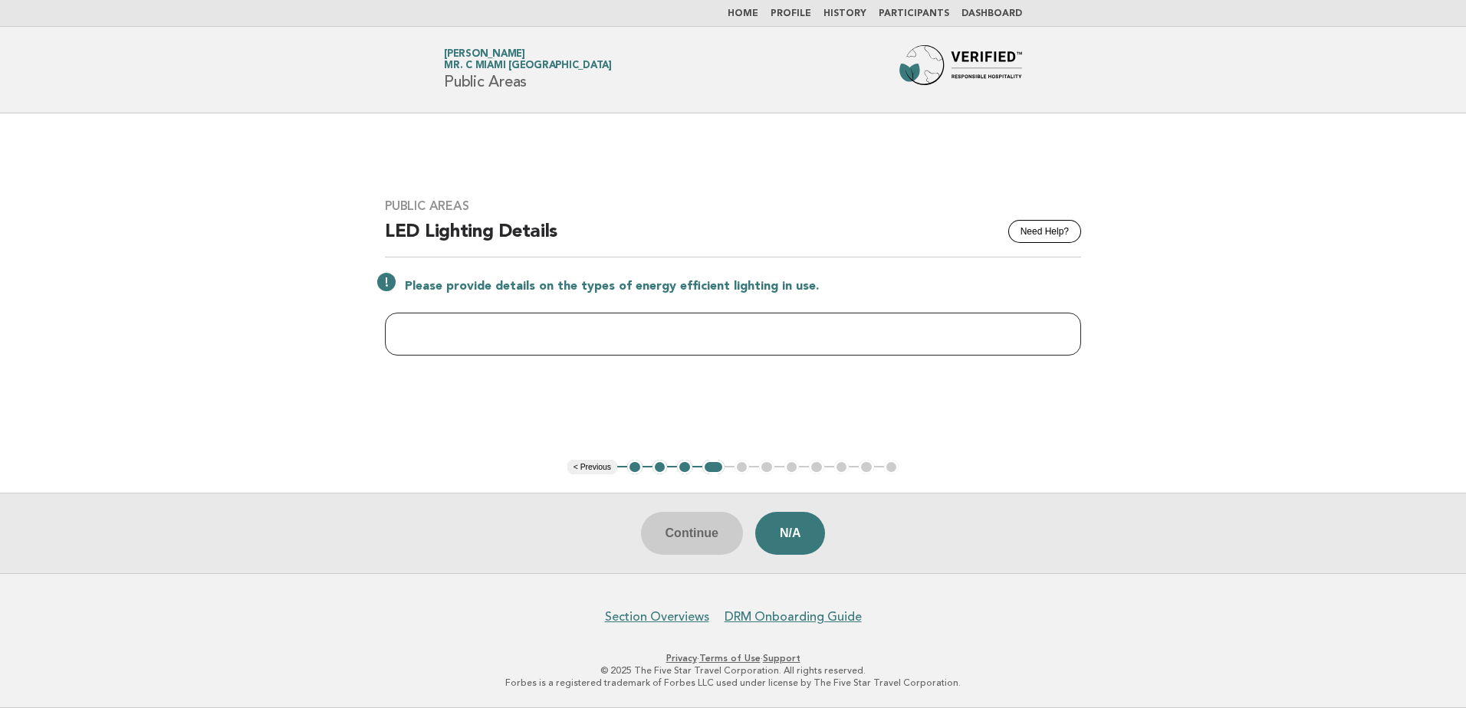
click at [608, 322] on input "text" at bounding box center [733, 334] width 696 height 43
click at [700, 293] on p "Please provide details on the types of energy efficient lighting in use." at bounding box center [743, 286] width 676 height 15
drag, startPoint x: 558, startPoint y: 295, endPoint x: 910, endPoint y: 294, distance: 351.9
click at [910, 294] on div "Public Areas Need Help? LED Lighting Details Please provide details on the type…" at bounding box center [732, 286] width 733 height 212
click at [681, 357] on div "Public Areas Need Help? LED Lighting Details Please provide details on the type…" at bounding box center [732, 286] width 733 height 212
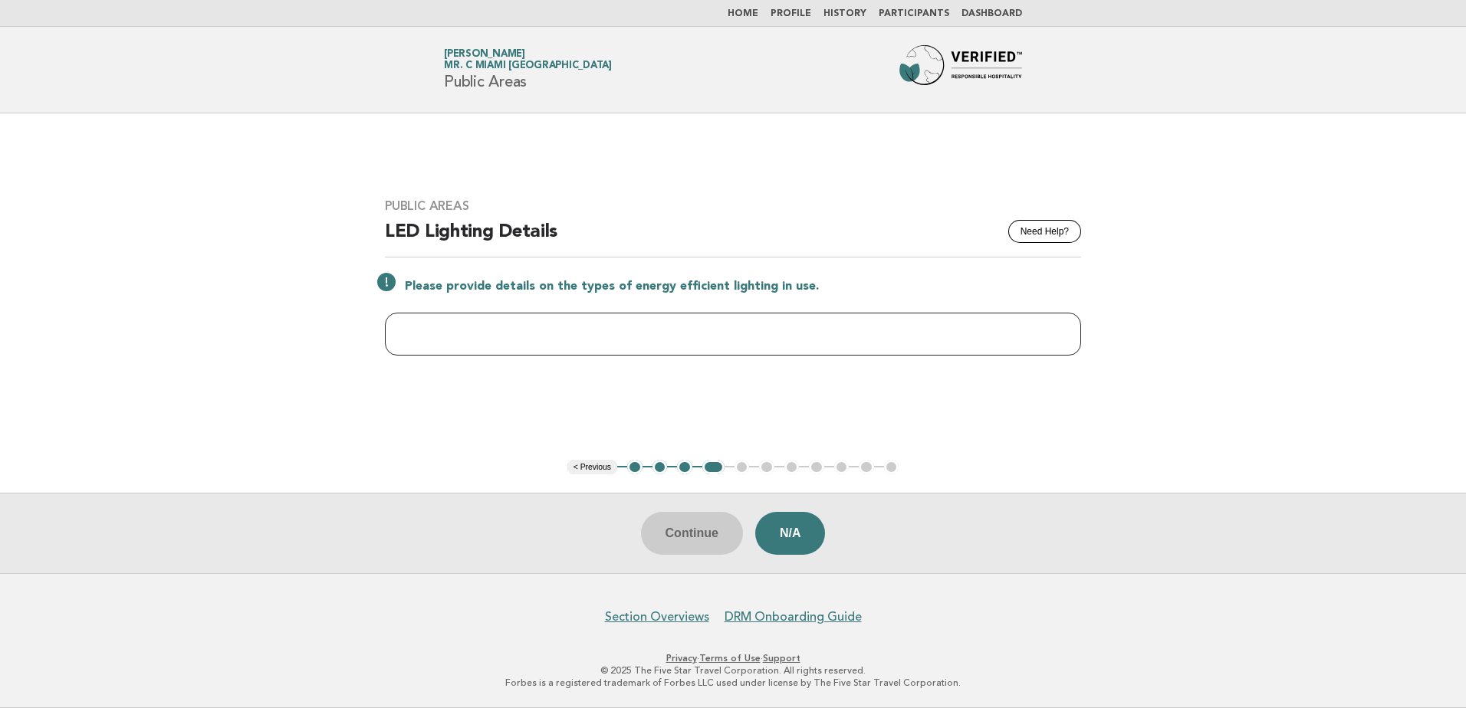
click at [681, 350] on input "text" at bounding box center [733, 334] width 696 height 43
click at [827, 392] on div "Public Areas Need Help? LED Lighting Details Please provide details on the type…" at bounding box center [732, 286] width 733 height 212
click at [752, 474] on ul "< Previous 1 2 3 4 5 6 7 8 9 10 11" at bounding box center [733, 467] width 332 height 15
drag, startPoint x: 601, startPoint y: 330, endPoint x: 445, endPoint y: 325, distance: 156.5
click at [601, 330] on input "text" at bounding box center [733, 334] width 696 height 43
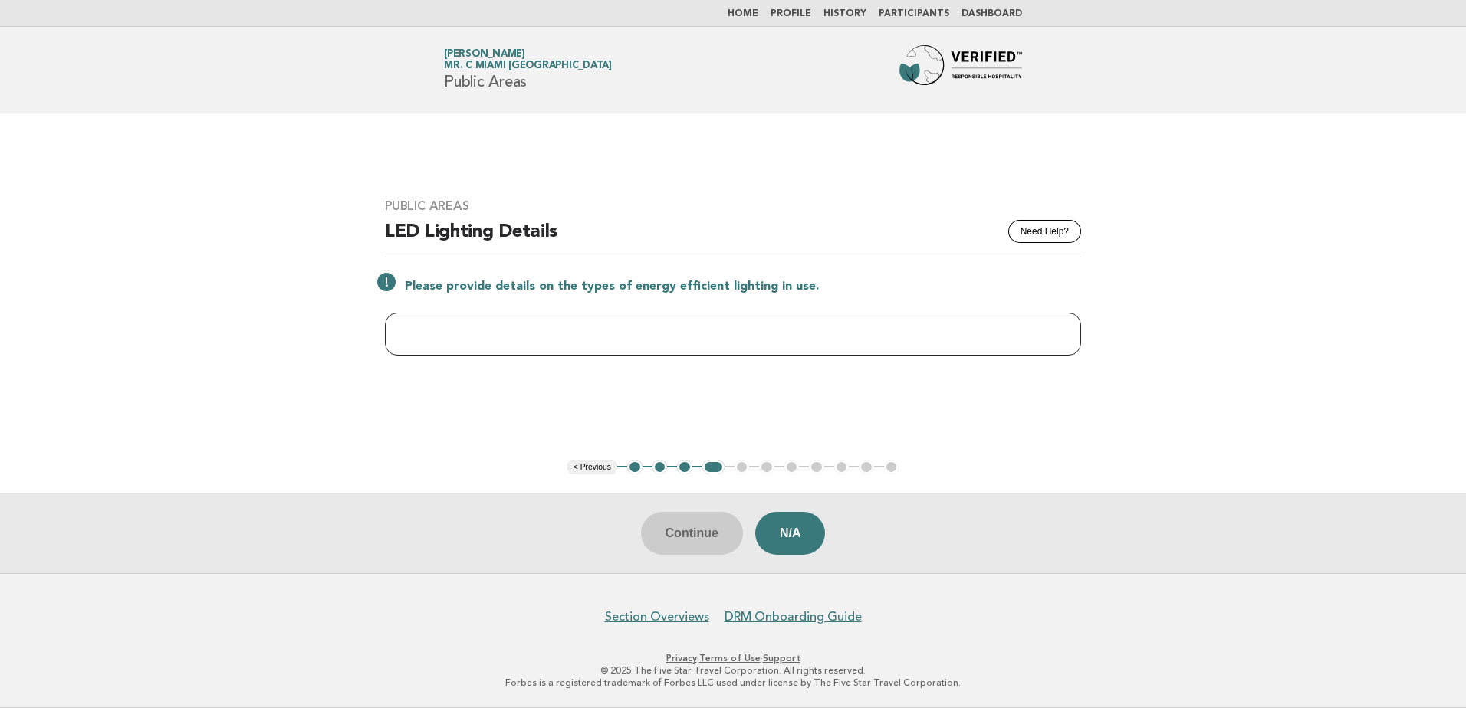
click at [485, 324] on input "text" at bounding box center [733, 334] width 696 height 43
drag, startPoint x: 692, startPoint y: 334, endPoint x: 763, endPoint y: 341, distance: 70.9
click at [763, 341] on input "**********" at bounding box center [733, 334] width 696 height 43
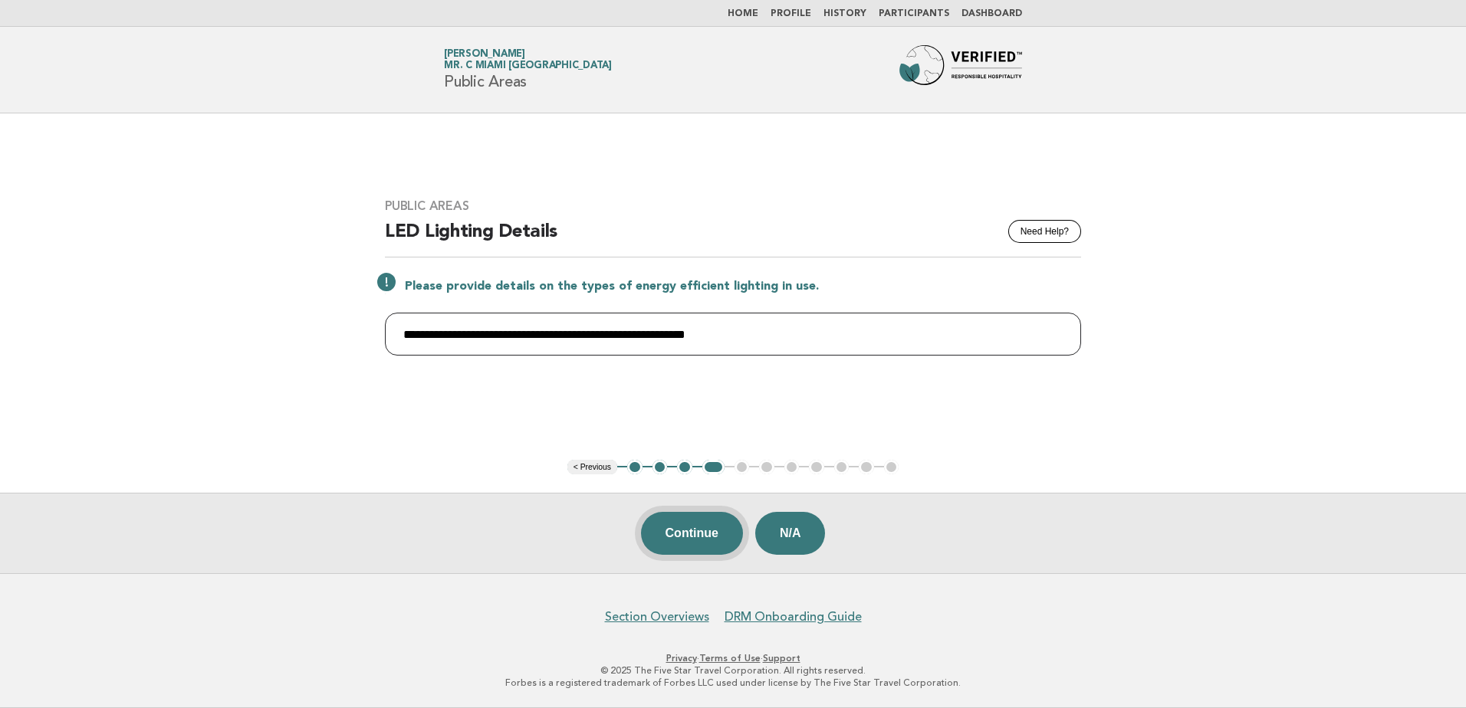
type input "**********"
click at [715, 514] on button "Continue" at bounding box center [692, 533] width 102 height 43
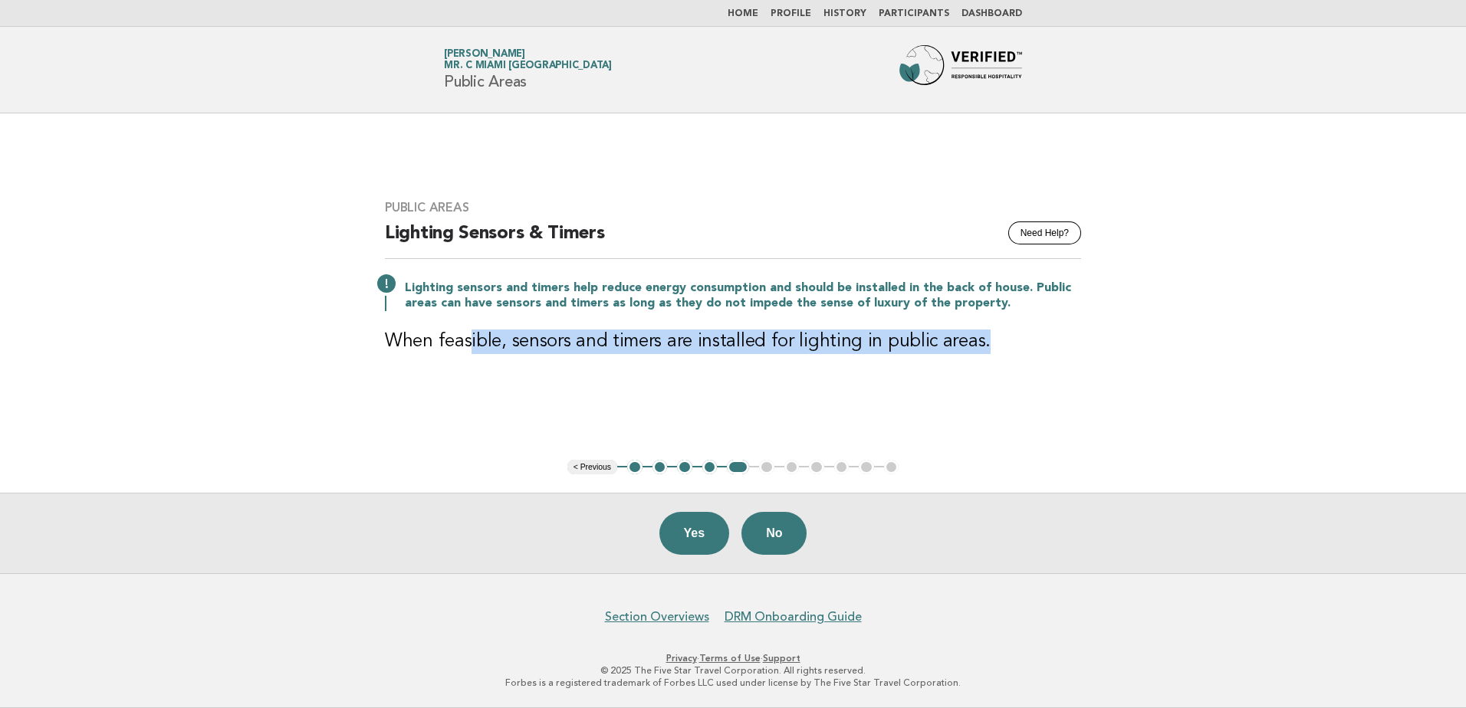
drag, startPoint x: 470, startPoint y: 343, endPoint x: 1074, endPoint y: 340, distance: 604.2
click at [1074, 340] on h3 "When feasible, sensors and timers are installed for lighting in public areas." at bounding box center [733, 342] width 696 height 25
drag, startPoint x: 1074, startPoint y: 340, endPoint x: 837, endPoint y: 341, distance: 236.9
click at [837, 341] on h3 "When feasible, sensors and timers are installed for lighting in public areas." at bounding box center [733, 342] width 696 height 25
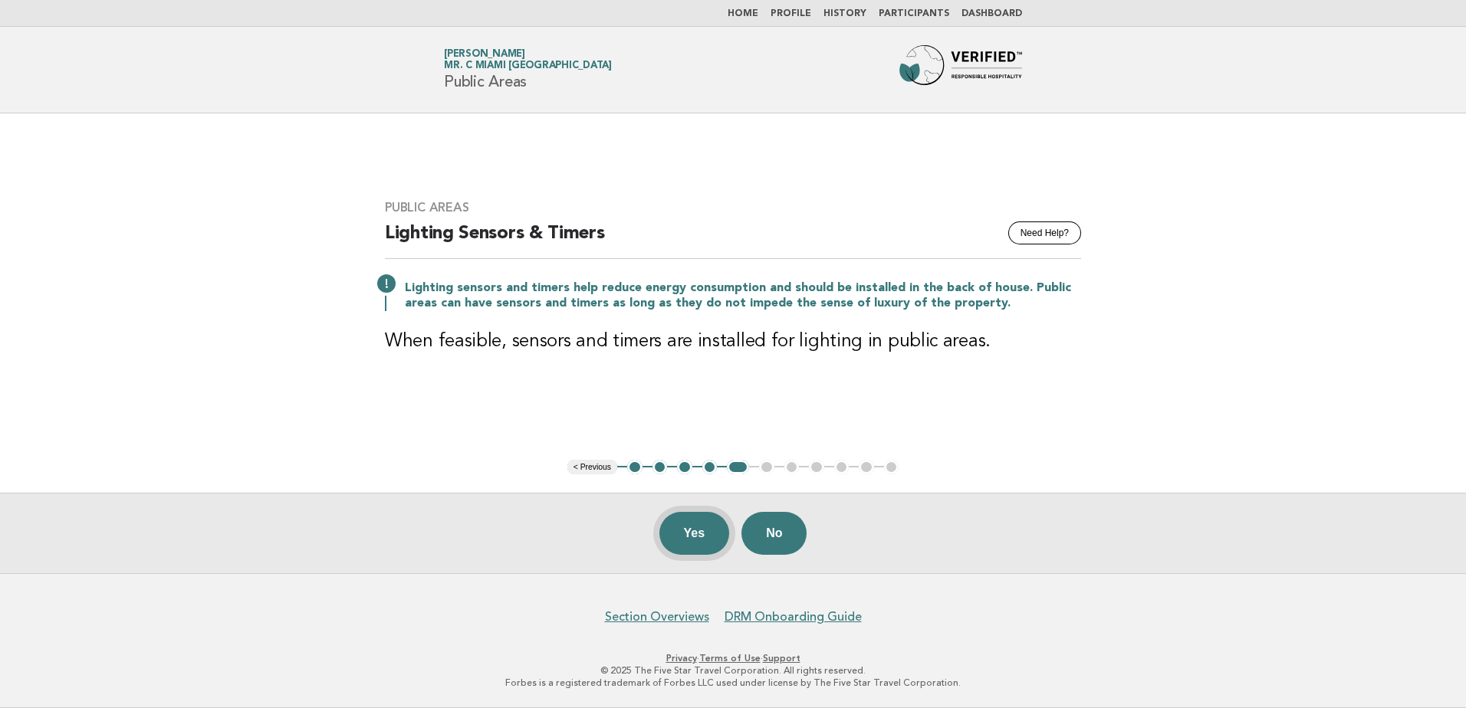
click at [696, 534] on button "Yes" at bounding box center [694, 533] width 71 height 43
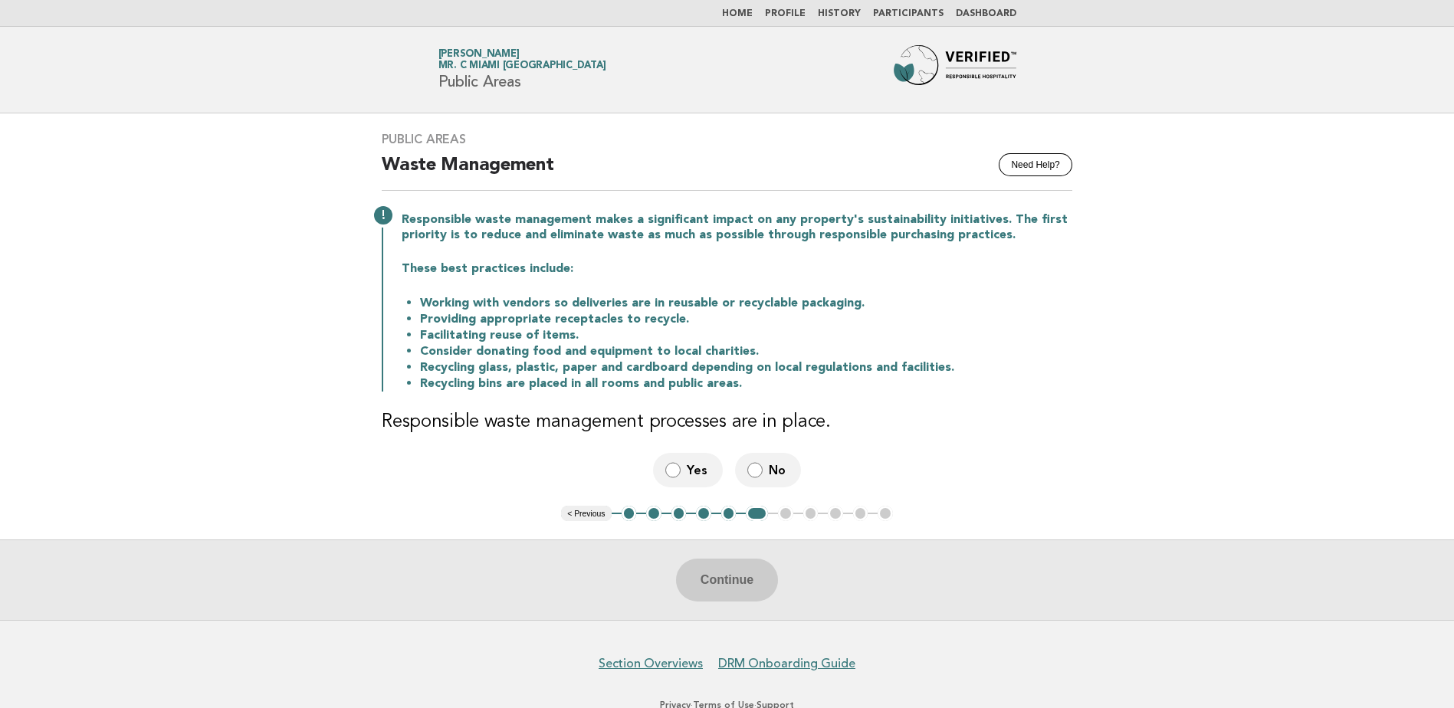
click at [588, 511] on button "< Previous" at bounding box center [586, 513] width 50 height 15
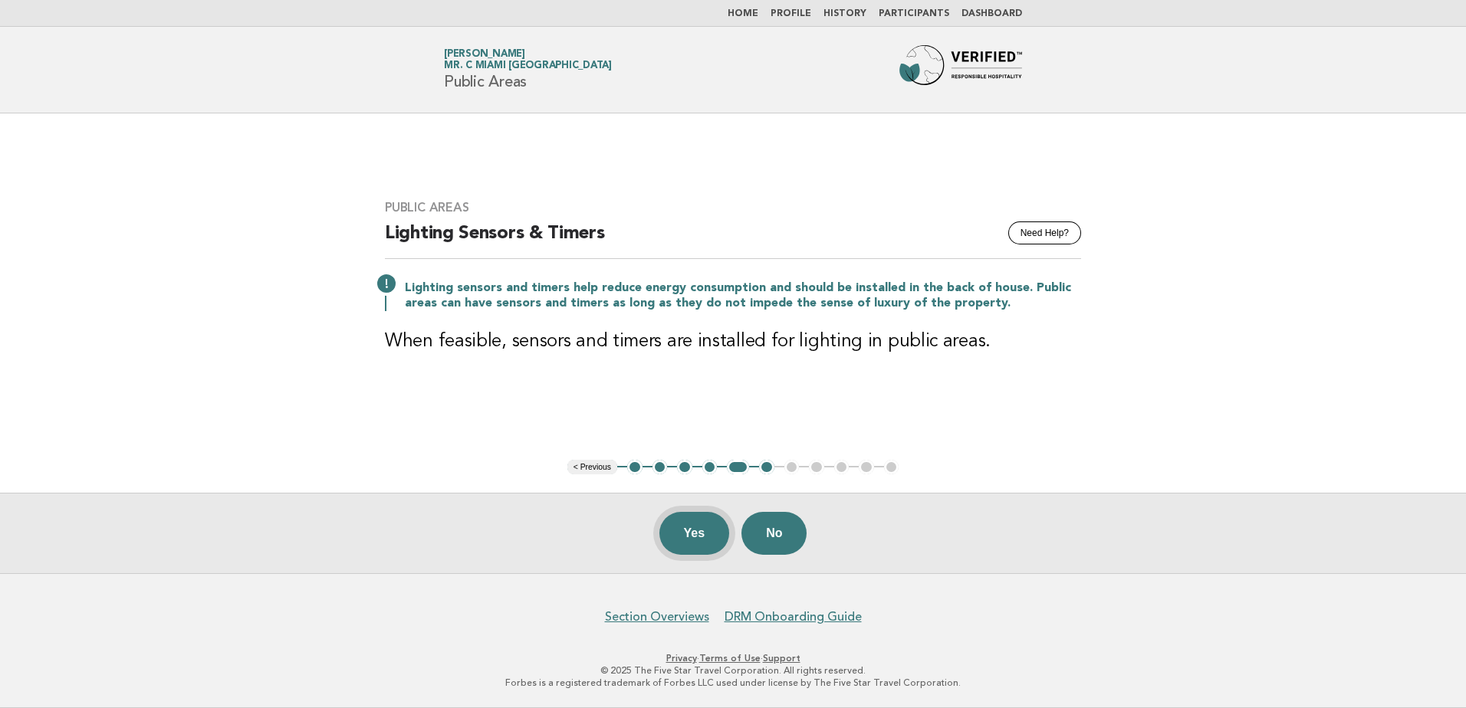
click at [692, 526] on button "Yes" at bounding box center [694, 533] width 71 height 43
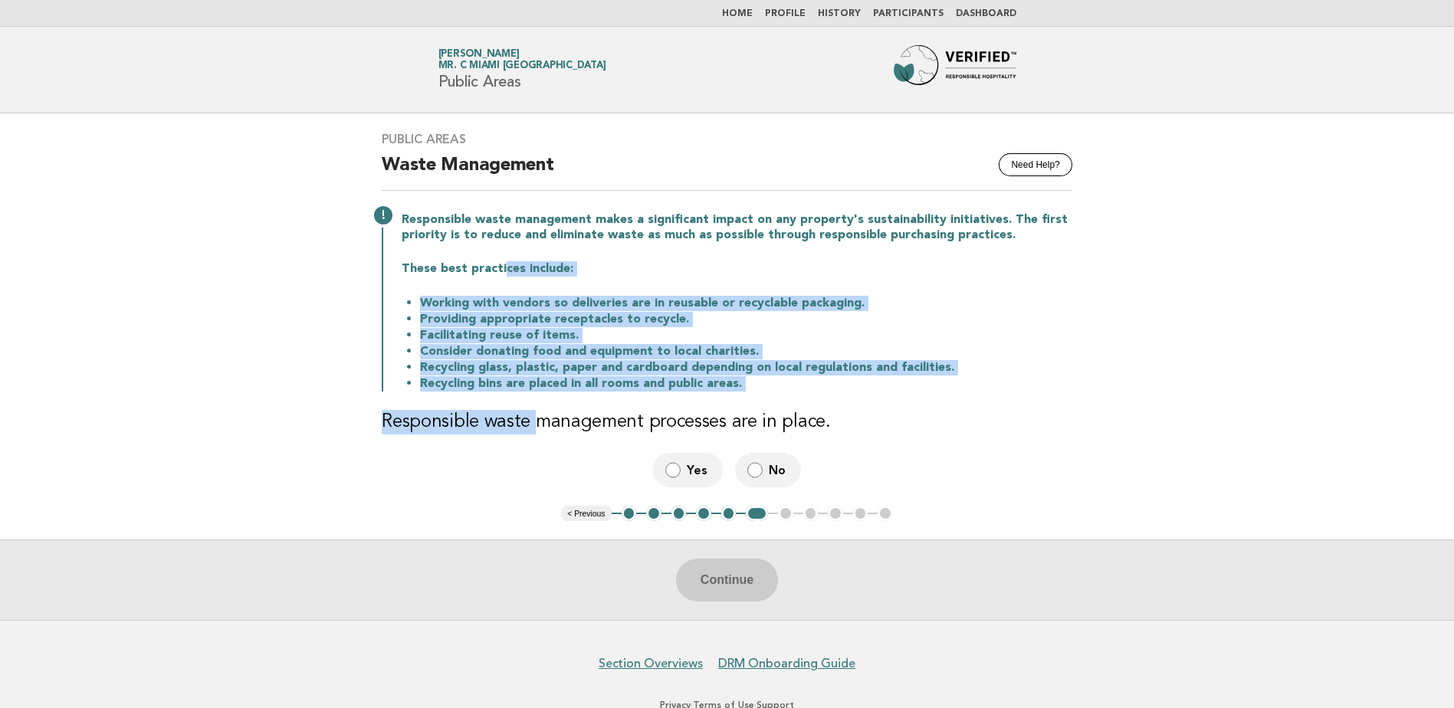
drag, startPoint x: 501, startPoint y: 269, endPoint x: 534, endPoint y: 401, distance: 136.1
click at [534, 401] on div "Public Areas Need Help? Waste Management Responsible waste management makes a s…" at bounding box center [727, 309] width 728 height 393
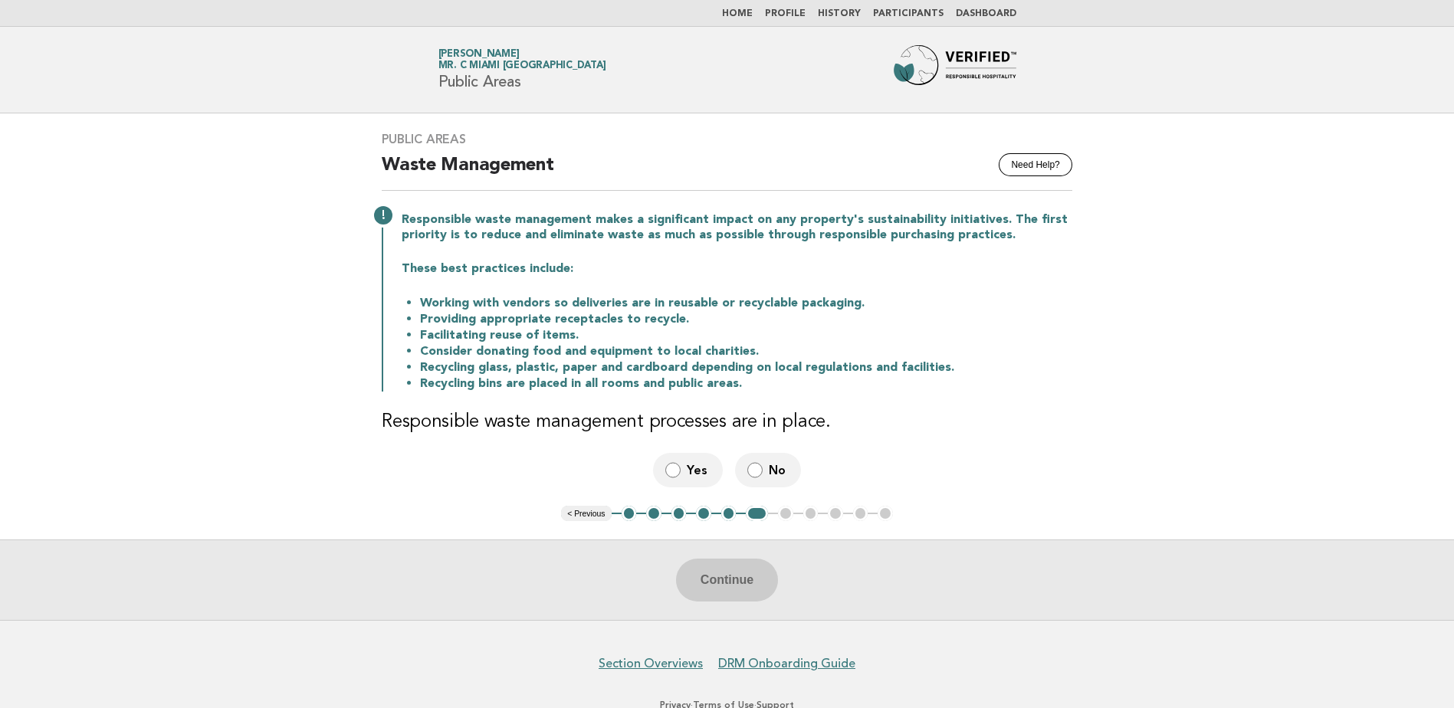
drag, startPoint x: 534, startPoint y: 401, endPoint x: 660, endPoint y: 392, distance: 126.1
click at [660, 392] on div "Public Areas Need Help? Waste Management Responsible waste management makes a s…" at bounding box center [727, 309] width 728 height 393
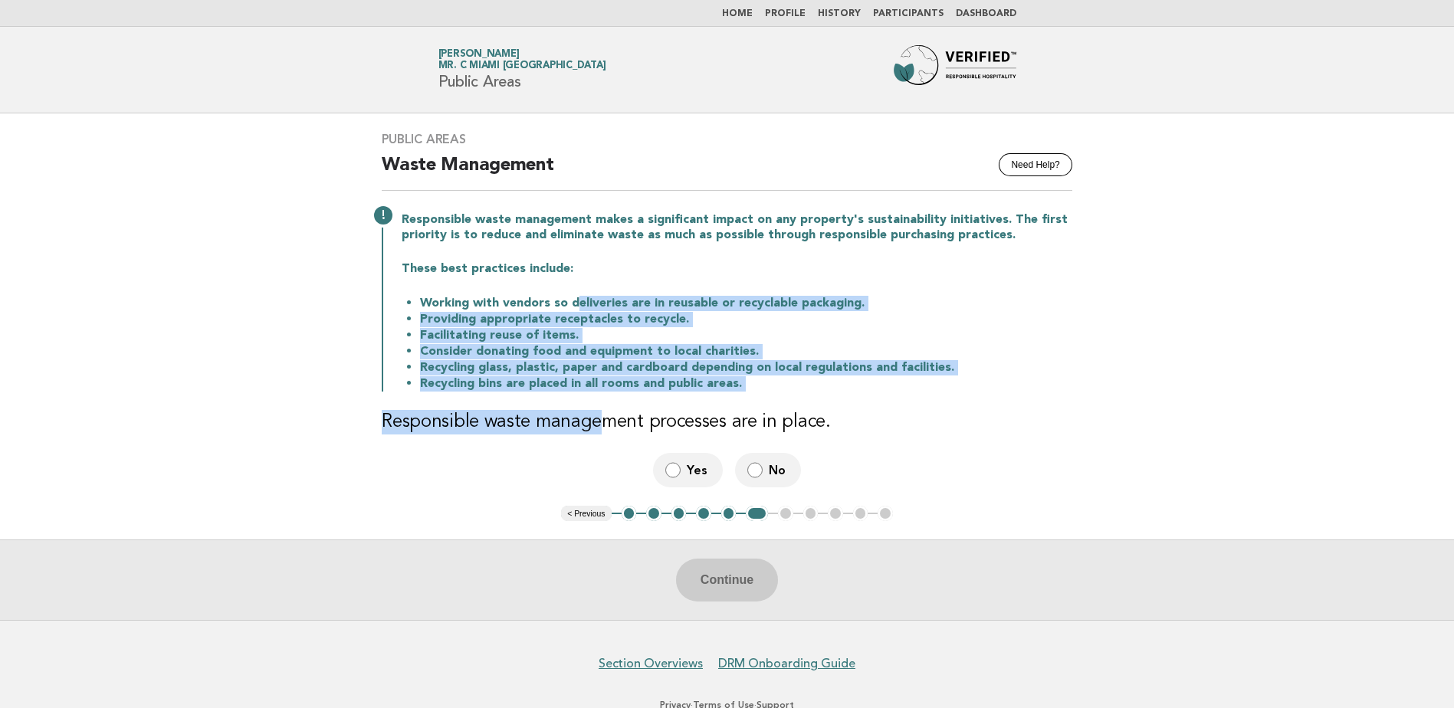
drag, startPoint x: 570, startPoint y: 283, endPoint x: 596, endPoint y: 397, distance: 117.0
click at [596, 397] on div "Public Areas Need Help? Waste Management Responsible waste management makes a s…" at bounding box center [727, 309] width 728 height 393
drag, startPoint x: 596, startPoint y: 397, endPoint x: 727, endPoint y: 381, distance: 132.1
click at [727, 381] on li "Recycling bins are placed in all rooms and public areas." at bounding box center [746, 384] width 652 height 16
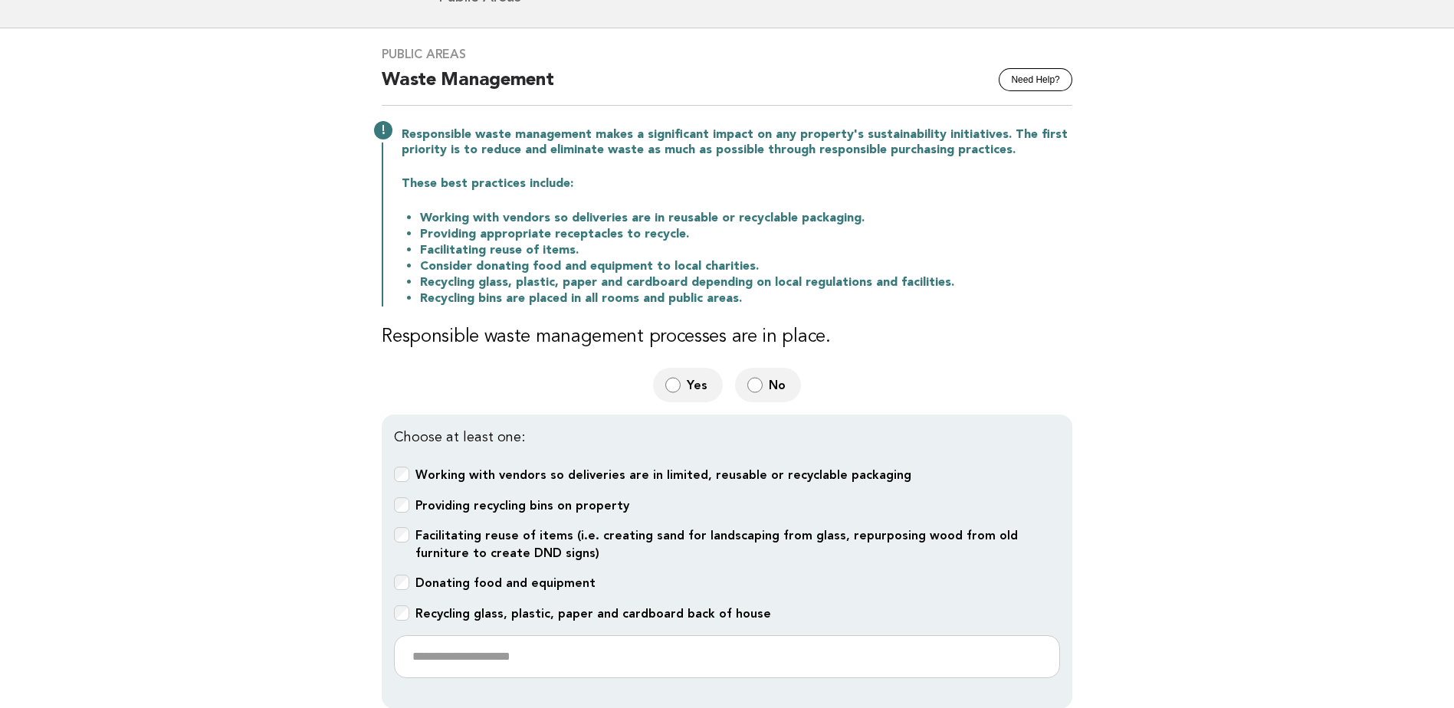
scroll to position [230, 0]
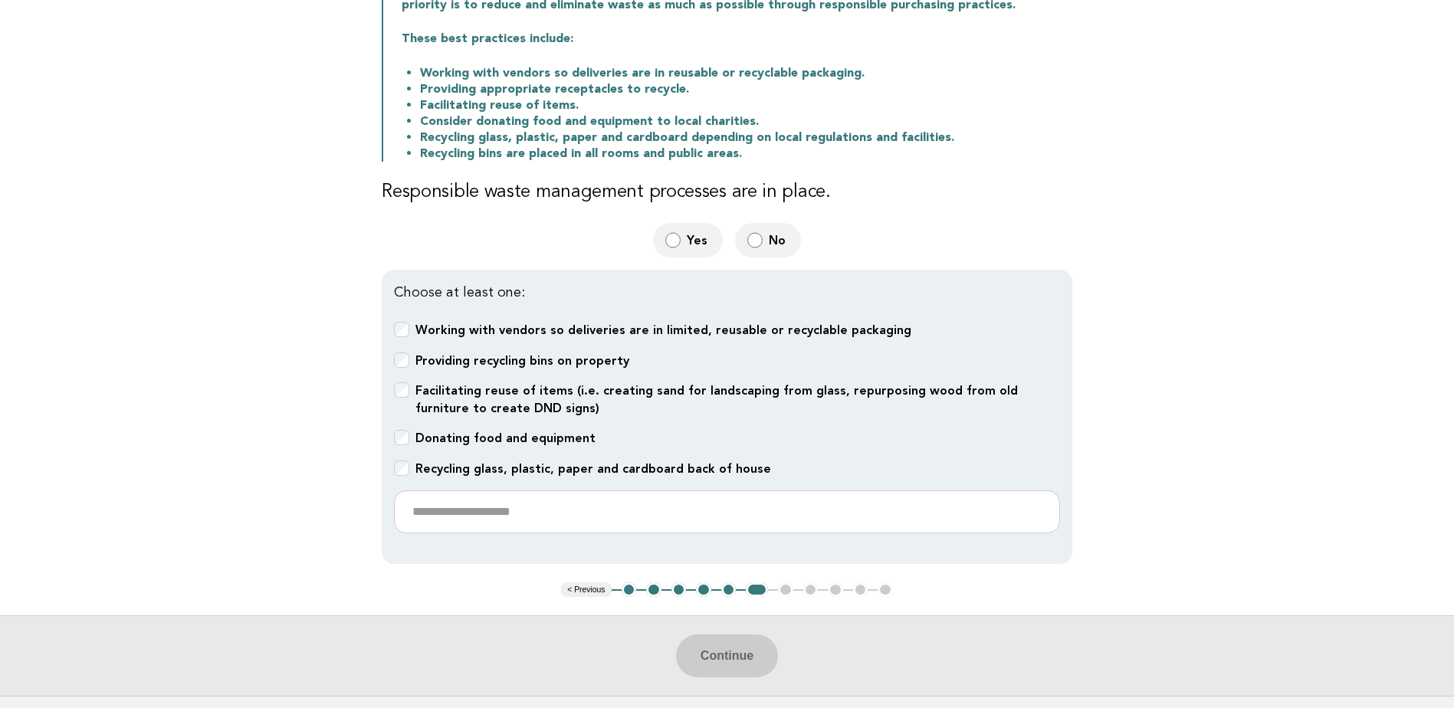
click at [508, 440] on b "Donating food and equipment" at bounding box center [506, 438] width 180 height 15
click at [520, 462] on b "Recycling glass, plastic, paper and cardboard back of house" at bounding box center [594, 469] width 356 height 15
click at [514, 397] on label "Facilitating reuse of items (i.e. creating sand for landscaping from glass, rep…" at bounding box center [738, 401] width 645 height 36
click at [546, 360] on b "Providing recycling bins on property" at bounding box center [523, 360] width 214 height 15
click at [748, 652] on button "Continue" at bounding box center [727, 656] width 102 height 43
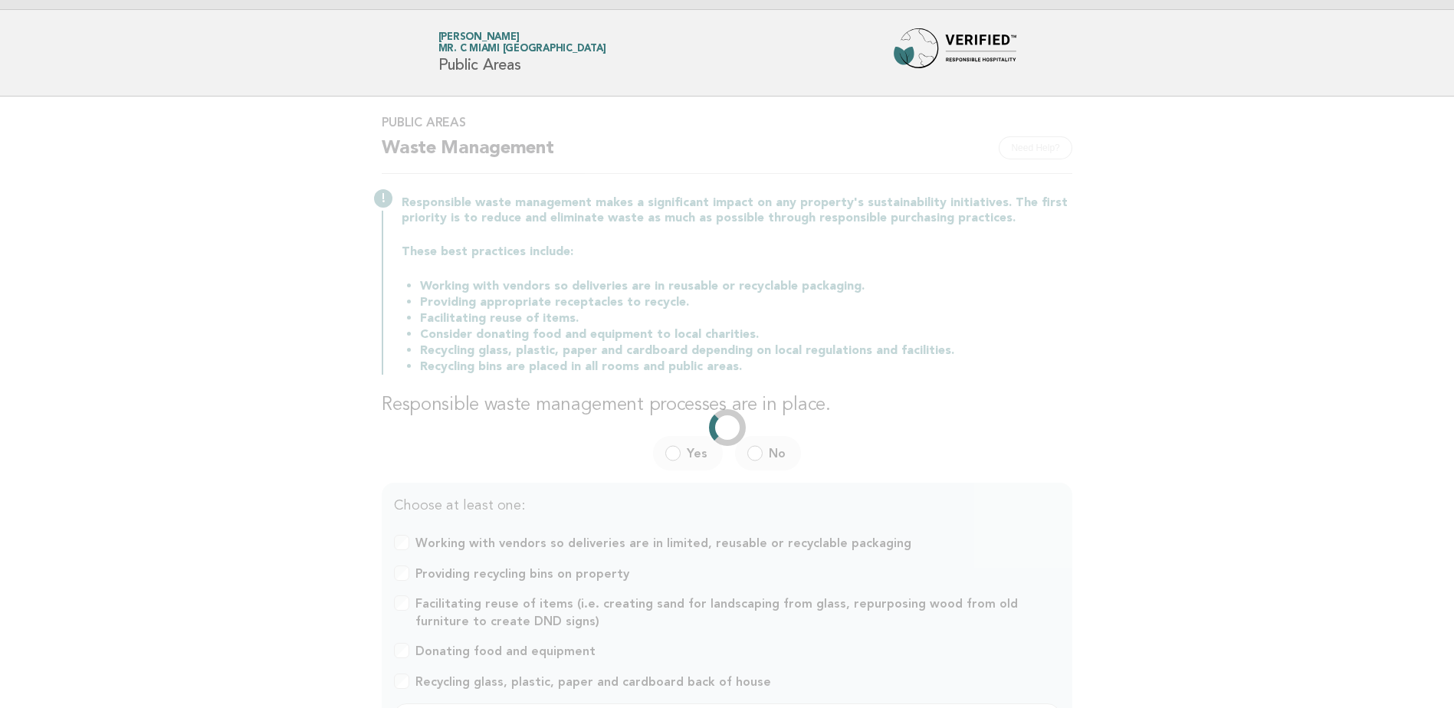
scroll to position [0, 0]
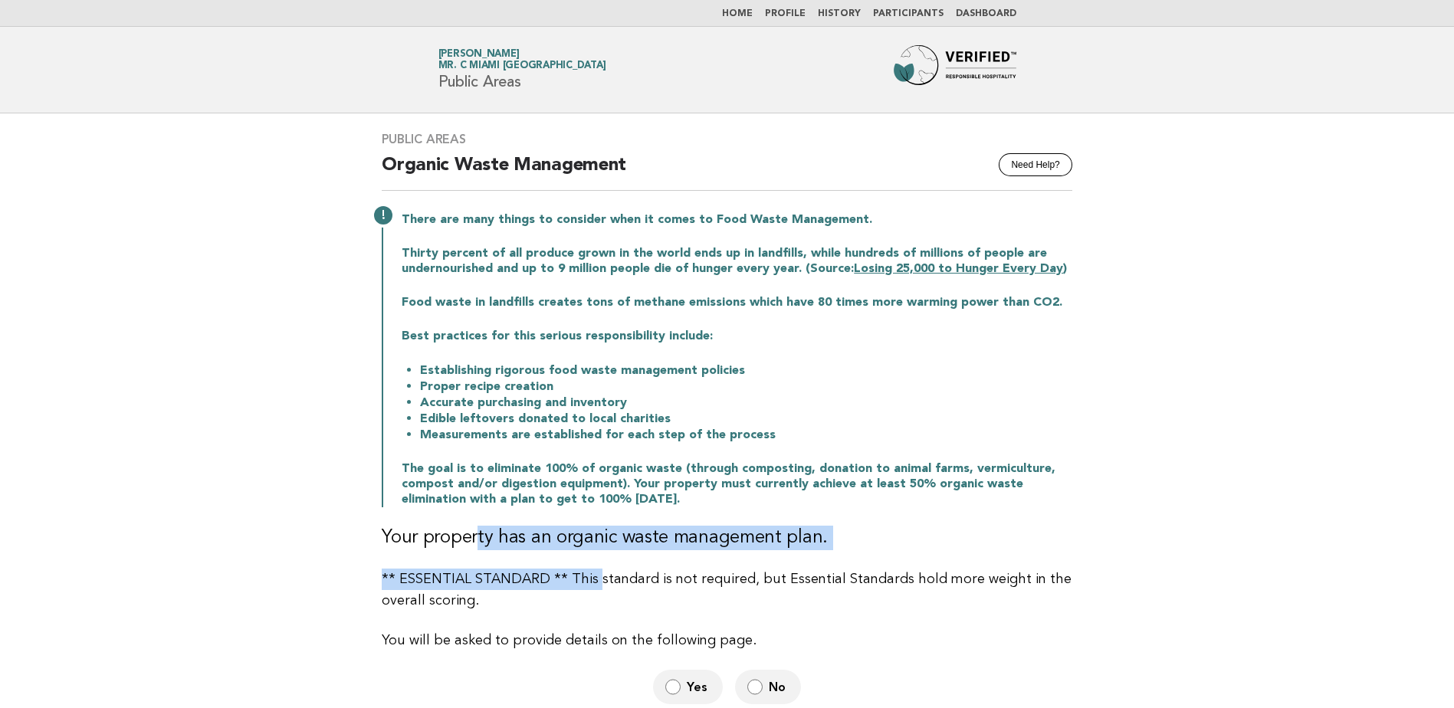
drag, startPoint x: 472, startPoint y: 536, endPoint x: 590, endPoint y: 588, distance: 129.1
click at [590, 588] on div "Public Areas Need Help? Organic Waste Management There are many things to consi…" at bounding box center [727, 418] width 728 height 610
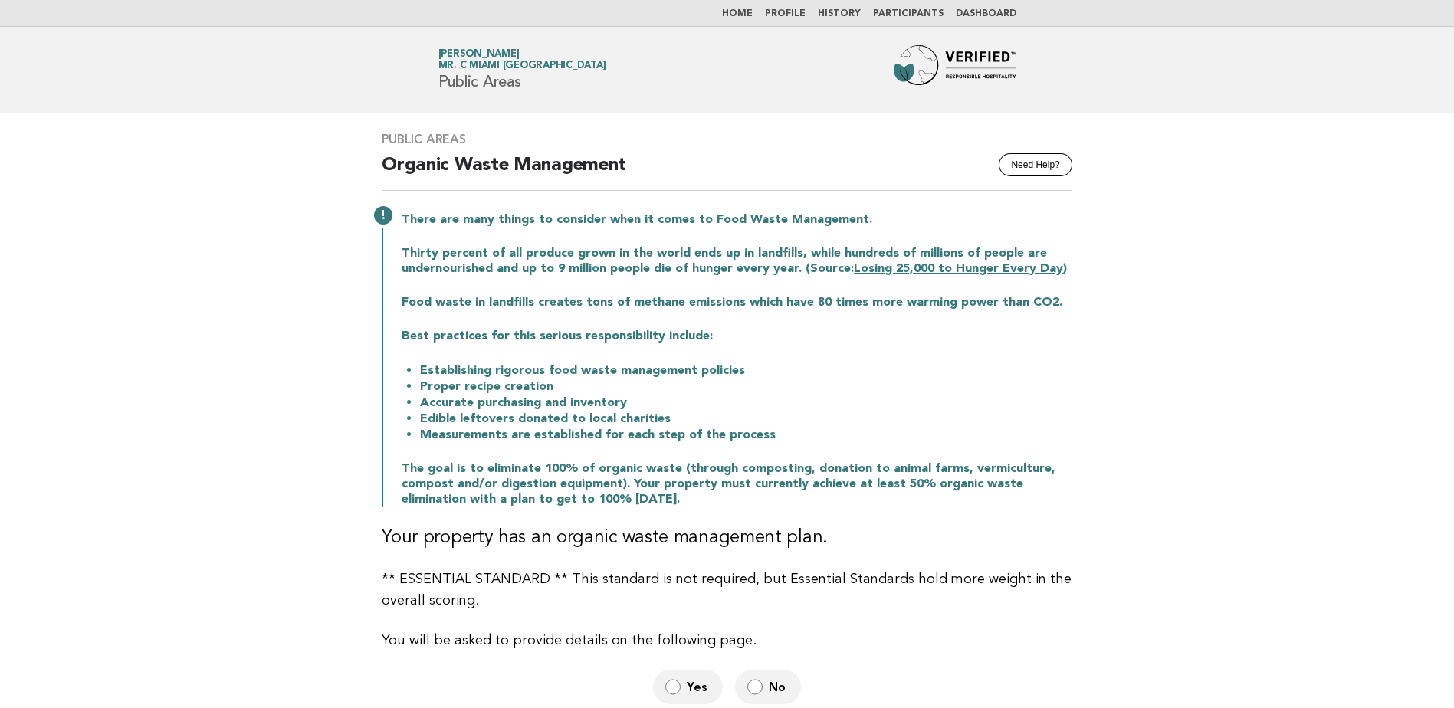
drag, startPoint x: 590, startPoint y: 588, endPoint x: 708, endPoint y: 604, distance: 119.2
click at [708, 604] on p "** ESSENTIAL STANDARD ** This standard is not required, but Essential Standards…" at bounding box center [727, 590] width 691 height 43
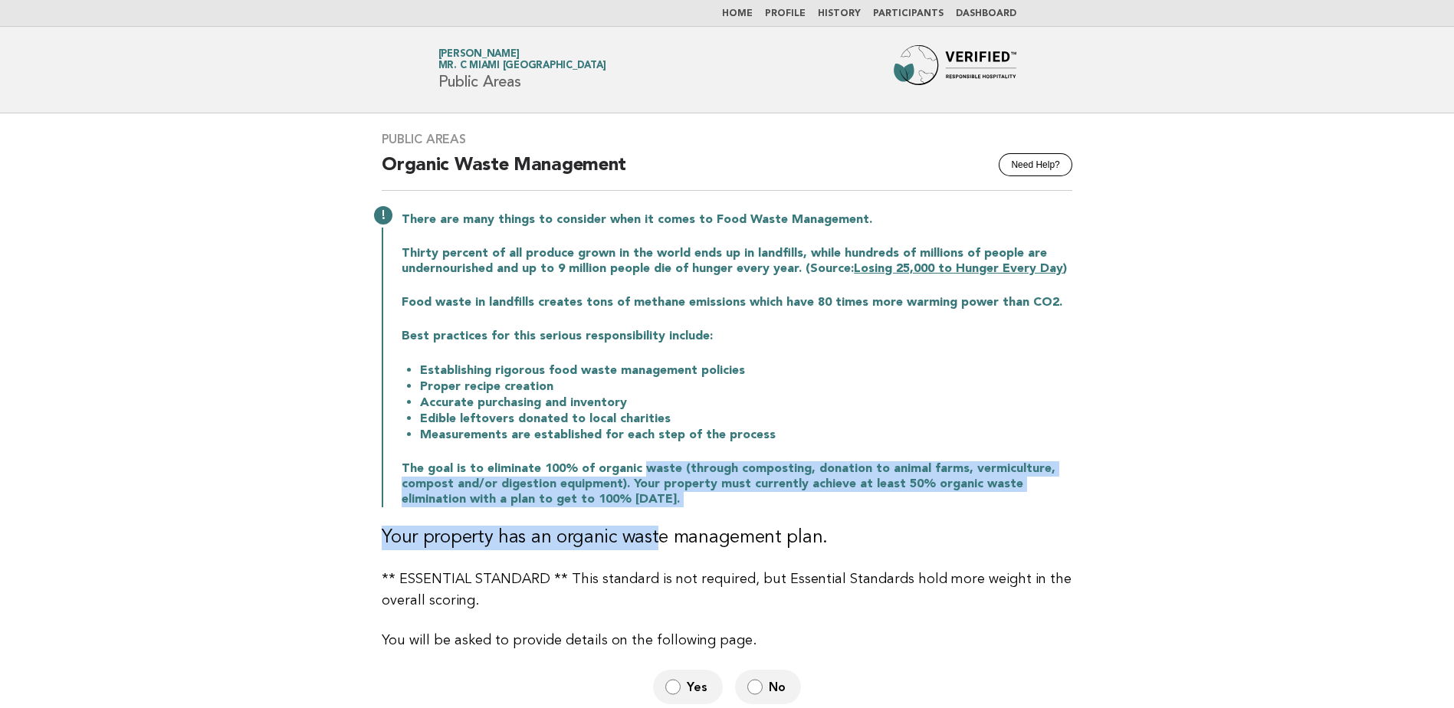
drag, startPoint x: 641, startPoint y: 465, endPoint x: 652, endPoint y: 518, distance: 54.1
click at [652, 518] on div "Public Areas Need Help? Organic Waste Management There are many things to consi…" at bounding box center [727, 418] width 728 height 610
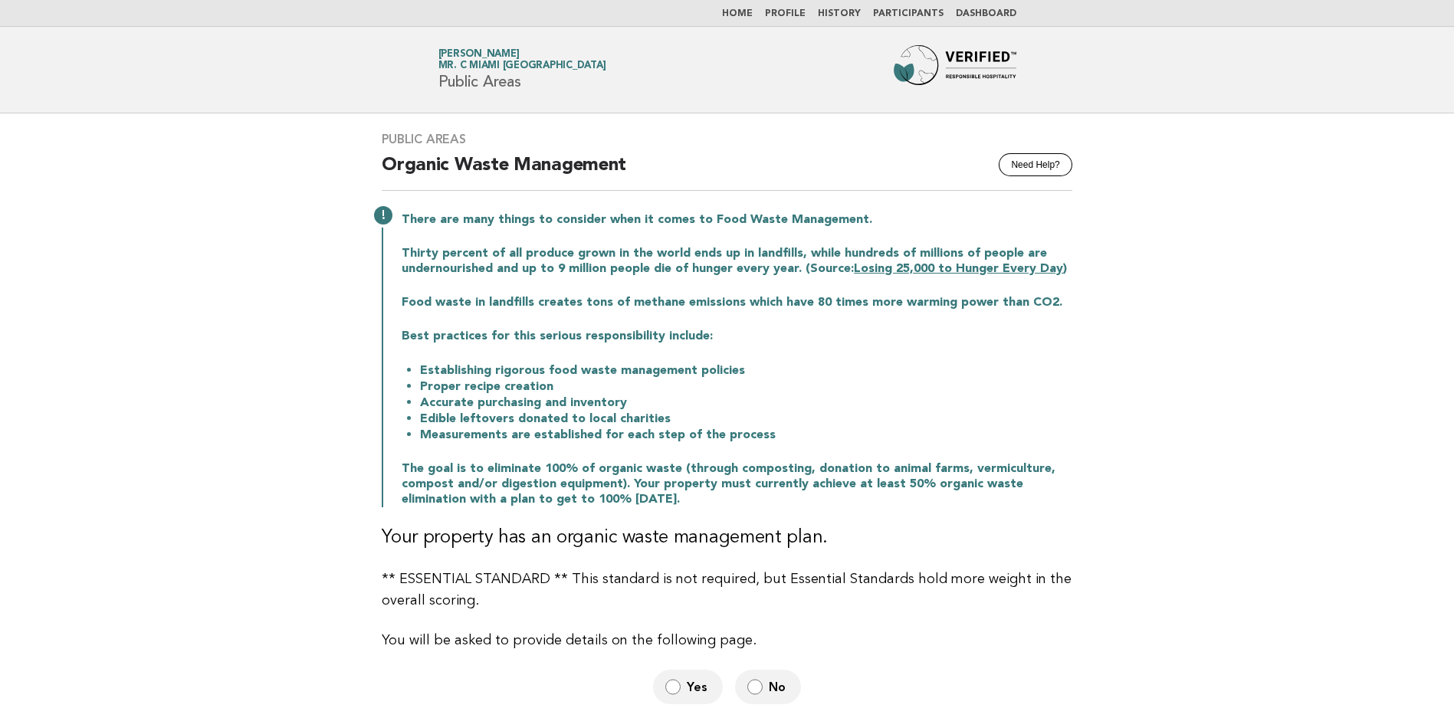
drag, startPoint x: 652, startPoint y: 518, endPoint x: 732, endPoint y: 533, distance: 81.1
click at [732, 533] on h3 "Your property has an organic waste management plan." at bounding box center [727, 538] width 691 height 25
click at [674, 696] on label "Yes" at bounding box center [688, 687] width 70 height 35
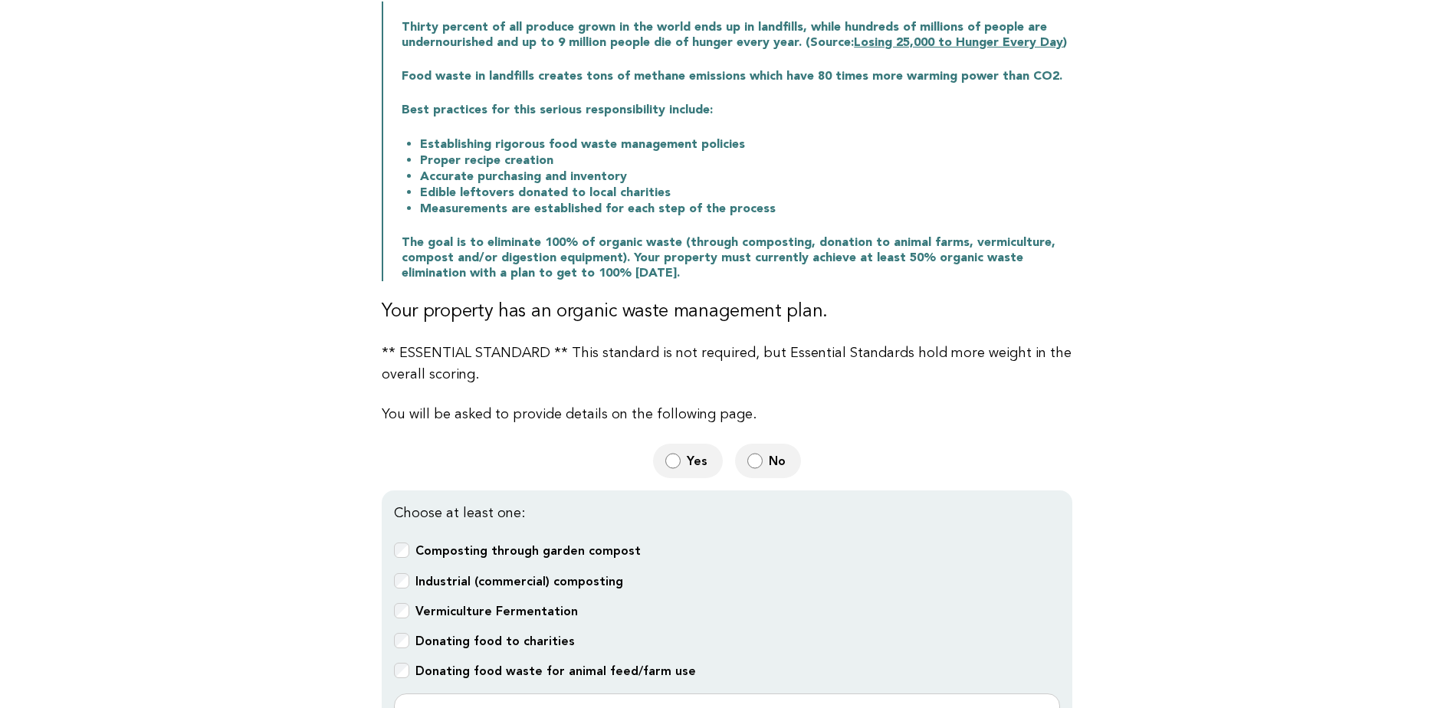
scroll to position [307, 0]
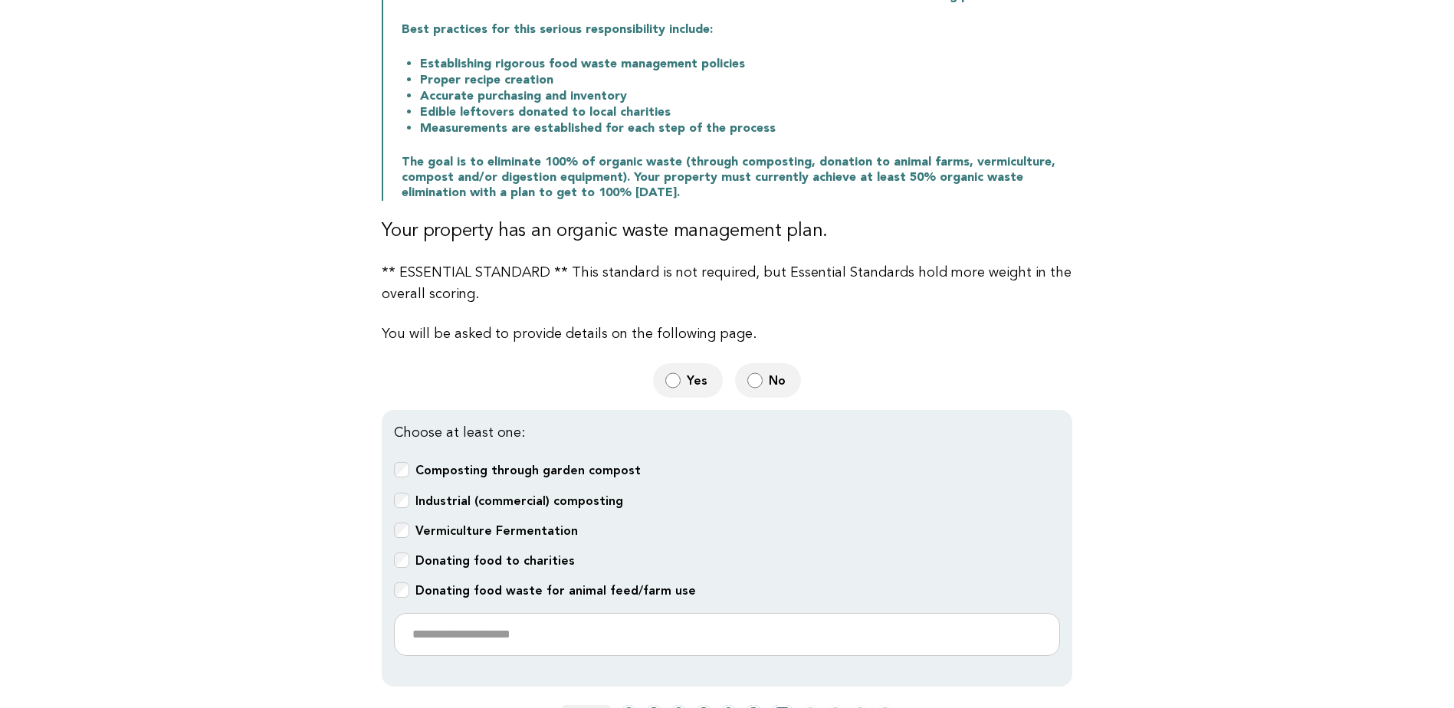
click at [489, 471] on b "Composting through garden compost" at bounding box center [528, 470] width 225 height 15
click at [539, 473] on b "Composting through garden compost" at bounding box center [528, 470] width 225 height 15
click at [547, 500] on b "Industrial (commercial) composting" at bounding box center [520, 501] width 208 height 15
click at [555, 586] on b "Donating food waste for animal feed/farm use" at bounding box center [556, 590] width 281 height 15
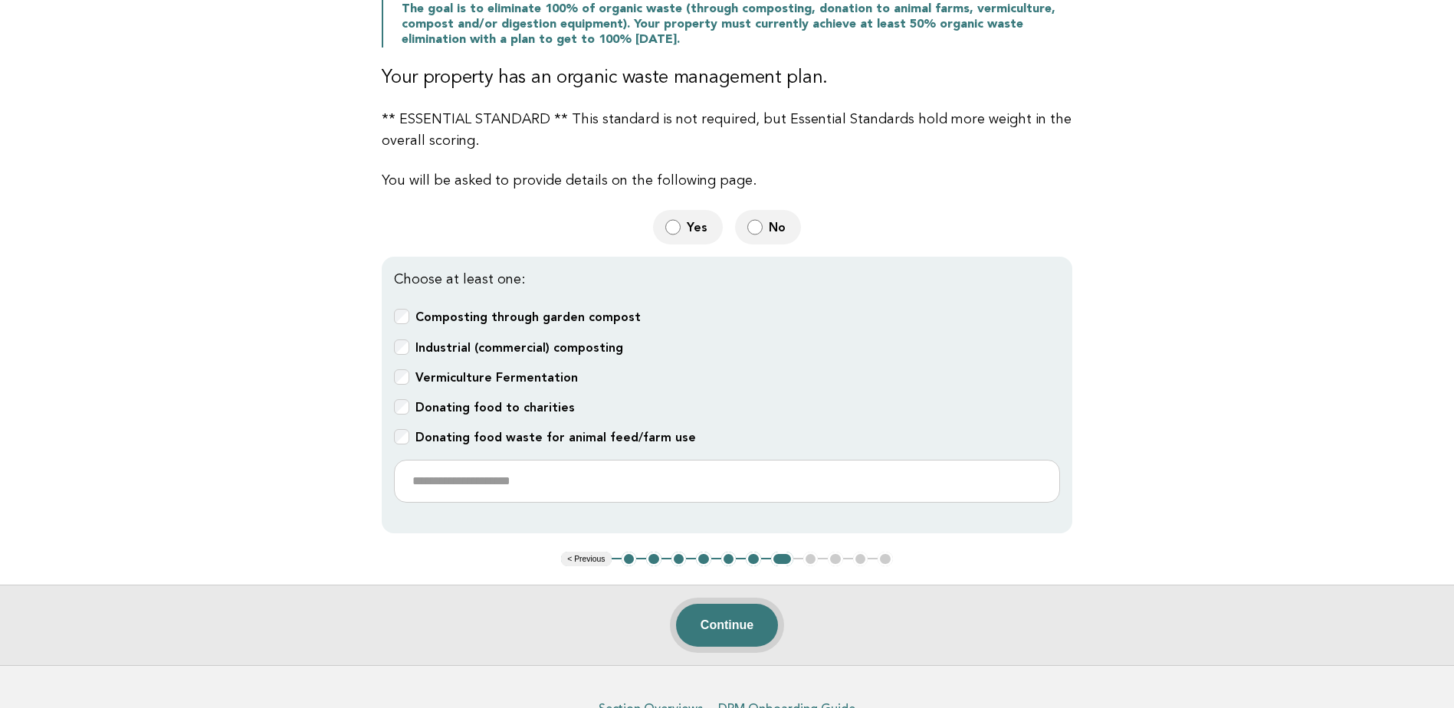
click at [719, 622] on button "Continue" at bounding box center [727, 625] width 102 height 43
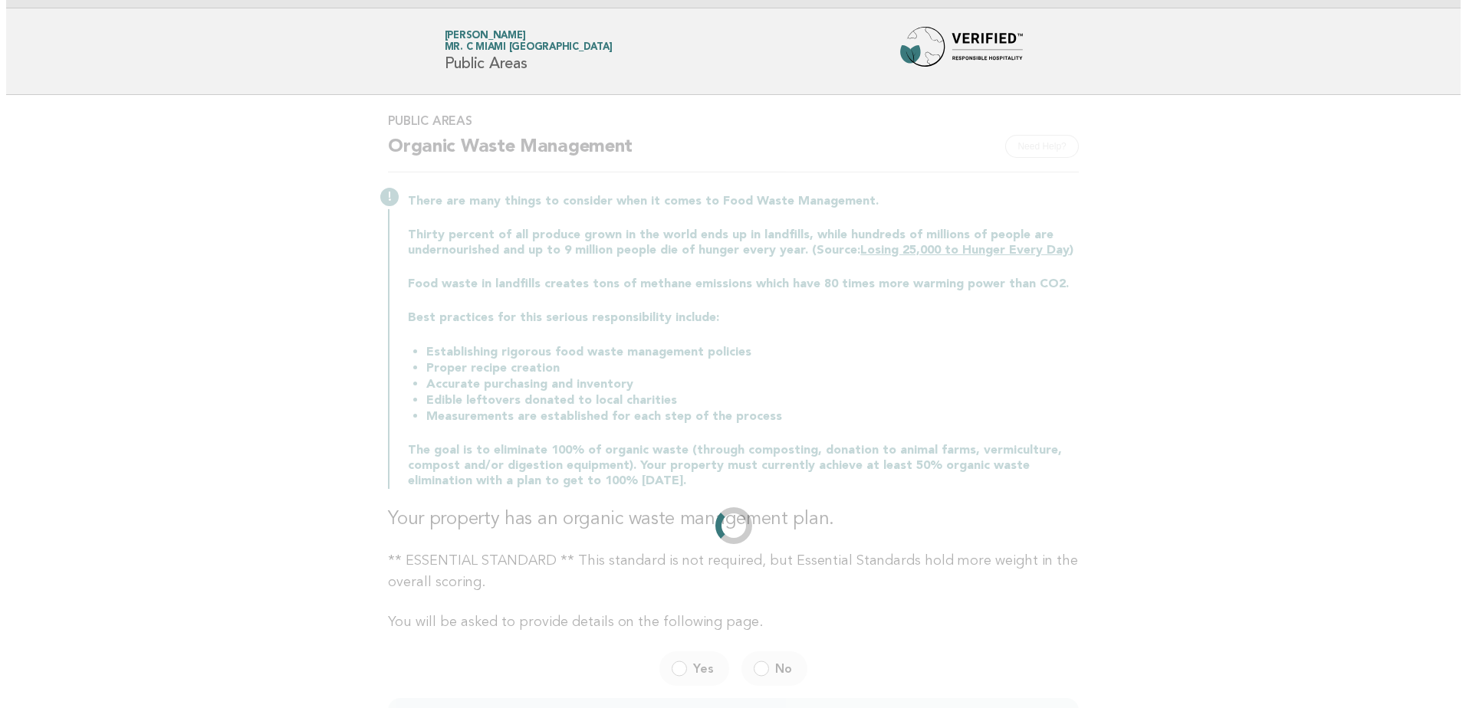
scroll to position [0, 0]
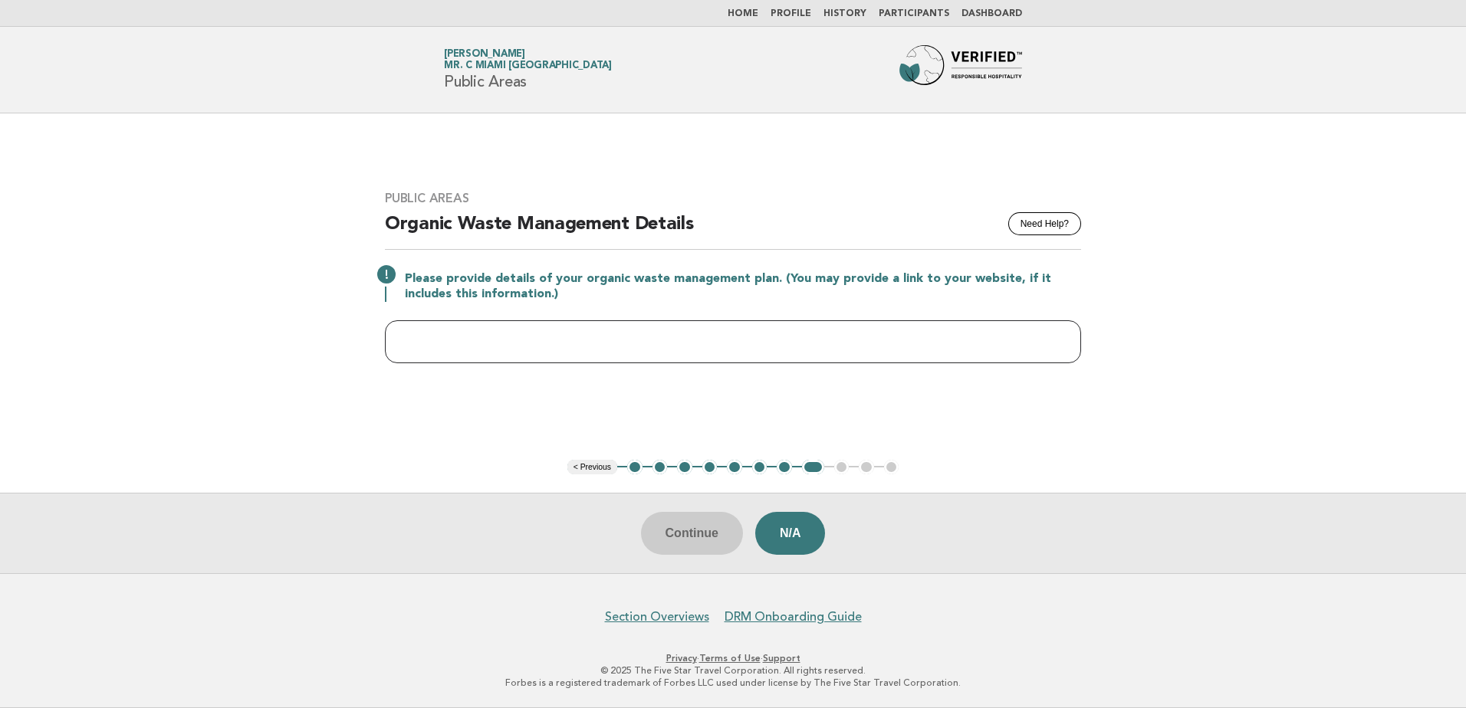
click at [639, 335] on input "text" at bounding box center [733, 341] width 696 height 43
click at [704, 326] on input "text" at bounding box center [733, 341] width 696 height 43
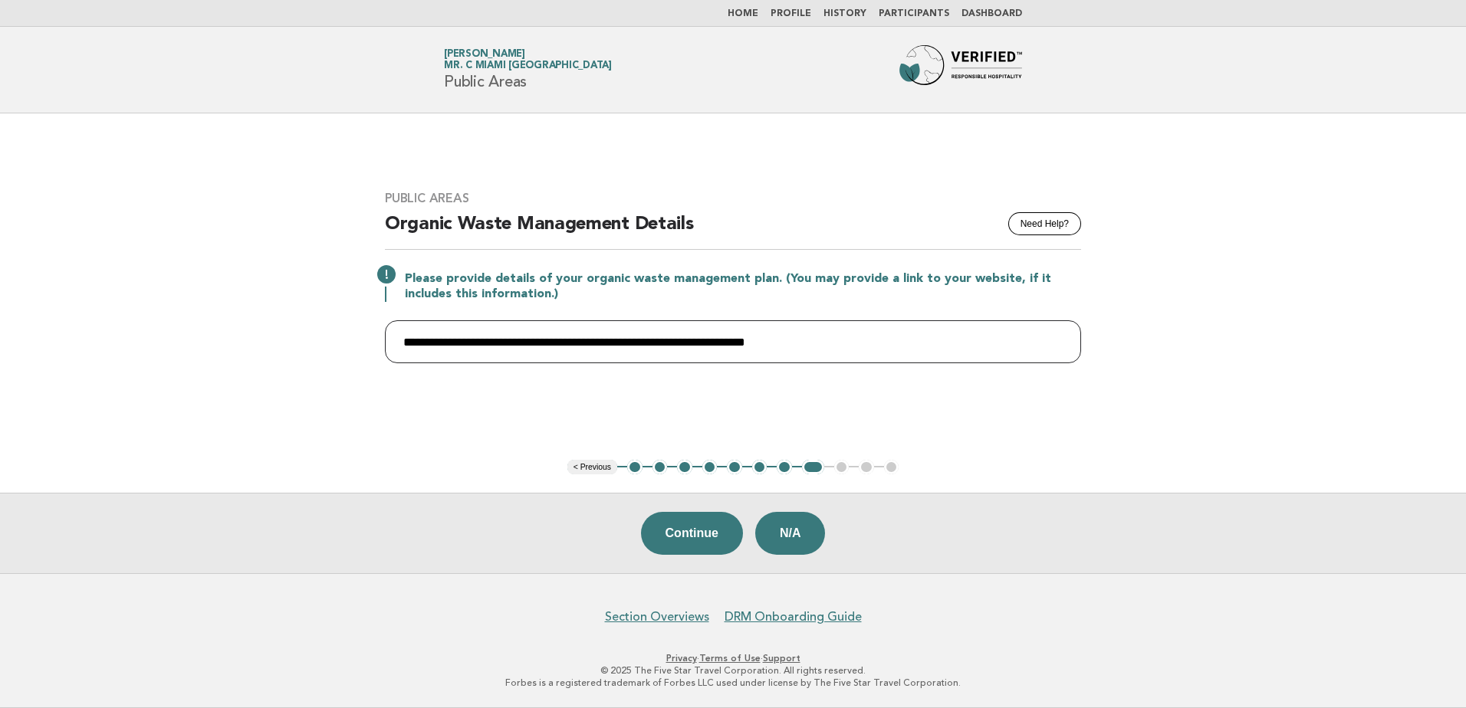
click at [830, 353] on input "**********" at bounding box center [733, 341] width 696 height 43
paste input "**********"
type input "**********"
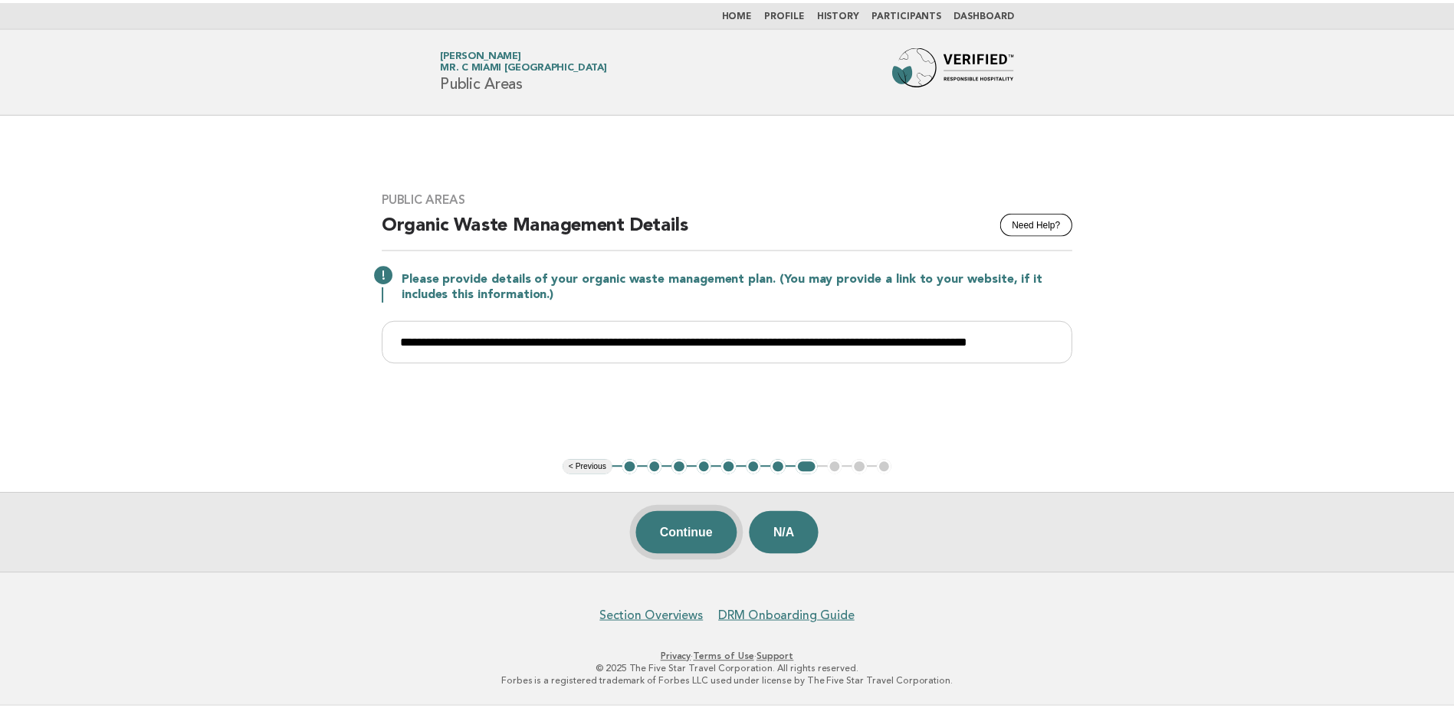
scroll to position [0, 0]
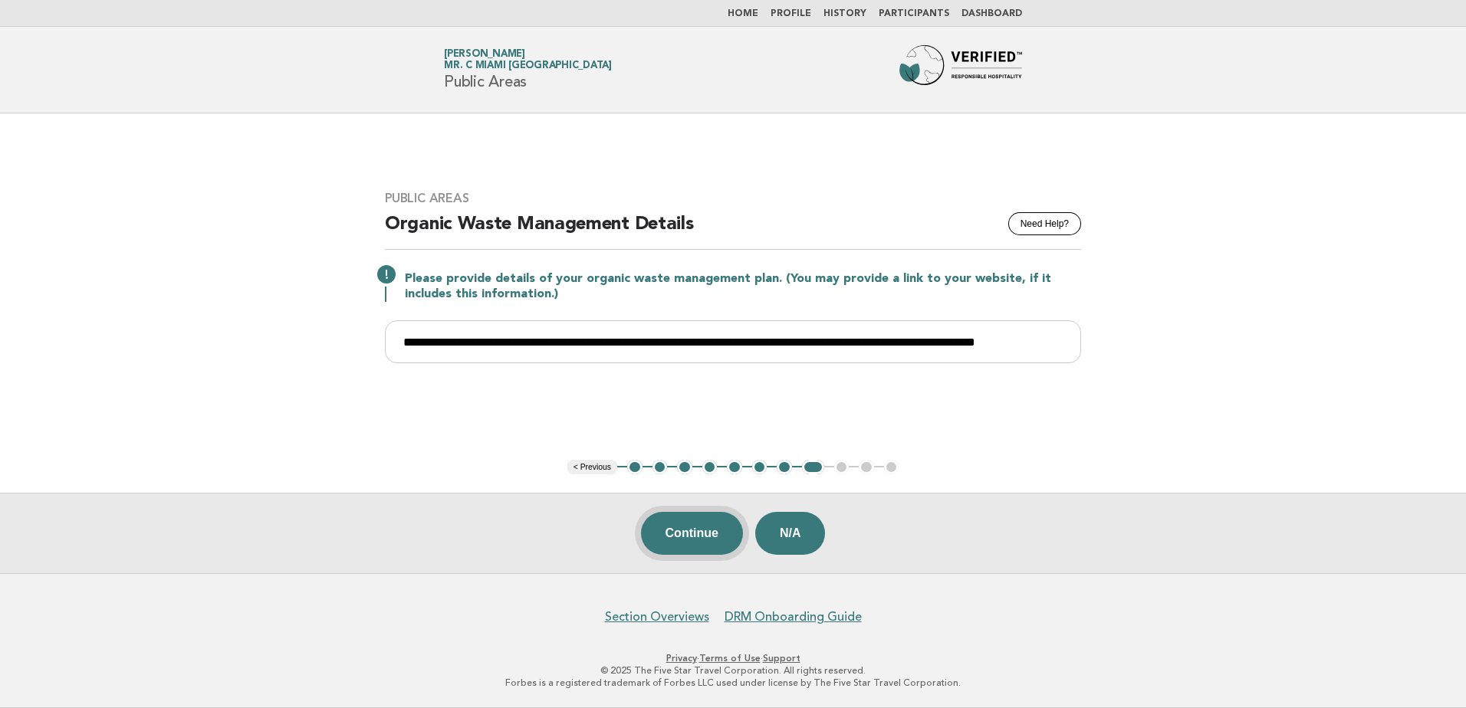
click at [739, 532] on button "Continue" at bounding box center [692, 533] width 102 height 43
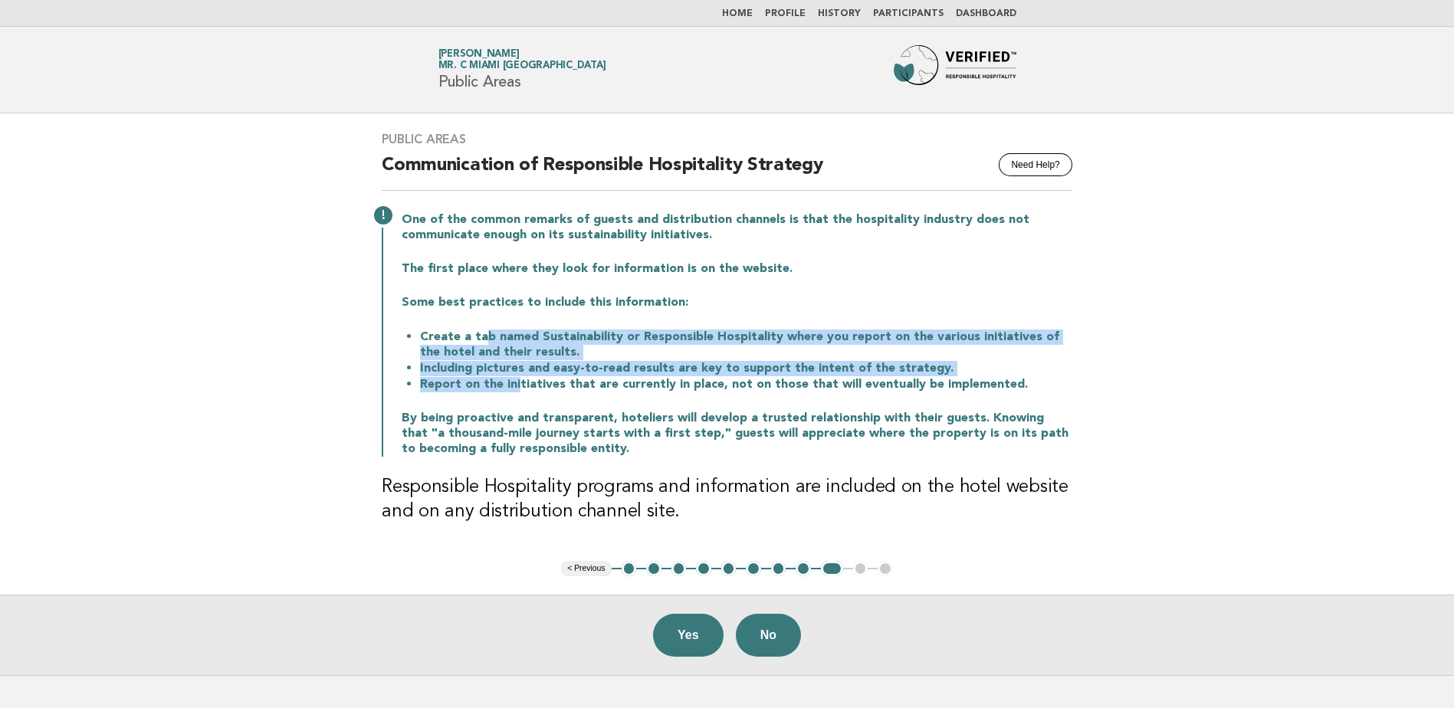
drag, startPoint x: 479, startPoint y: 330, endPoint x: 516, endPoint y: 392, distance: 71.5
click at [516, 392] on ul "Create a tab named Sustainability or Responsible Hospitality where you report o…" at bounding box center [737, 361] width 671 height 64
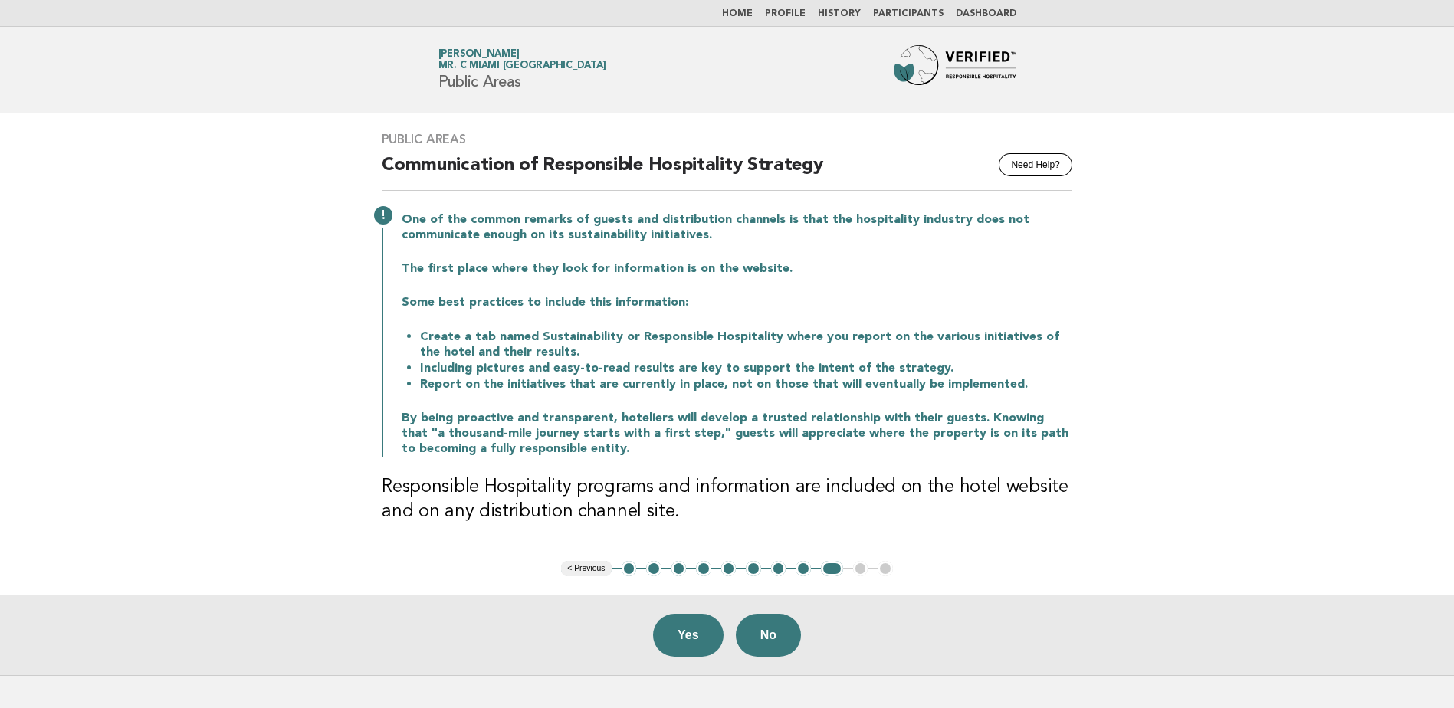
drag, startPoint x: 516, startPoint y: 392, endPoint x: 677, endPoint y: 404, distance: 161.5
click at [677, 404] on div "One of the common remarks of guests and distribution channels is that the hospi…" at bounding box center [727, 333] width 691 height 248
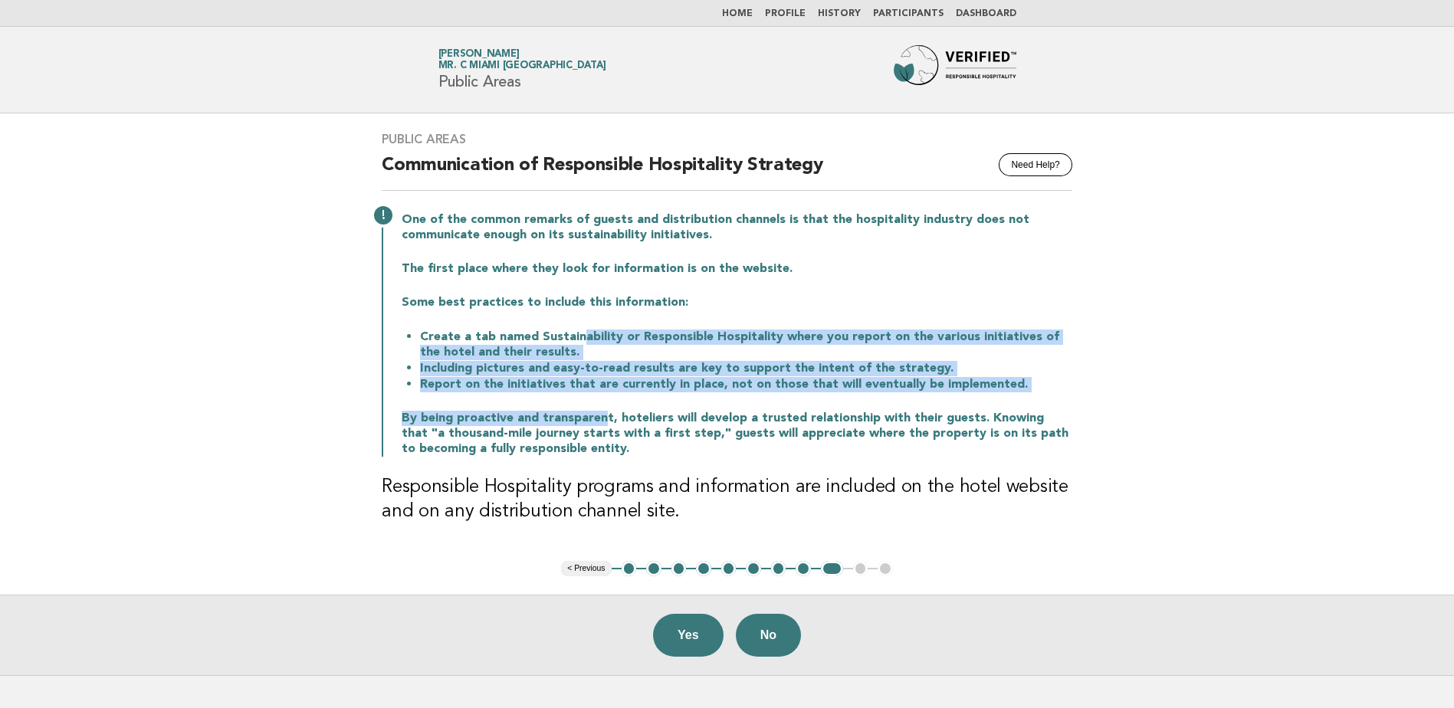
drag, startPoint x: 576, startPoint y: 337, endPoint x: 597, endPoint y: 399, distance: 65.7
click at [597, 399] on div "One of the common remarks of guests and distribution channels is that the hospi…" at bounding box center [727, 333] width 691 height 248
drag, startPoint x: 597, startPoint y: 399, endPoint x: 740, endPoint y: 382, distance: 143.7
click at [740, 382] on li "Report on the initiatives that are currently in place, not on those that will e…" at bounding box center [746, 384] width 652 height 16
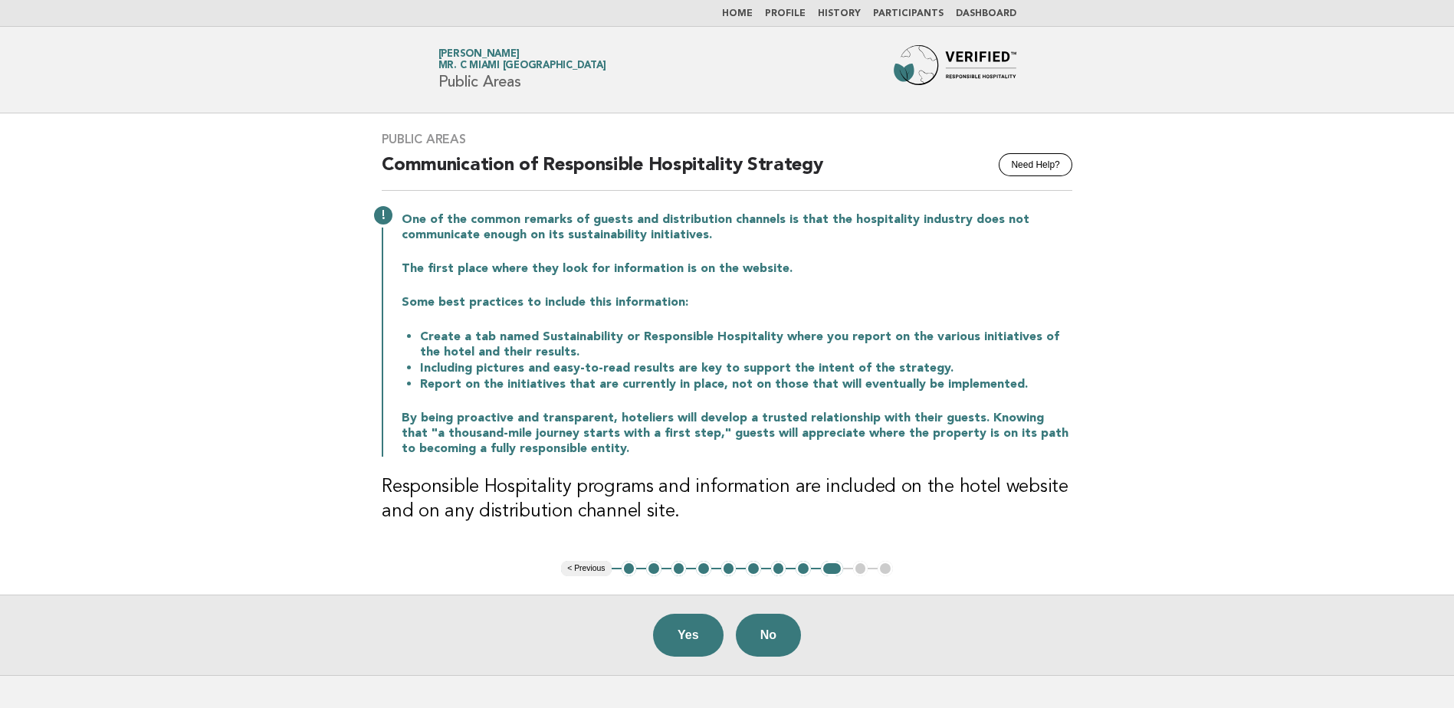
drag, startPoint x: 690, startPoint y: 634, endPoint x: 708, endPoint y: 627, distance: 18.9
click at [708, 627] on button "Yes" at bounding box center [688, 635] width 71 height 43
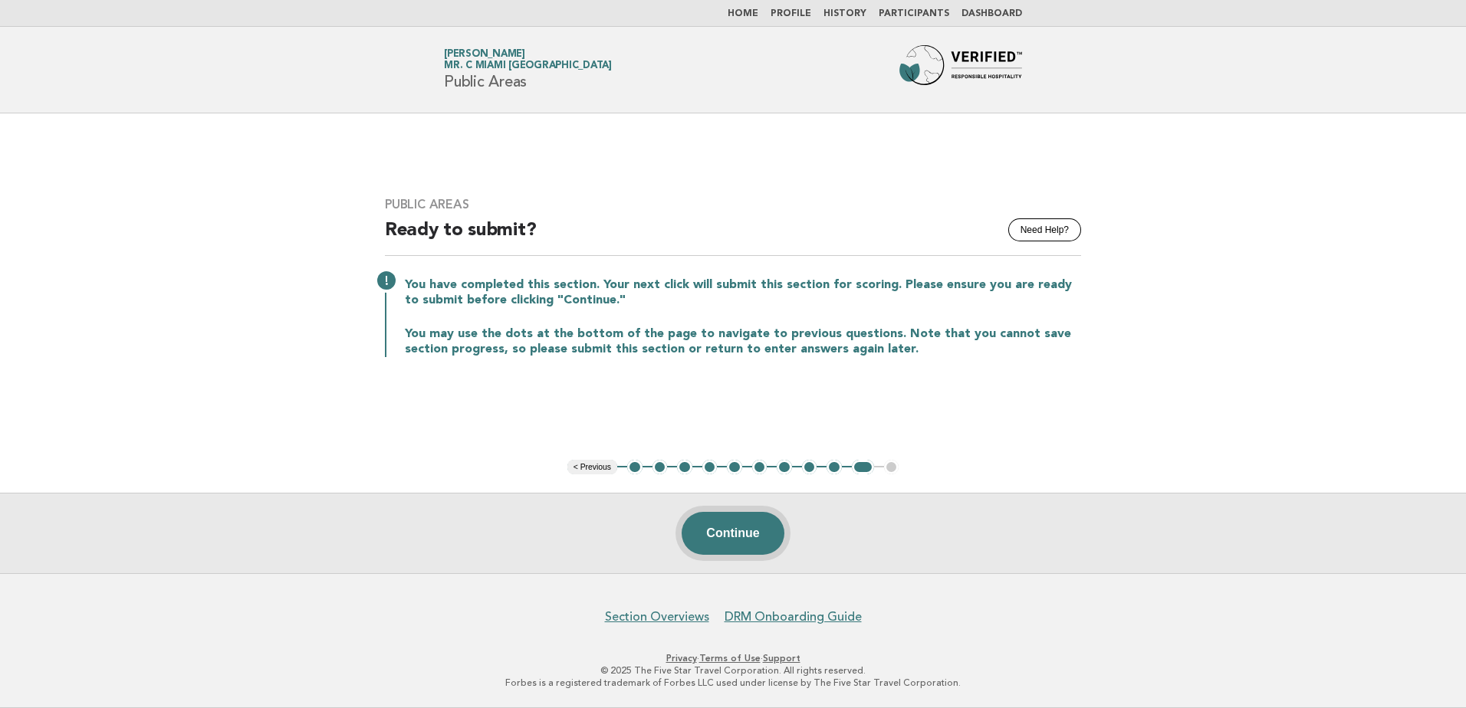
click at [725, 541] on button "Continue" at bounding box center [733, 533] width 102 height 43
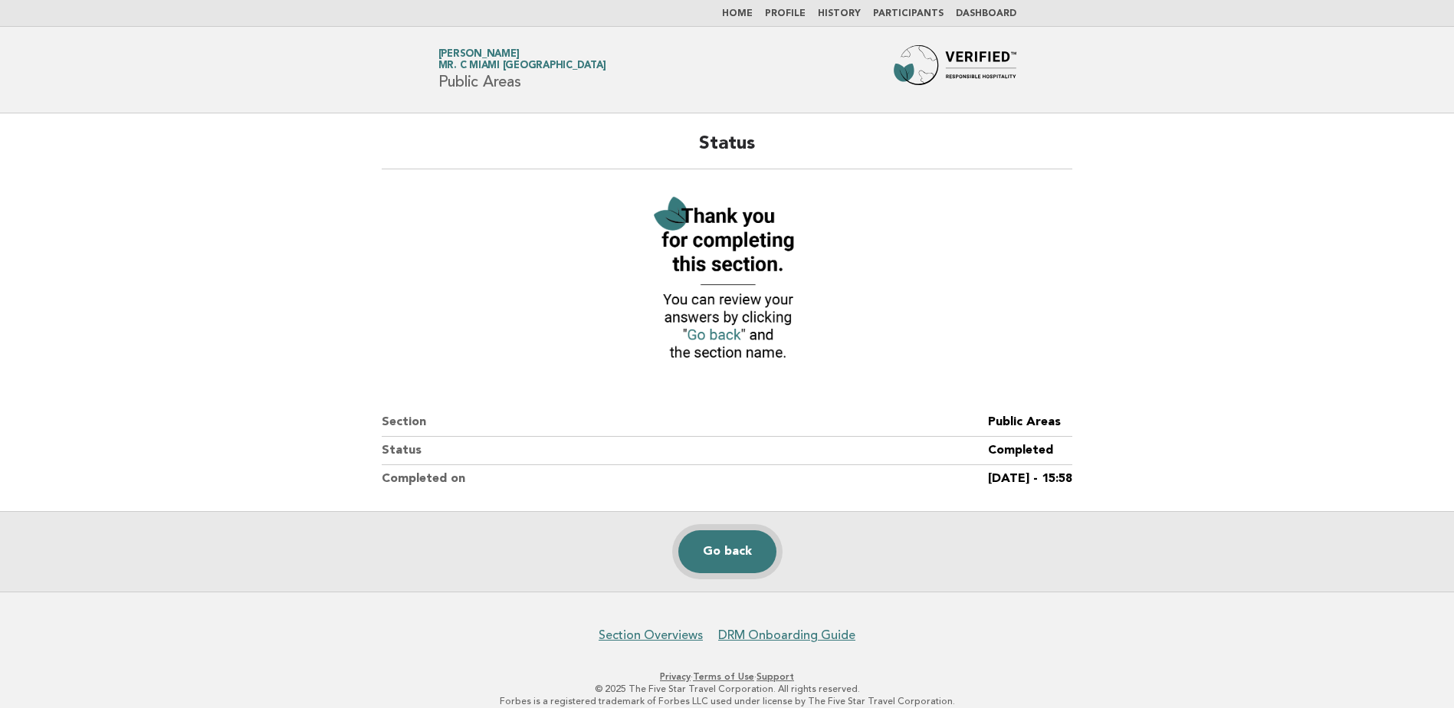
click at [691, 538] on link "Go back" at bounding box center [728, 552] width 98 height 43
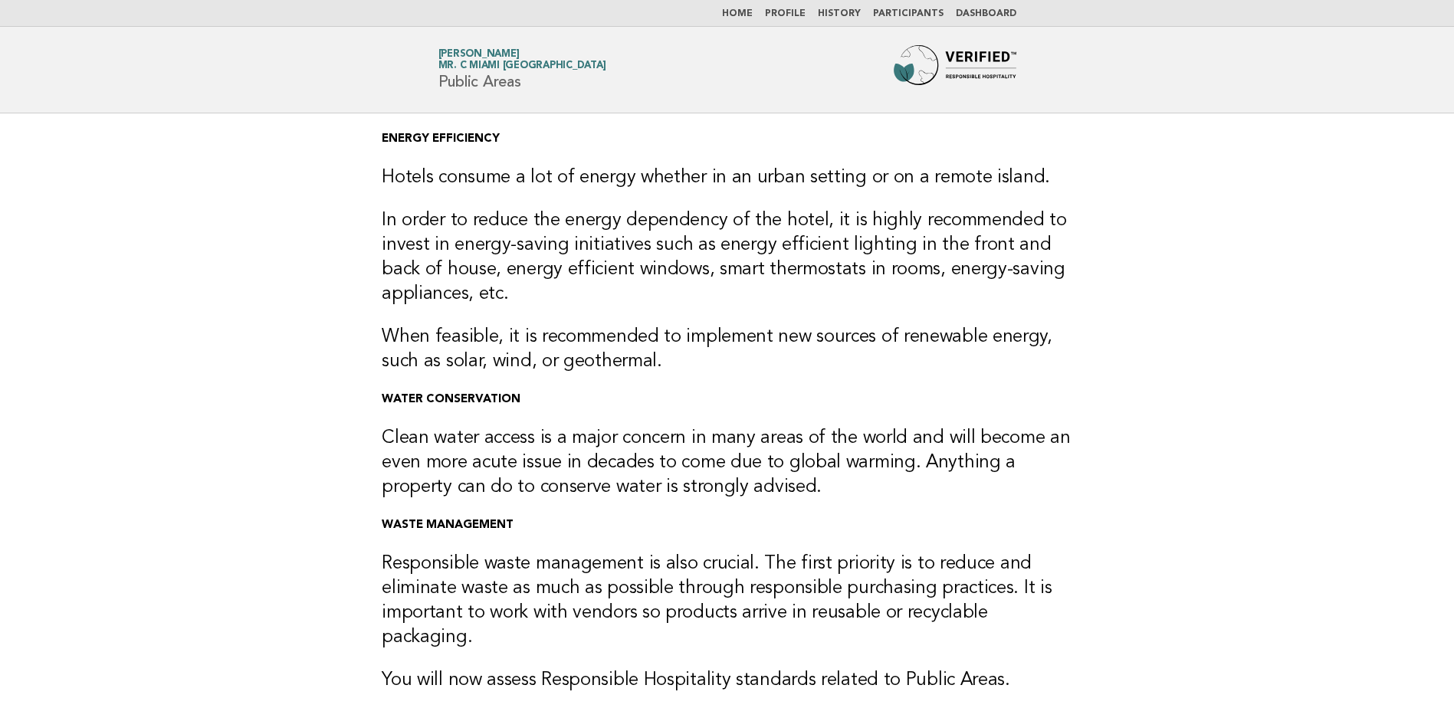
click at [749, 15] on link "Home" at bounding box center [737, 13] width 31 height 9
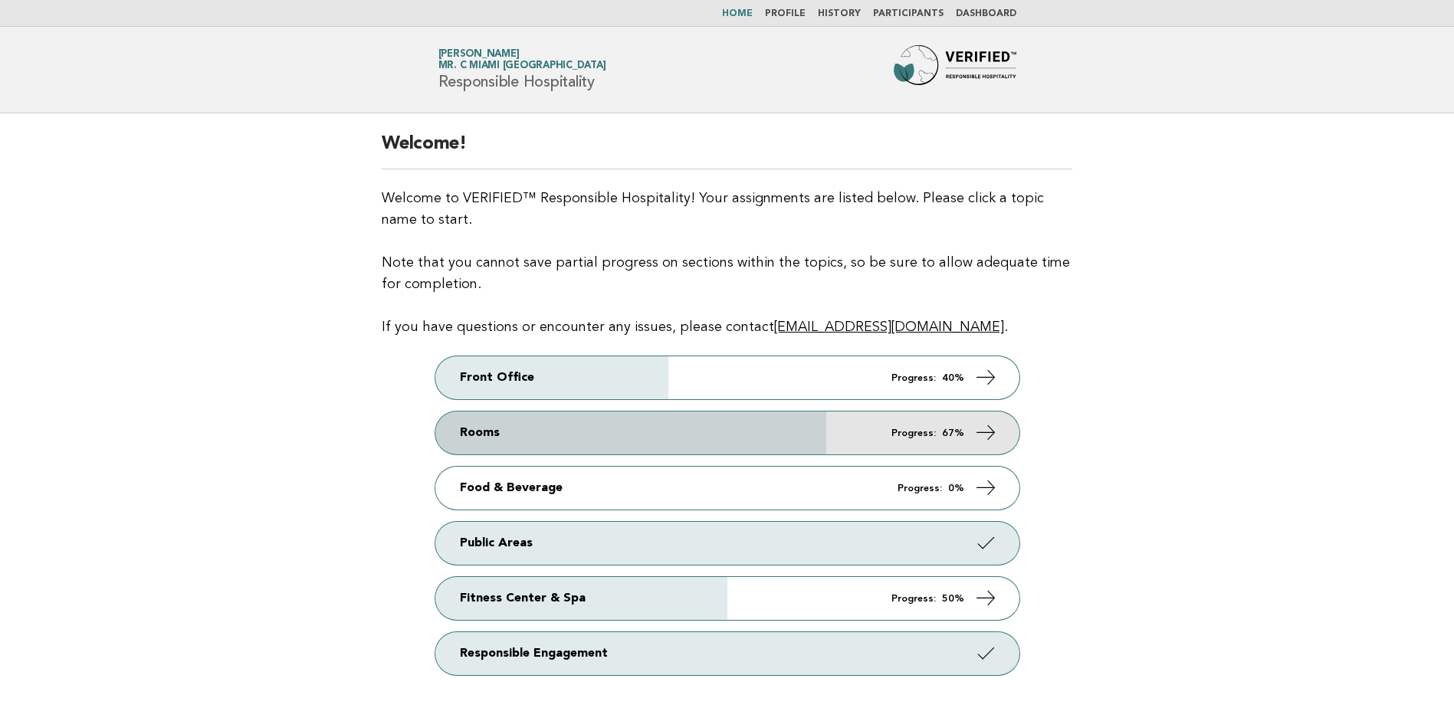
scroll to position [153, 0]
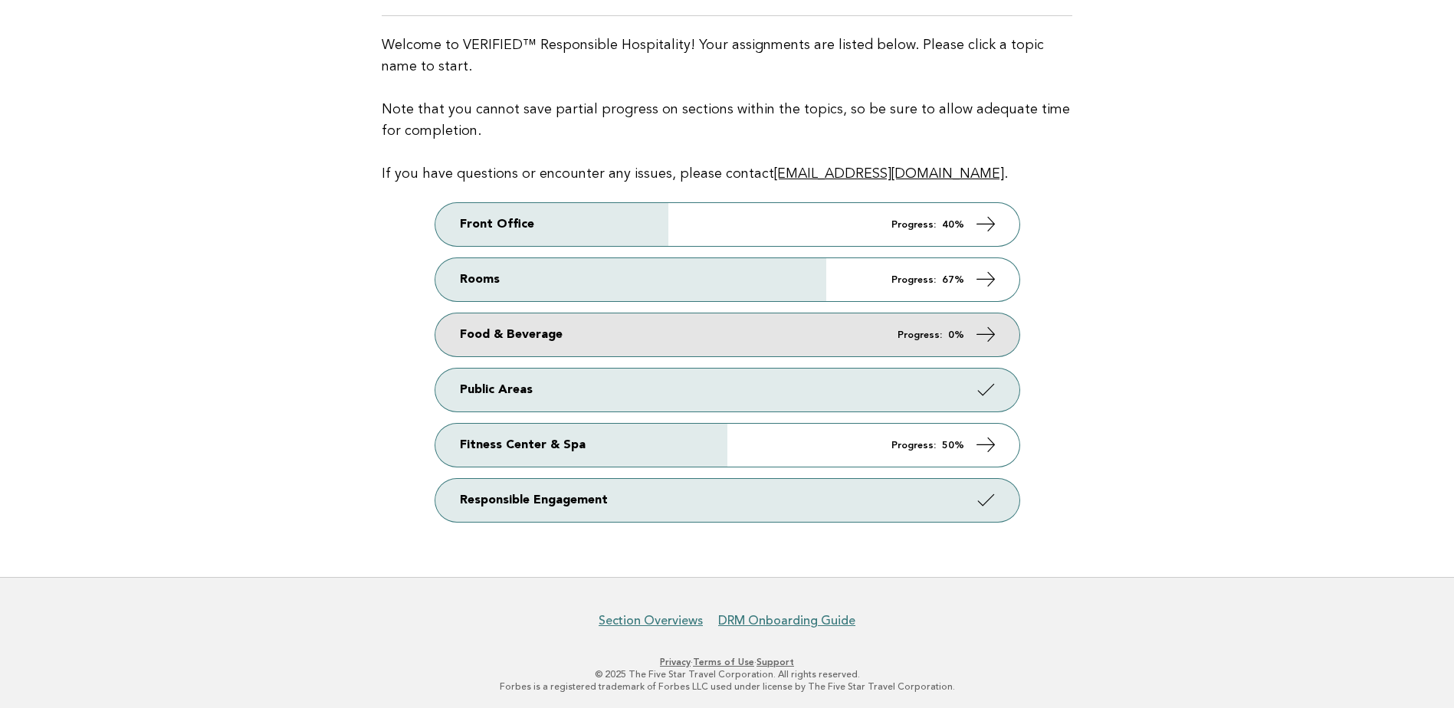
click at [874, 320] on link "Food & Beverage Progress: 0%" at bounding box center [727, 335] width 584 height 43
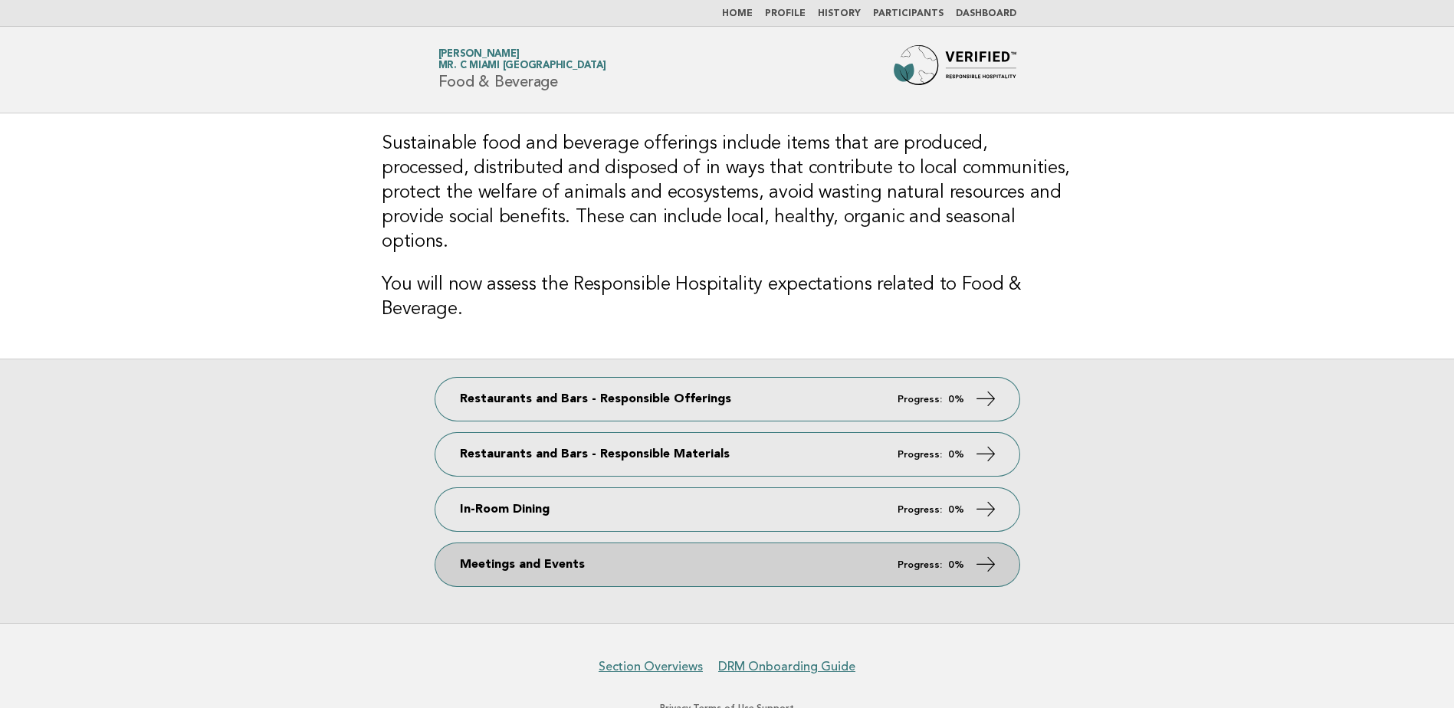
click at [873, 544] on link "Meetings and Events Progress: 0%" at bounding box center [727, 565] width 584 height 43
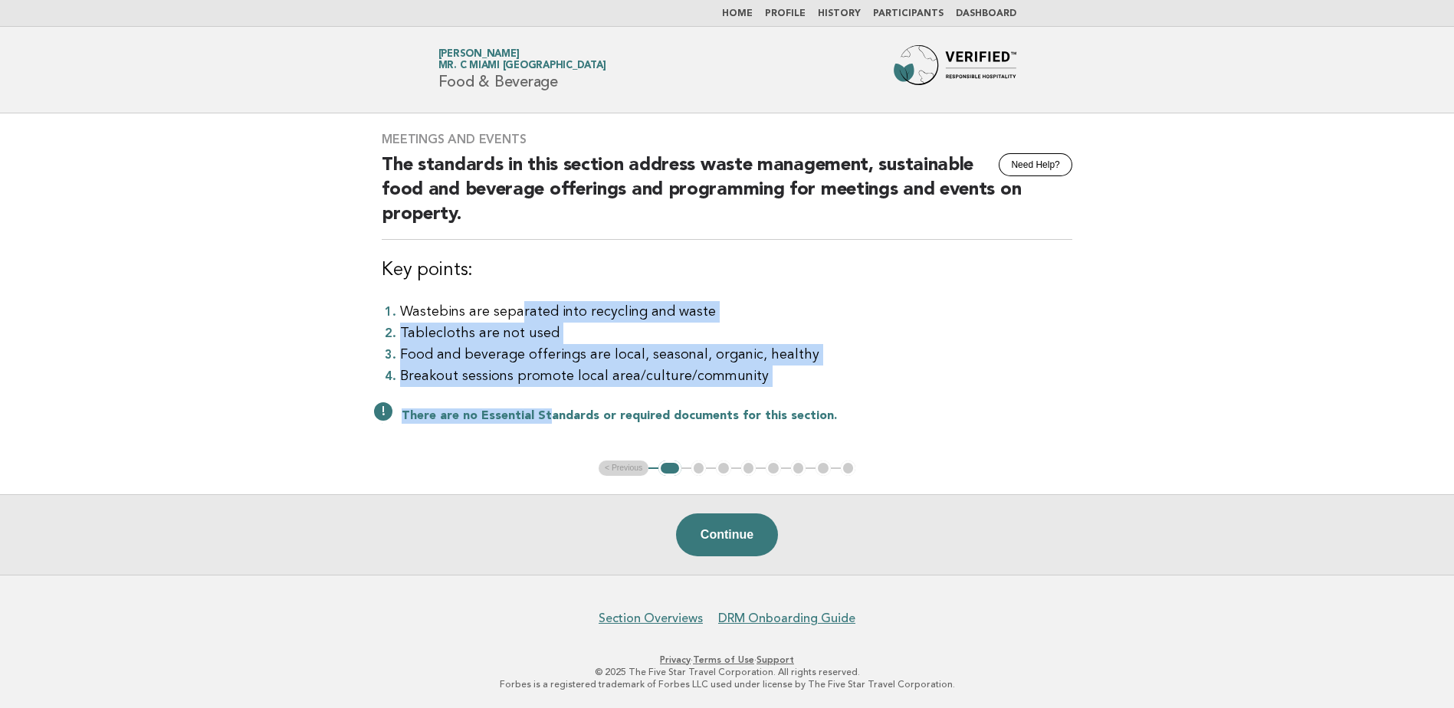
drag, startPoint x: 518, startPoint y: 305, endPoint x: 544, endPoint y: 388, distance: 87.0
click at [544, 388] on div "Meetings and Events Need Help? The standards in this section address waste mana…" at bounding box center [727, 286] width 728 height 347
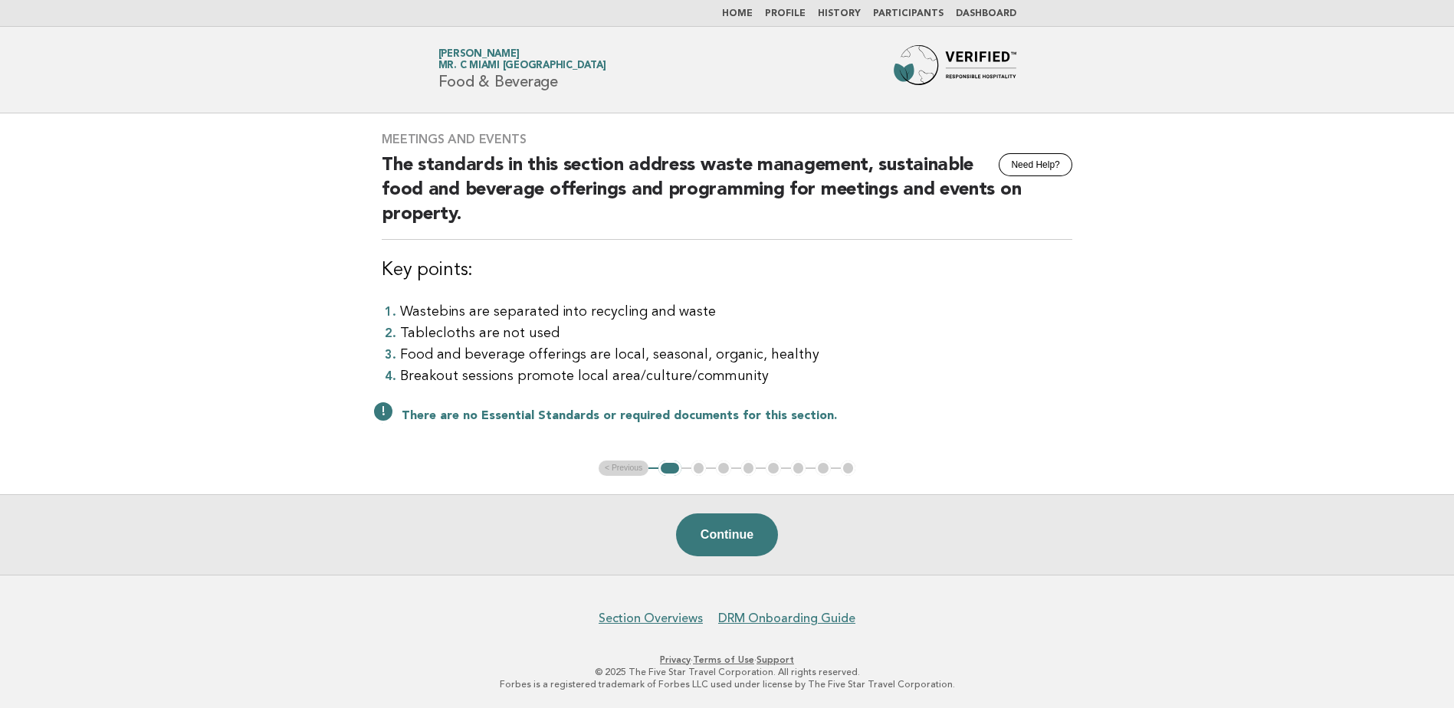
drag, startPoint x: 544, startPoint y: 388, endPoint x: 742, endPoint y: 391, distance: 197.8
click at [742, 391] on div "Meetings and Events Need Help? The standards in this section address waste mana…" at bounding box center [727, 286] width 728 height 347
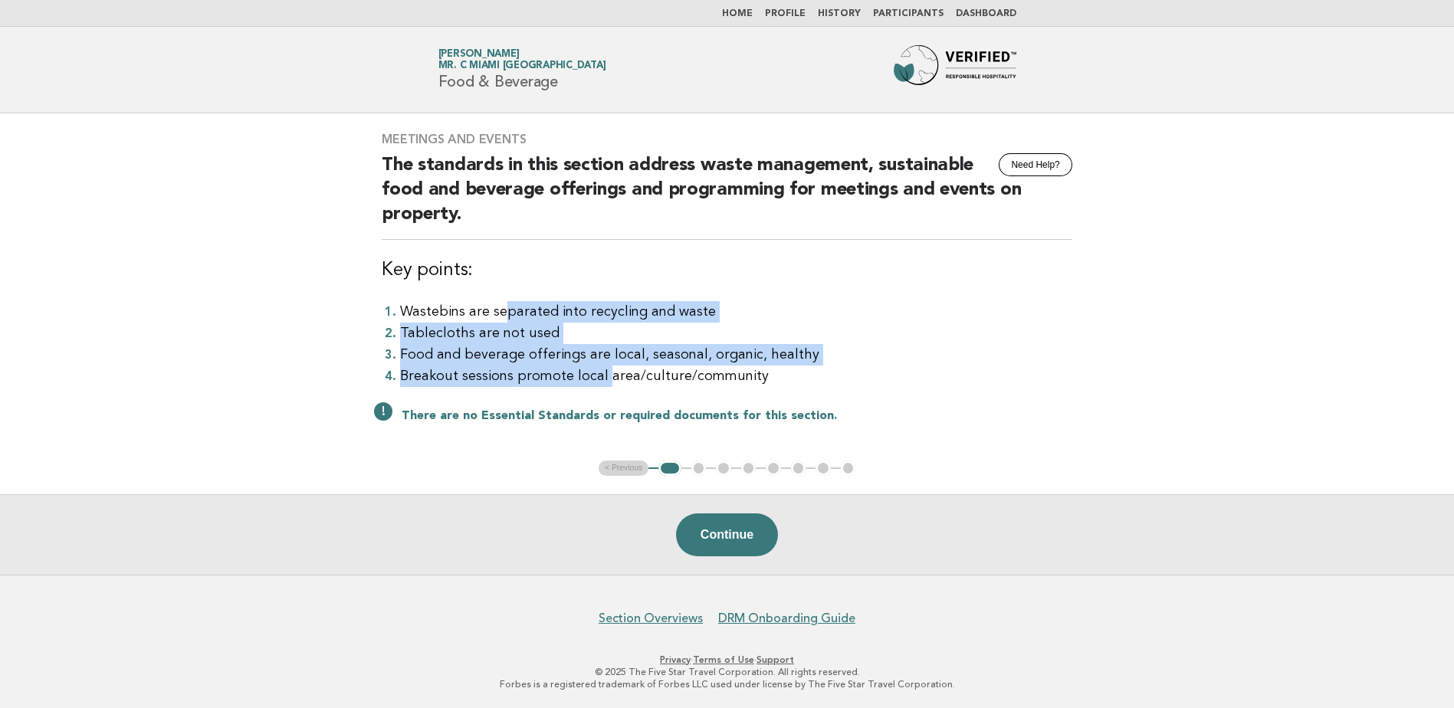
drag, startPoint x: 504, startPoint y: 304, endPoint x: 602, endPoint y: 383, distance: 126.4
click at [602, 383] on ol "Wastebins are separated into recycling and waste Tablecloths are not used Food …" at bounding box center [727, 344] width 691 height 86
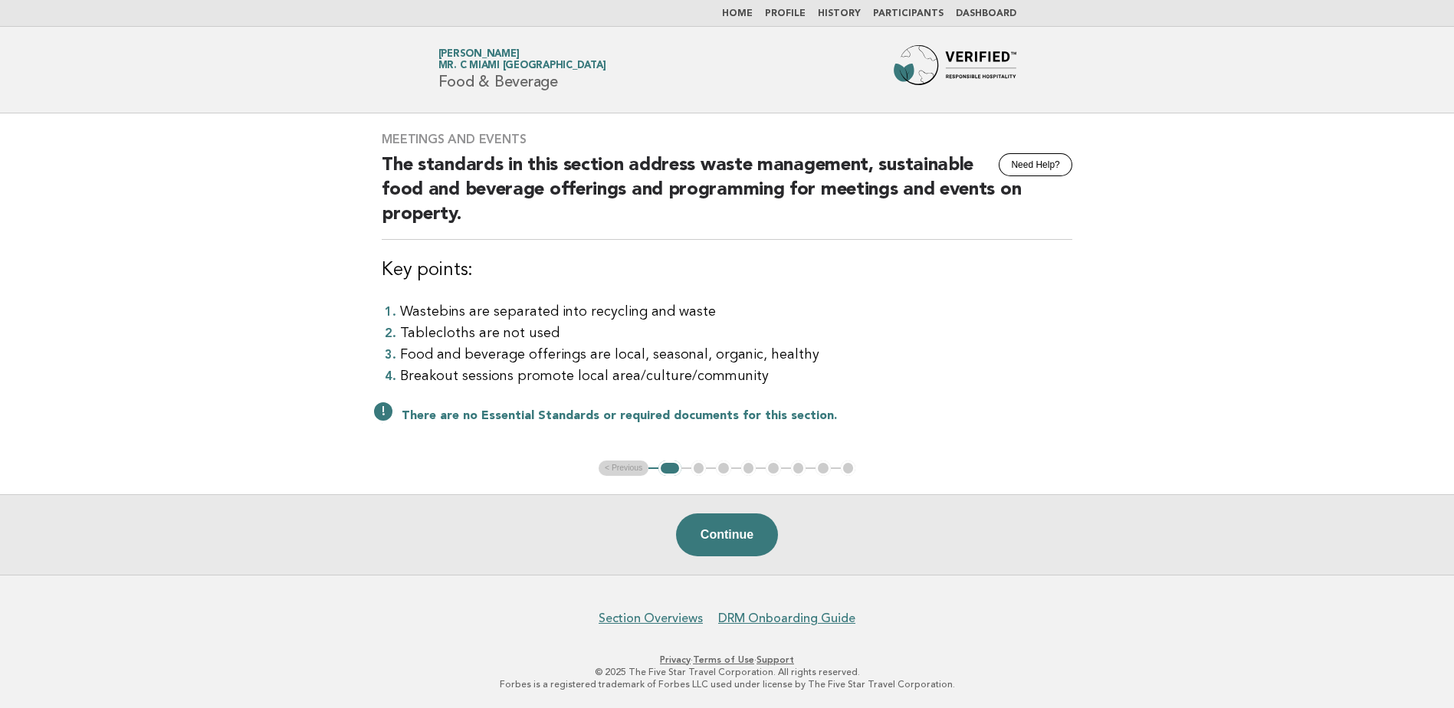
drag, startPoint x: 602, startPoint y: 383, endPoint x: 730, endPoint y: 386, distance: 128.1
click at [730, 386] on li "Breakout sessions promote local area/culture/community" at bounding box center [736, 376] width 672 height 21
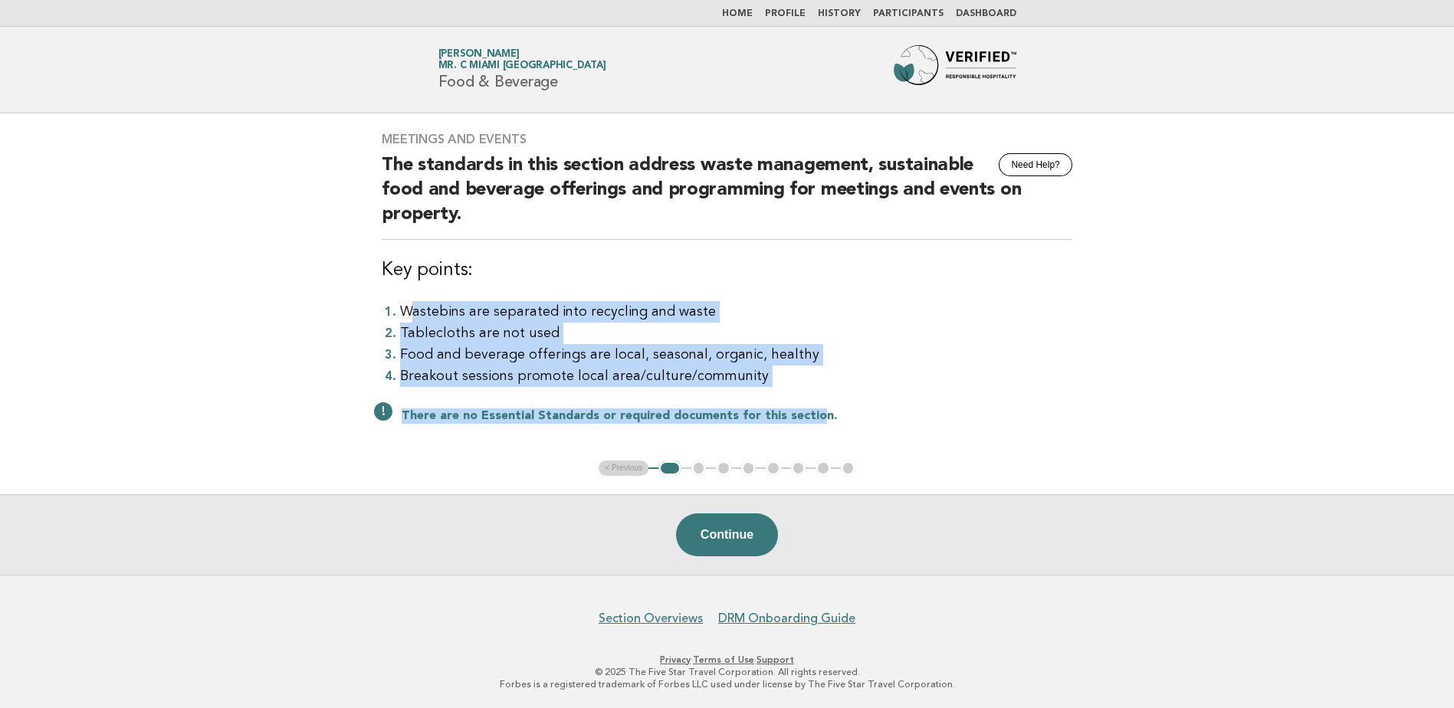
drag, startPoint x: 808, startPoint y: 394, endPoint x: 413, endPoint y: 297, distance: 406.7
click at [413, 297] on div "Meetings and Events Need Help? The standards in this section address waste mana…" at bounding box center [727, 286] width 728 height 347
drag, startPoint x: 413, startPoint y: 297, endPoint x: 580, endPoint y: 345, distance: 174.0
click at [580, 345] on li "Food and beverage offerings are local, seasonal, organic, healthy" at bounding box center [736, 354] width 672 height 21
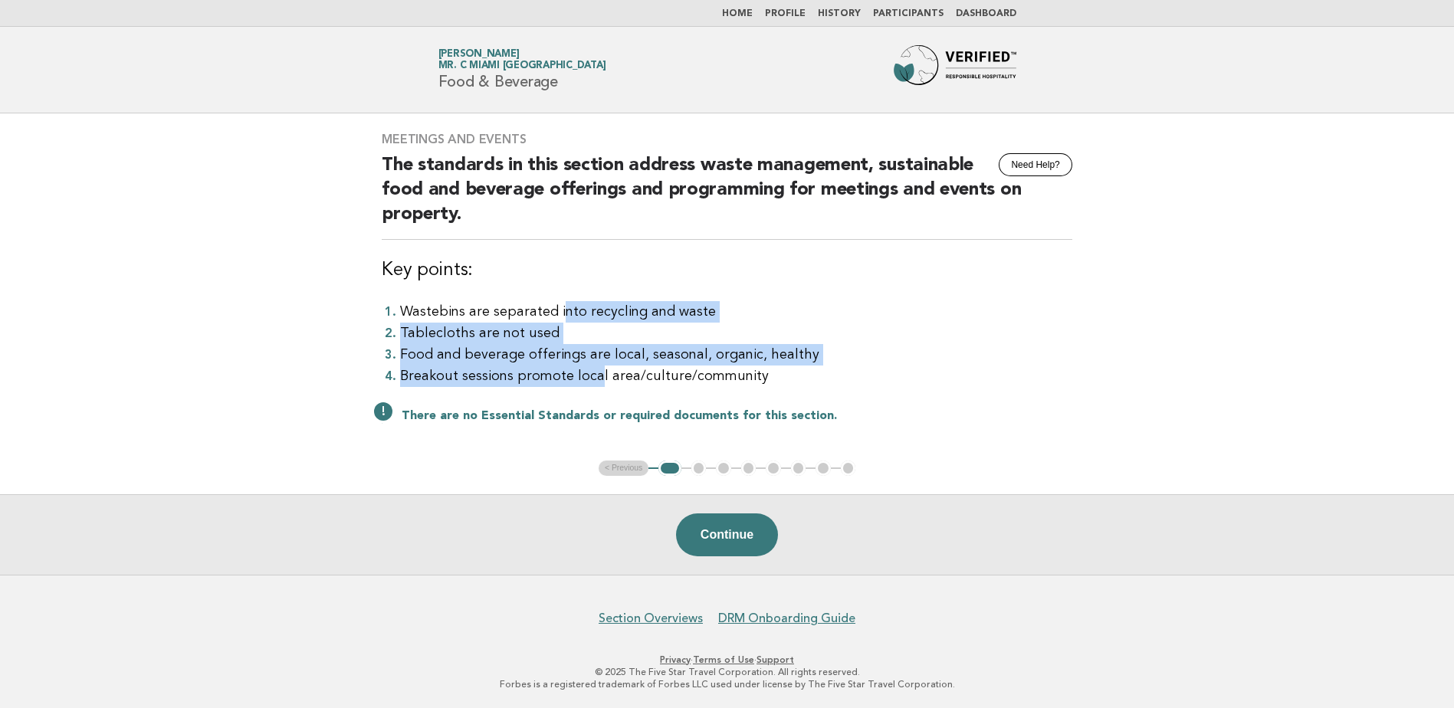
drag, startPoint x: 558, startPoint y: 300, endPoint x: 594, endPoint y: 372, distance: 80.6
click at [594, 372] on div "Meetings and Events Need Help? The standards in this section address waste mana…" at bounding box center [727, 286] width 728 height 347
click at [708, 539] on button "Continue" at bounding box center [727, 535] width 102 height 43
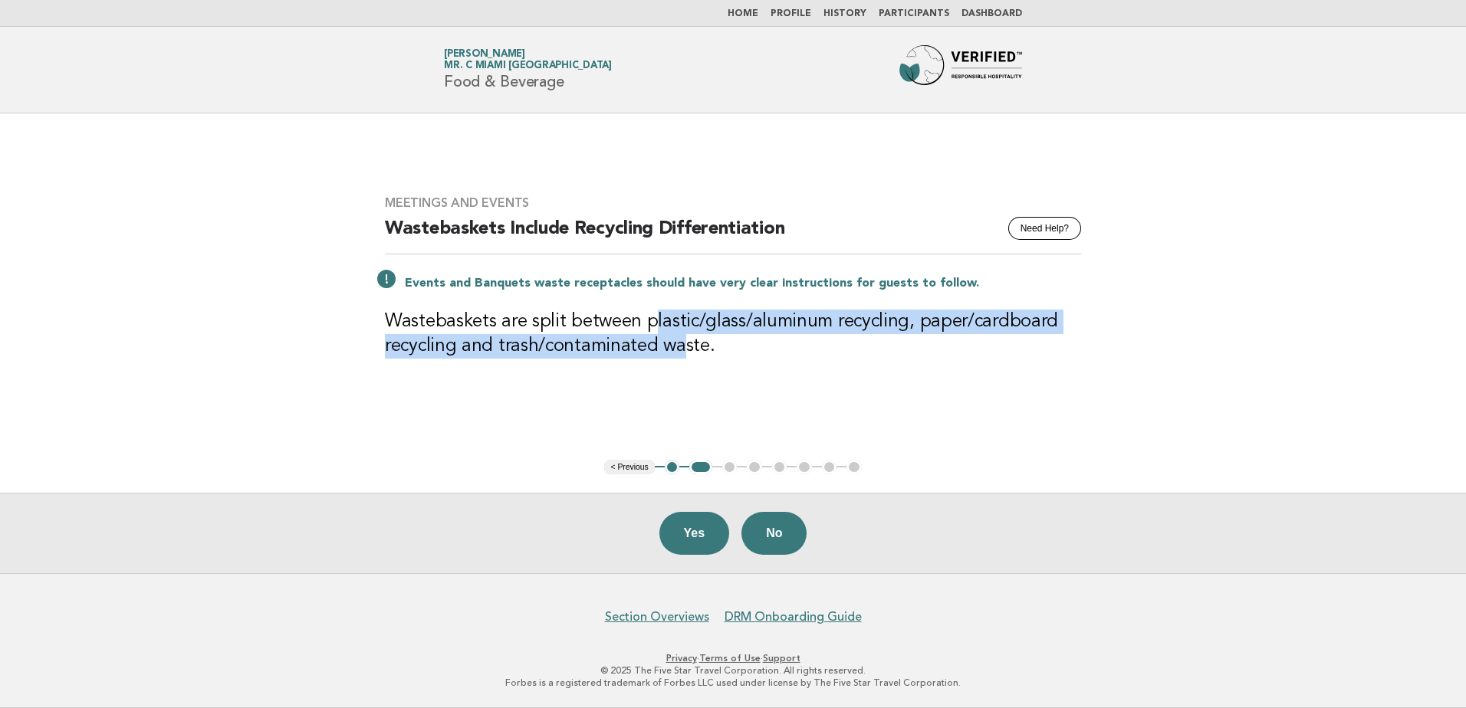
drag, startPoint x: 647, startPoint y: 324, endPoint x: 677, endPoint y: 371, distance: 55.5
click at [677, 371] on div "Meetings and Events Need Help? Wastebaskets Include Recycling Differentiation E…" at bounding box center [732, 286] width 733 height 219
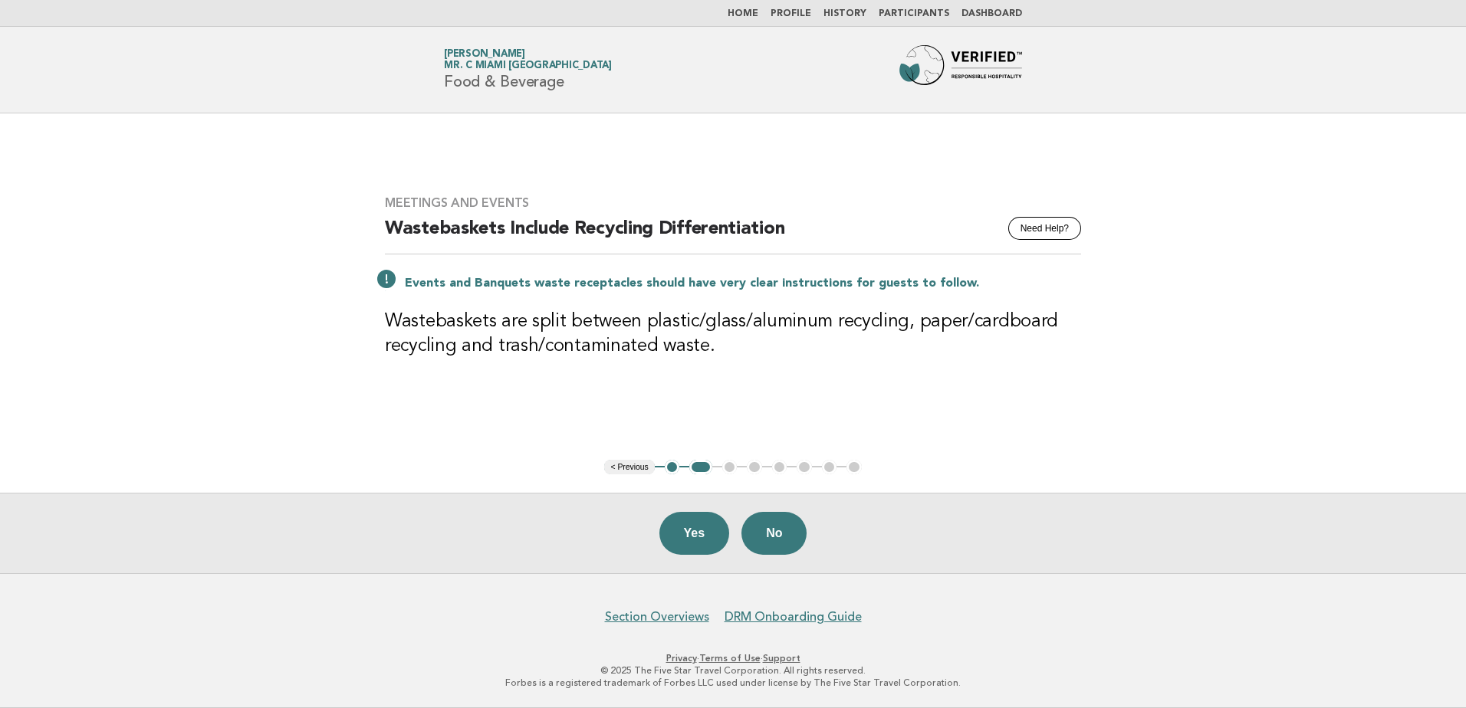
drag, startPoint x: 677, startPoint y: 371, endPoint x: 794, endPoint y: 380, distance: 116.9
click at [794, 380] on div "Meetings and Events Need Help? Wastebaskets Include Recycling Differentiation E…" at bounding box center [732, 286] width 733 height 219
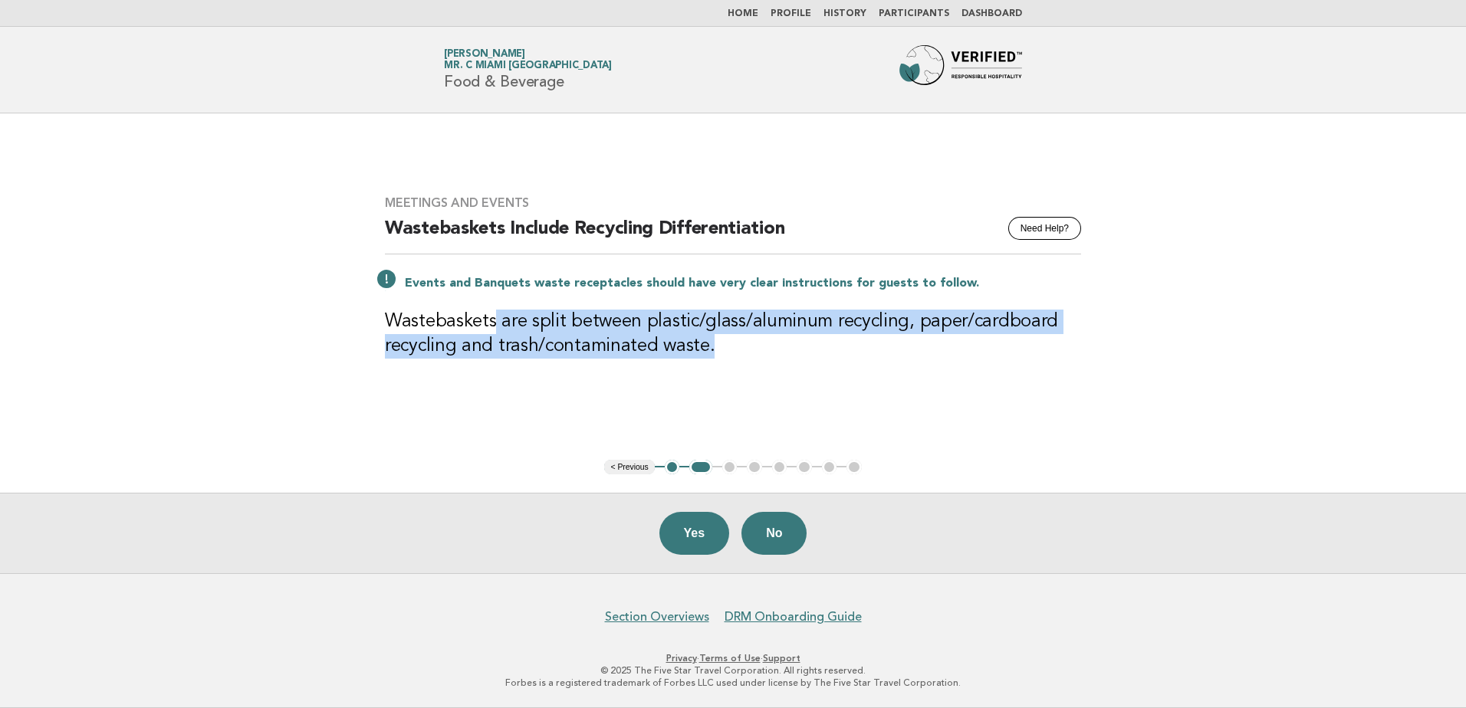
drag, startPoint x: 794, startPoint y: 372, endPoint x: 496, endPoint y: 305, distance: 304.9
click at [496, 305] on div "Meetings and Events Need Help? Wastebaskets Include Recycling Differentiation E…" at bounding box center [732, 286] width 733 height 219
drag, startPoint x: 496, startPoint y: 305, endPoint x: 777, endPoint y: 362, distance: 286.3
click at [777, 362] on div "Meetings and Events Need Help? Wastebaskets Include Recycling Differentiation E…" at bounding box center [732, 286] width 733 height 219
drag, startPoint x: 683, startPoint y: 304, endPoint x: 746, endPoint y: 371, distance: 91.7
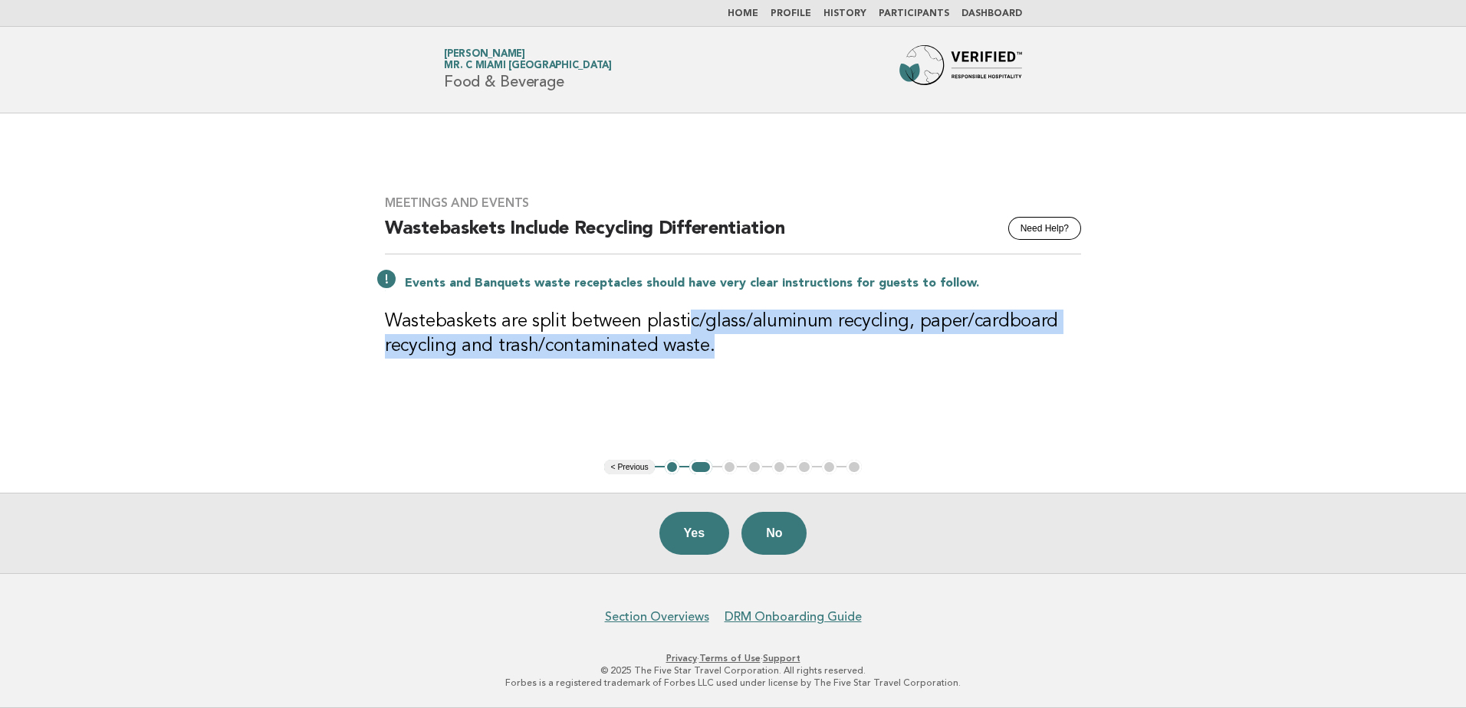
click at [746, 371] on div "Meetings and Events Need Help? Wastebaskets Include Recycling Differentiation E…" at bounding box center [732, 286] width 733 height 219
drag, startPoint x: 746, startPoint y: 371, endPoint x: 787, endPoint y: 372, distance: 41.4
click at [787, 372] on div "Meetings and Events Need Help? Wastebaskets Include Recycling Differentiation E…" at bounding box center [732, 286] width 733 height 219
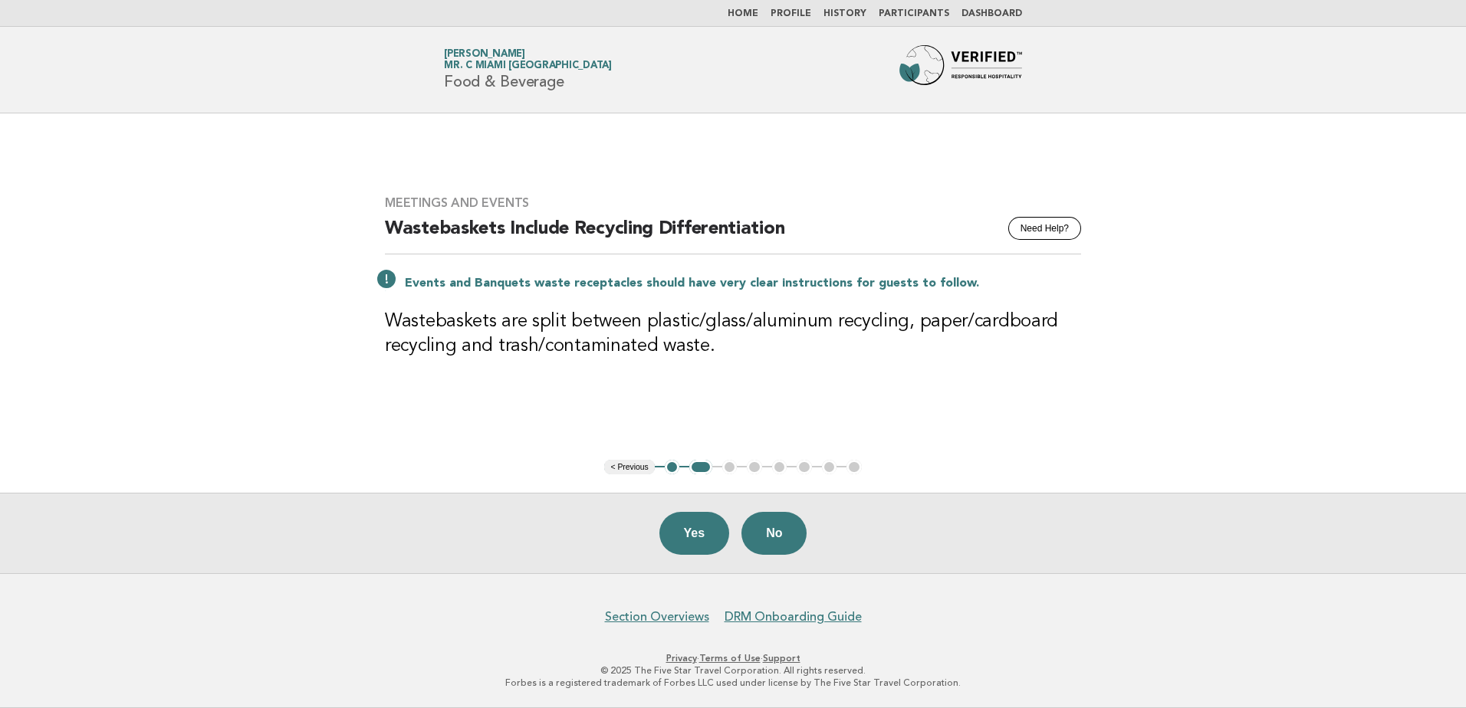
click at [758, 15] on link "Home" at bounding box center [743, 13] width 31 height 9
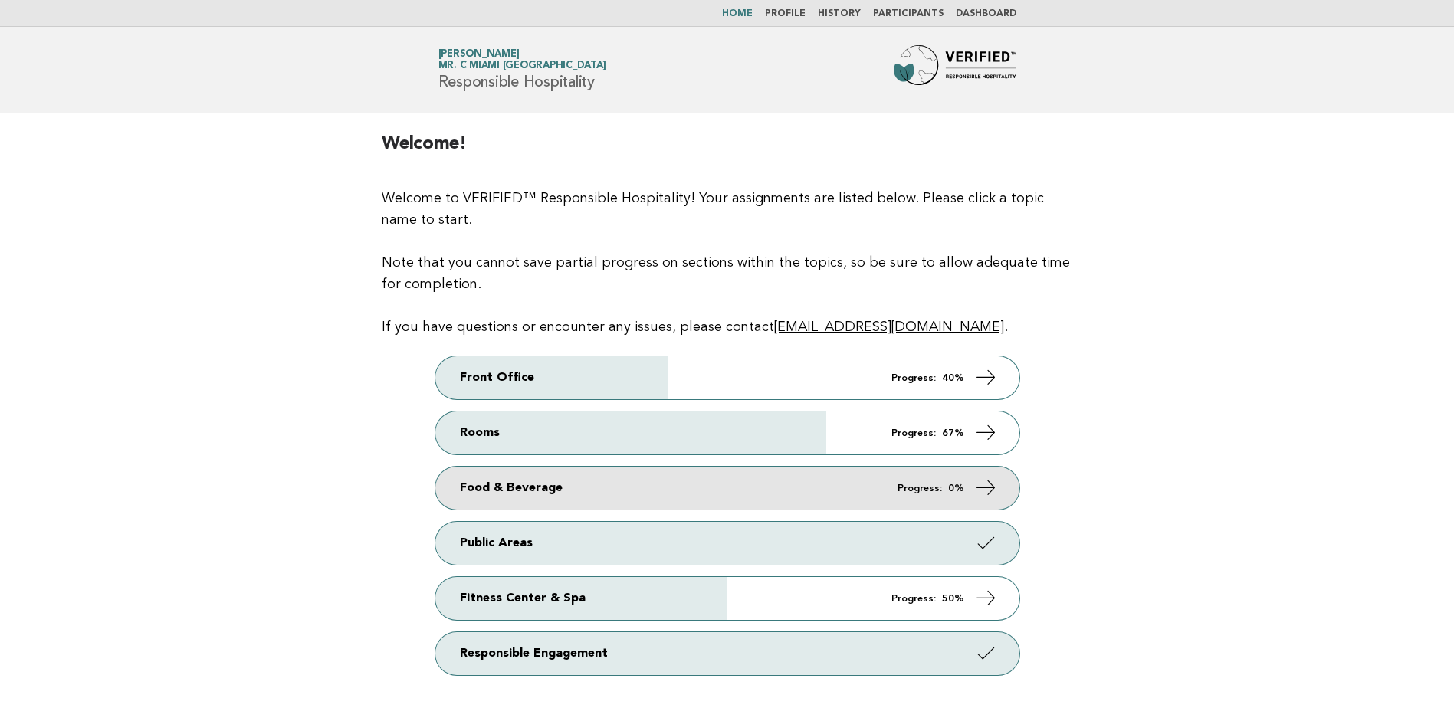
click at [650, 498] on link "Food & Beverage Progress: 0%" at bounding box center [727, 488] width 584 height 43
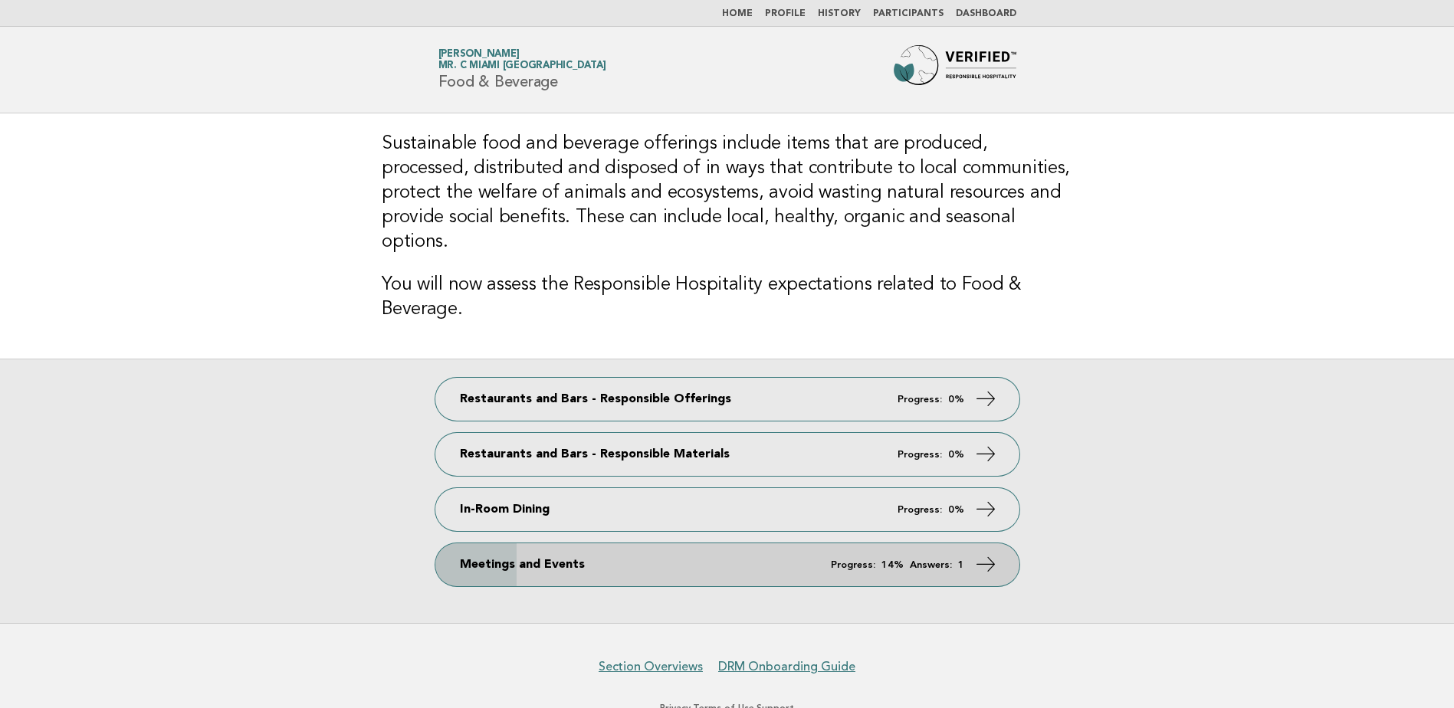
click at [932, 544] on link "Meetings and Events Progress: 14% Answers: 1" at bounding box center [727, 565] width 584 height 43
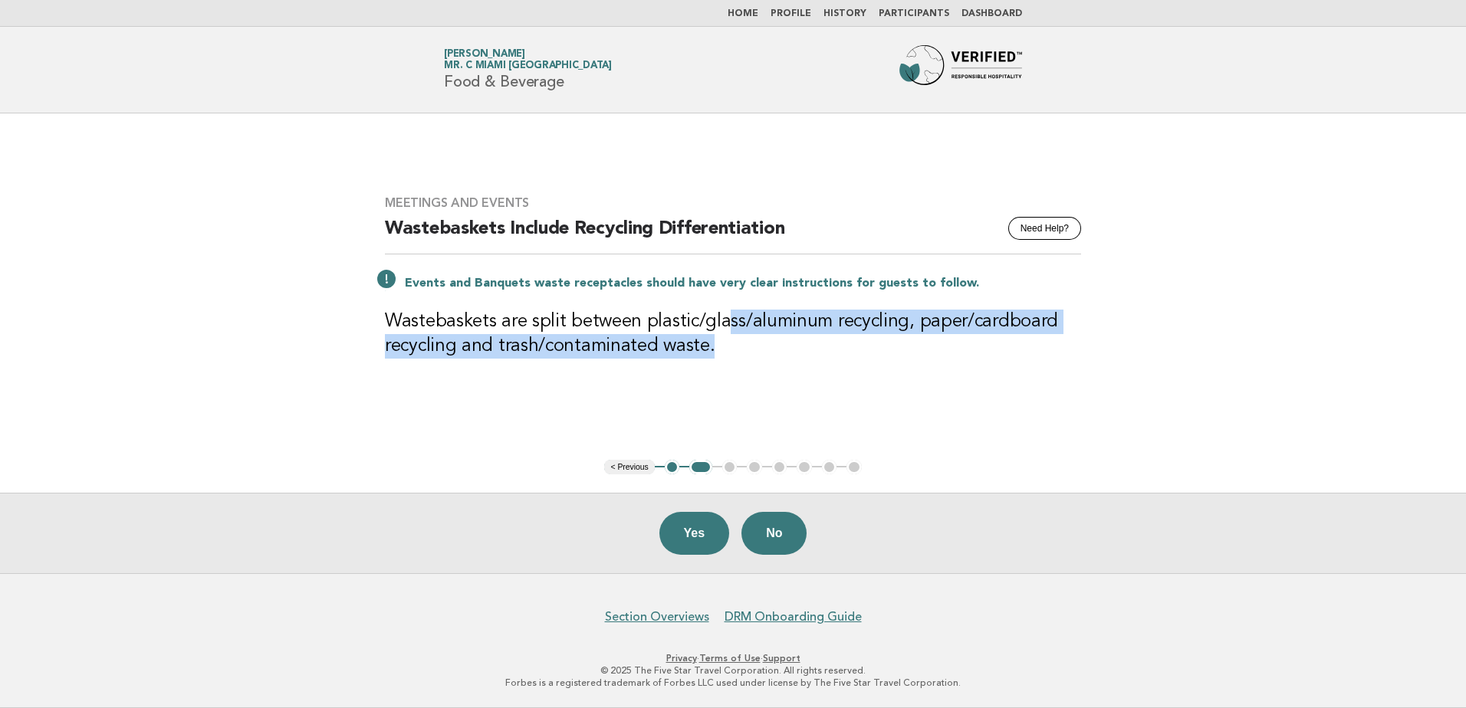
drag, startPoint x: 724, startPoint y: 308, endPoint x: 755, endPoint y: 386, distance: 84.3
click at [755, 386] on div "Meetings and Events Need Help? Wastebaskets Include Recycling Differentiation E…" at bounding box center [732, 286] width 733 height 219
click at [1093, 396] on div "Meetings and Events Need Help? Wastebaskets Include Recycling Differentiation E…" at bounding box center [732, 286] width 733 height 219
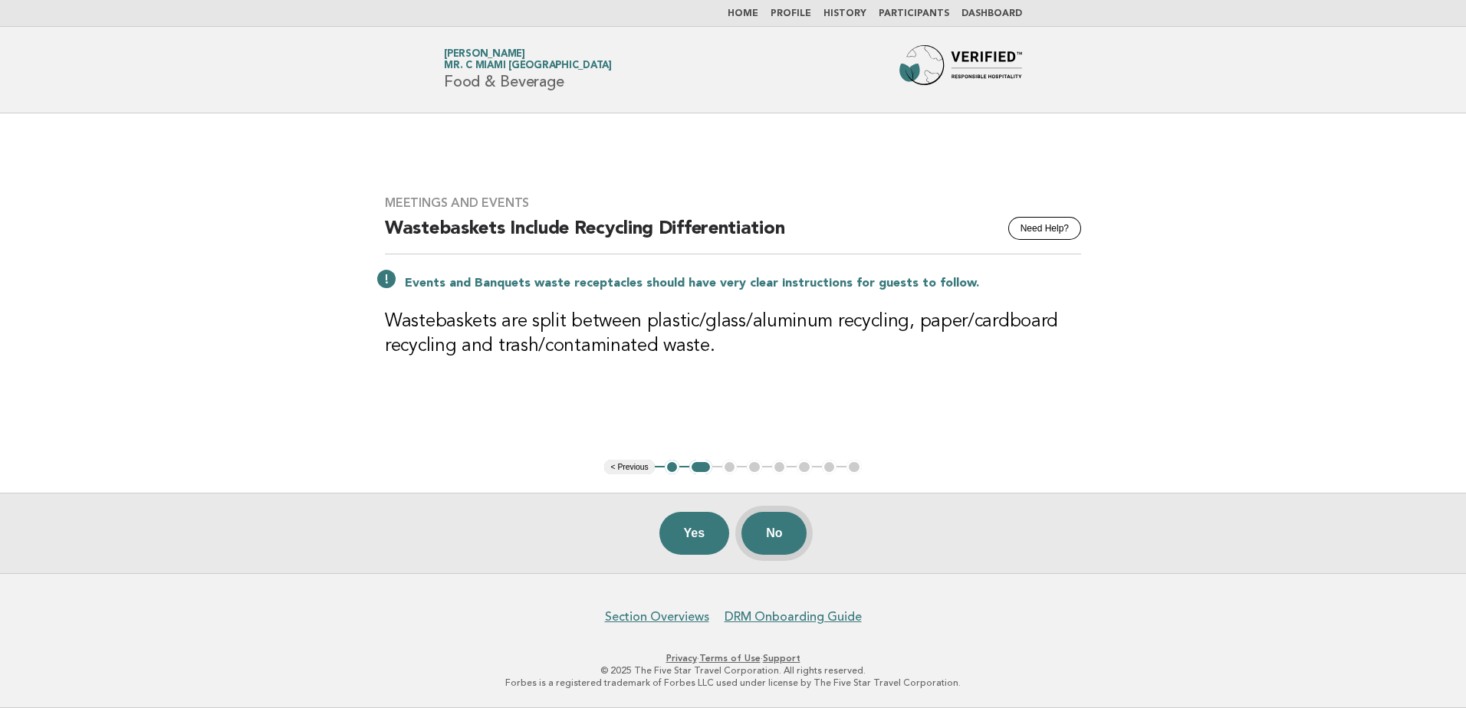
click at [789, 543] on button "No" at bounding box center [773, 533] width 65 height 43
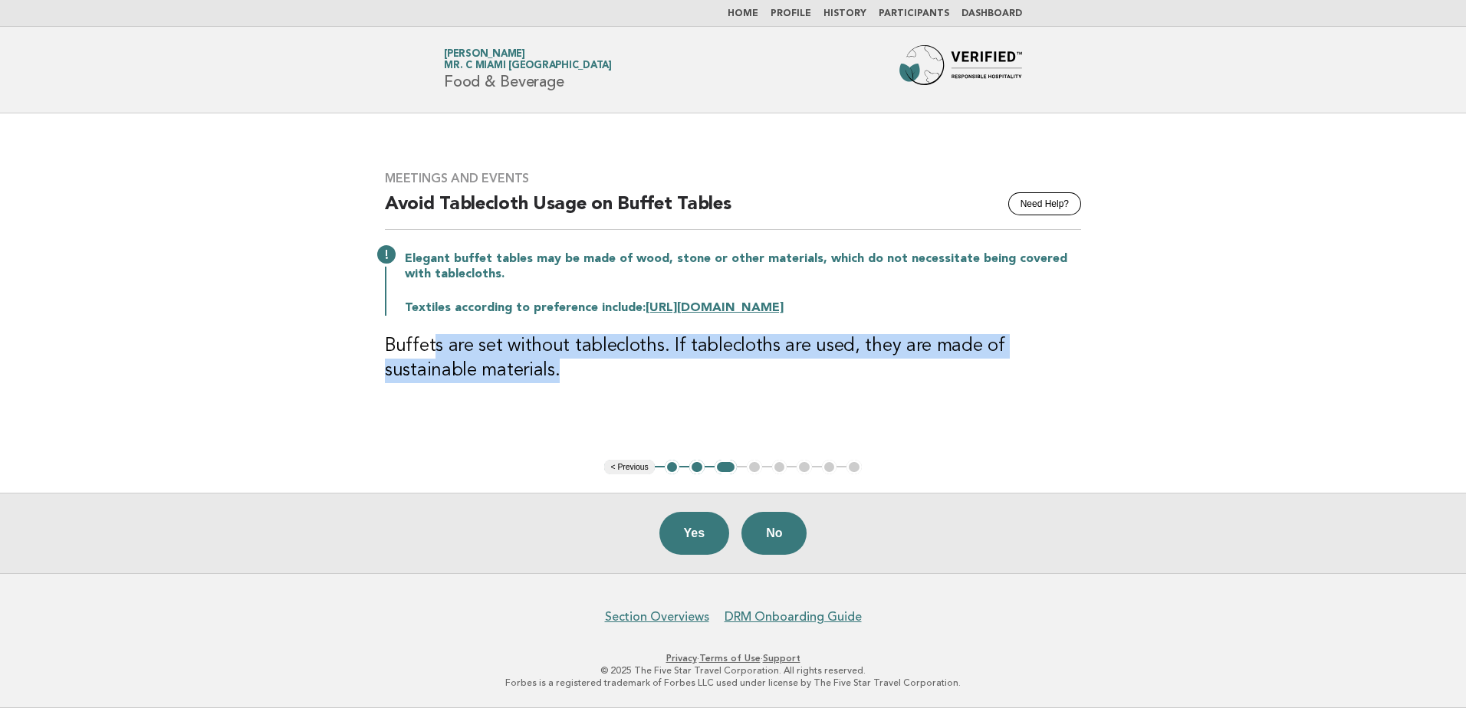
drag, startPoint x: 434, startPoint y: 344, endPoint x: 468, endPoint y: 391, distance: 57.7
click at [468, 391] on div "Meetings and Events Need Help? Avoid Tablecloth Usage on Buffet Tables Elegant …" at bounding box center [732, 287] width 733 height 268
drag, startPoint x: 468, startPoint y: 391, endPoint x: 642, endPoint y: 393, distance: 174.0
click at [642, 393] on div "Meetings and Events Need Help? Avoid Tablecloth Usage on Buffet Tables Elegant …" at bounding box center [732, 287] width 733 height 268
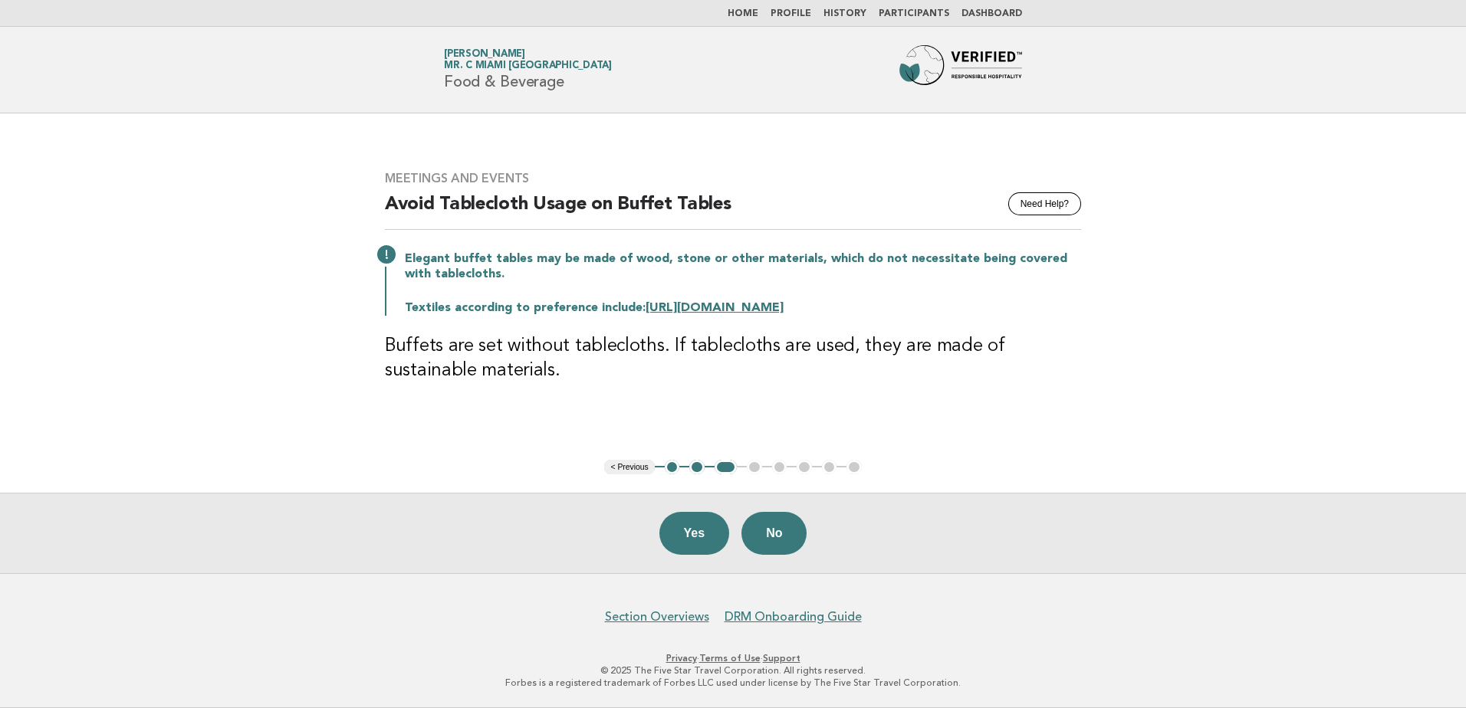
click at [642, 393] on div "Meetings and Events Need Help? Avoid Tablecloth Usage on Buffet Tables Elegant …" at bounding box center [732, 287] width 733 height 268
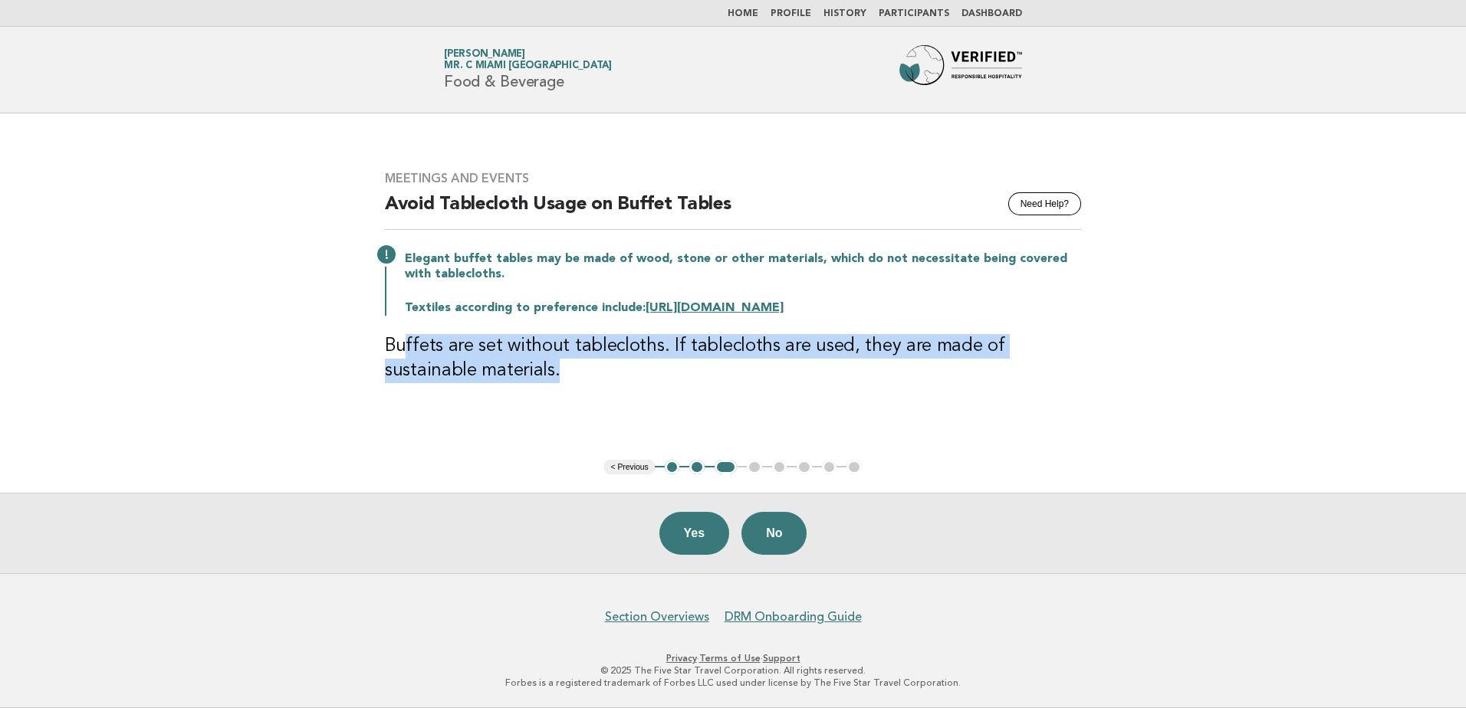
drag, startPoint x: 406, startPoint y: 343, endPoint x: 495, endPoint y: 376, distance: 94.1
click at [495, 376] on h3 "Buffets are set without tablecloths. If tablecloths are used, they are made of …" at bounding box center [733, 358] width 696 height 49
drag, startPoint x: 495, startPoint y: 376, endPoint x: 644, endPoint y: 377, distance: 149.5
click at [644, 377] on h3 "Buffets are set without tablecloths. If tablecloths are used, they are made of …" at bounding box center [733, 358] width 696 height 49
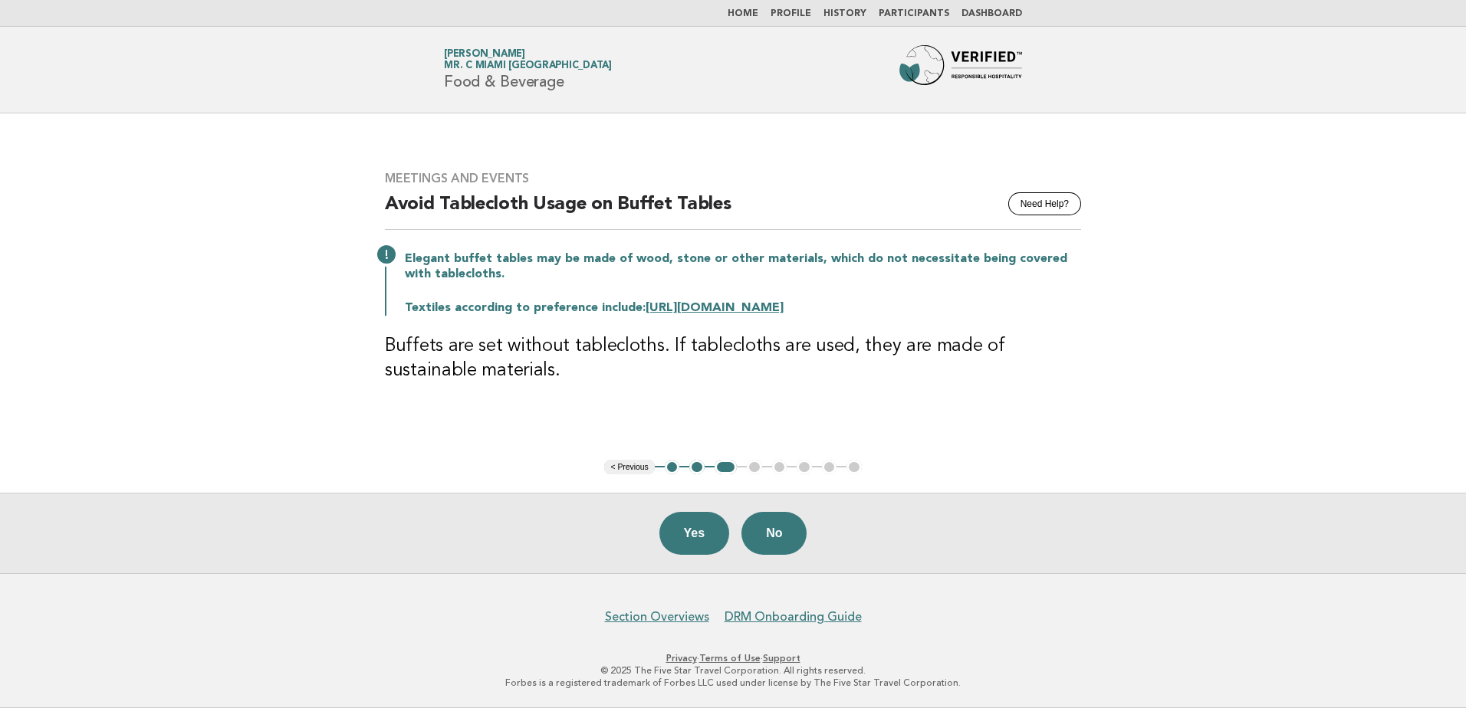
click at [755, 303] on link "https://ethicalista.com/sustainable-fabrics/" at bounding box center [715, 308] width 138 height 12
click at [787, 545] on button "No" at bounding box center [773, 533] width 65 height 43
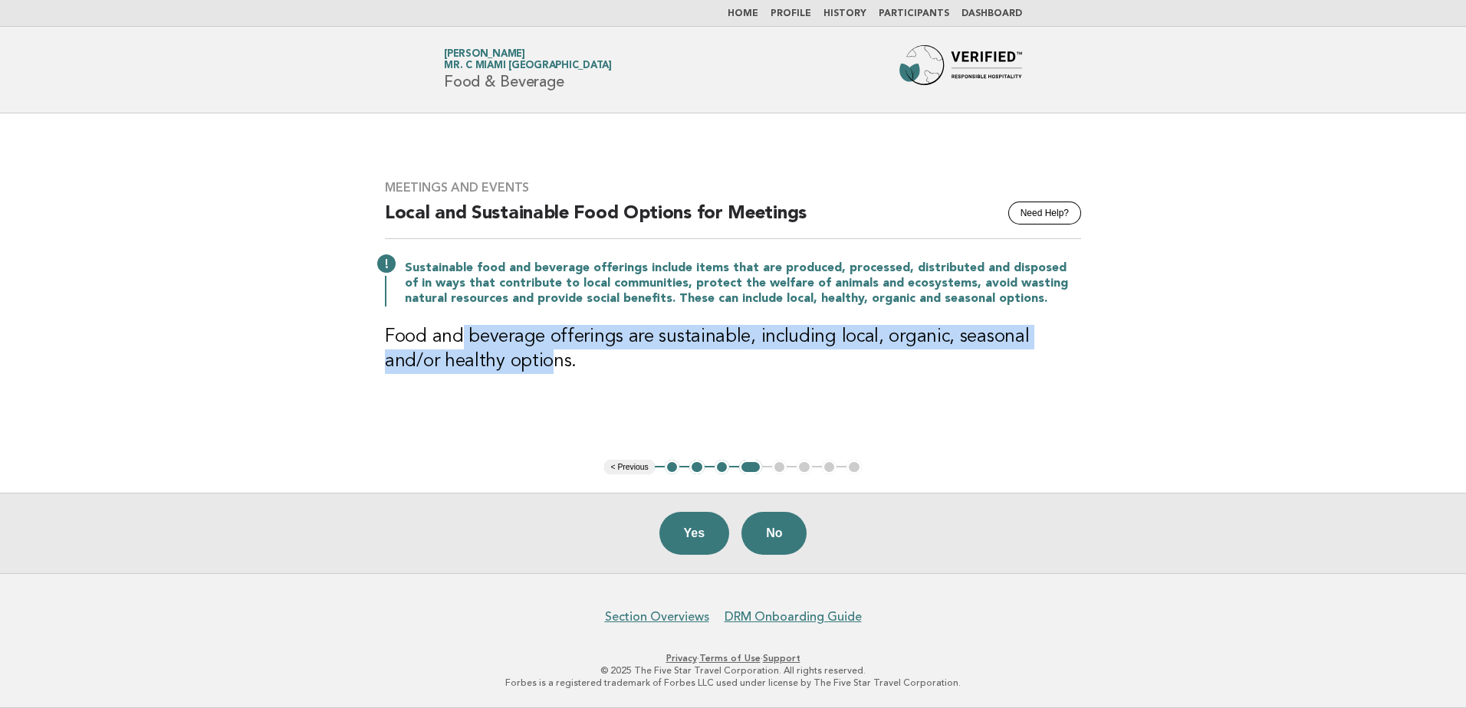
drag, startPoint x: 465, startPoint y: 332, endPoint x: 491, endPoint y: 370, distance: 46.4
click at [491, 370] on h3 "Food and beverage offerings are sustainable, including local, organic, seasonal…" at bounding box center [733, 349] width 696 height 49
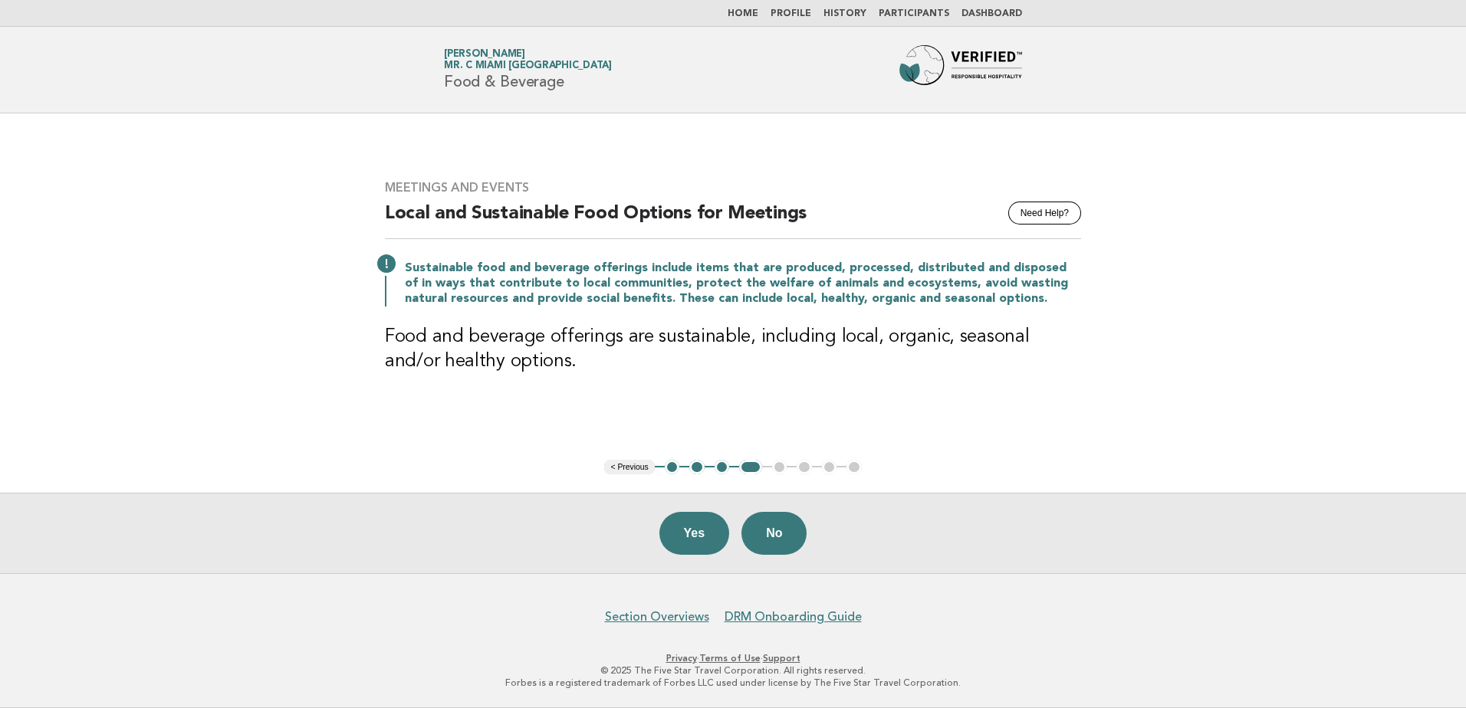
drag, startPoint x: 491, startPoint y: 370, endPoint x: 698, endPoint y: 394, distance: 209.1
click at [698, 394] on div "Meetings and Events Need Help? Local and Sustainable Food Options for Meetings …" at bounding box center [732, 286] width 733 height 249
click at [677, 536] on button "Yes" at bounding box center [694, 533] width 71 height 43
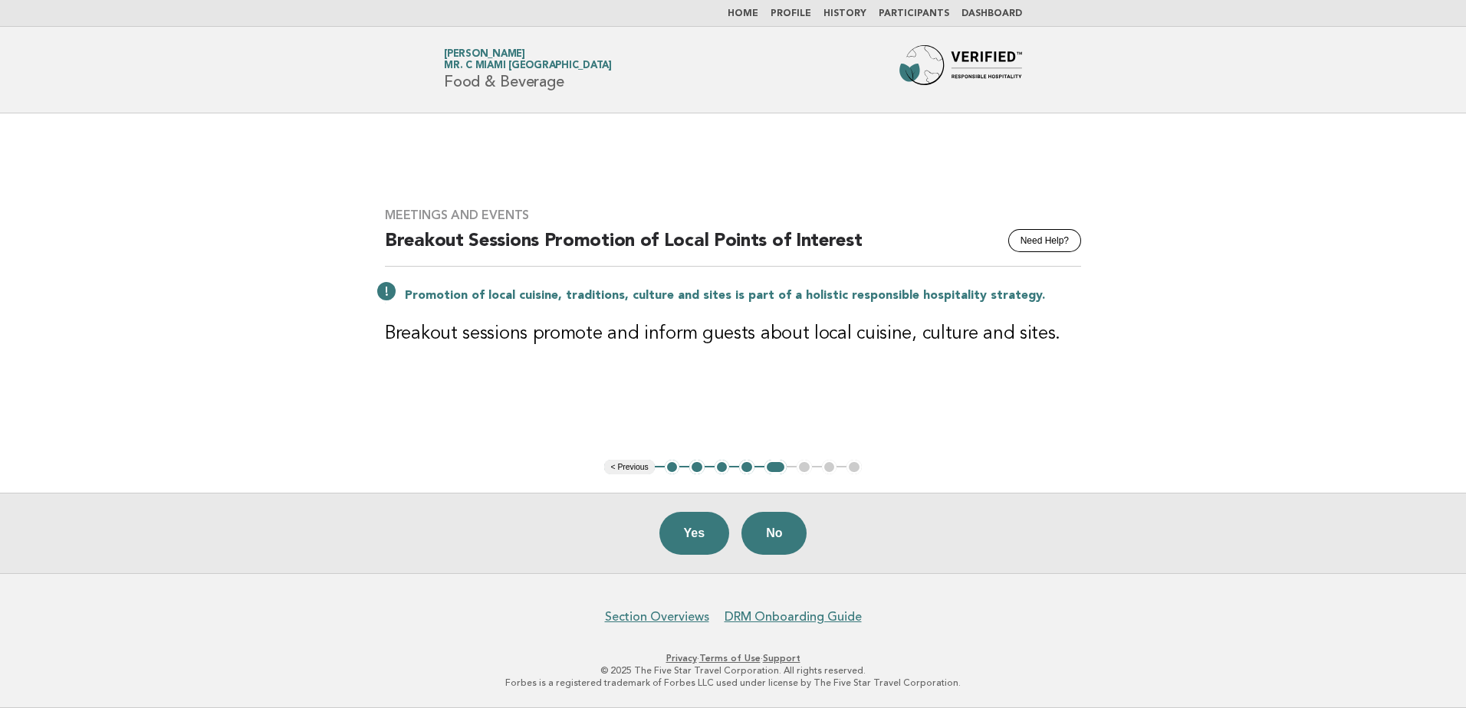
click at [389, 291] on div "Promotion of local cuisine, traditions, culture and sites is part of a holistic…" at bounding box center [733, 294] width 696 height 18
click at [466, 295] on p "Promotion of local cuisine, traditions, culture and sites is part of a holistic…" at bounding box center [743, 295] width 676 height 15
click at [671, 294] on p "Promotion of local cuisine, traditions, culture and sites is part of a holistic…" at bounding box center [743, 295] width 676 height 15
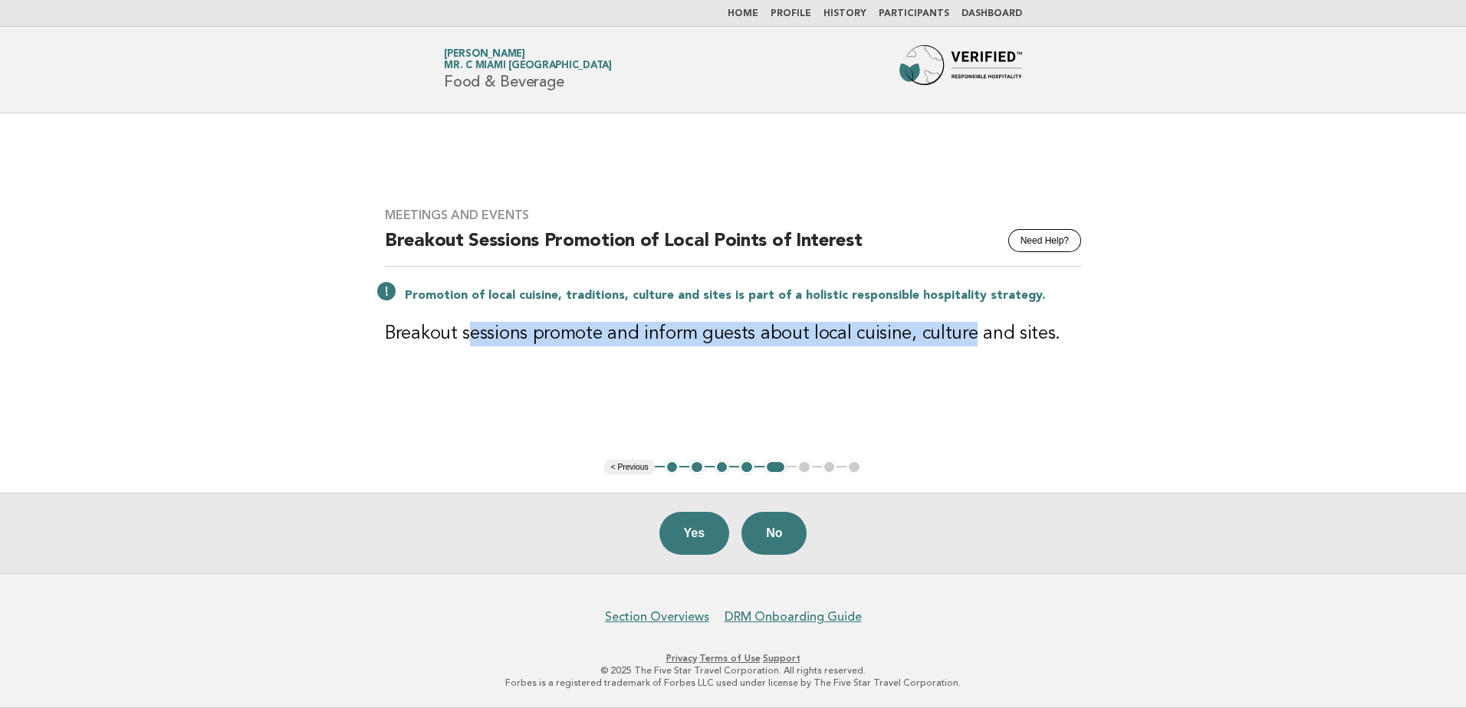
drag, startPoint x: 465, startPoint y: 335, endPoint x: 968, endPoint y: 315, distance: 503.4
click at [968, 315] on div "Meetings and Events Need Help? Breakout Sessions Promotion of Local Points of I…" at bounding box center [732, 286] width 733 height 194
drag, startPoint x: 968, startPoint y: 315, endPoint x: 765, endPoint y: 331, distance: 203.8
click at [765, 331] on h3 "Breakout sessions promote and inform guests about local cuisine, culture and si…" at bounding box center [733, 334] width 696 height 25
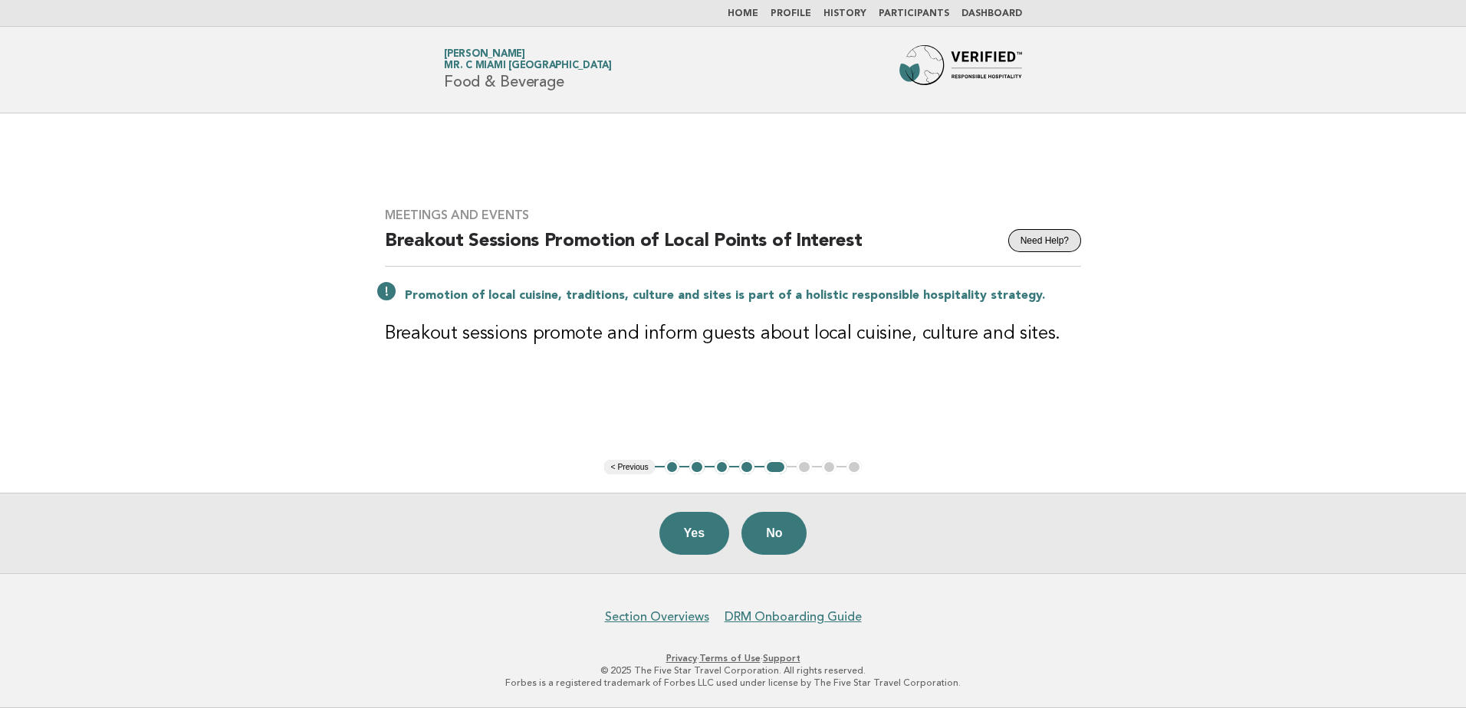
click at [1045, 239] on button "Need Help?" at bounding box center [1044, 240] width 73 height 23
click at [385, 294] on div "Promotion of local cuisine, traditions, culture and sites is part of a holistic…" at bounding box center [733, 294] width 696 height 18
drag, startPoint x: 384, startPoint y: 294, endPoint x: 717, endPoint y: 301, distance: 332.8
click at [717, 301] on p "Promotion of local cuisine, traditions, culture and sites is part of a holistic…" at bounding box center [743, 295] width 676 height 15
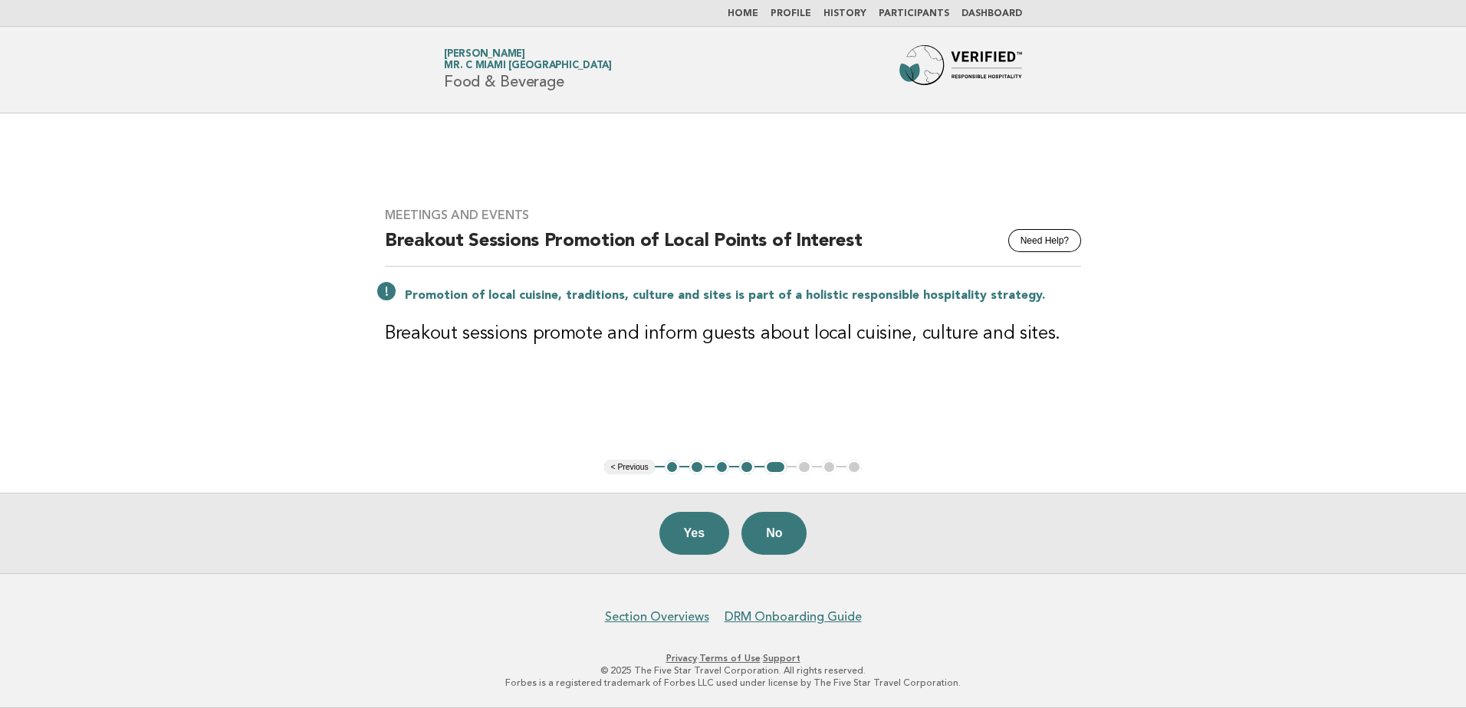
click at [747, 466] on button "4" at bounding box center [746, 467] width 15 height 15
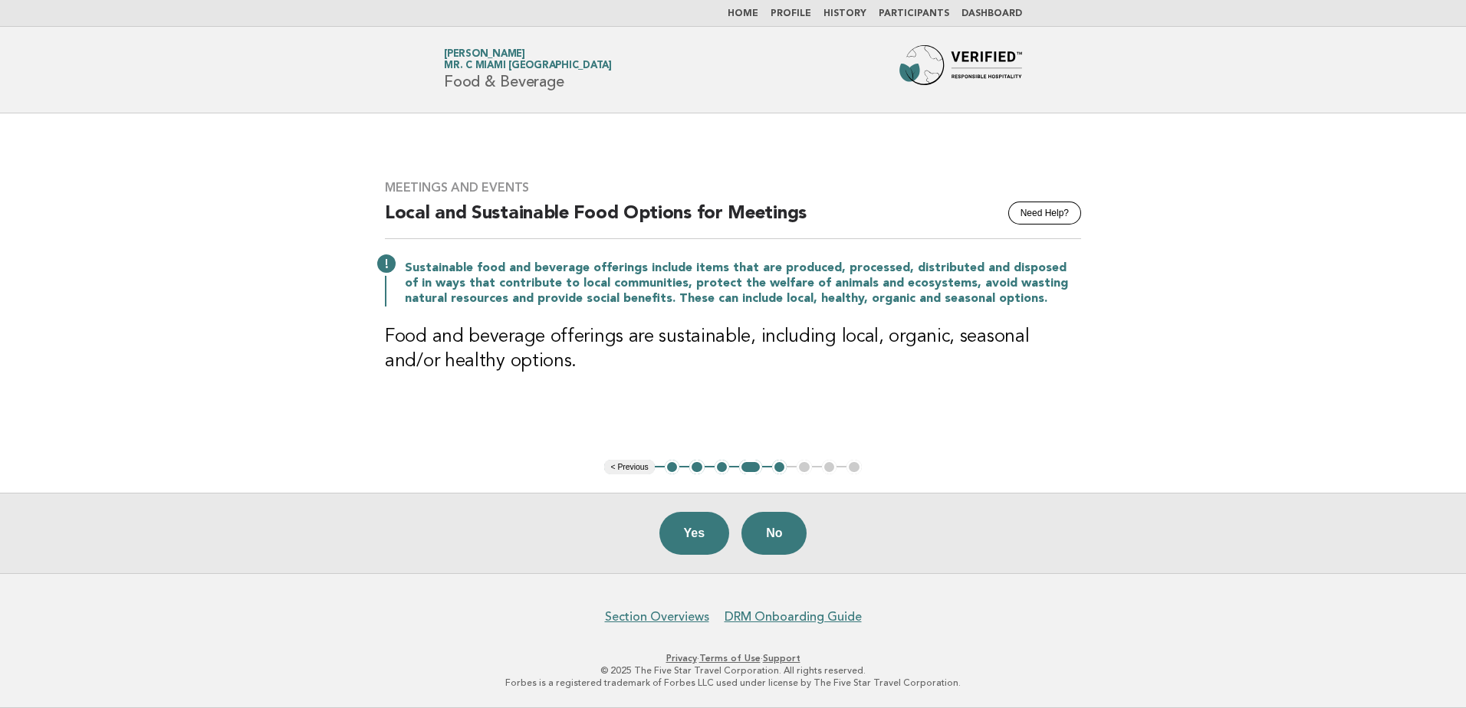
click at [779, 470] on button "5" at bounding box center [779, 467] width 15 height 15
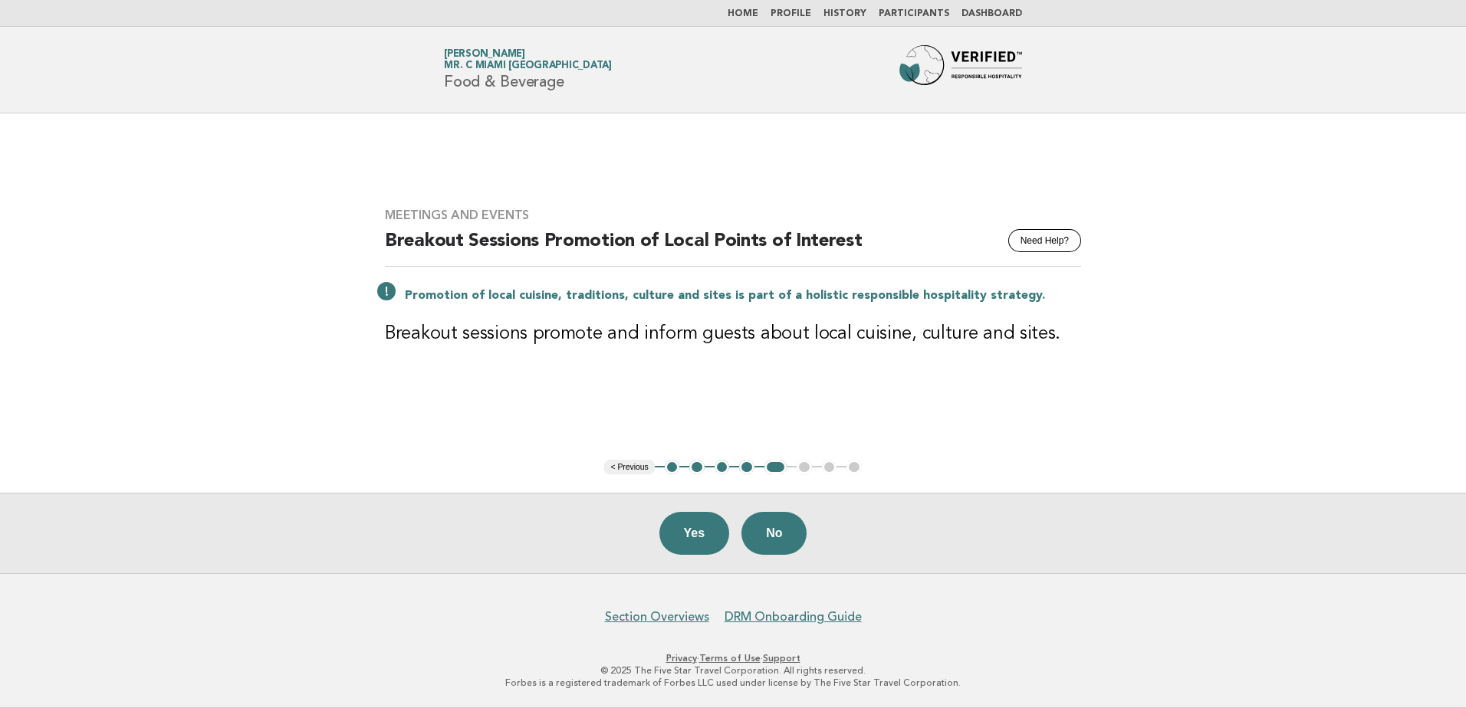
click at [758, 19] on li "Home" at bounding box center [743, 14] width 31 height 12
click at [758, 13] on link "Home" at bounding box center [743, 13] width 31 height 9
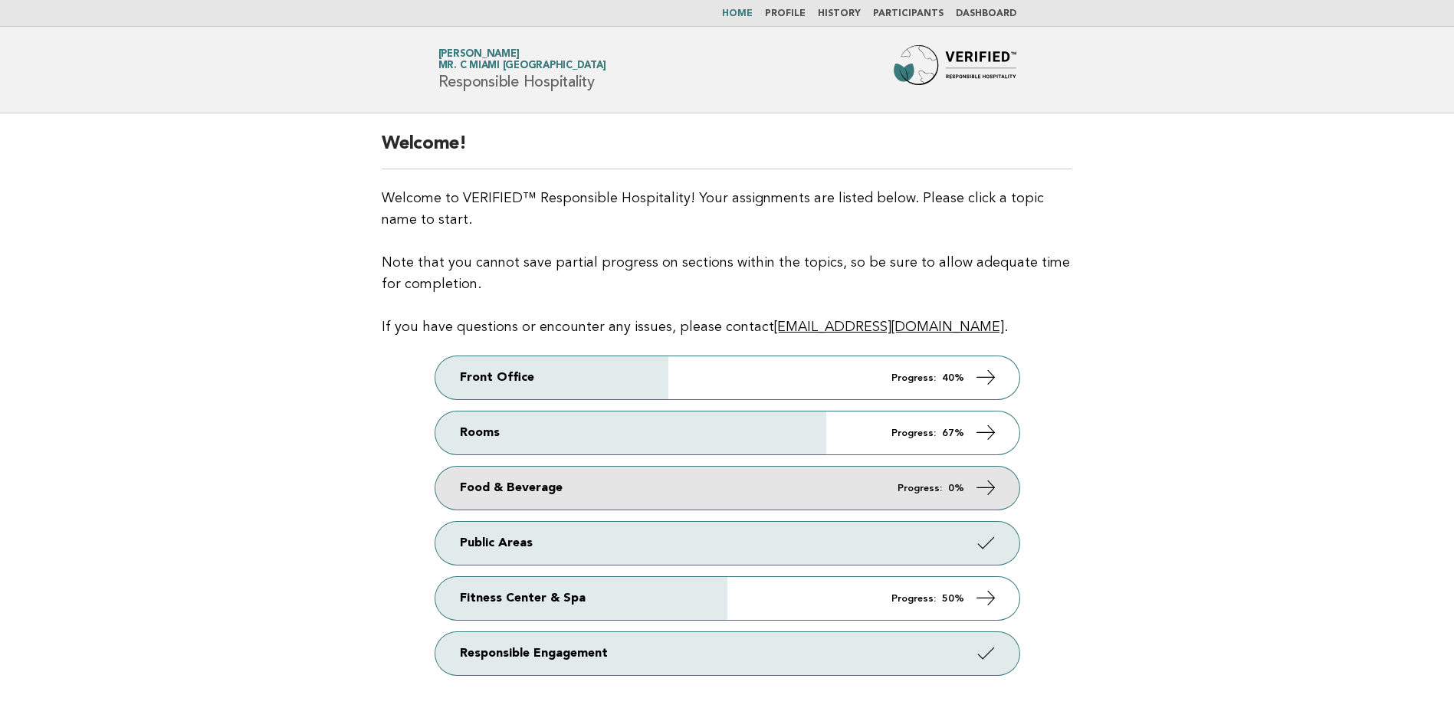
click at [685, 492] on link "Food & Beverage Progress: 0%" at bounding box center [727, 488] width 584 height 43
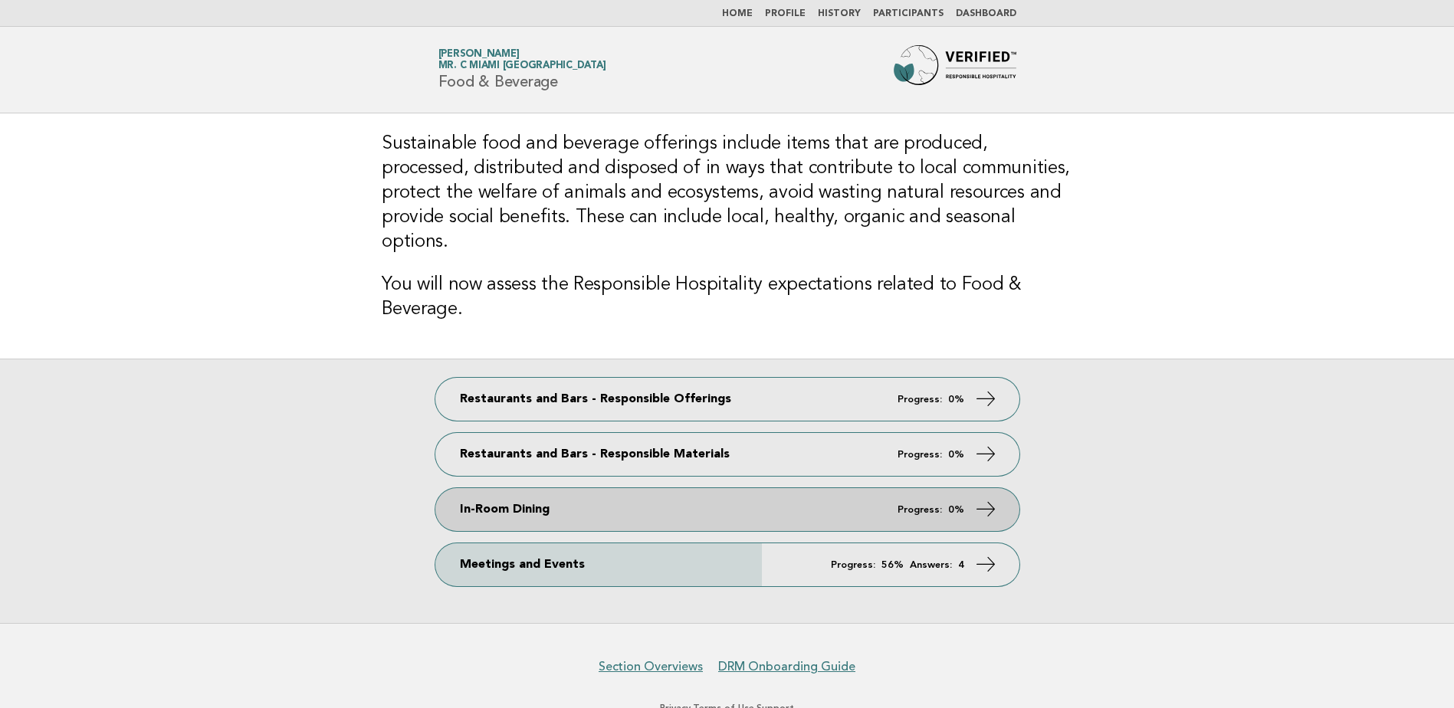
click at [705, 490] on link "In-Room Dining Progress: 0%" at bounding box center [727, 509] width 584 height 43
click at [986, 498] on icon at bounding box center [985, 509] width 22 height 22
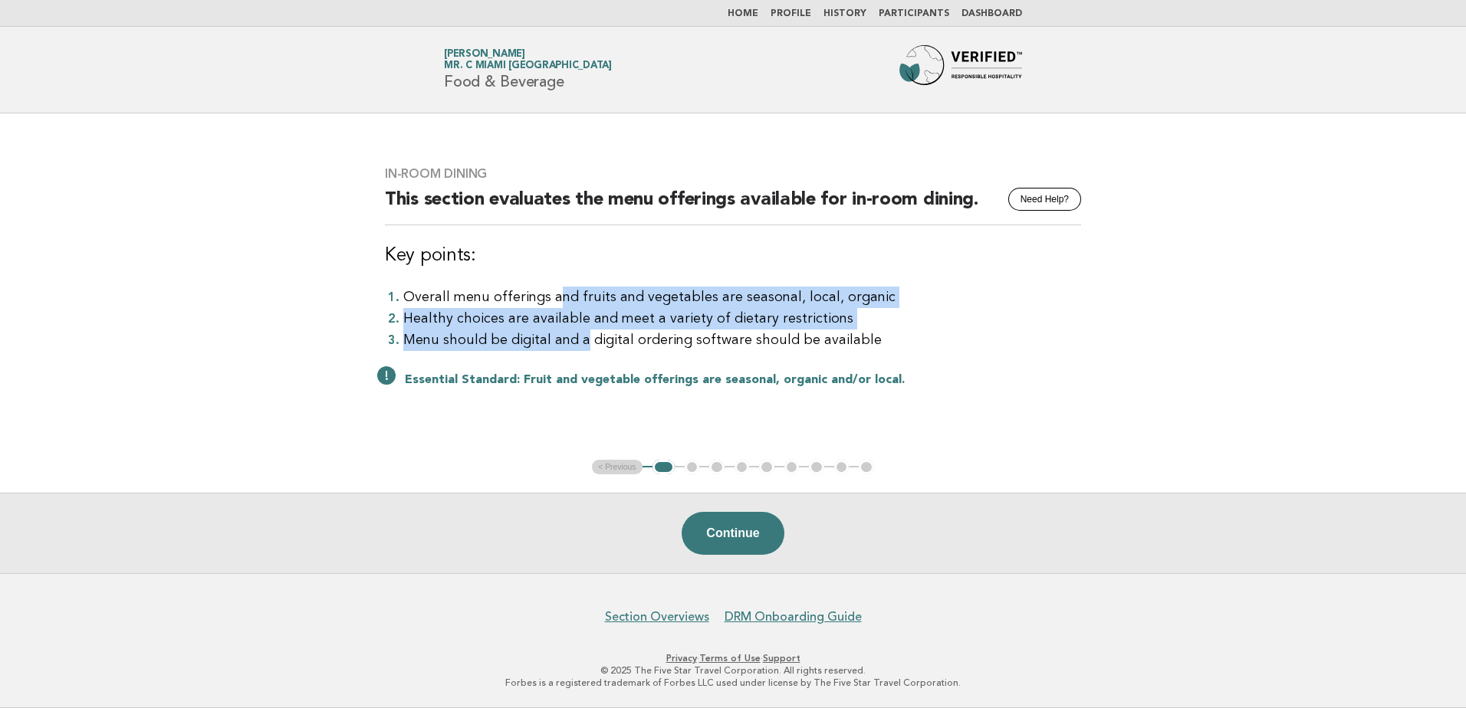
drag, startPoint x: 553, startPoint y: 295, endPoint x: 582, endPoint y: 337, distance: 50.6
click at [582, 337] on ol "Overall menu offerings and fruits and vegetables are seasonal, local, organic H…" at bounding box center [733, 319] width 696 height 64
drag, startPoint x: 582, startPoint y: 337, endPoint x: 510, endPoint y: 342, distance: 72.3
click at [510, 342] on li "Menu should be digital and a digital ordering software should be available" at bounding box center [742, 340] width 678 height 21
drag, startPoint x: 563, startPoint y: 339, endPoint x: 568, endPoint y: 356, distance: 17.7
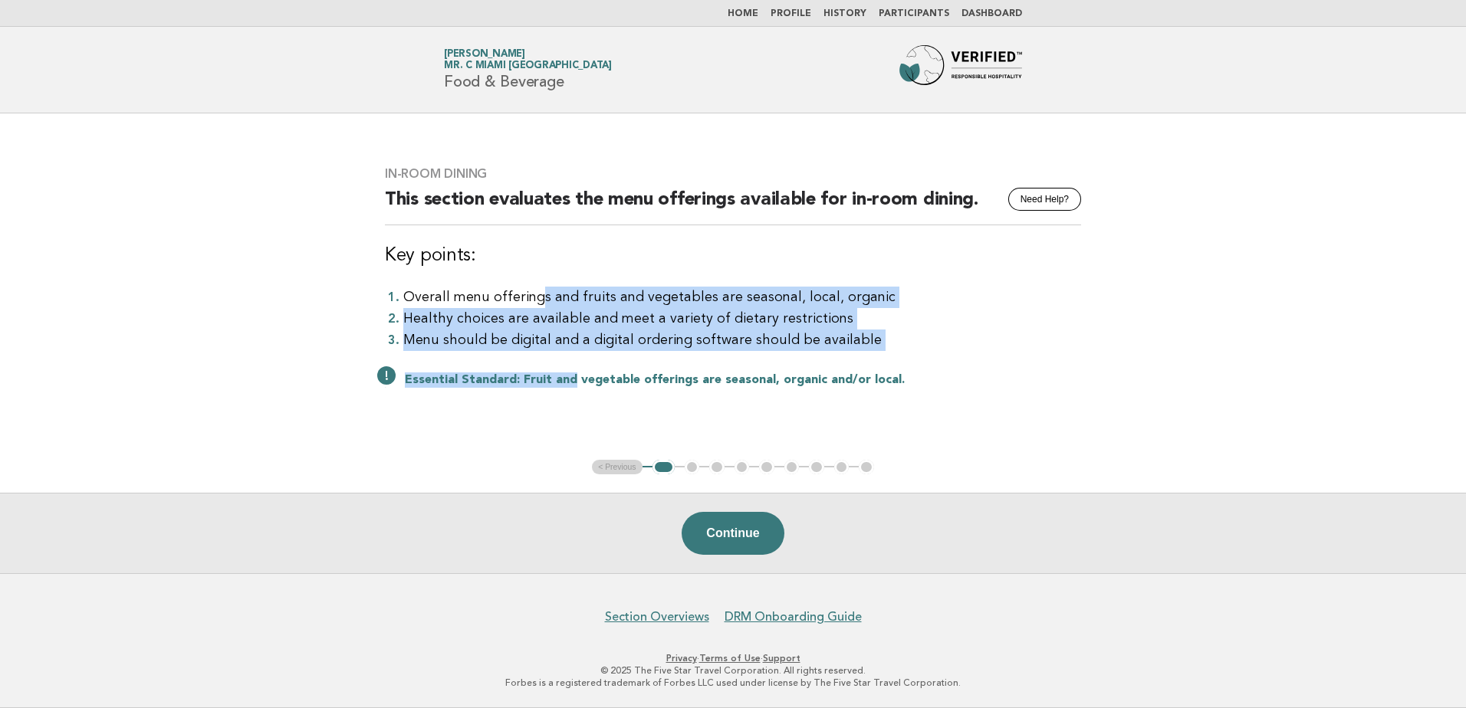
click at [568, 356] on div "In-Room Dining Need Help? This section evaluates the menu offerings available f…" at bounding box center [732, 286] width 733 height 277
drag, startPoint x: 568, startPoint y: 356, endPoint x: 505, endPoint y: 329, distance: 68.4
click at [505, 329] on li "Healthy choices are available and meet a variety of dietary restrictions" at bounding box center [742, 318] width 678 height 21
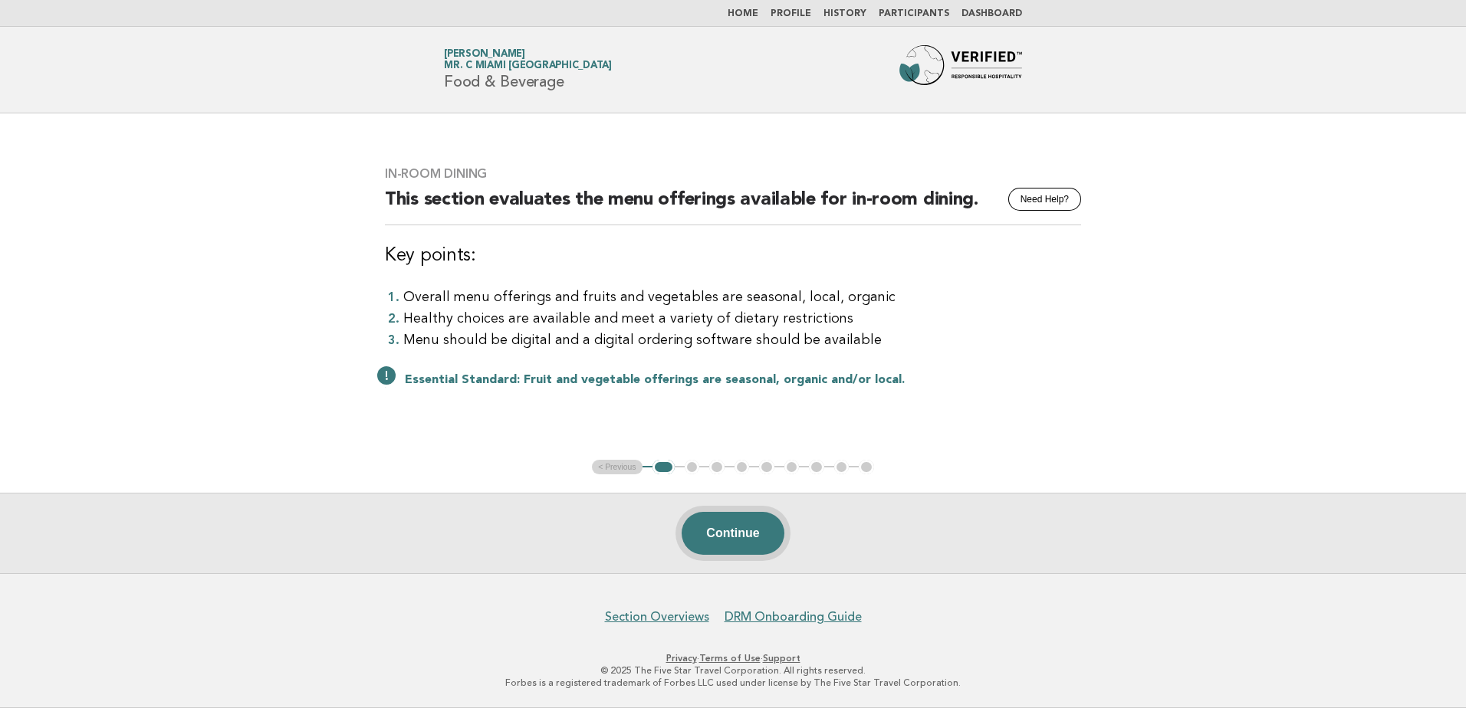
click at [737, 537] on button "Continue" at bounding box center [733, 533] width 102 height 43
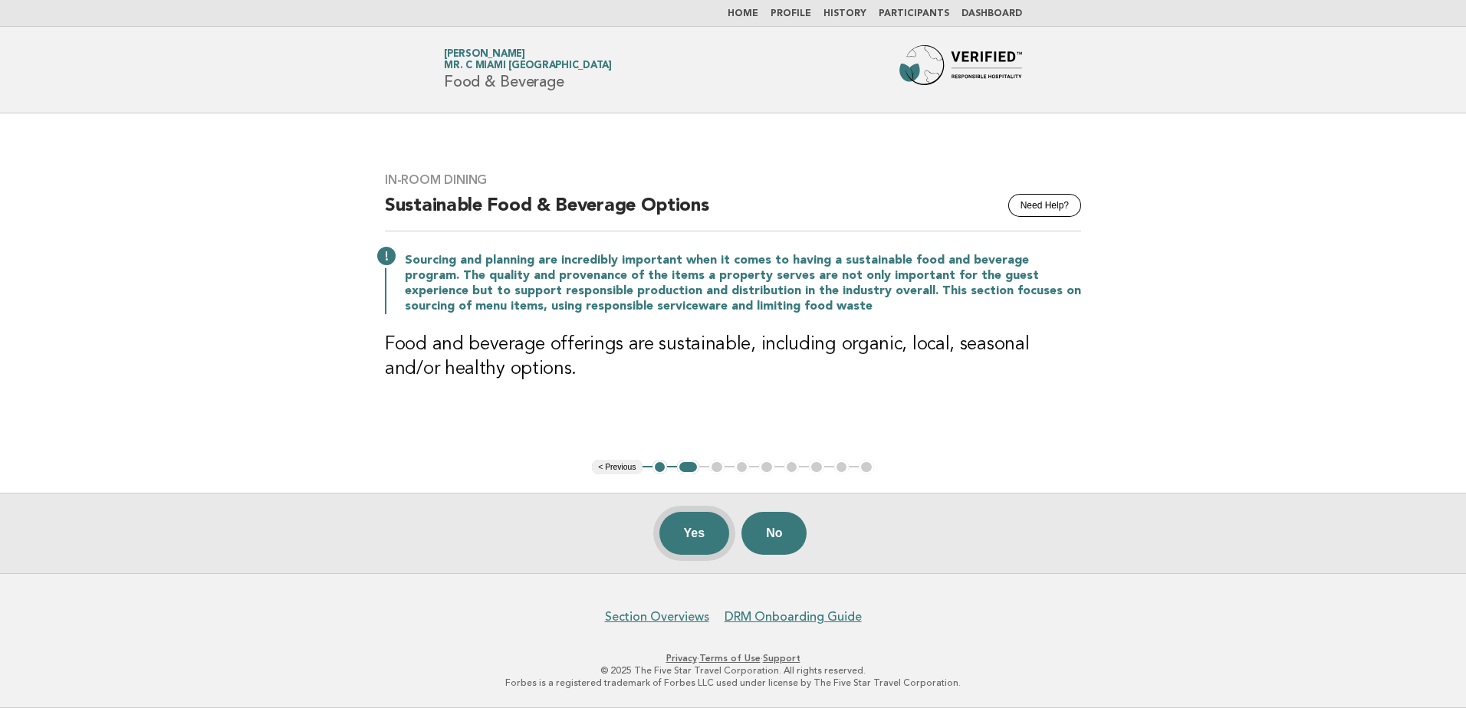
click at [677, 544] on button "Yes" at bounding box center [694, 533] width 71 height 43
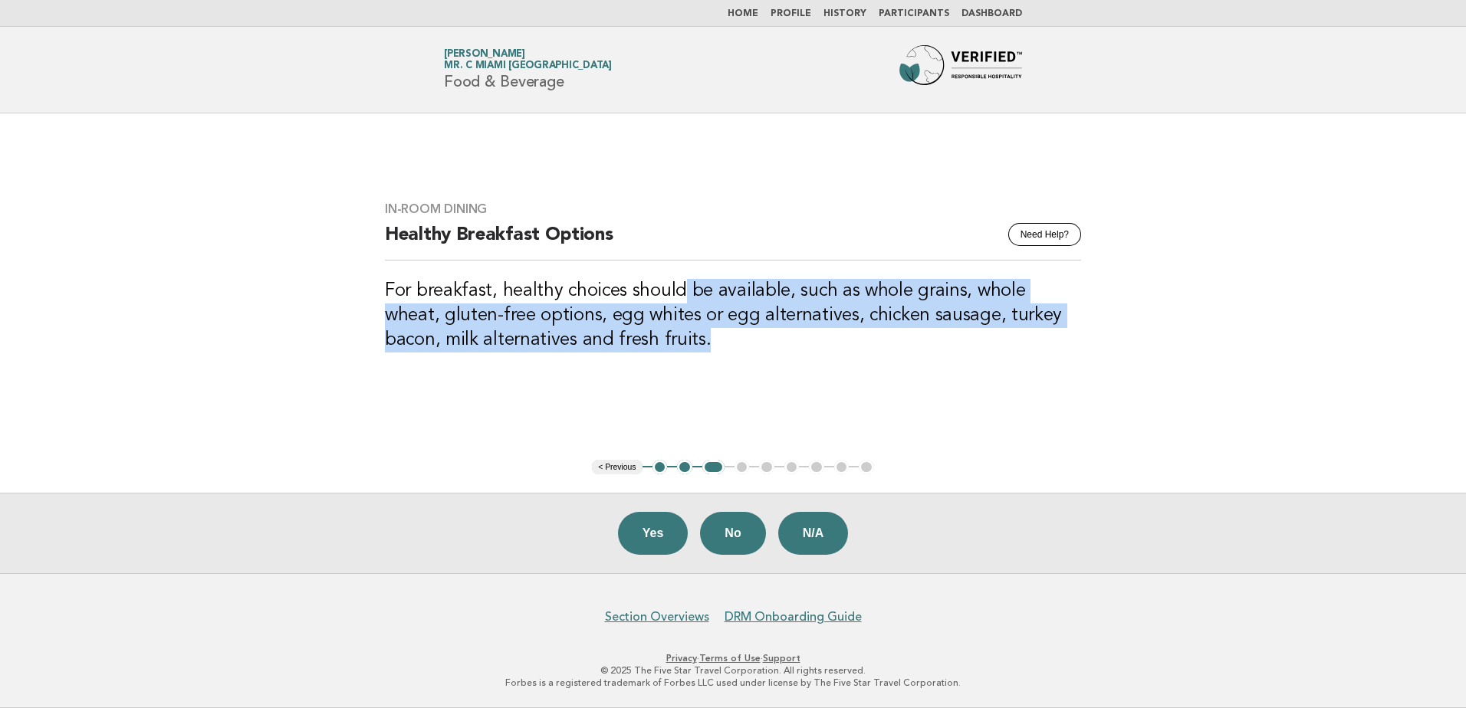
drag, startPoint x: 678, startPoint y: 294, endPoint x: 687, endPoint y: 342, distance: 49.2
click at [687, 342] on h3 "For breakfast, healthy choices should be available, such as whole grains, whole…" at bounding box center [733, 316] width 696 height 74
drag, startPoint x: 687, startPoint y: 342, endPoint x: 719, endPoint y: 356, distance: 35.0
click at [719, 356] on div "In-Room Dining Need Help? Healthy Breakfast Options For breakfast, healthy choi…" at bounding box center [732, 286] width 733 height 206
click at [661, 535] on button "Yes" at bounding box center [653, 533] width 71 height 43
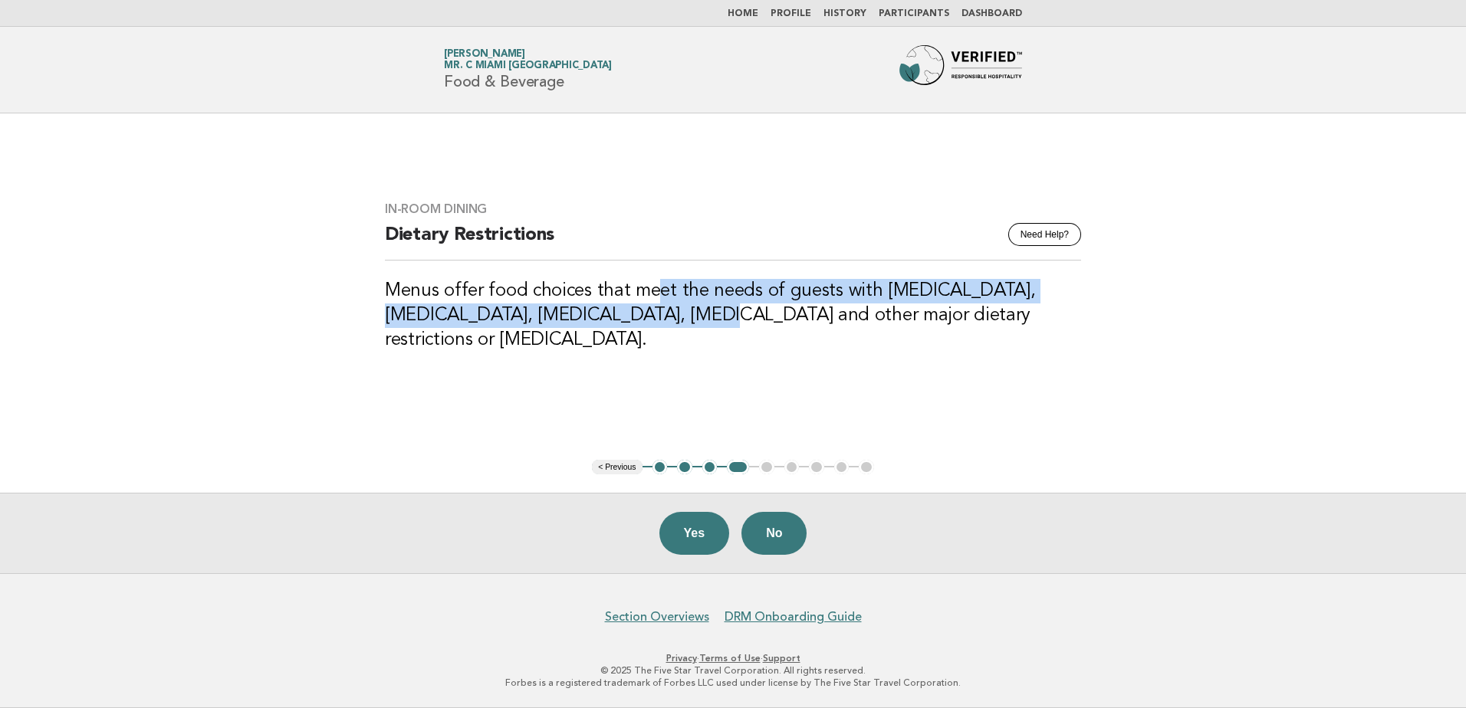
drag, startPoint x: 662, startPoint y: 310, endPoint x: 664, endPoint y: 353, distance: 43.8
click at [664, 353] on div "In-Room Dining Need Help? Dietary Restrictions Menus offer food choices that me…" at bounding box center [732, 286] width 733 height 206
drag, startPoint x: 664, startPoint y: 353, endPoint x: 573, endPoint y: 340, distance: 91.5
click at [573, 340] on h3 "Menus offer food choices that meet the needs of guests with [MEDICAL_DATA], [ME…" at bounding box center [733, 316] width 696 height 74
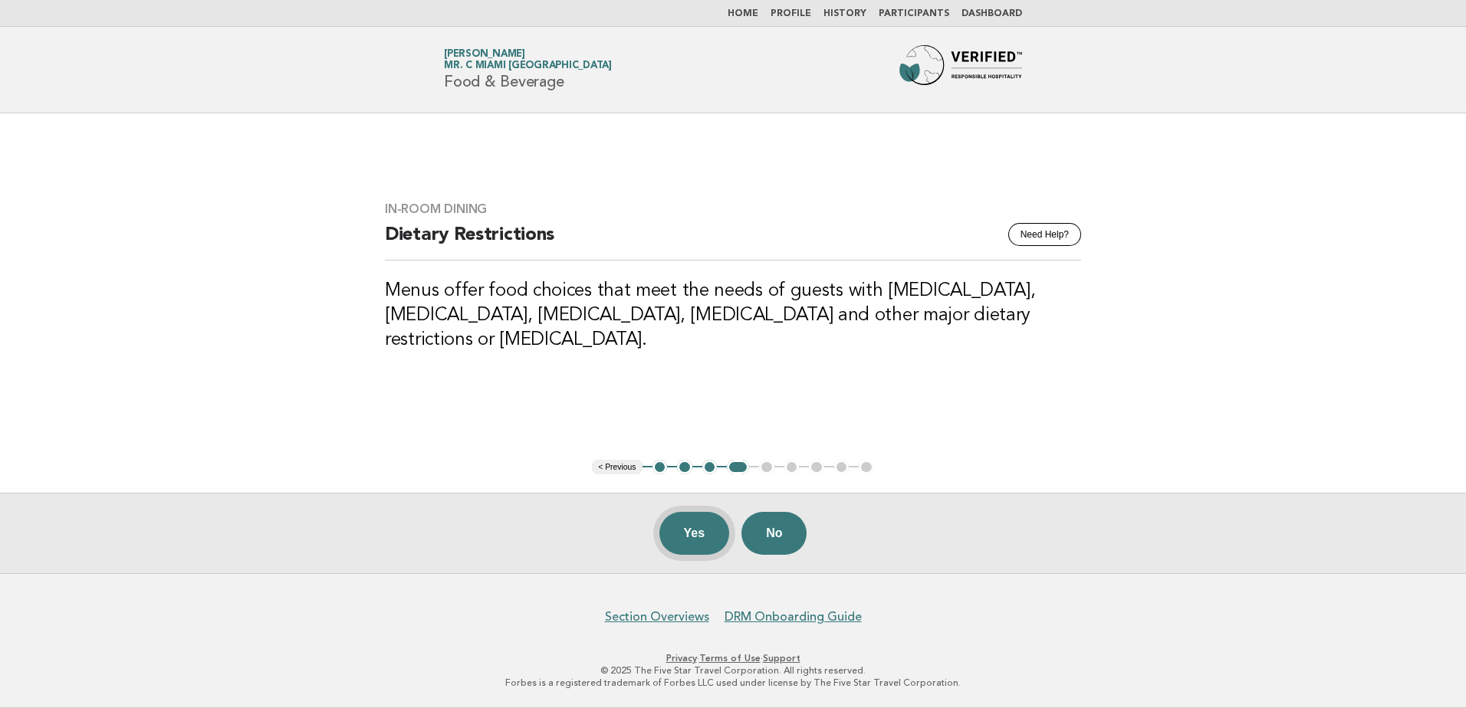
click at [677, 538] on button "Yes" at bounding box center [694, 533] width 71 height 43
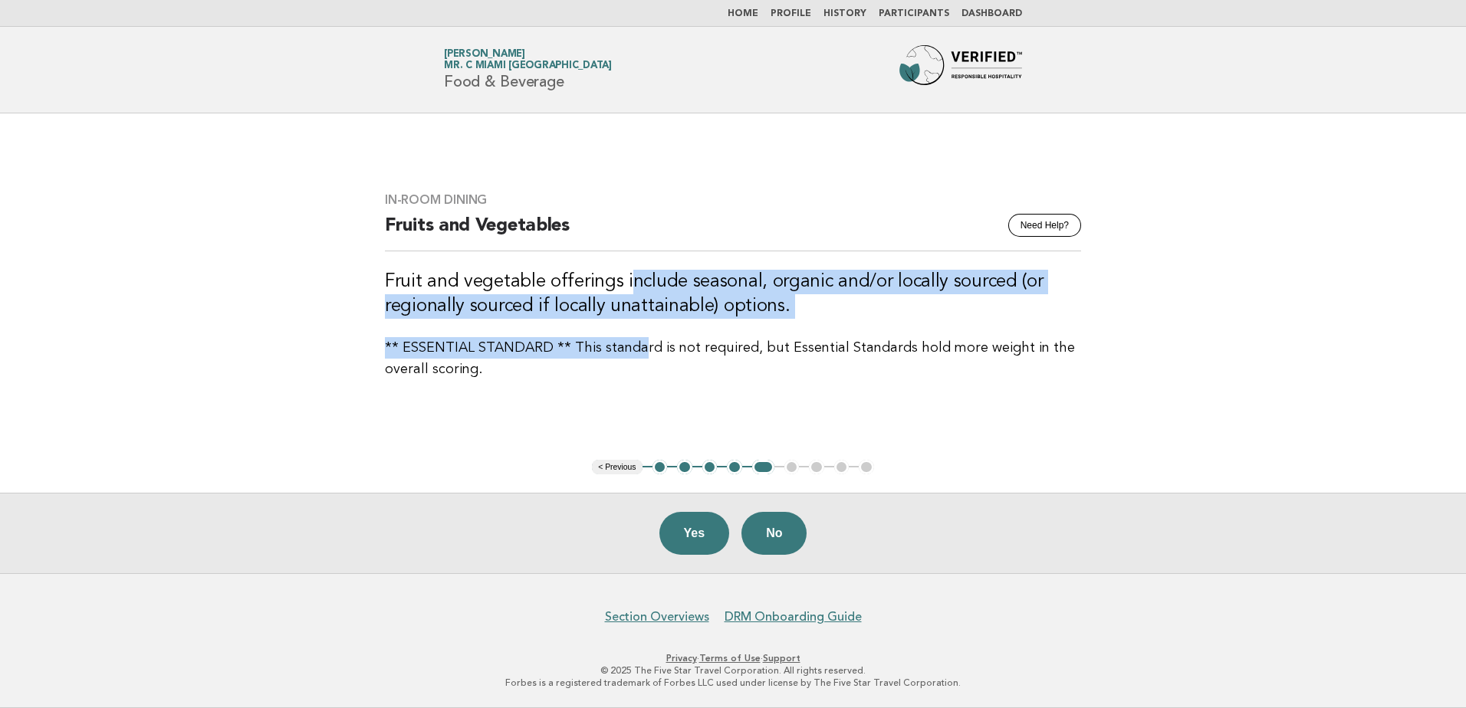
drag, startPoint x: 625, startPoint y: 274, endPoint x: 638, endPoint y: 347, distance: 74.0
click at [638, 347] on div "In-Room Dining Need Help? Fruits and Vegetables Fruit and vegetable offerings i…" at bounding box center [732, 286] width 733 height 225
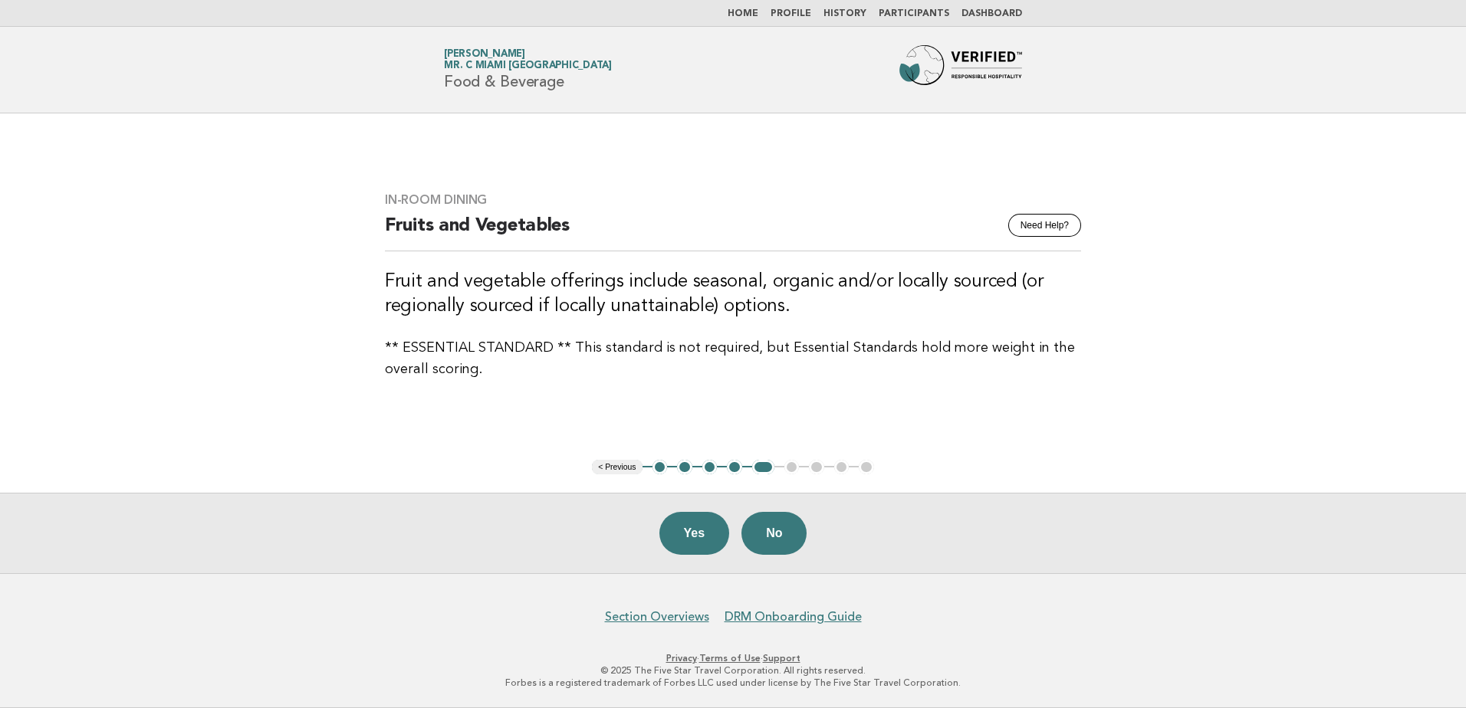
drag, startPoint x: 638, startPoint y: 347, endPoint x: 516, endPoint y: 375, distance: 125.2
click at [516, 375] on p "** ESSENTIAL STANDARD ** This standard is not required, but Essential Standards…" at bounding box center [733, 358] width 696 height 43
click at [708, 544] on button "Yes" at bounding box center [694, 533] width 71 height 43
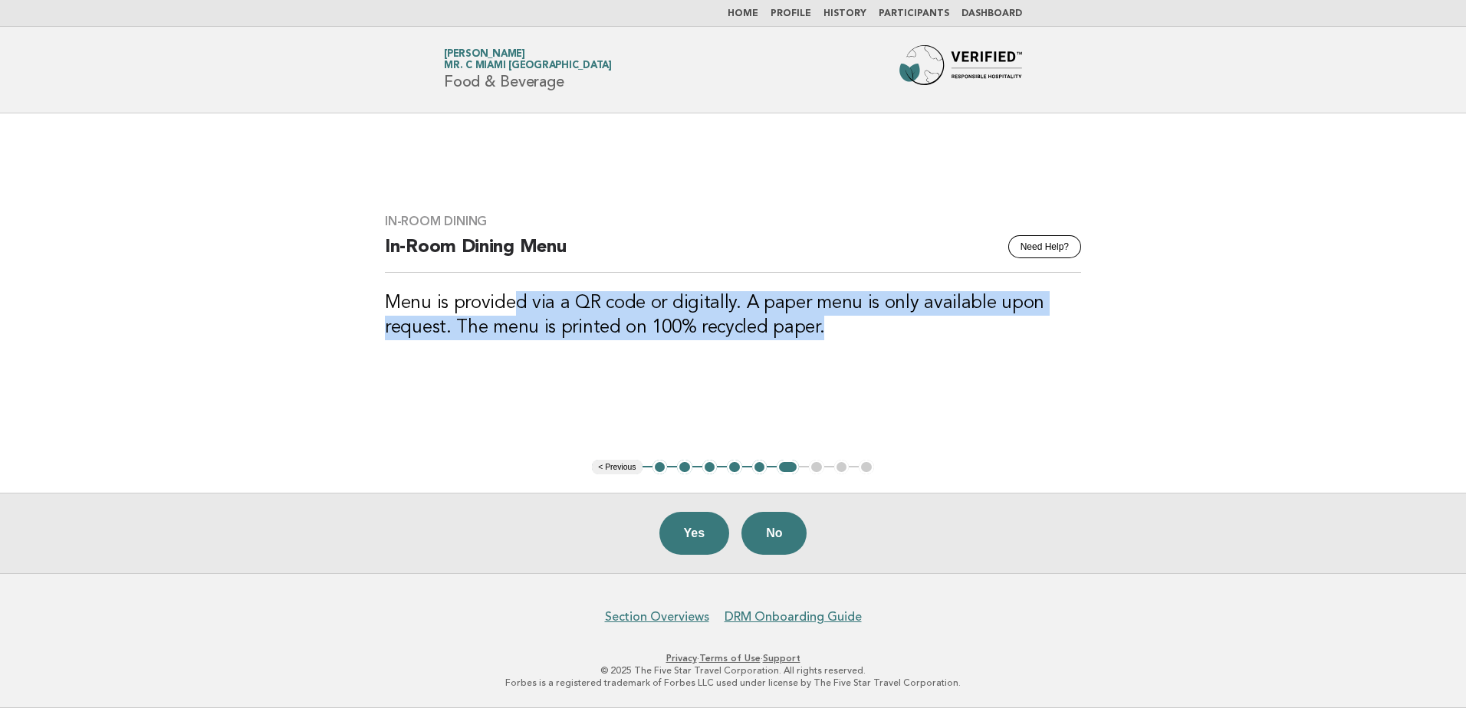
drag, startPoint x: 534, startPoint y: 312, endPoint x: 859, endPoint y: 349, distance: 326.4
click at [859, 349] on div "In-Room Dining Need Help? In-Room Dining Menu Menu is provided via a QR code or…" at bounding box center [732, 287] width 733 height 182
click at [557, 299] on h3 "Menu is provided via a QR code or digitally. A paper menu is only available upo…" at bounding box center [733, 315] width 696 height 49
drag, startPoint x: 521, startPoint y: 297, endPoint x: 561, endPoint y: 351, distance: 67.9
click at [561, 351] on div "In-Room Dining Need Help? In-Room Dining Menu Menu is provided via a QR code or…" at bounding box center [732, 287] width 733 height 182
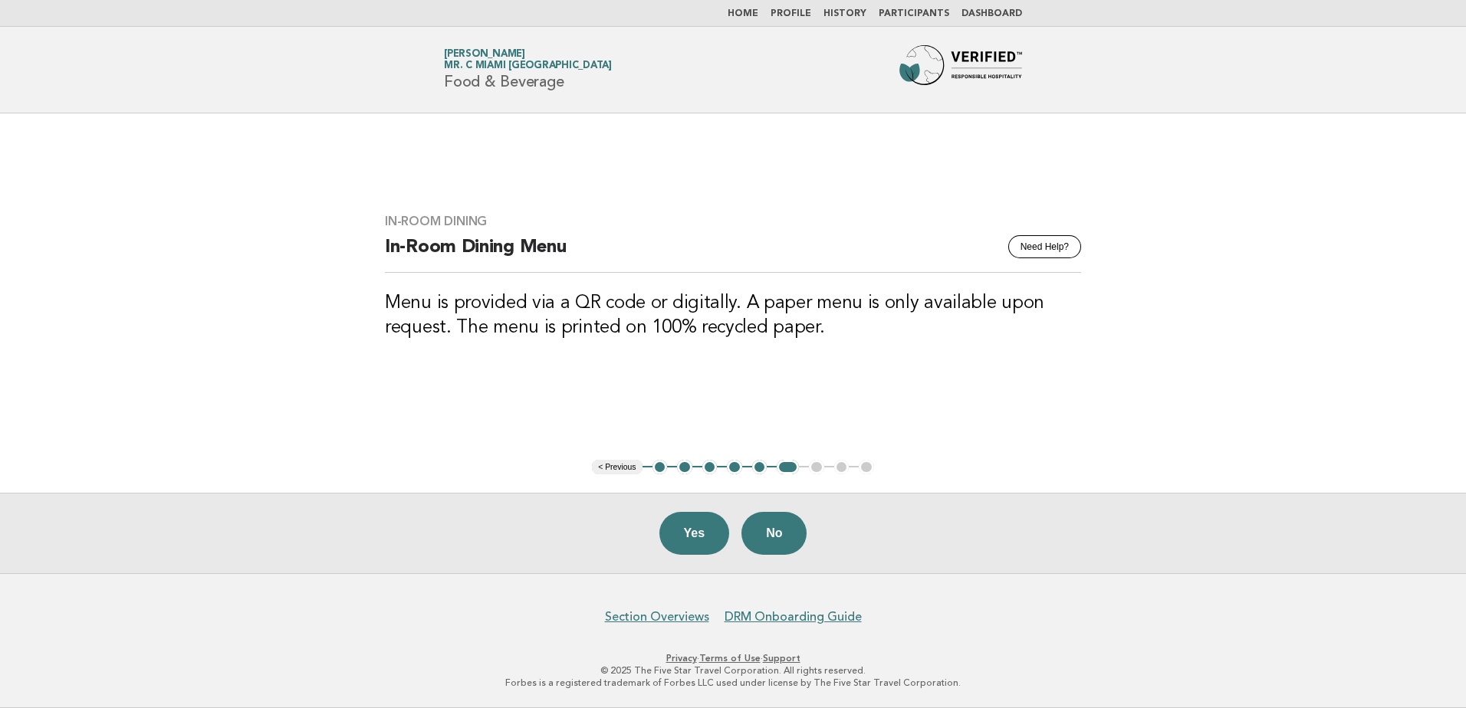
click at [659, 334] on h3 "Menu is provided via a QR code or digitally. A paper menu is only available upo…" at bounding box center [733, 315] width 696 height 49
click at [763, 547] on button "No" at bounding box center [773, 533] width 65 height 43
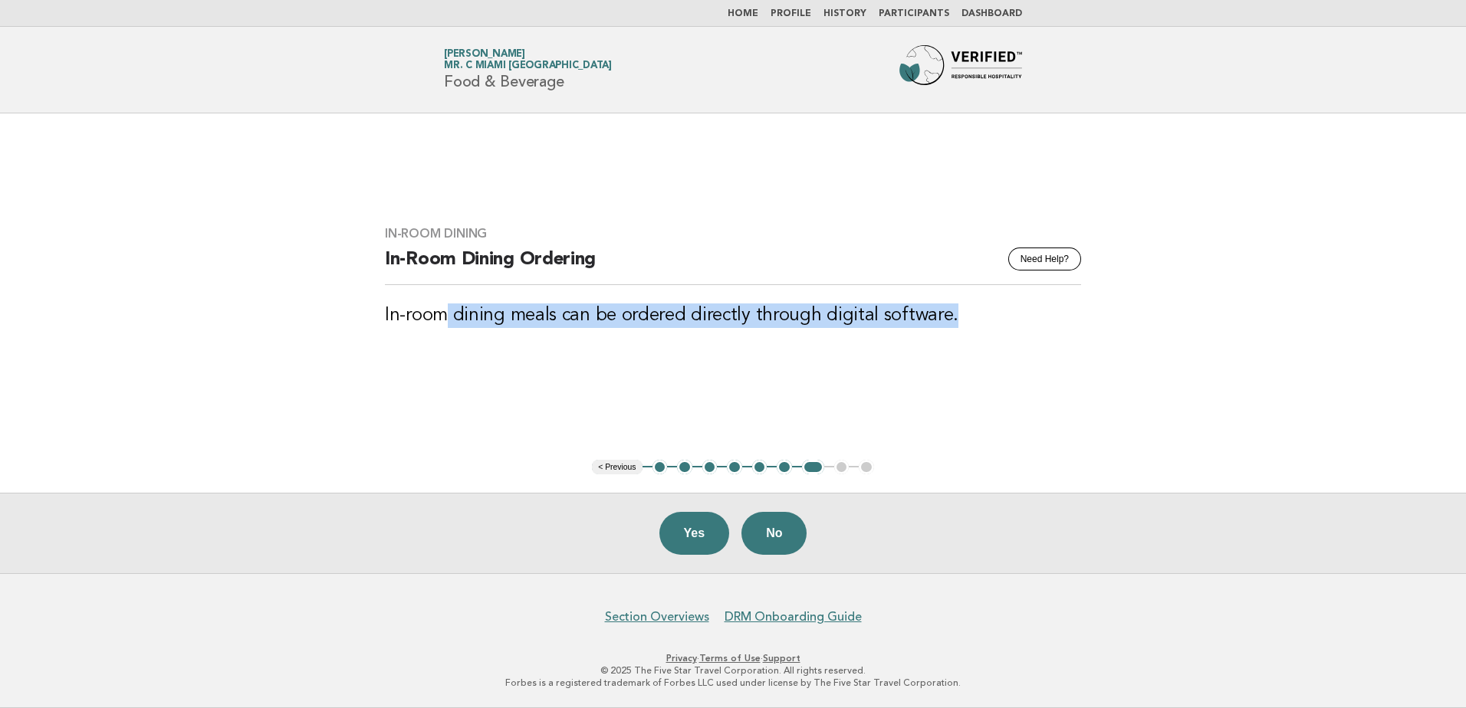
drag, startPoint x: 593, startPoint y: 314, endPoint x: 948, endPoint y: 314, distance: 355.0
click at [948, 314] on h3 "In-room dining meals can be ordered directly through digital software." at bounding box center [733, 316] width 696 height 25
click at [669, 312] on h3 "In-room dining meals can be ordered directly through digital software." at bounding box center [733, 316] width 696 height 25
drag, startPoint x: 952, startPoint y: 320, endPoint x: 371, endPoint y: 307, distance: 581.3
click at [371, 307] on div "In-Room Dining Need Help? In-Room Dining Ordering In-room dining meals can be o…" at bounding box center [732, 286] width 733 height 157
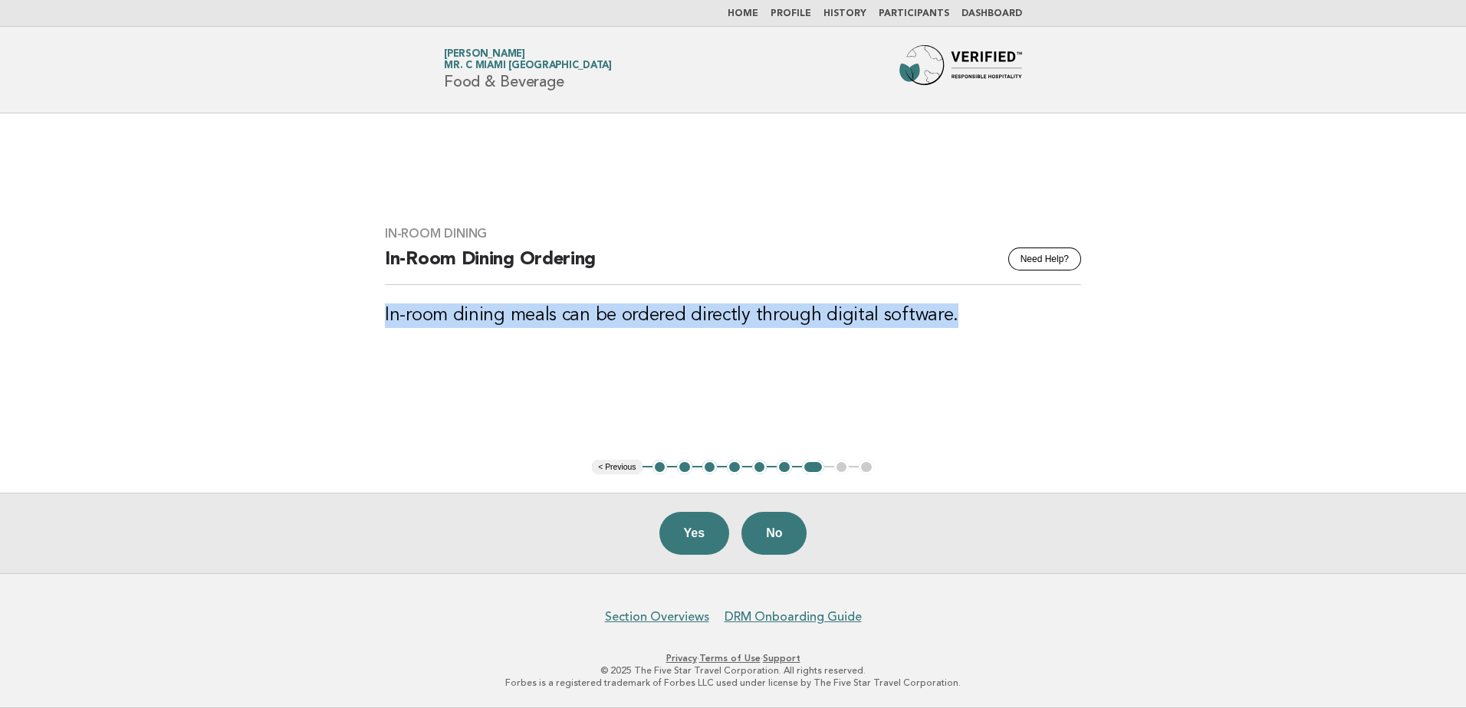
drag, startPoint x: 371, startPoint y: 307, endPoint x: 580, endPoint y: 318, distance: 209.6
click at [580, 318] on h3 "In-room dining meals can be ordered directly through digital software." at bounding box center [733, 316] width 696 height 25
drag, startPoint x: 963, startPoint y: 322, endPoint x: 361, endPoint y: 325, distance: 601.9
click at [361, 325] on main "In-Room Dining Need Help? In-Room Dining Ordering In-room dining meals can be o…" at bounding box center [733, 343] width 1466 height 460
drag, startPoint x: 361, startPoint y: 325, endPoint x: 577, endPoint y: 308, distance: 216.1
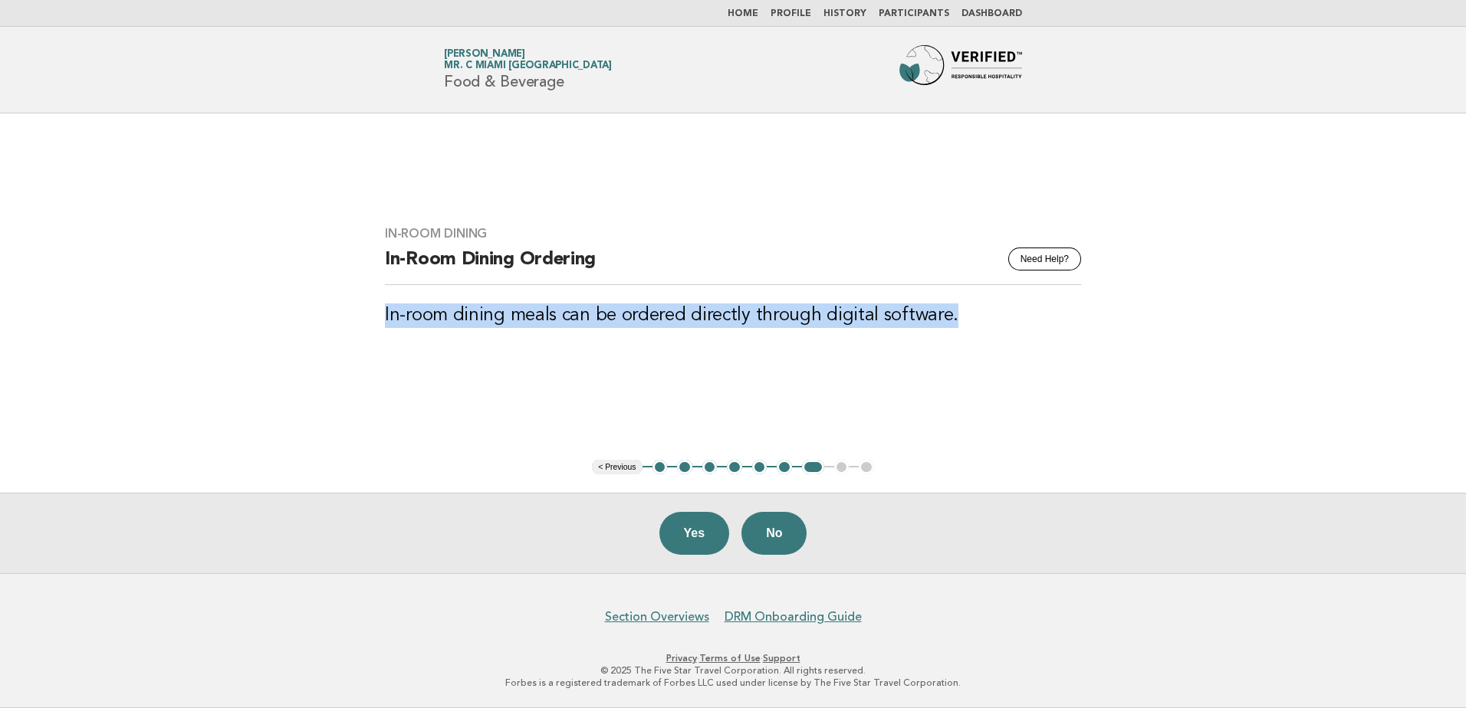
click at [577, 308] on h3 "In-room dining meals can be ordered directly through digital software." at bounding box center [733, 316] width 696 height 25
drag, startPoint x: 469, startPoint y: 313, endPoint x: 991, endPoint y: 312, distance: 522.1
click at [991, 312] on h3 "In-room dining meals can be ordered directly through digital software." at bounding box center [733, 316] width 696 height 25
drag, startPoint x: 991, startPoint y: 312, endPoint x: 670, endPoint y: 320, distance: 321.3
click at [670, 320] on h3 "In-room dining meals can be ordered directly through digital software." at bounding box center [733, 316] width 696 height 25
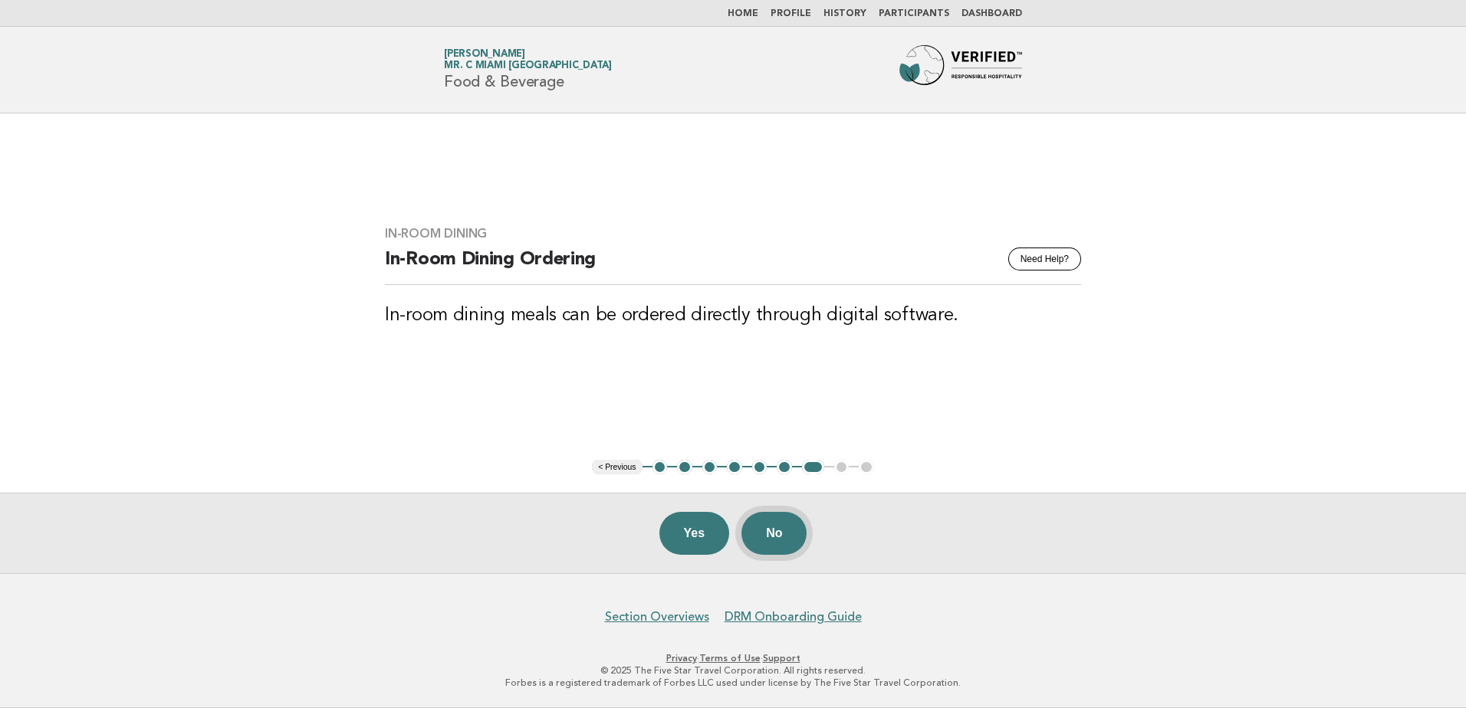
click at [796, 523] on button "No" at bounding box center [773, 533] width 65 height 43
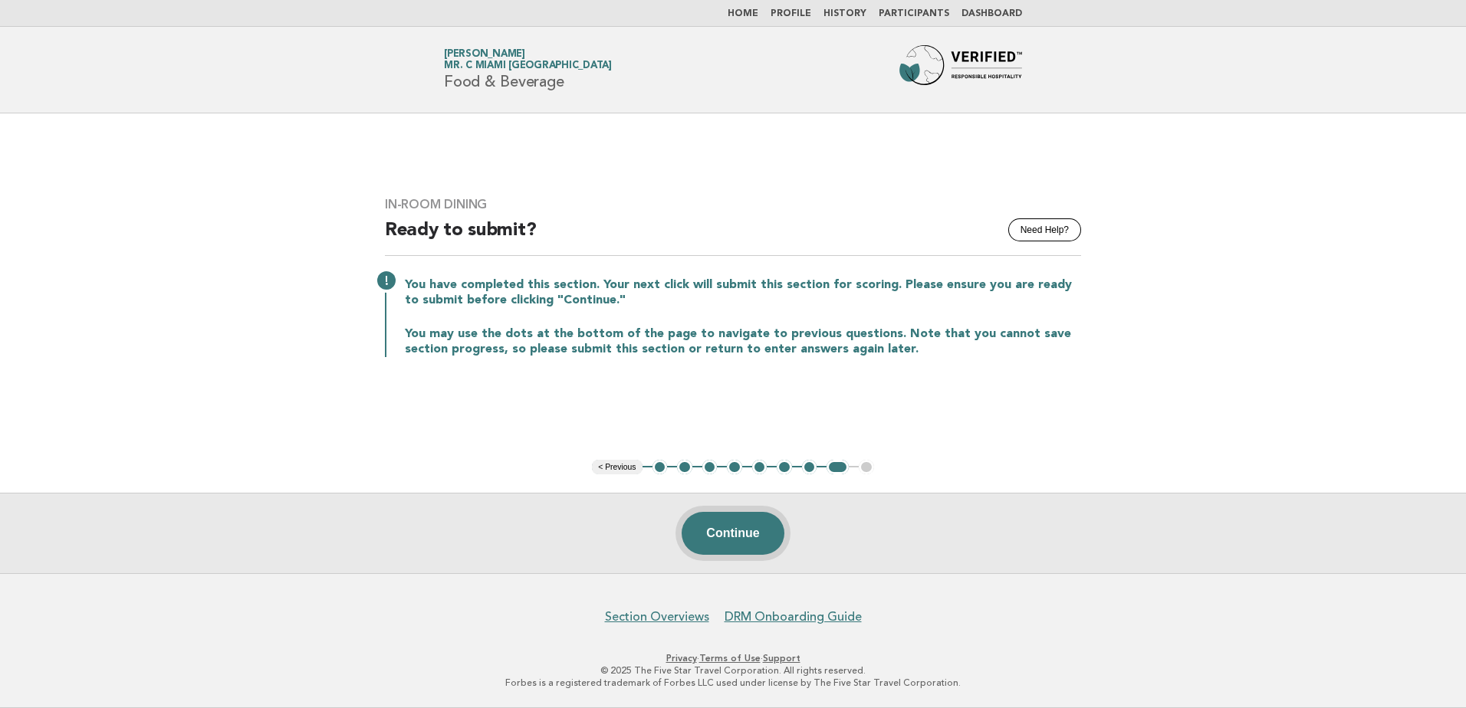
click at [712, 533] on button "Continue" at bounding box center [733, 533] width 102 height 43
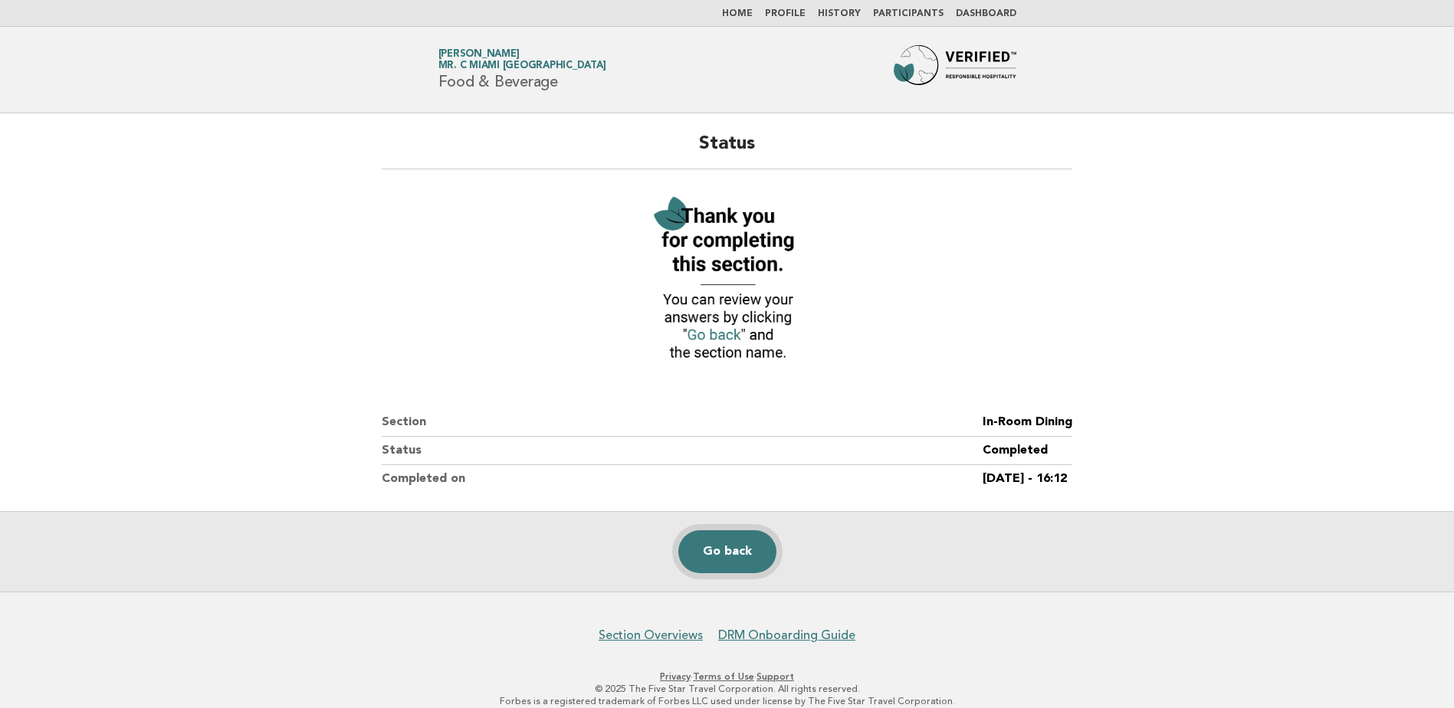
click at [733, 543] on link "Go back" at bounding box center [728, 552] width 98 height 43
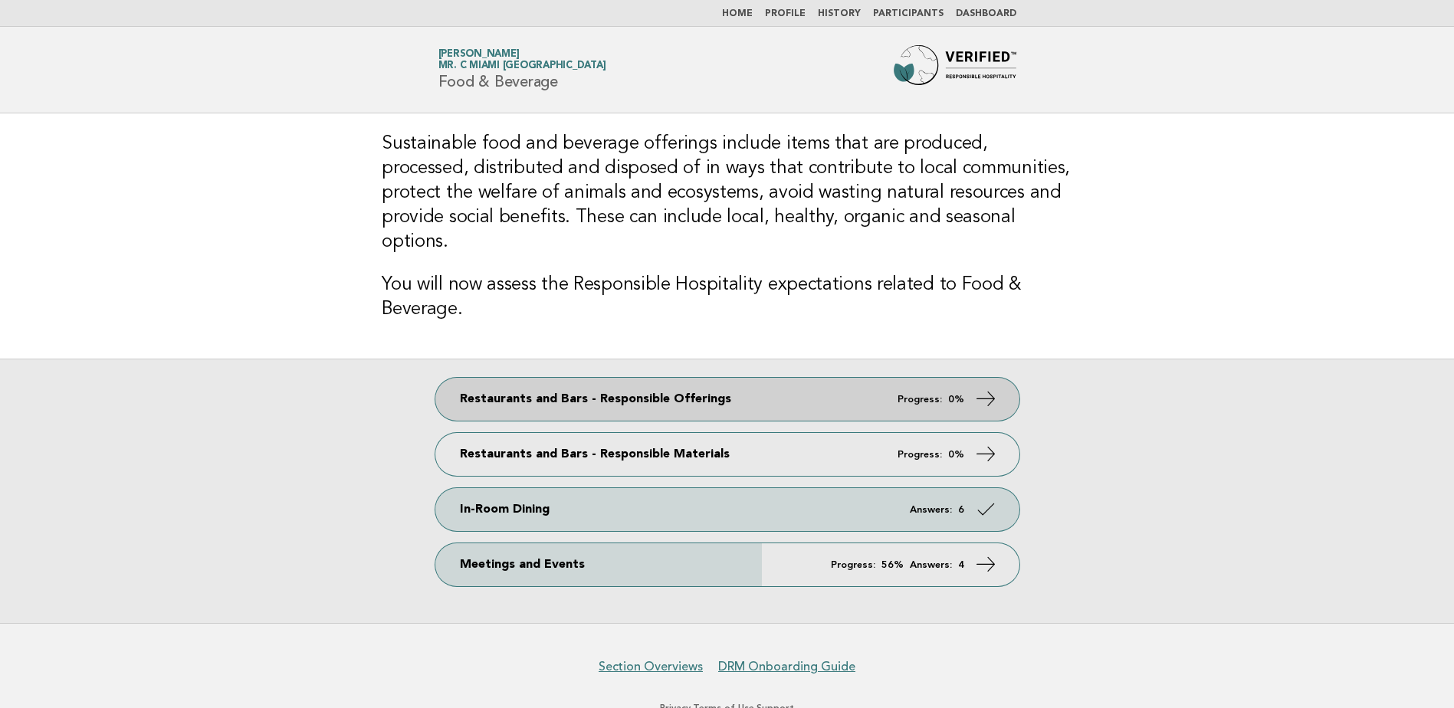
click at [963, 384] on link "Restaurants and Bars - Responsible Offerings Progress: 0%" at bounding box center [727, 399] width 584 height 43
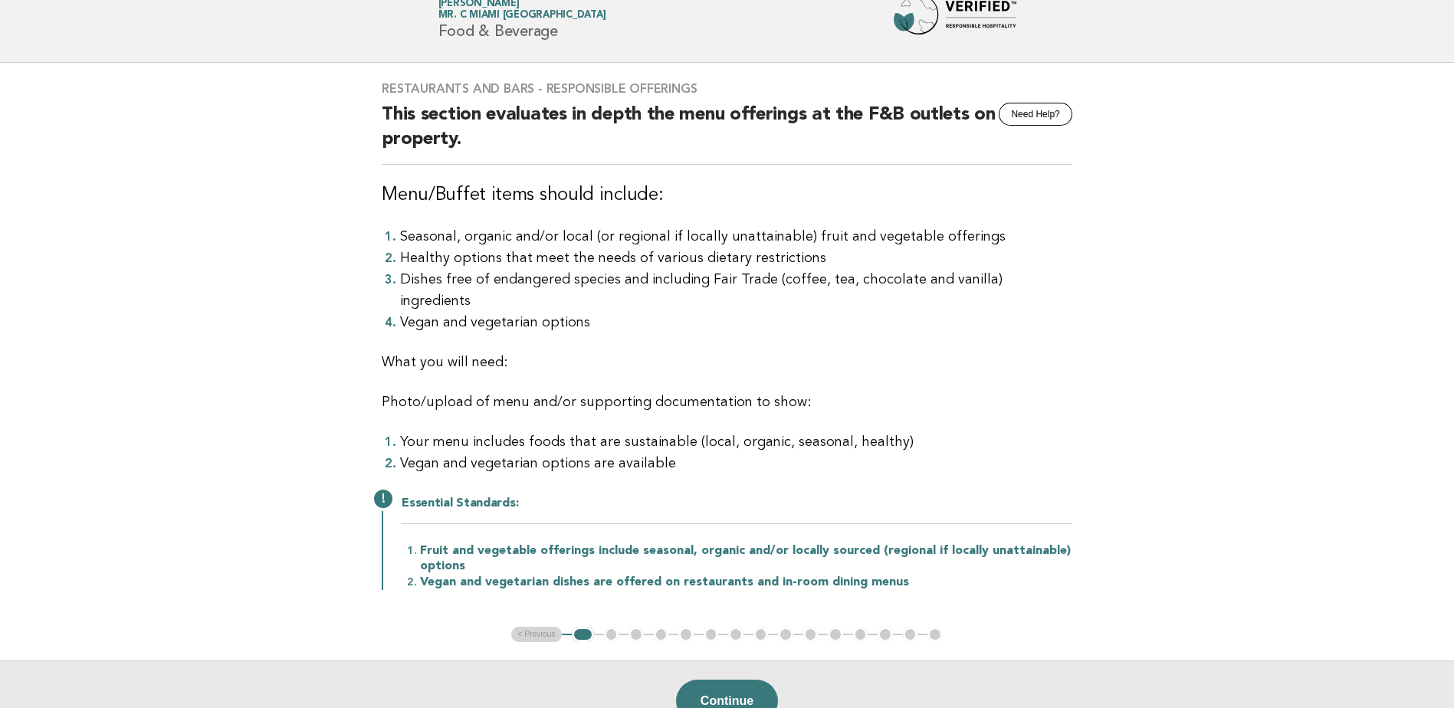
scroll to position [77, 0]
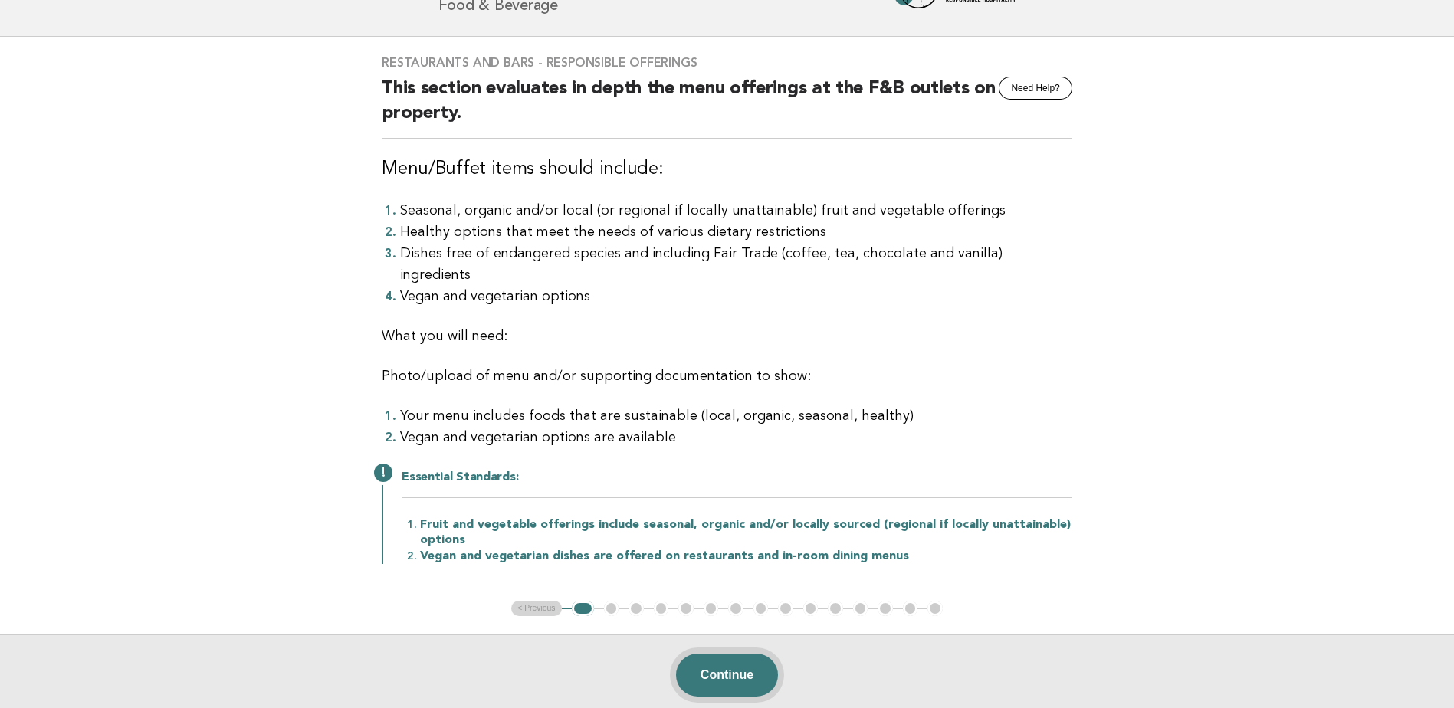
click at [731, 654] on button "Continue" at bounding box center [727, 675] width 102 height 43
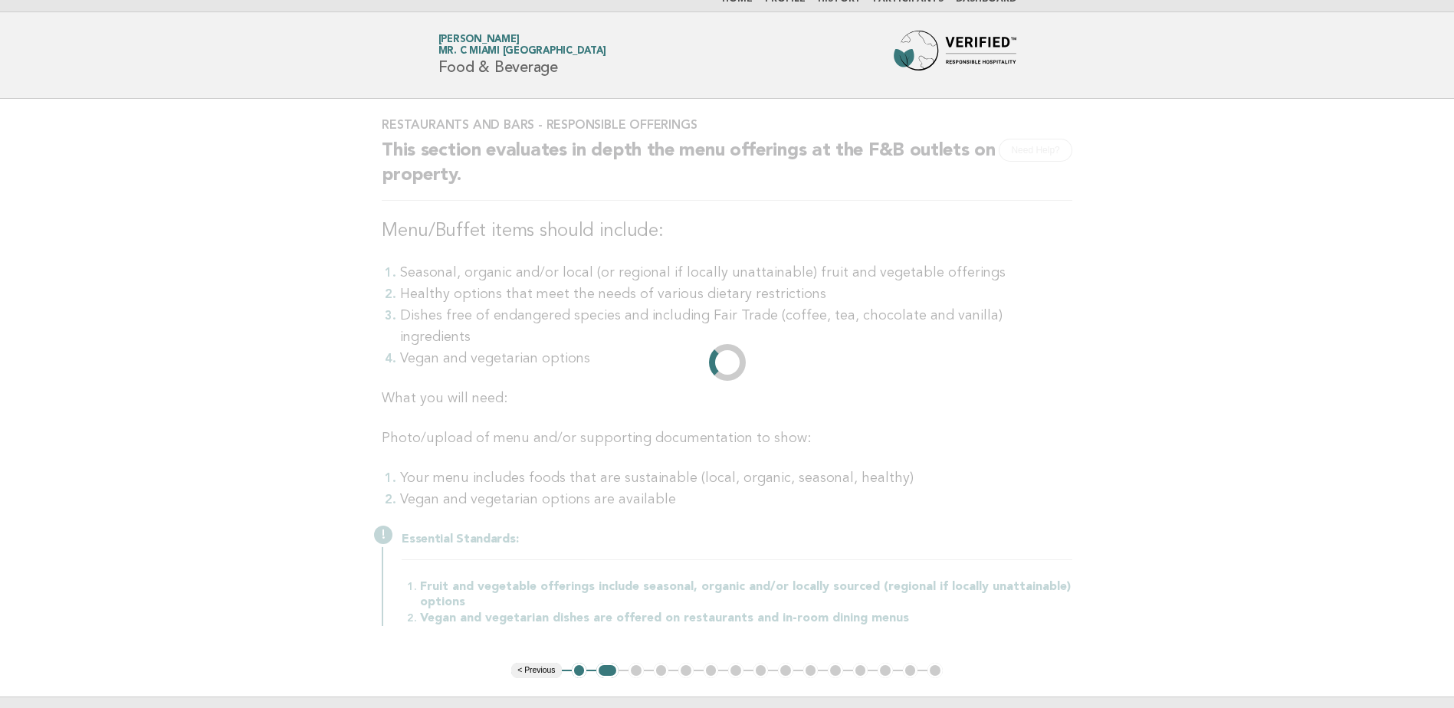
scroll to position [0, 0]
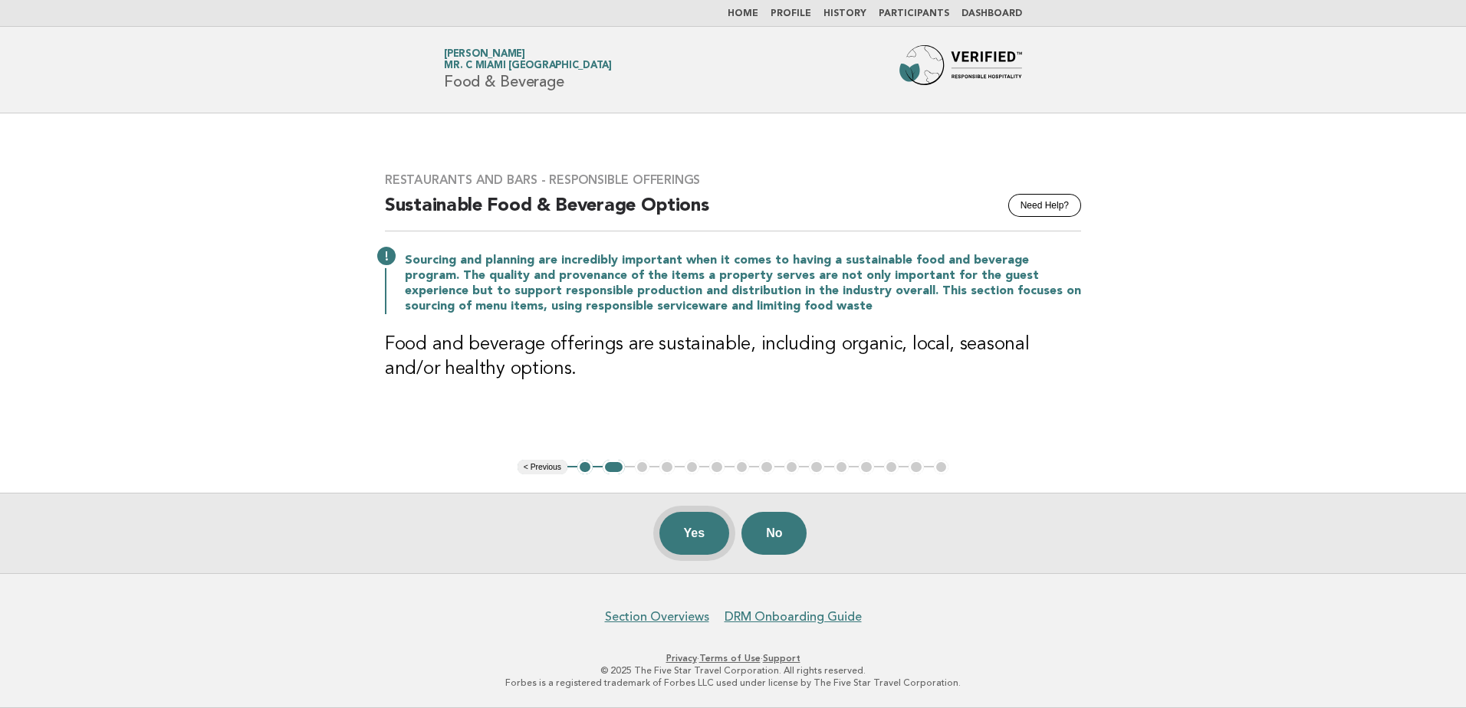
click at [725, 534] on button "Yes" at bounding box center [694, 533] width 71 height 43
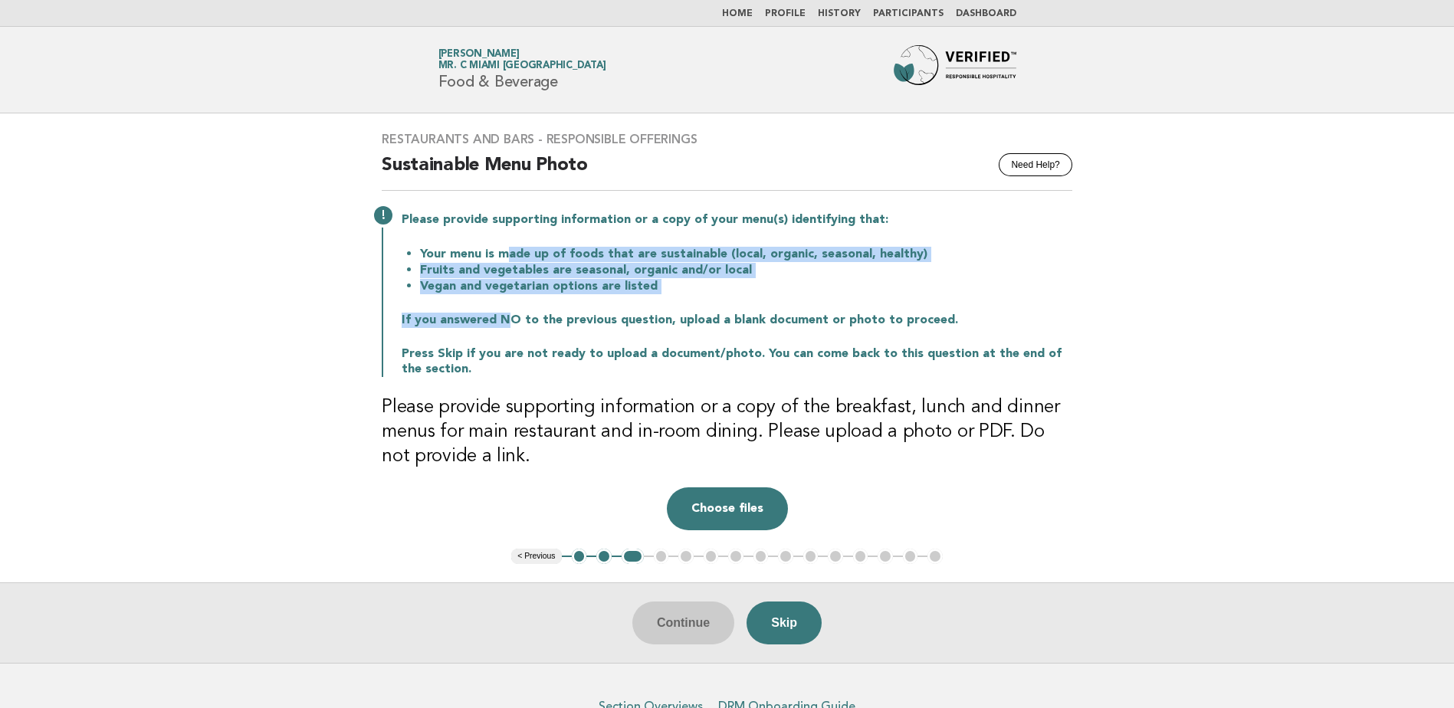
drag, startPoint x: 502, startPoint y: 255, endPoint x: 508, endPoint y: 318, distance: 63.2
click at [508, 318] on div "Please provide supporting information or a copy of your menu(s) identifying tha…" at bounding box center [727, 293] width 691 height 168
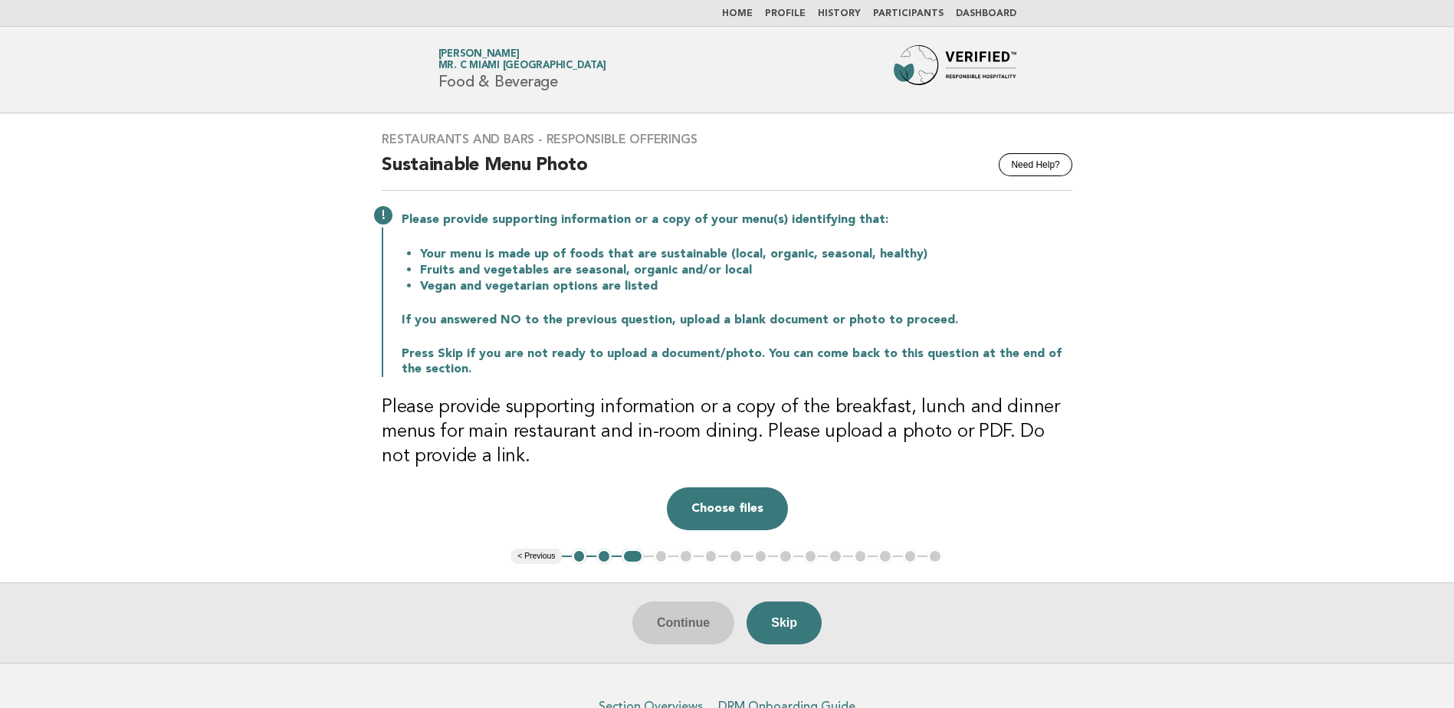
drag, startPoint x: 508, startPoint y: 318, endPoint x: 638, endPoint y: 338, distance: 131.1
click at [638, 338] on div "Please provide supporting information or a copy of your menu(s) identifying tha…" at bounding box center [727, 293] width 691 height 168
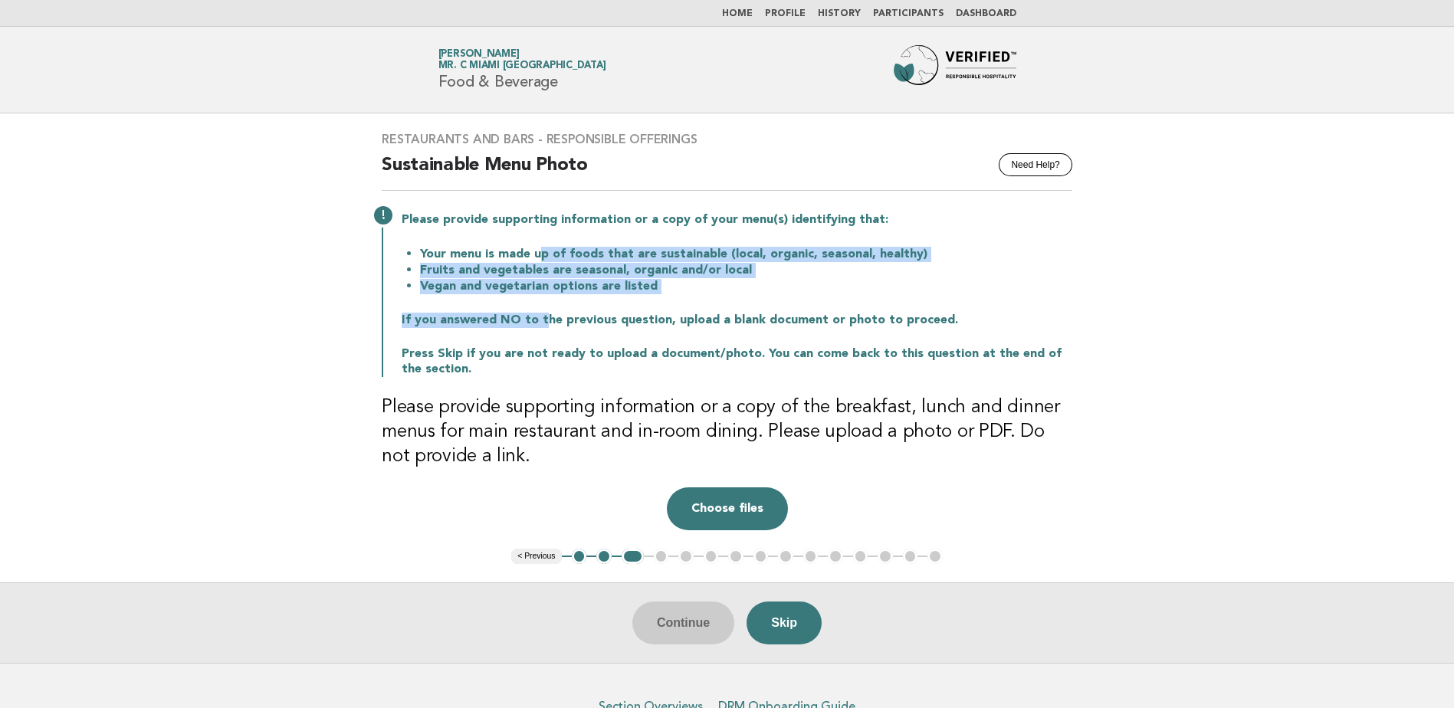
drag, startPoint x: 535, startPoint y: 260, endPoint x: 539, endPoint y: 321, distance: 61.5
click at [539, 321] on div "Please provide supporting information or a copy of your menu(s) identifying tha…" at bounding box center [727, 293] width 691 height 168
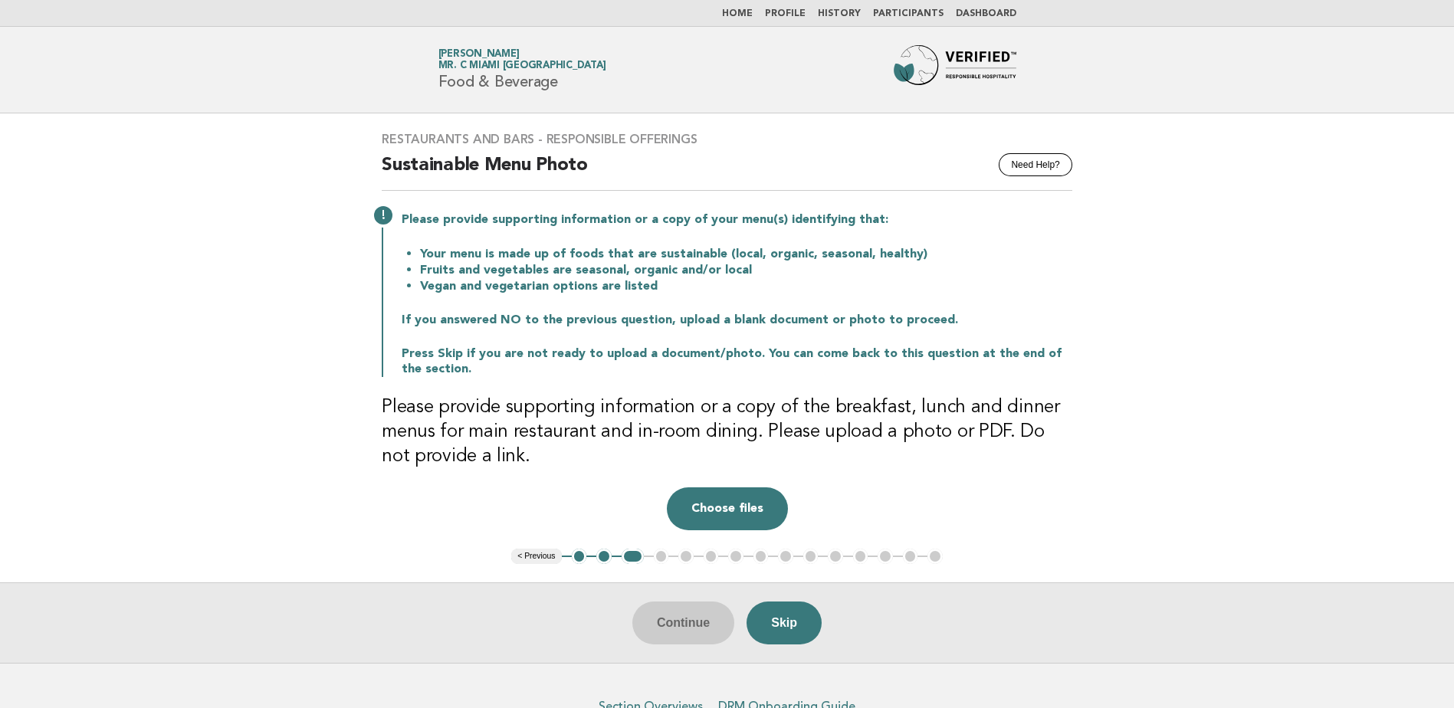
drag, startPoint x: 539, startPoint y: 321, endPoint x: 786, endPoint y: 340, distance: 247.6
click at [786, 340] on div "Please provide supporting information or a copy of your menu(s) identifying tha…" at bounding box center [727, 293] width 691 height 168
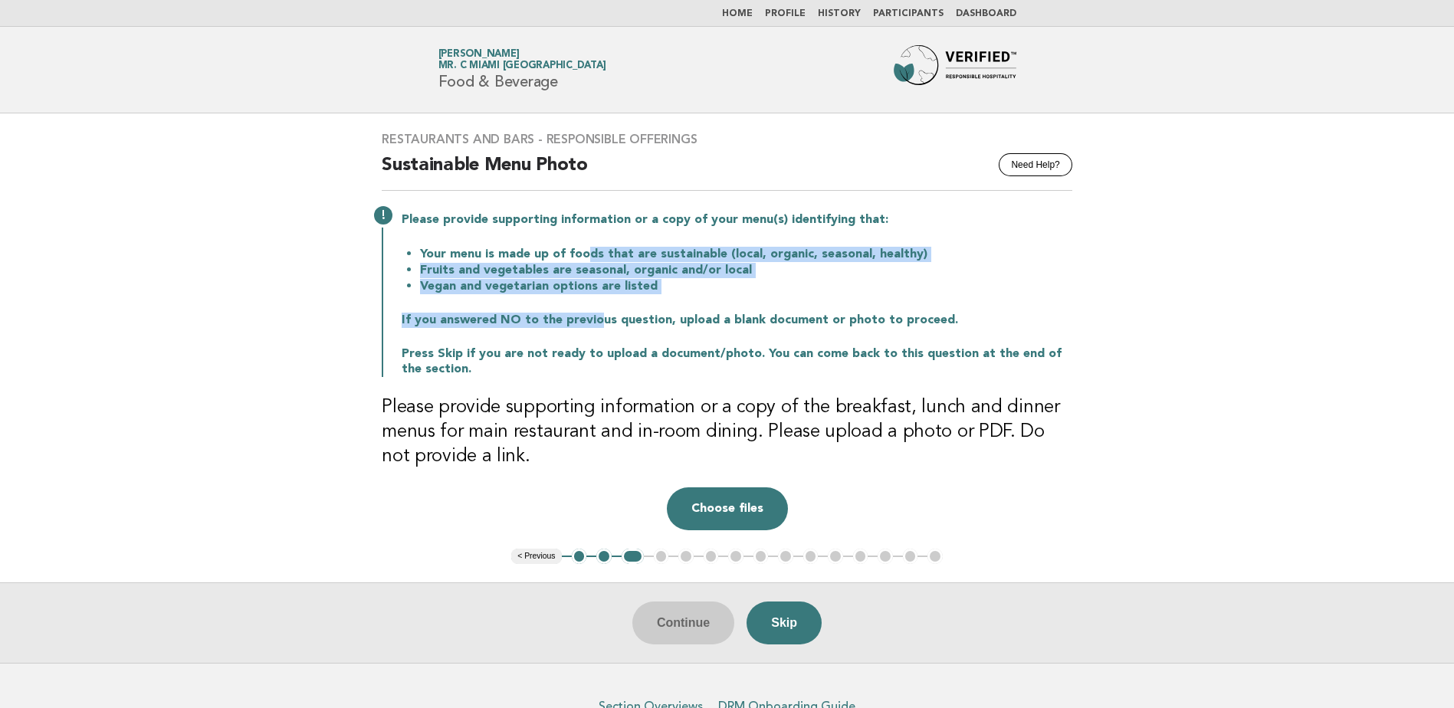
drag, startPoint x: 581, startPoint y: 251, endPoint x: 593, endPoint y: 307, distance: 57.1
click at [593, 307] on div "Please provide supporting information or a copy of your menu(s) identifying tha…" at bounding box center [727, 293] width 691 height 168
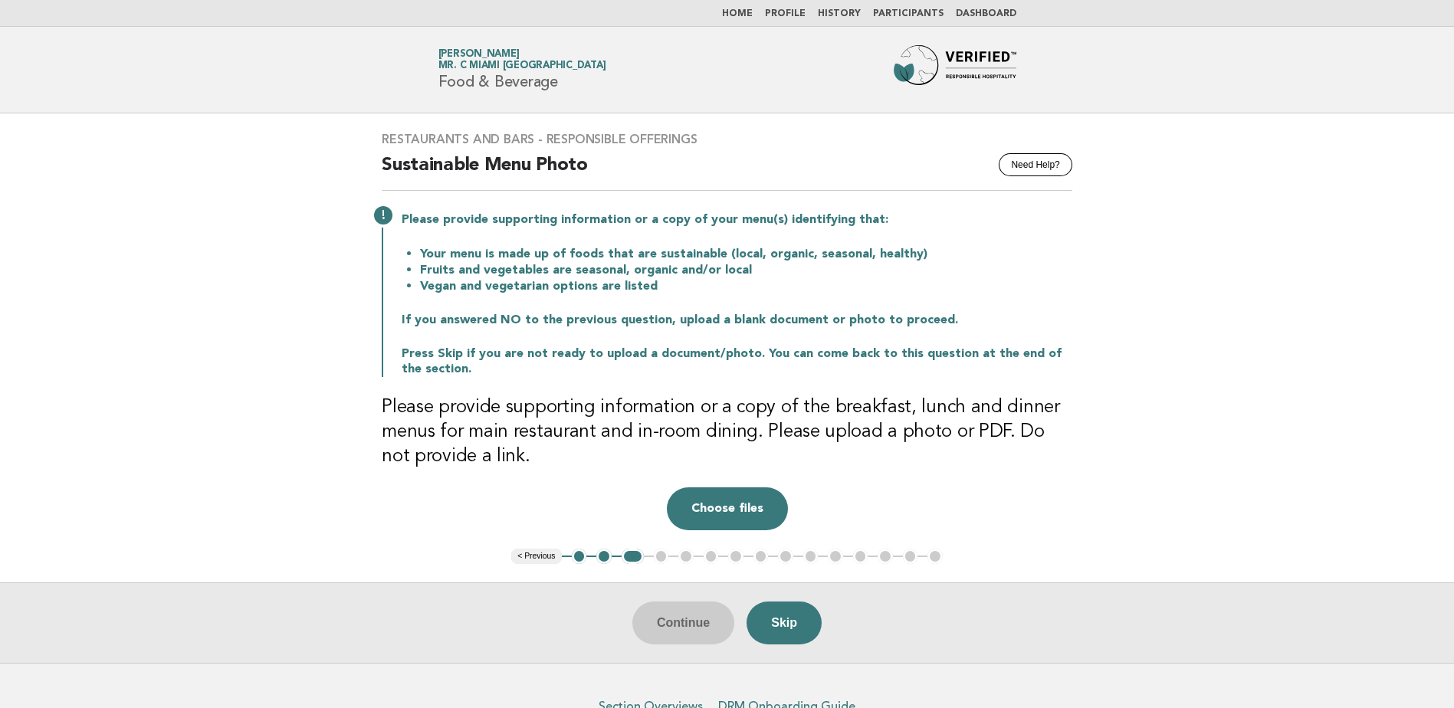
drag, startPoint x: 593, startPoint y: 307, endPoint x: 808, endPoint y: 325, distance: 216.2
click at [808, 325] on p "If you answered NO to the previous question, upload a blank document or photo t…" at bounding box center [737, 320] width 671 height 15
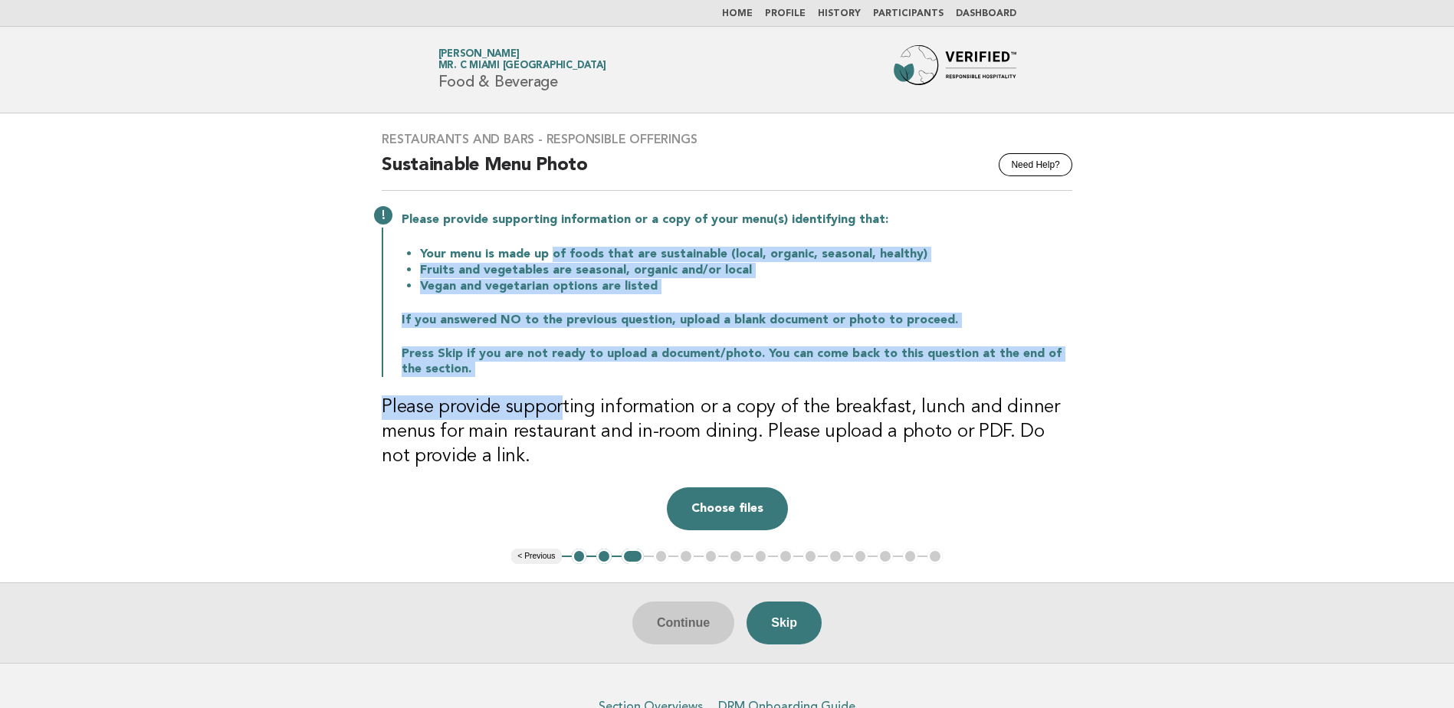
drag, startPoint x: 548, startPoint y: 258, endPoint x: 560, endPoint y: 383, distance: 125.6
click at [560, 383] on div "Restaurants and Bars - Responsible Offerings Need Help? Sustainable Menu Photo …" at bounding box center [727, 330] width 728 height 435
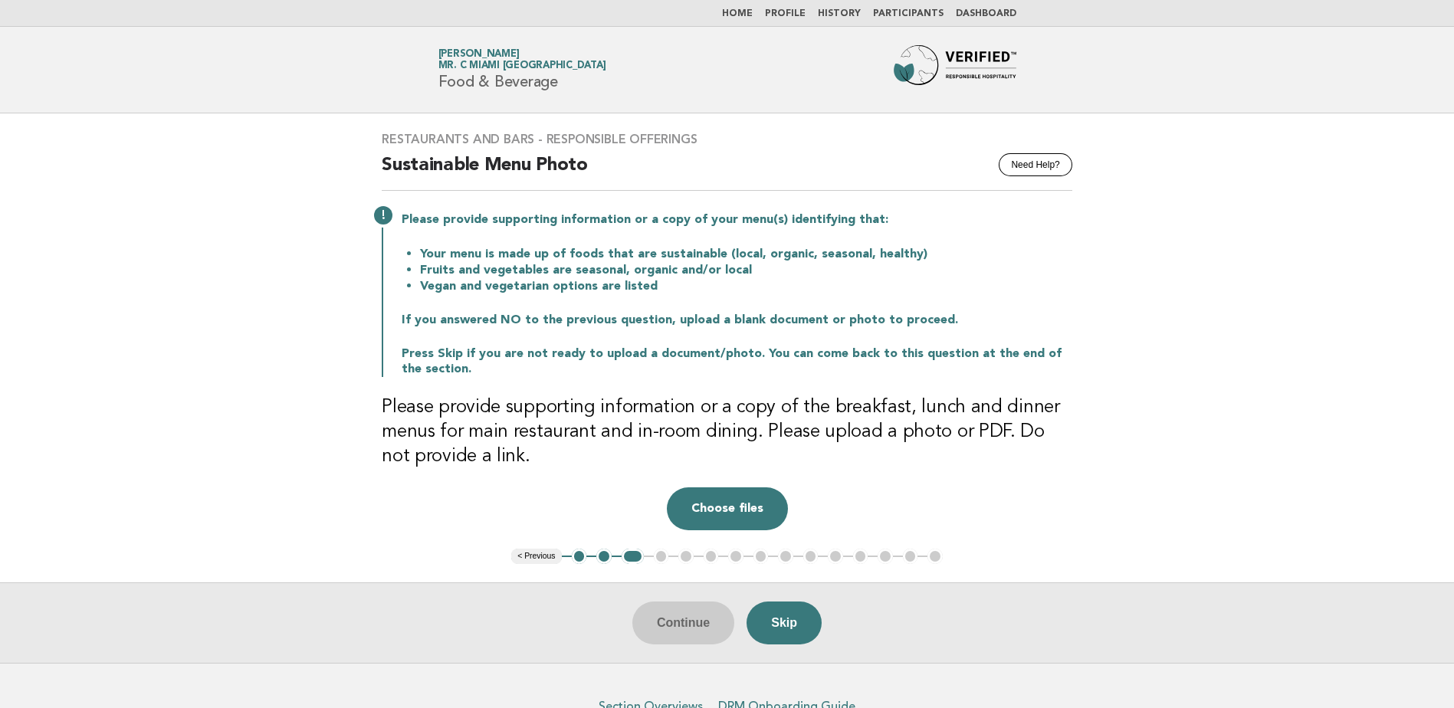
drag, startPoint x: 560, startPoint y: 383, endPoint x: 741, endPoint y: 416, distance: 183.3
click at [741, 416] on h3 "Please provide supporting information or a copy of the breakfast, lunch and din…" at bounding box center [727, 433] width 691 height 74
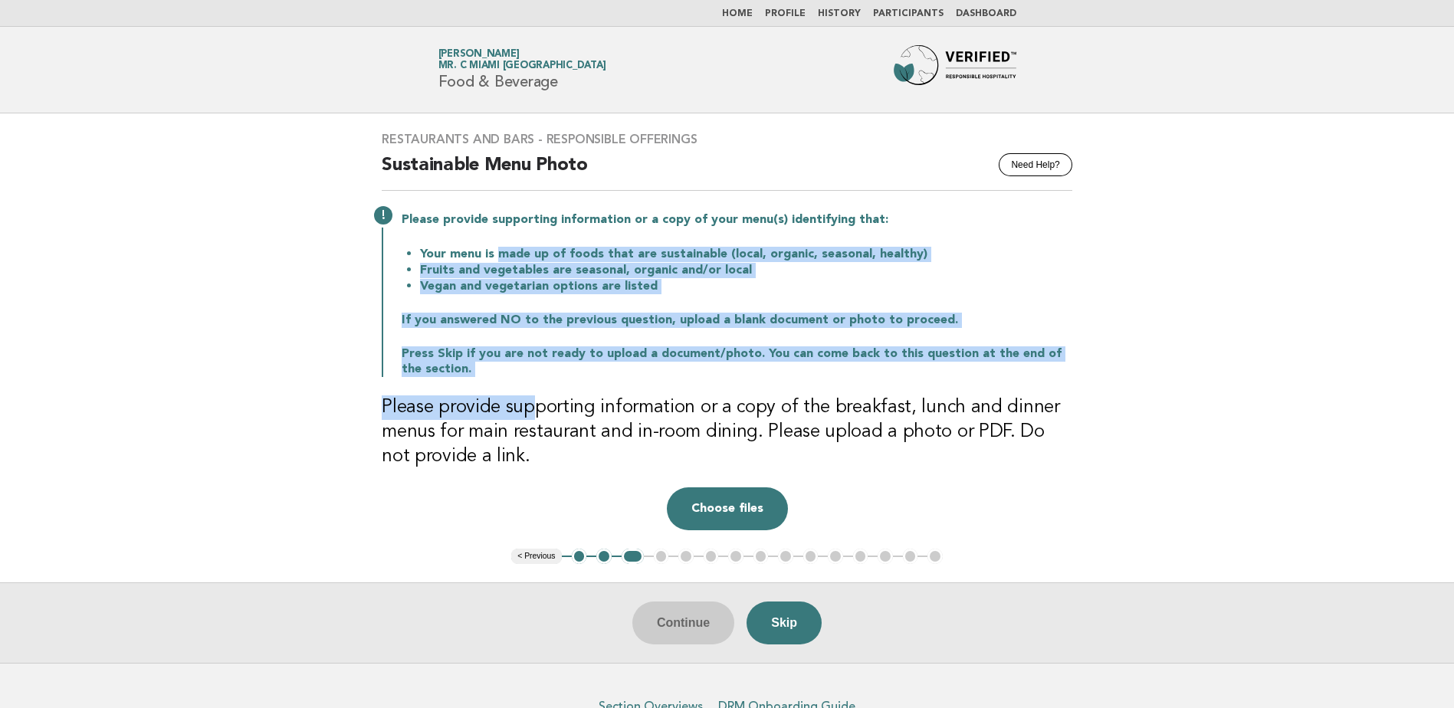
drag, startPoint x: 500, startPoint y: 252, endPoint x: 534, endPoint y: 409, distance: 160.8
click at [534, 409] on div "Restaurants and Bars - Responsible Offerings Need Help? Sustainable Menu Photo …" at bounding box center [727, 330] width 728 height 435
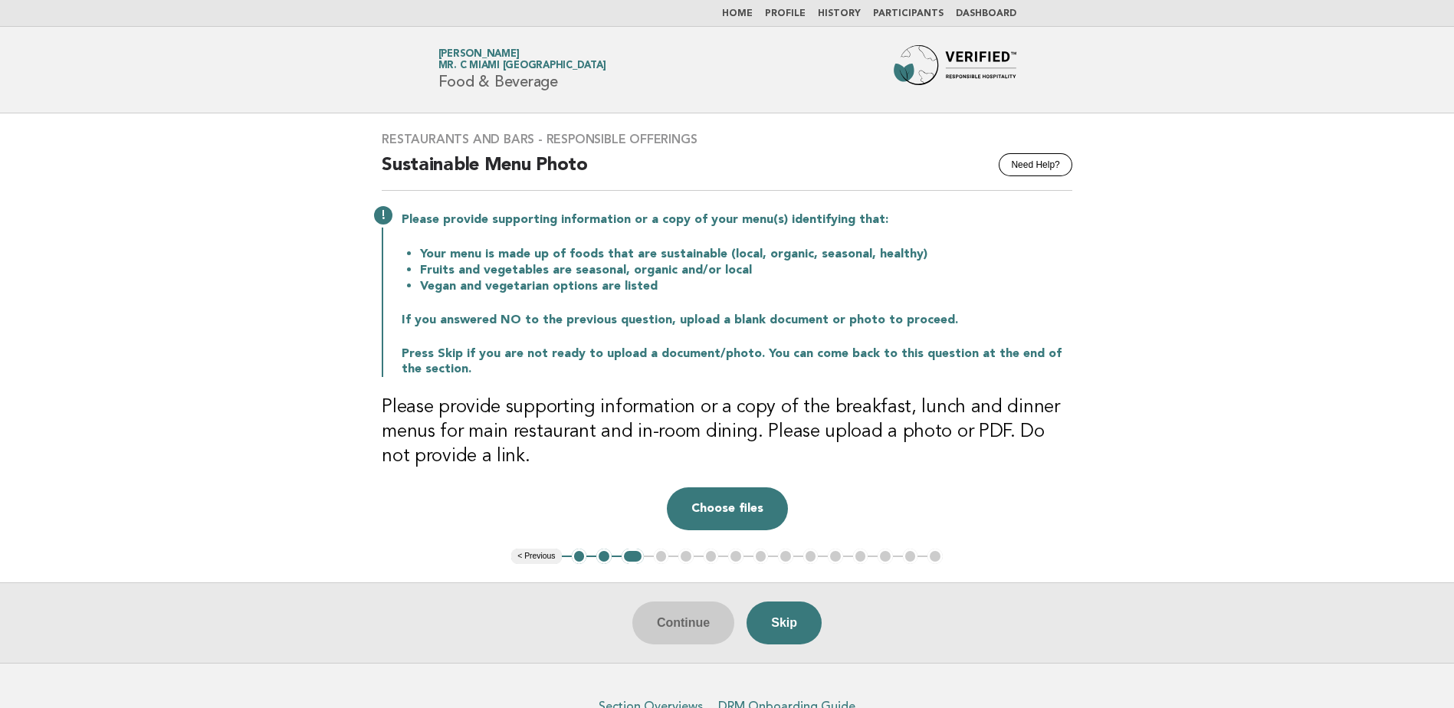
drag, startPoint x: 534, startPoint y: 409, endPoint x: 807, endPoint y: 432, distance: 274.6
click at [807, 432] on h3 "Please provide supporting information or a copy of the breakfast, lunch and din…" at bounding box center [727, 433] width 691 height 74
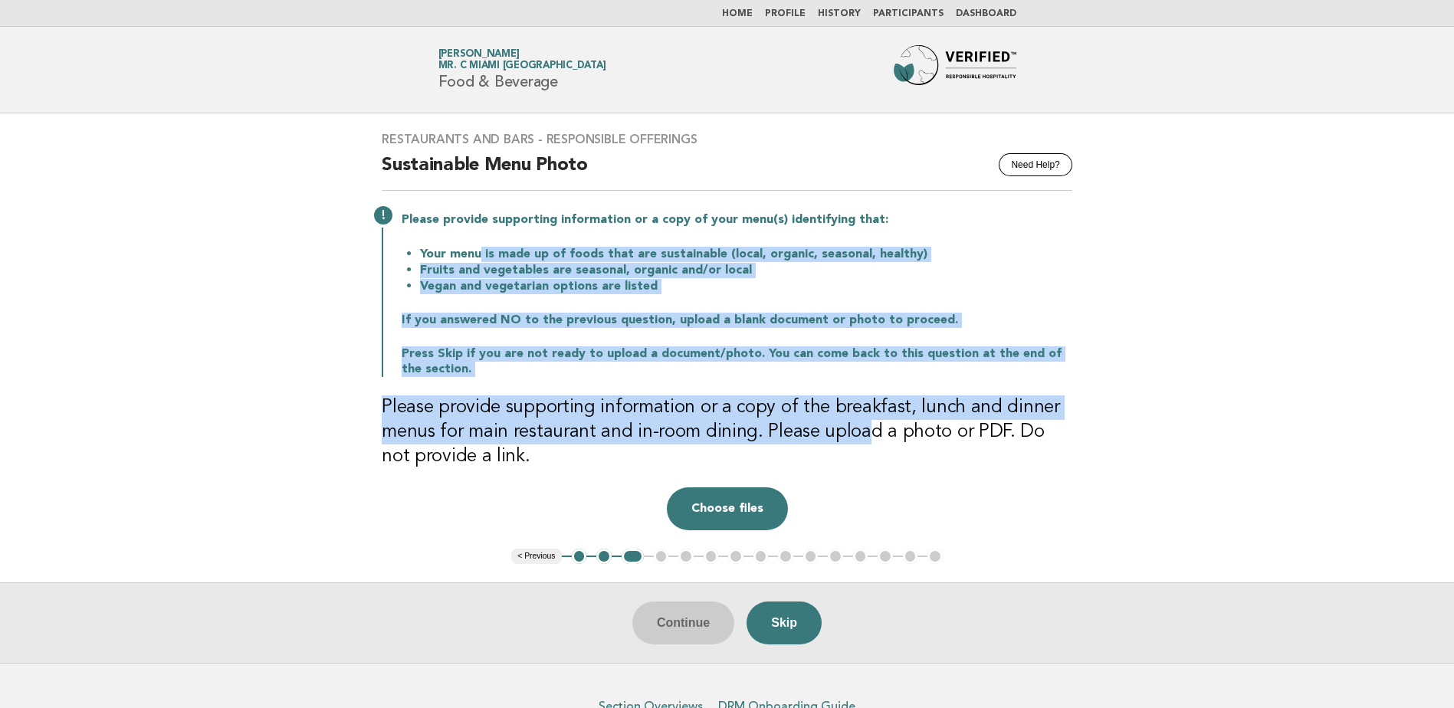
drag, startPoint x: 858, startPoint y: 439, endPoint x: 476, endPoint y: 243, distance: 429.3
click at [476, 243] on div "Restaurants and Bars - Responsible Offerings Need Help? Sustainable Menu Photo …" at bounding box center [727, 330] width 728 height 435
drag, startPoint x: 476, startPoint y: 243, endPoint x: 718, endPoint y: 316, distance: 253.0
click at [718, 316] on p "If you answered NO to the previous question, upload a blank document or photo t…" at bounding box center [737, 320] width 671 height 15
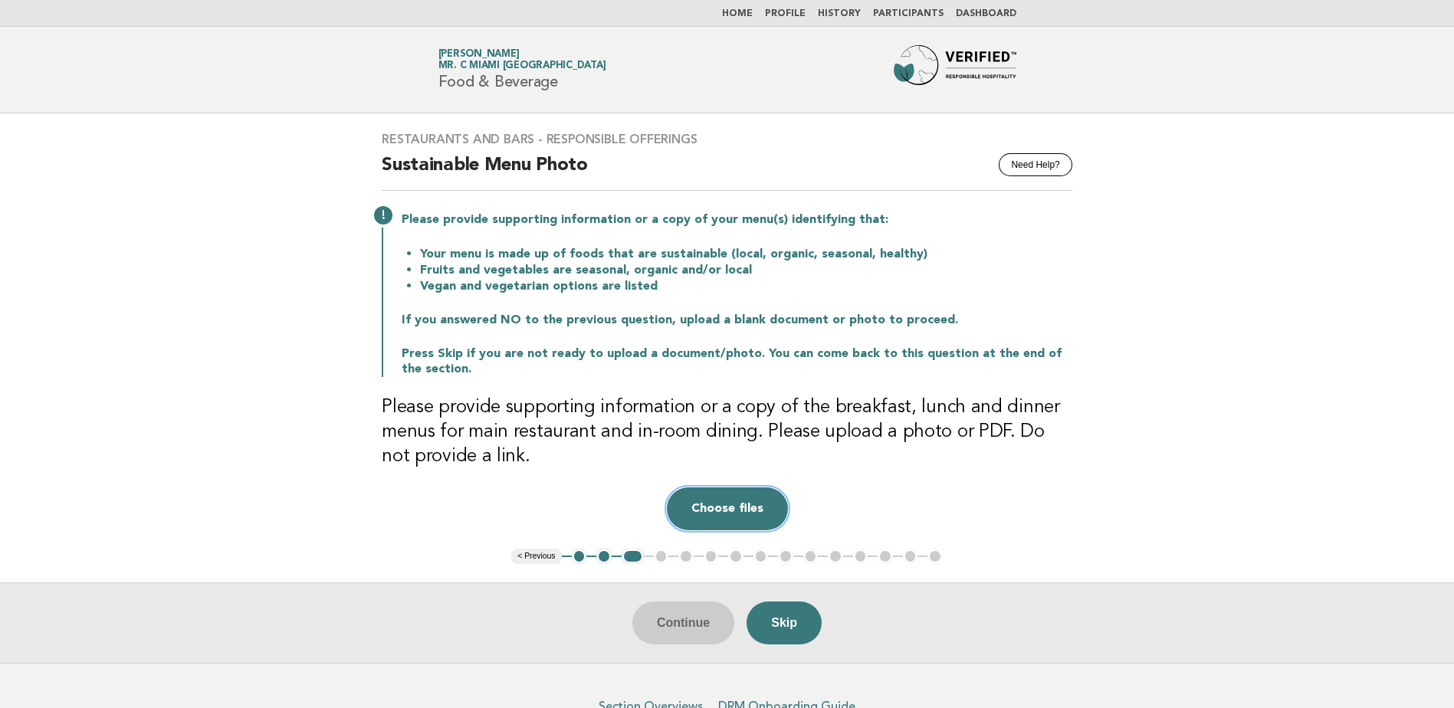
click at [720, 514] on button "Choose files" at bounding box center [727, 509] width 121 height 43
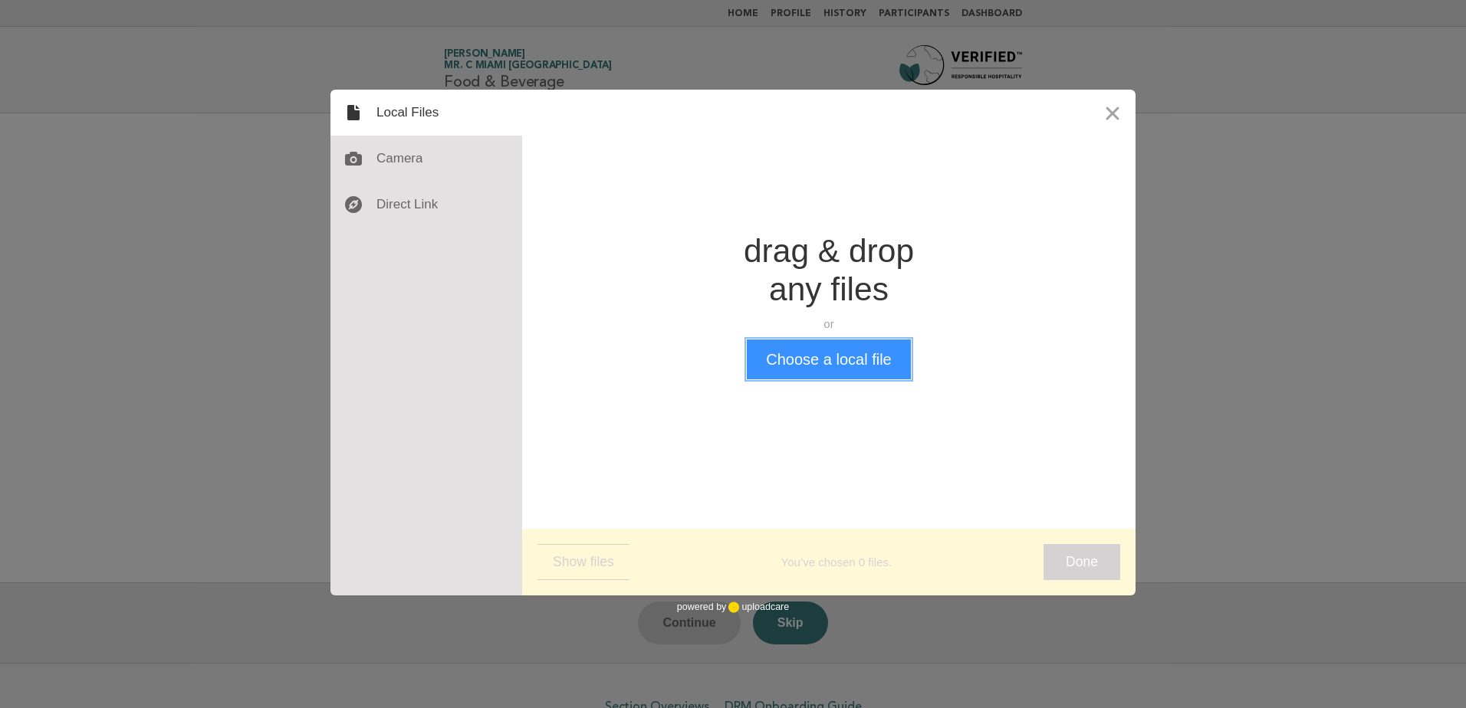
click at [875, 373] on button "Choose a local file" at bounding box center [828, 360] width 163 height 40
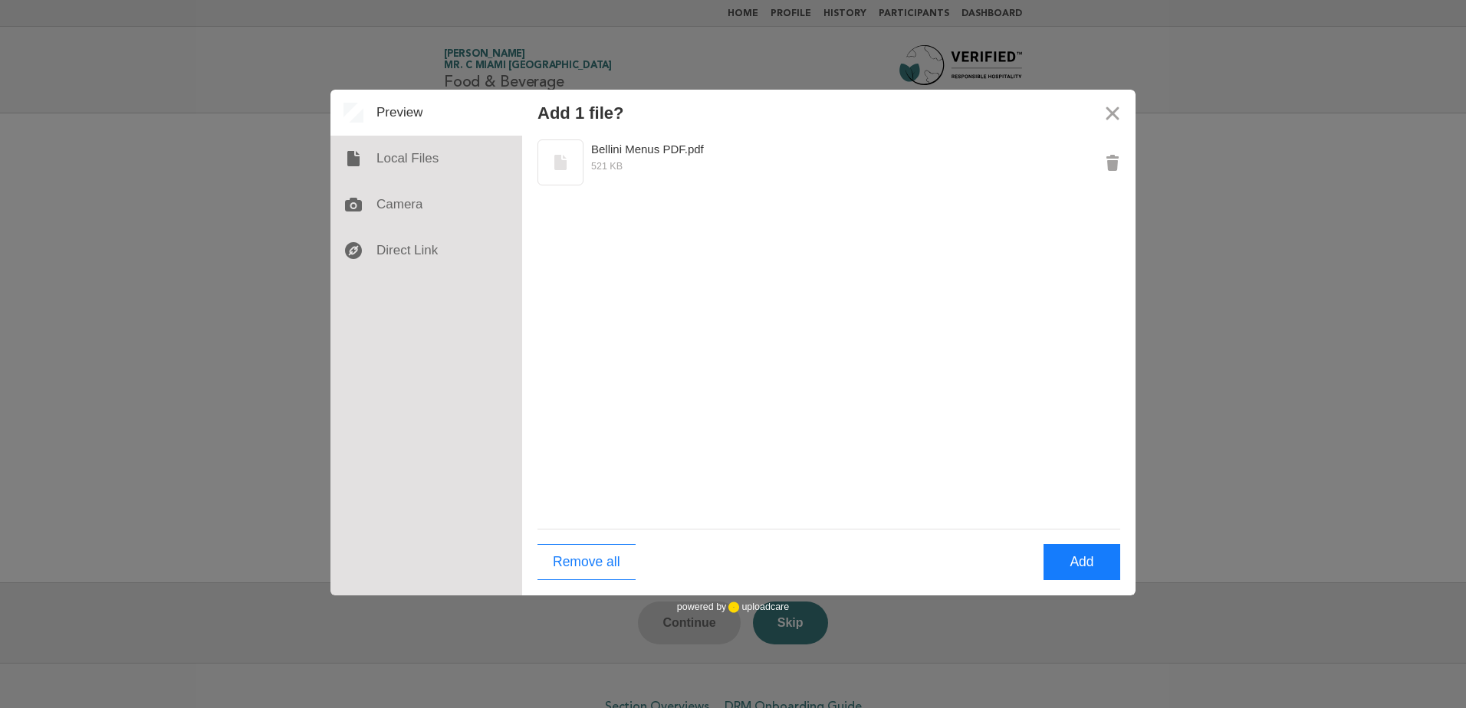
click at [1065, 543] on div "Remove all Add" at bounding box center [828, 562] width 613 height 67
click at [1074, 554] on button "Add" at bounding box center [1081, 562] width 77 height 36
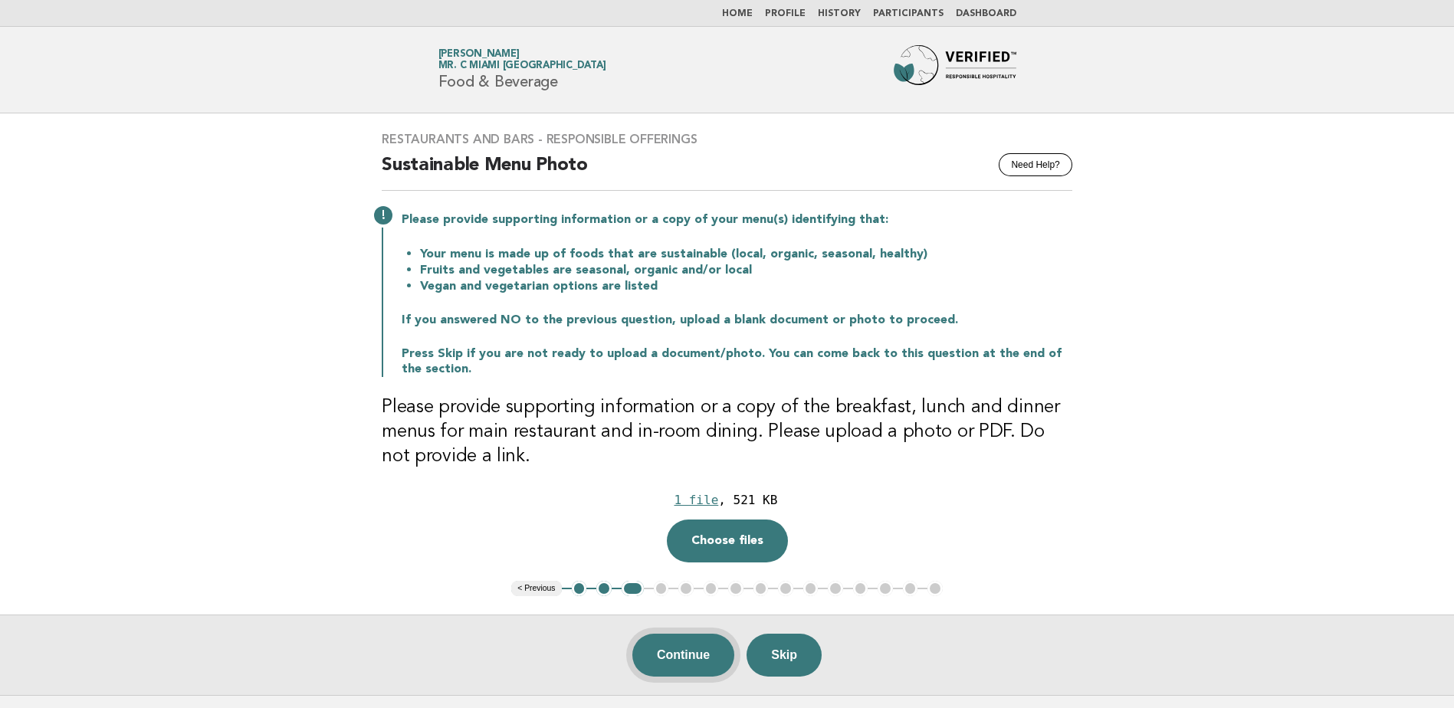
click at [665, 655] on button "Continue" at bounding box center [684, 655] width 102 height 43
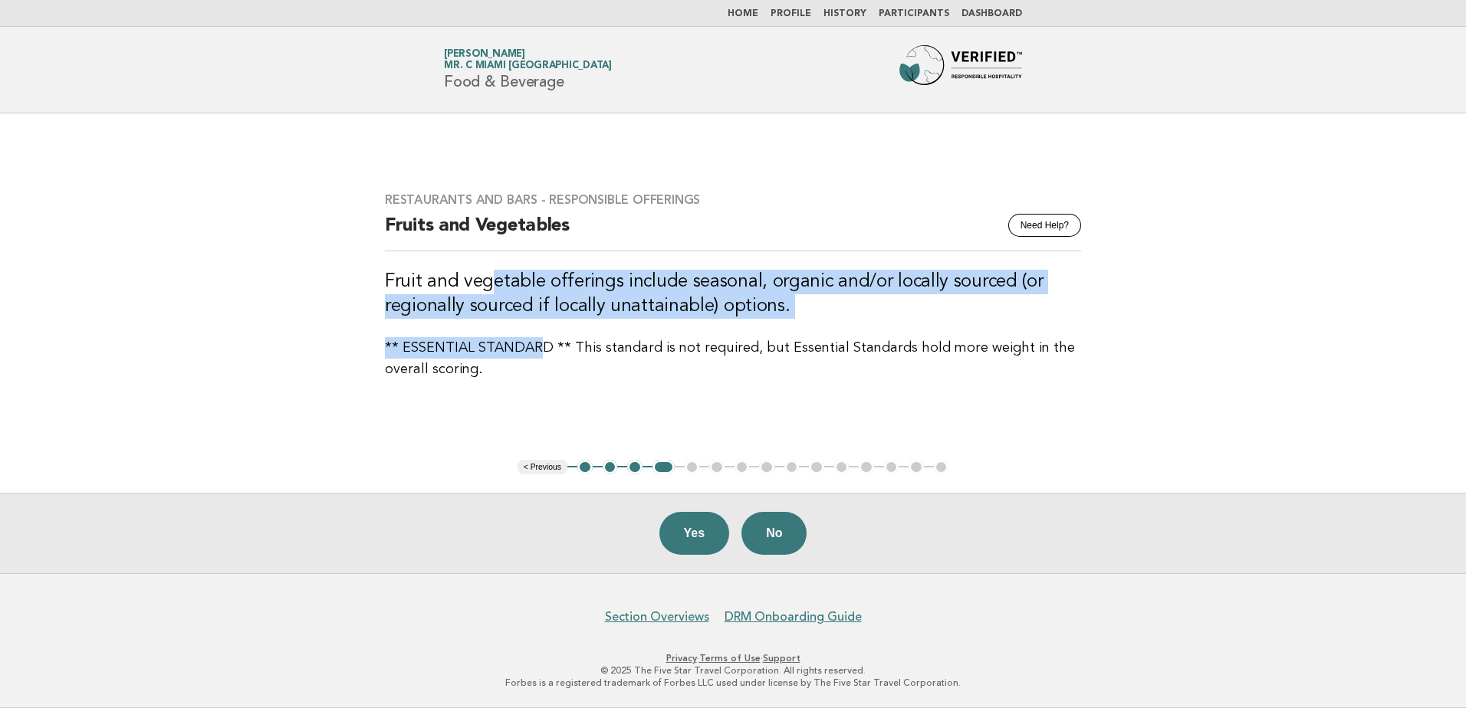
drag, startPoint x: 489, startPoint y: 264, endPoint x: 542, endPoint y: 321, distance: 78.1
click at [542, 321] on div "Restaurants and Bars - Responsible Offerings Need Help? Fruits and Vegetables F…" at bounding box center [732, 286] width 733 height 225
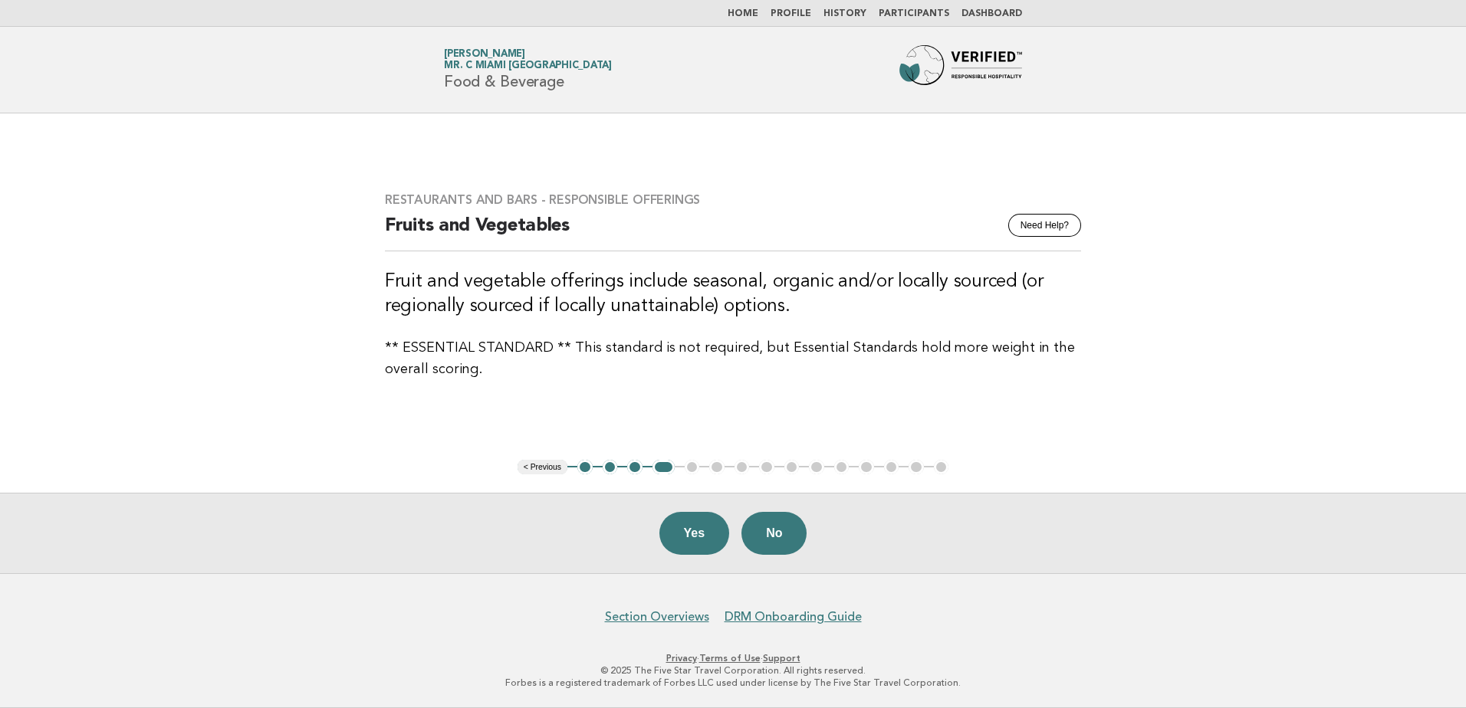
drag, startPoint x: 542, startPoint y: 321, endPoint x: 657, endPoint y: 353, distance: 119.4
click at [657, 352] on p "** ESSENTIAL STANDARD ** This standard is not required, but Essential Standards…" at bounding box center [733, 358] width 696 height 43
click at [691, 536] on button "Yes" at bounding box center [694, 533] width 71 height 43
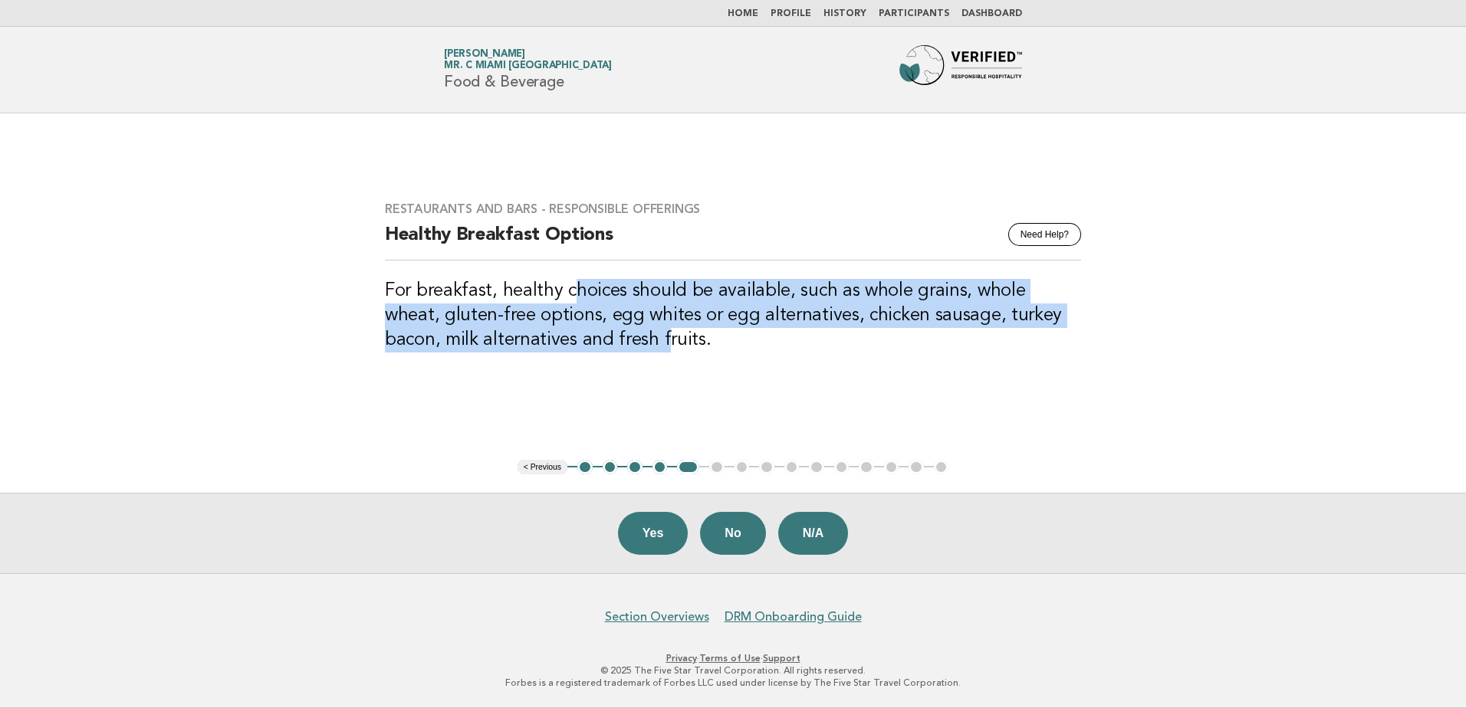
drag, startPoint x: 567, startPoint y: 277, endPoint x: 606, endPoint y: 356, distance: 88.1
click at [606, 356] on div "Restaurants and Bars - Responsible Offerings Need Help? Healthy Breakfast Optio…" at bounding box center [732, 286] width 733 height 206
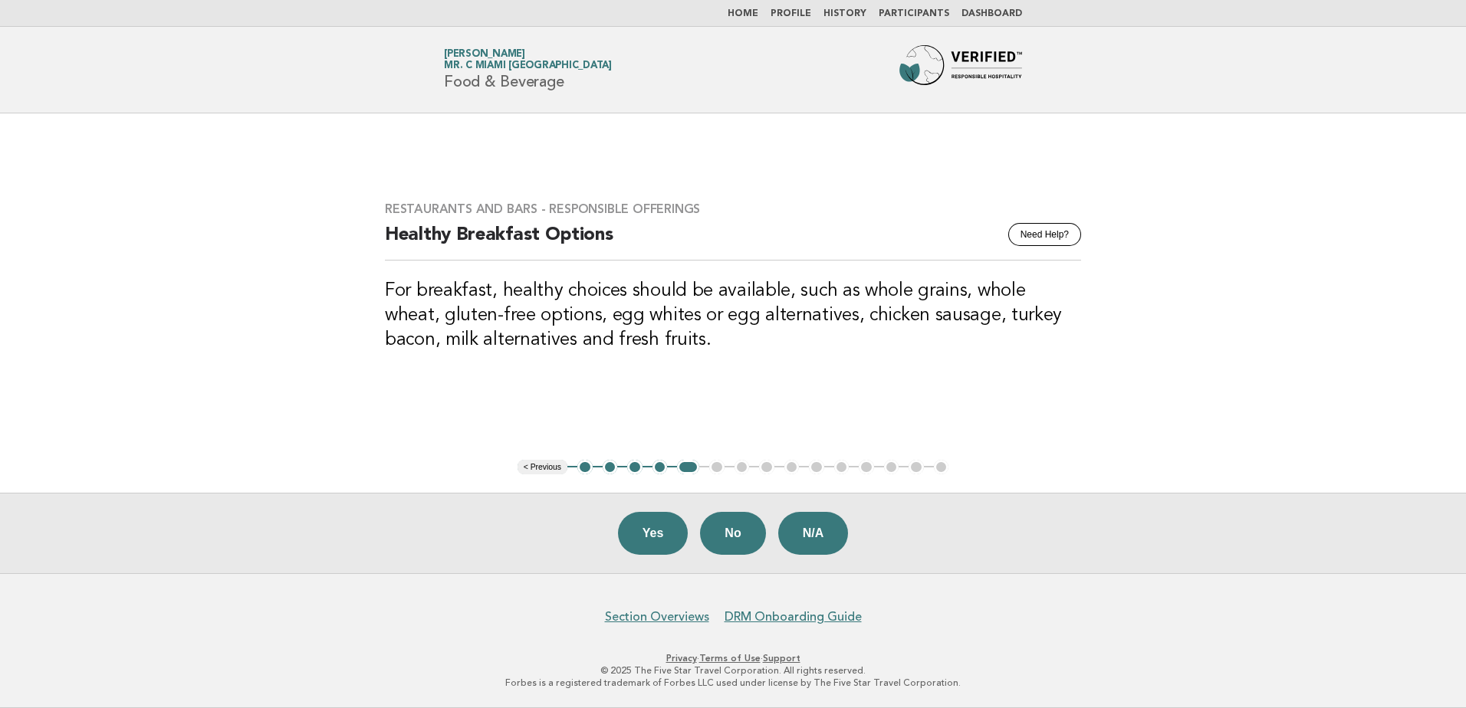
drag, startPoint x: 606, startPoint y: 356, endPoint x: 702, endPoint y: 399, distance: 105.3
click at [705, 380] on div "Restaurants and Bars - Responsible Offerings Need Help? Healthy Breakfast Optio…" at bounding box center [732, 286] width 733 height 206
click at [656, 518] on button "Yes" at bounding box center [653, 533] width 71 height 43
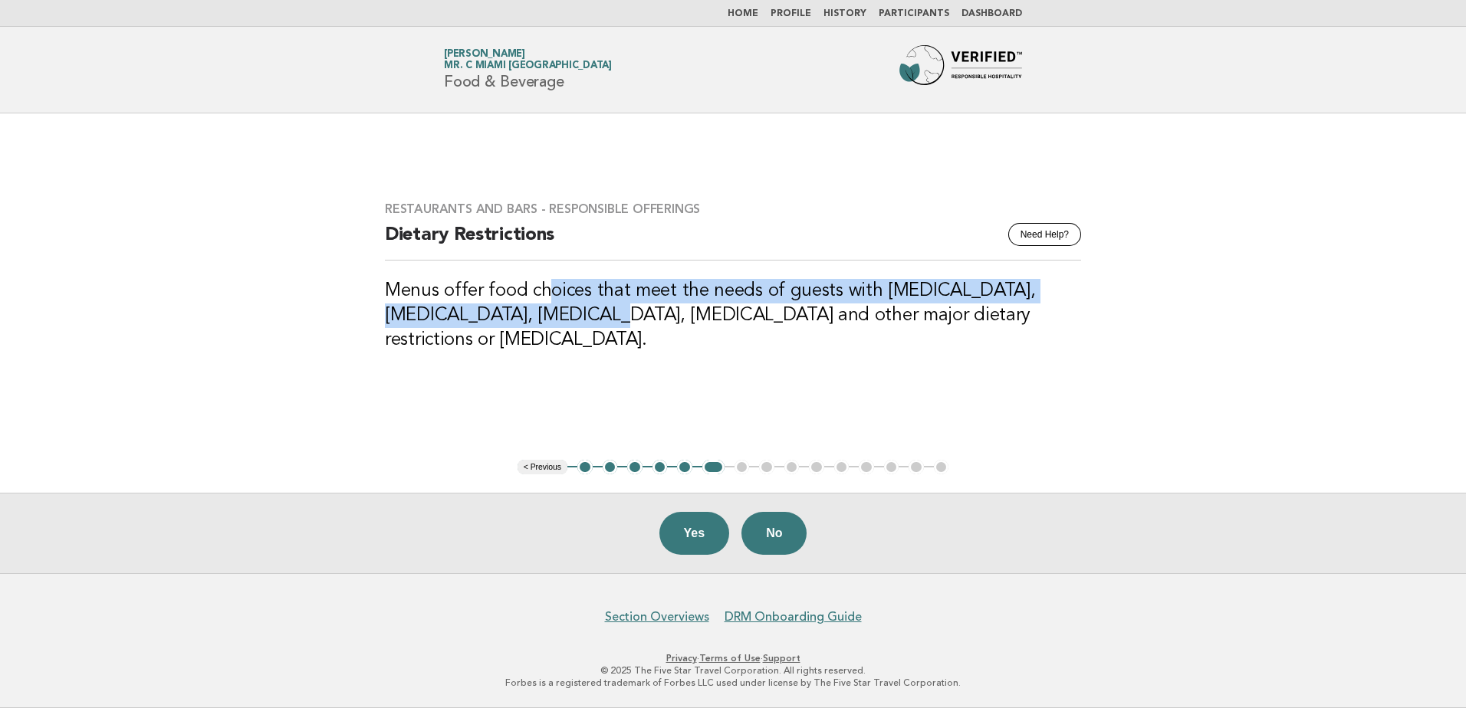
drag, startPoint x: 544, startPoint y: 284, endPoint x: 569, endPoint y: 373, distance: 91.5
click at [569, 373] on div "Restaurants and Bars - Responsible Offerings Need Help? Dietary Restrictions Me…" at bounding box center [732, 286] width 733 height 206
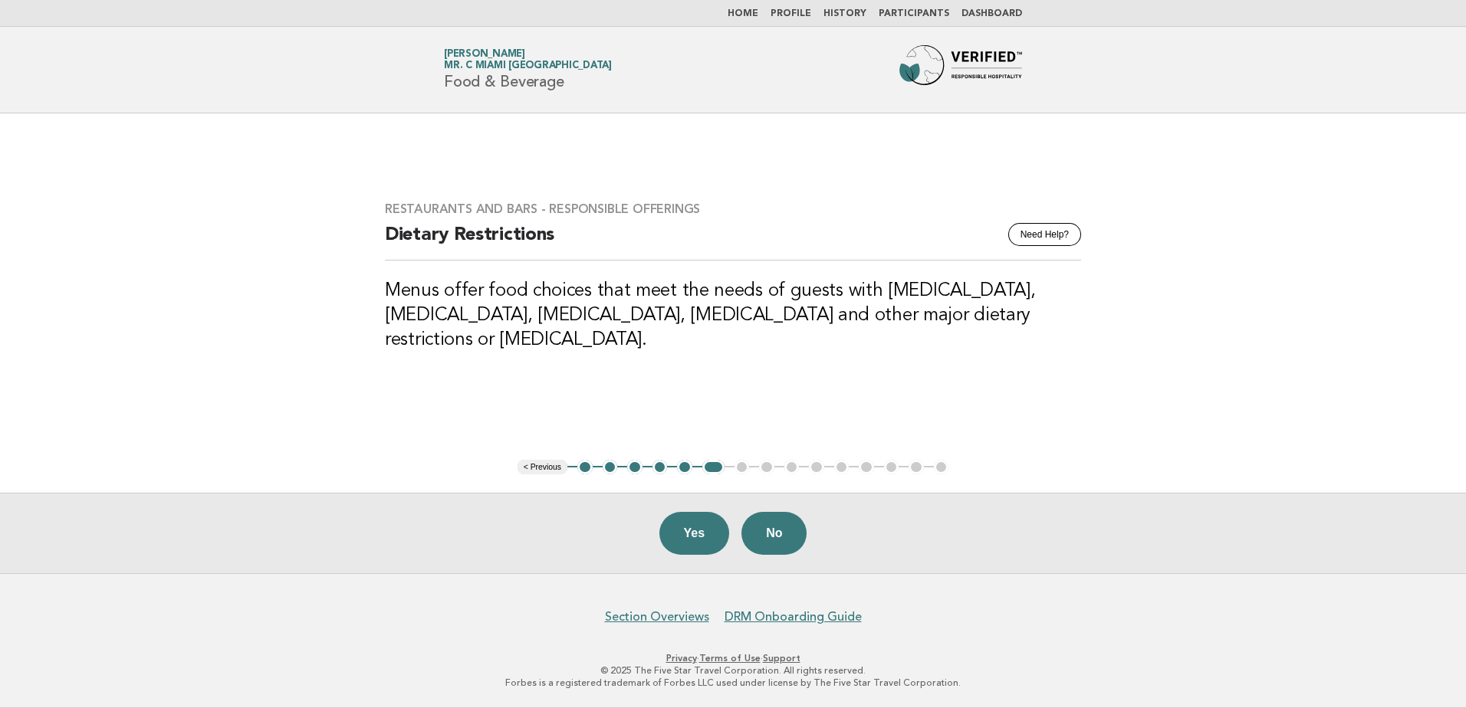
click at [689, 560] on div "Yes No" at bounding box center [733, 533] width 1466 height 81
click at [689, 548] on button "Yes" at bounding box center [694, 533] width 71 height 43
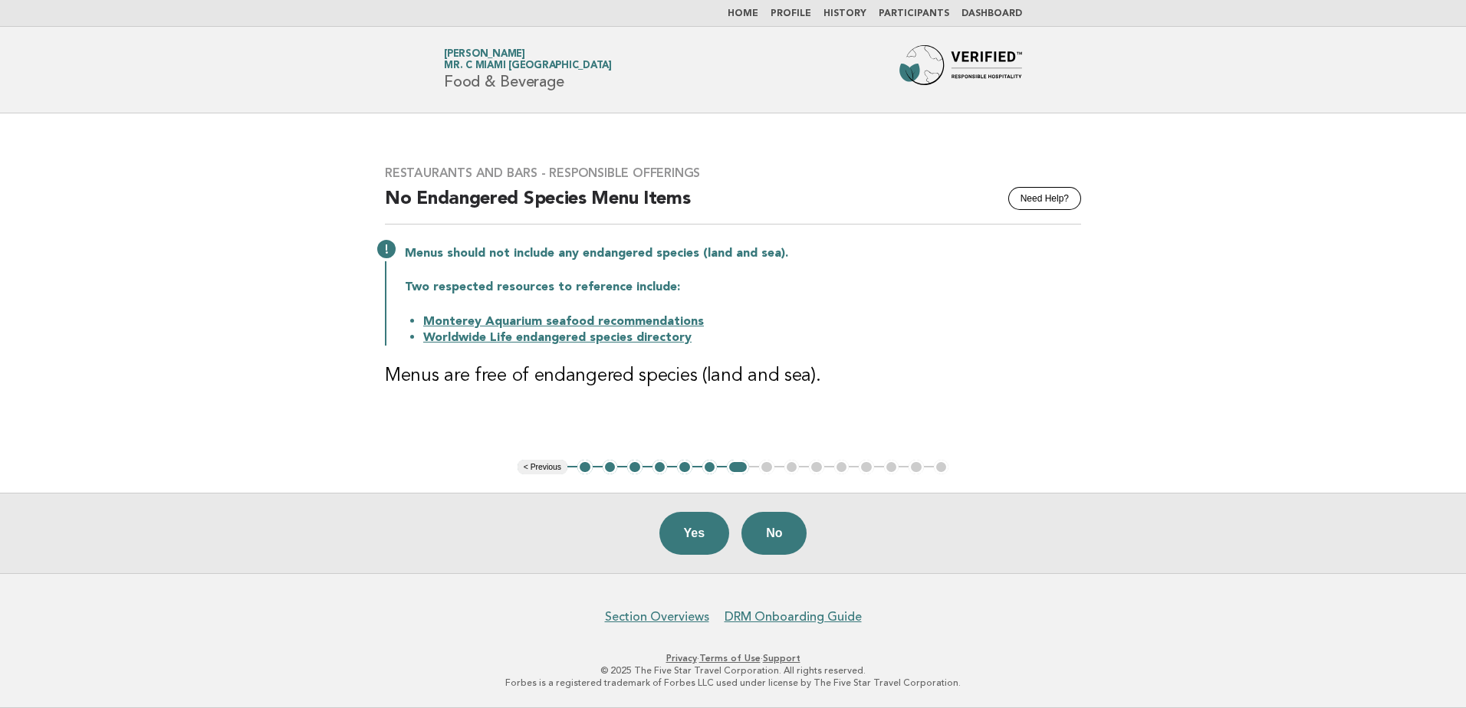
click at [645, 321] on link "Monterey Aquarium seafood recommendations" at bounding box center [563, 322] width 281 height 12
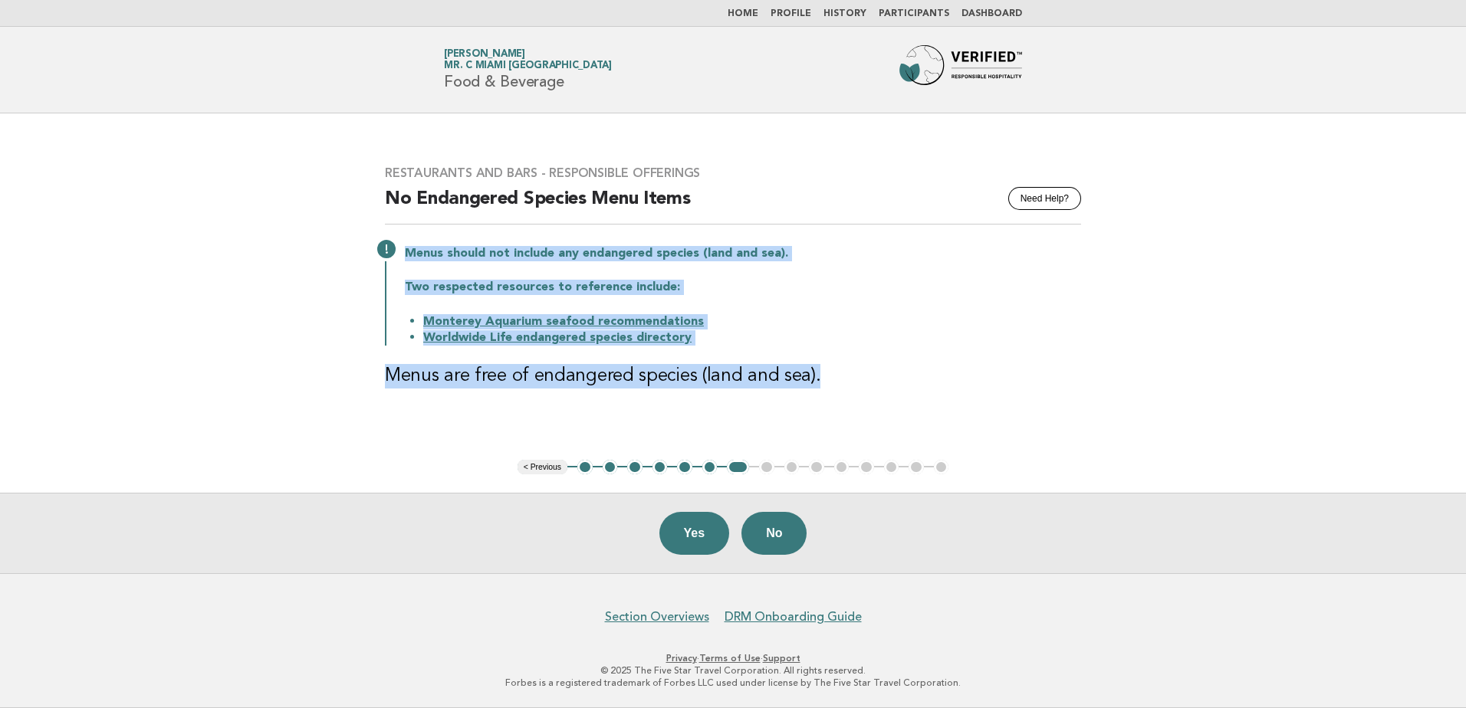
drag, startPoint x: 850, startPoint y: 374, endPoint x: 380, endPoint y: 228, distance: 492.0
click at [380, 228] on div "Restaurants and Bars - Responsible Offerings Need Help? No Endangered Species M…" at bounding box center [732, 286] width 733 height 278
drag, startPoint x: 380, startPoint y: 228, endPoint x: 431, endPoint y: 248, distance: 54.8
click at [431, 248] on p "Menus should not include any endangered species (land and sea)." at bounding box center [743, 253] width 676 height 15
drag, startPoint x: 404, startPoint y: 251, endPoint x: 903, endPoint y: 406, distance: 522.6
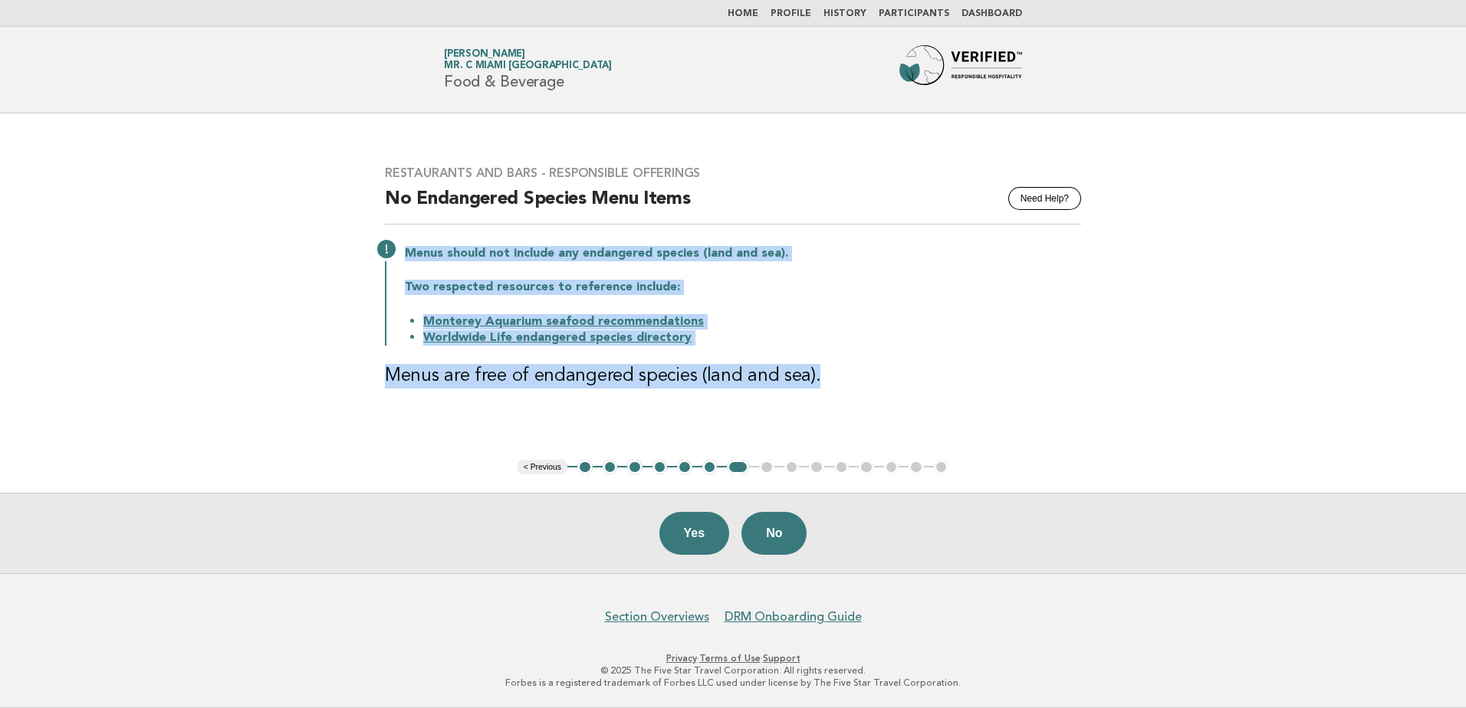
click at [903, 406] on div "Restaurants and Bars - Responsible Offerings Need Help? No Endangered Species M…" at bounding box center [732, 286] width 733 height 278
drag, startPoint x: 903, startPoint y: 406, endPoint x: 938, endPoint y: 402, distance: 34.7
click at [948, 404] on div "Restaurants and Bars - Responsible Offerings Need Help? No Endangered Species M…" at bounding box center [732, 286] width 733 height 278
drag, startPoint x: 878, startPoint y: 386, endPoint x: 379, endPoint y: 231, distance: 522.6
click at [379, 231] on div "Restaurants and Bars - Responsible Offerings Need Help? No Endangered Species M…" at bounding box center [732, 286] width 733 height 278
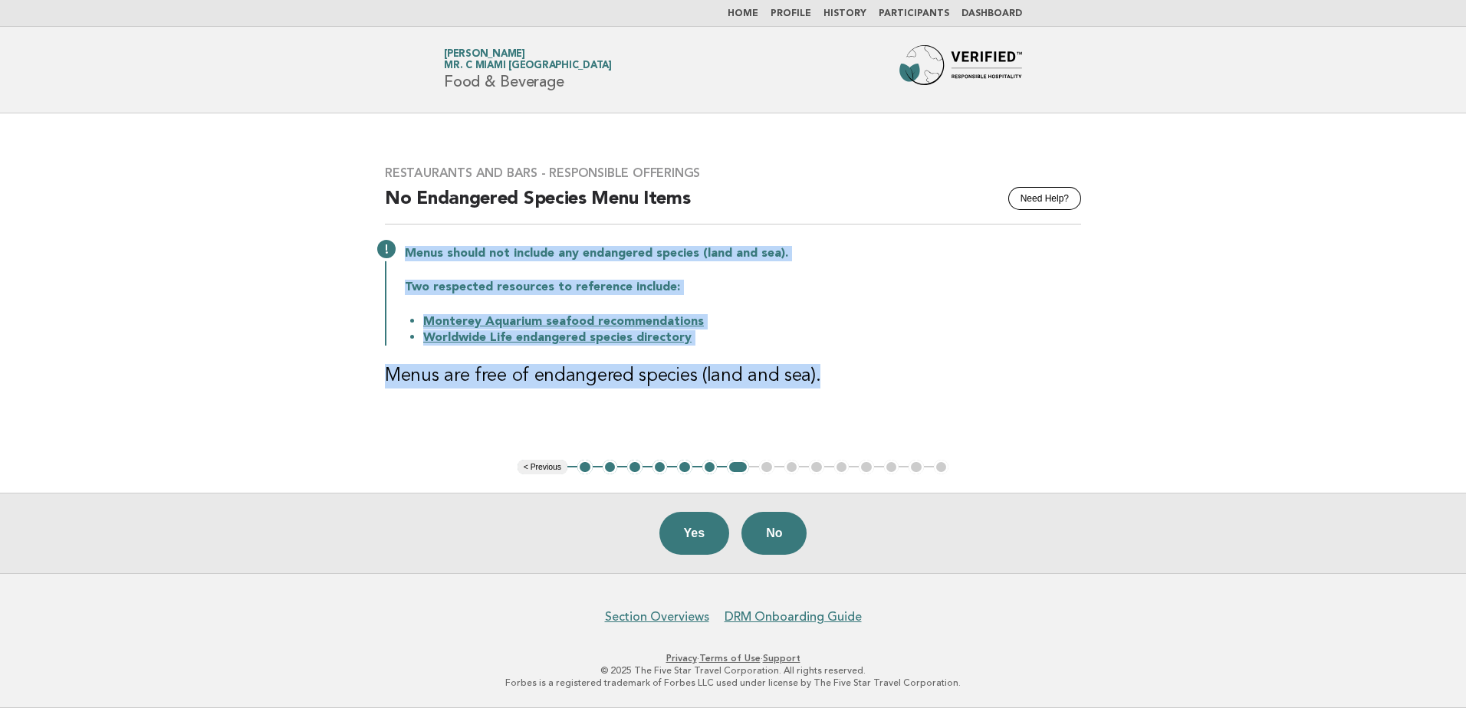
drag, startPoint x: 379, startPoint y: 231, endPoint x: 509, endPoint y: 279, distance: 139.0
click at [510, 282] on p "Two respected resources to reference include:" at bounding box center [743, 287] width 676 height 15
click at [509, 260] on p "Menus should not include any endangered species (land and sea)." at bounding box center [743, 253] width 676 height 15
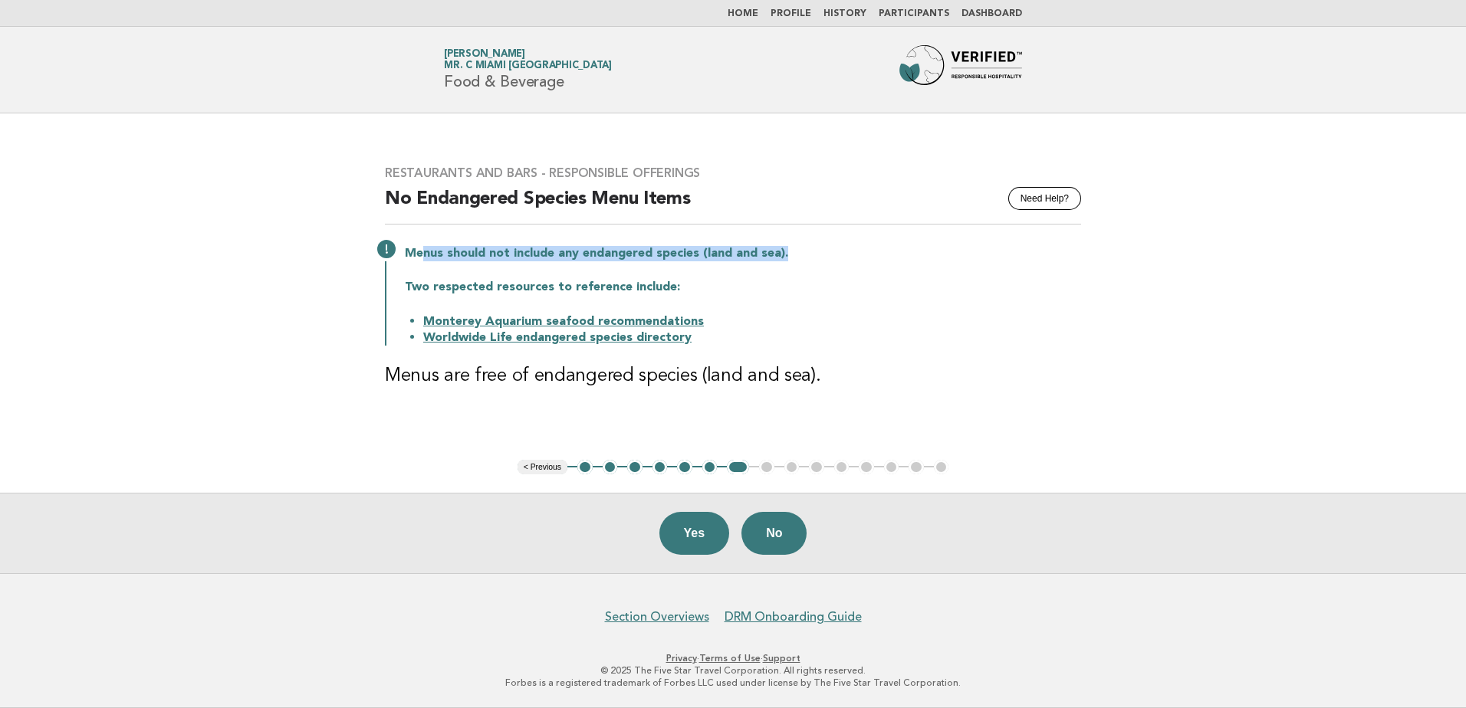
drag, startPoint x: 424, startPoint y: 248, endPoint x: 850, endPoint y: 245, distance: 425.5
click at [850, 245] on div "Menus should not include any endangered species (land and sea). Two respected r…" at bounding box center [733, 294] width 696 height 103
drag, startPoint x: 850, startPoint y: 245, endPoint x: 711, endPoint y: 258, distance: 139.5
click at [711, 258] on p "Menus should not include any endangered species (land and sea)." at bounding box center [743, 253] width 676 height 15
drag, startPoint x: 690, startPoint y: 261, endPoint x: 408, endPoint y: 261, distance: 282.1
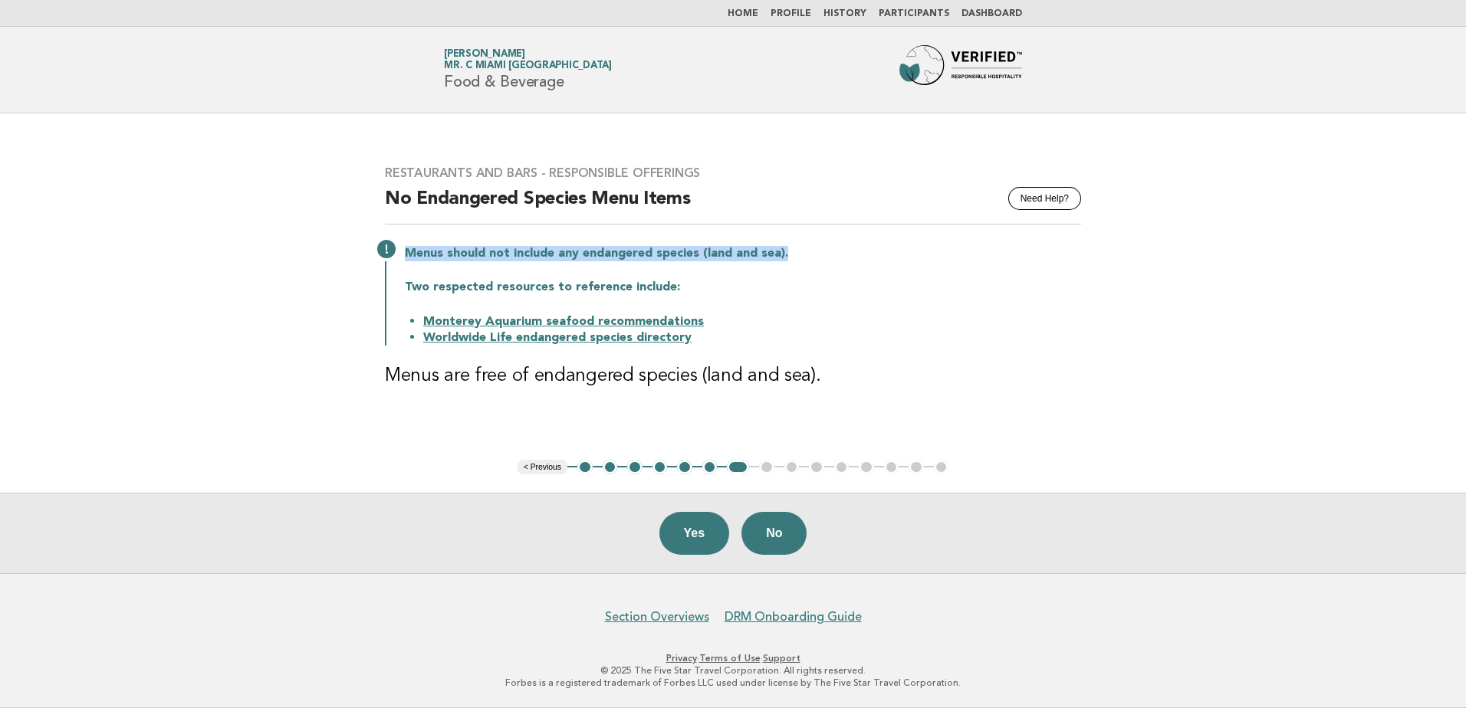
click at [408, 261] on p "Menus should not include any endangered species (land and sea)." at bounding box center [743, 253] width 676 height 15
drag, startPoint x: 408, startPoint y: 261, endPoint x: 762, endPoint y: 271, distance: 354.4
click at [762, 271] on div "Menus should not include any endangered species (land and sea). Two respected r…" at bounding box center [733, 294] width 696 height 103
click at [692, 535] on button "Yes" at bounding box center [694, 533] width 71 height 43
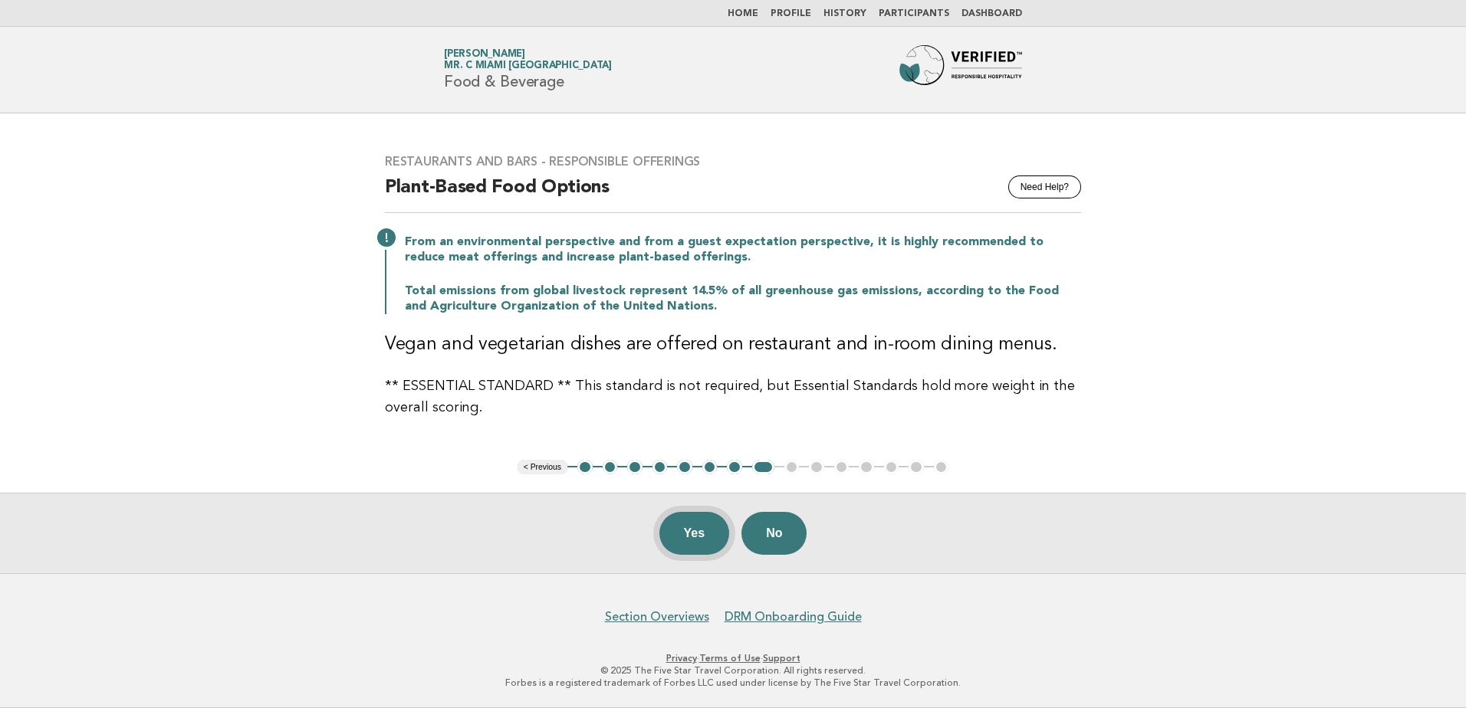
click at [699, 530] on button "Yes" at bounding box center [694, 533] width 71 height 43
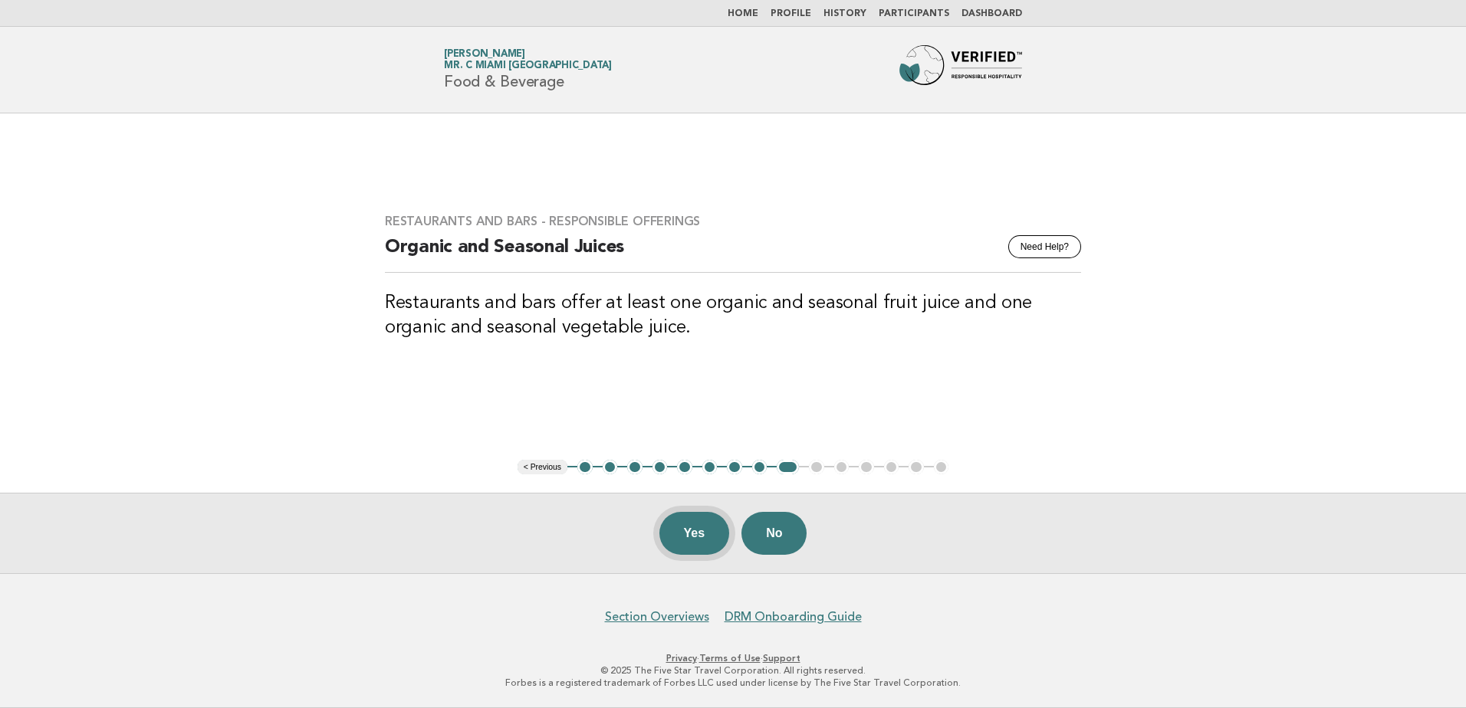
click at [677, 538] on button "Yes" at bounding box center [694, 533] width 71 height 43
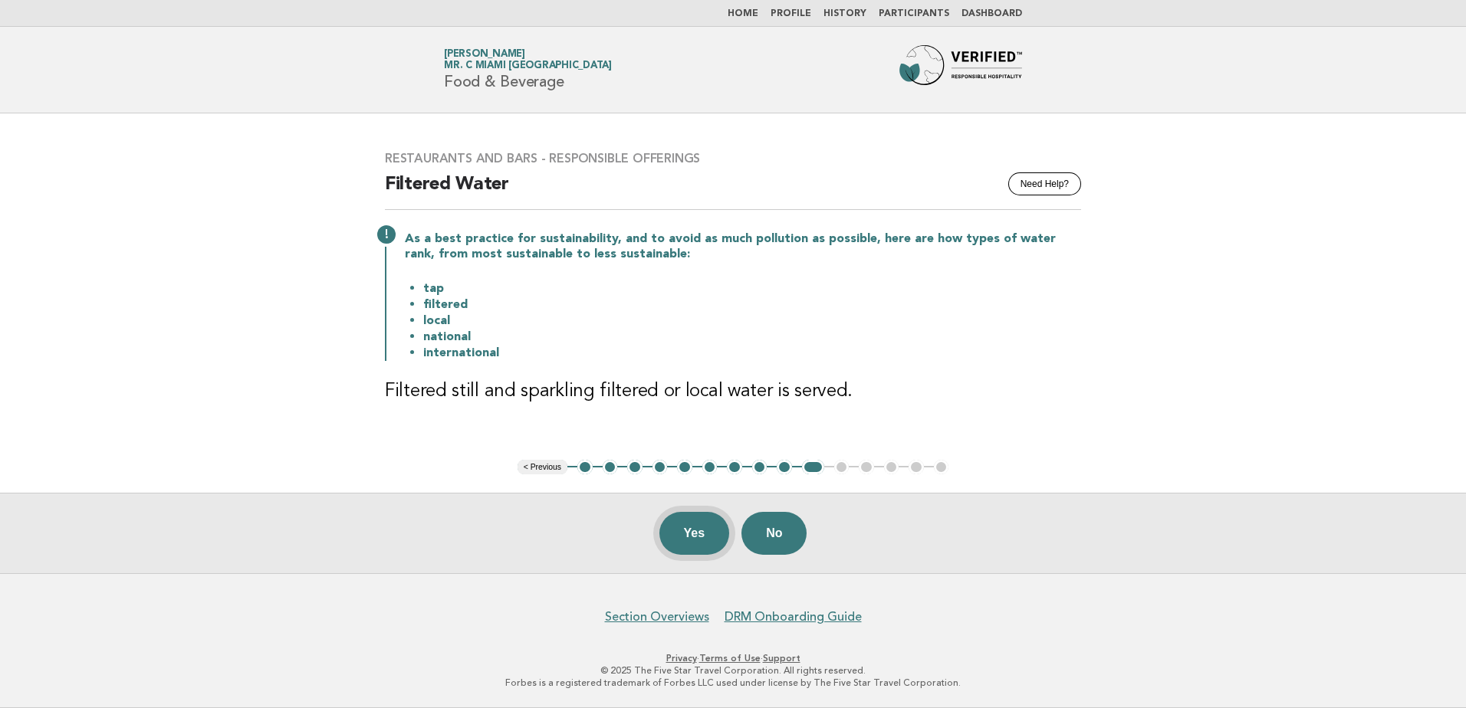
click at [681, 534] on button "Yes" at bounding box center [694, 533] width 71 height 43
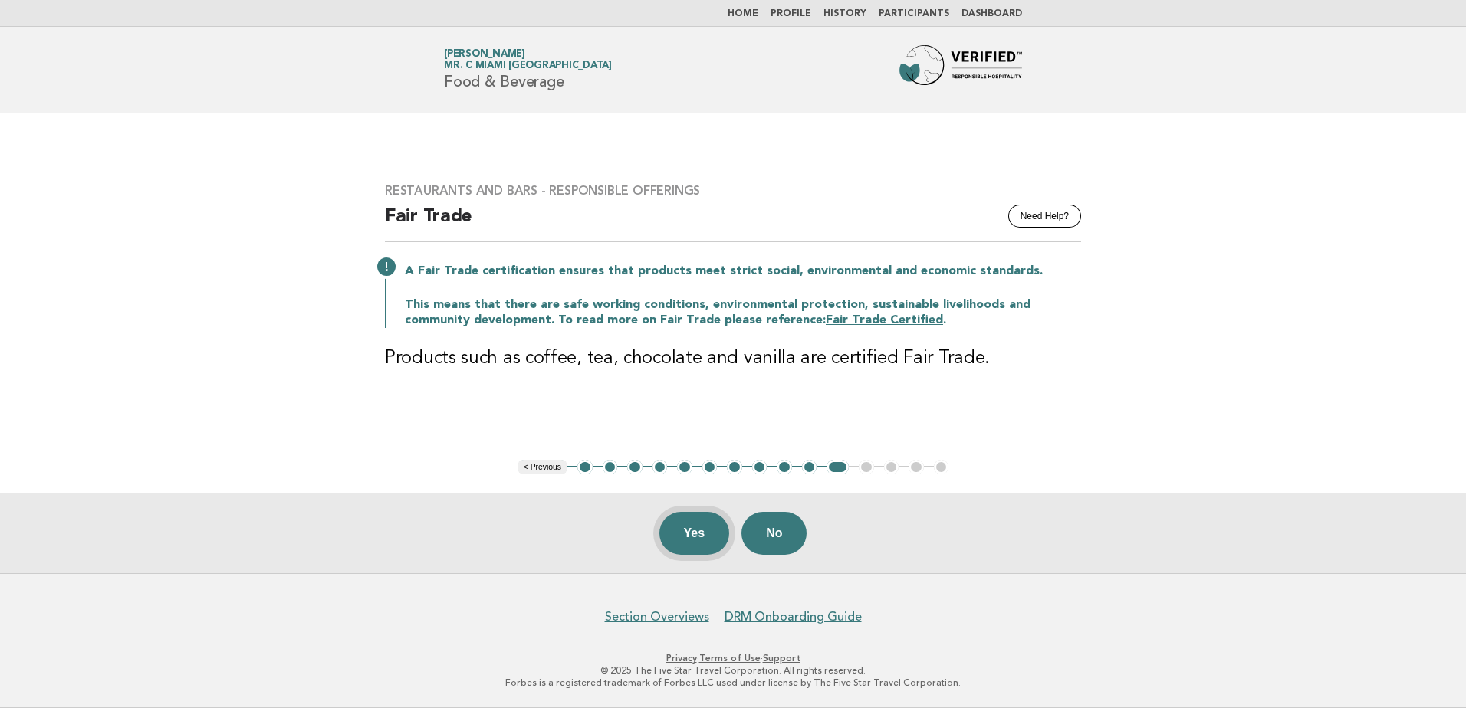
click at [680, 534] on button "Yes" at bounding box center [694, 533] width 71 height 43
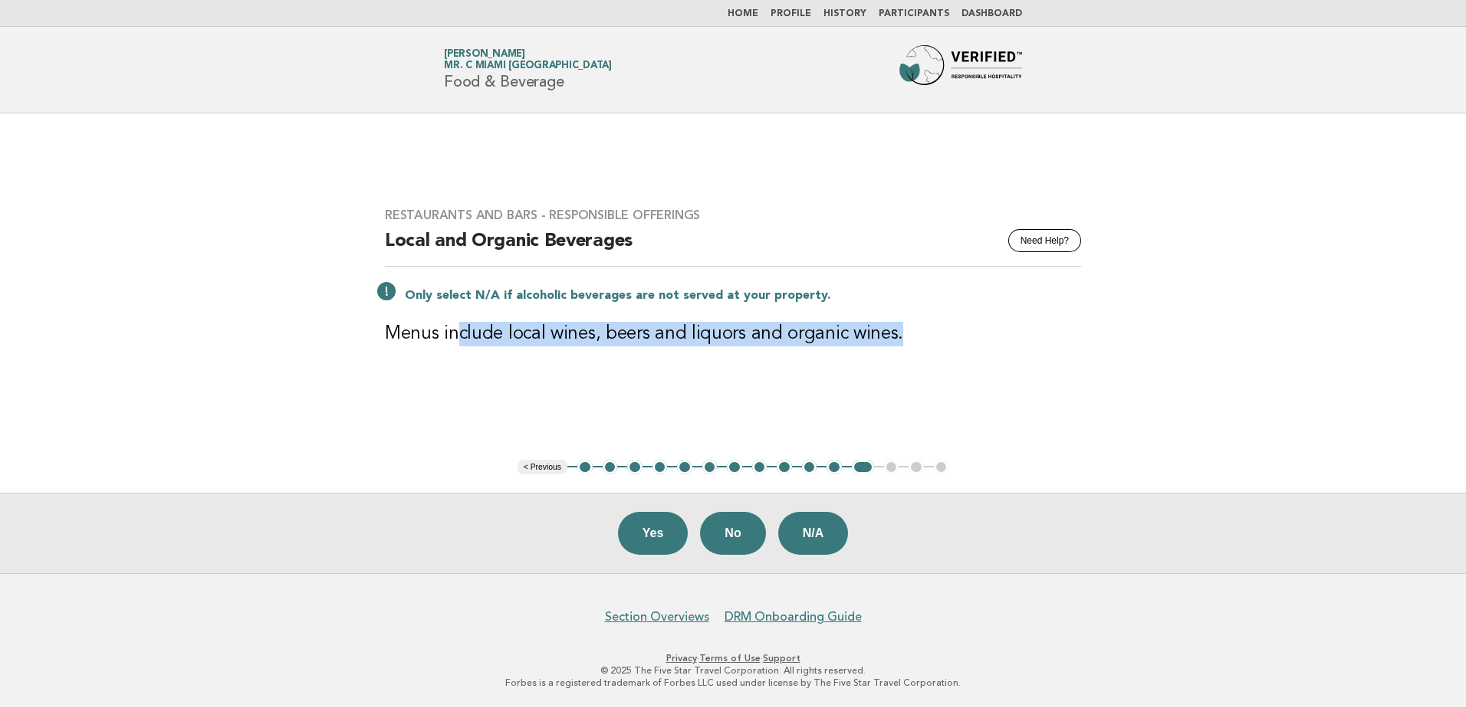
drag, startPoint x: 455, startPoint y: 333, endPoint x: 1016, endPoint y: 335, distance: 561.2
click at [1016, 335] on h3 "Menus include local wines, beers and liquors and organic wines." at bounding box center [733, 334] width 696 height 25
drag, startPoint x: 1016, startPoint y: 335, endPoint x: 756, endPoint y: 353, distance: 260.5
click at [756, 353] on div "Restaurants and Bars - Responsible Offerings Need Help? Local and Organic Bever…" at bounding box center [732, 286] width 733 height 194
drag, startPoint x: 878, startPoint y: 343, endPoint x: 399, endPoint y: 343, distance: 479.2
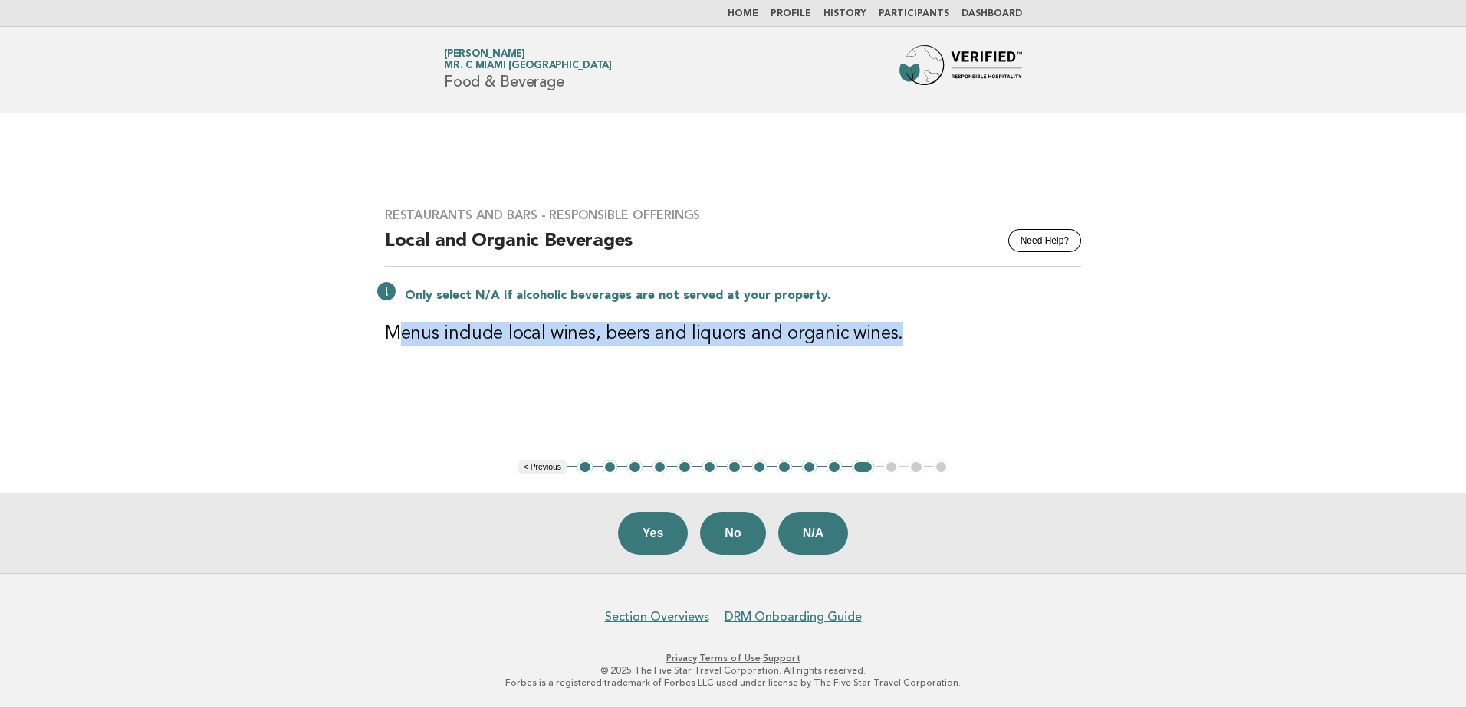
click at [399, 343] on h3 "Menus include local wines, beers and liquors and organic wines." at bounding box center [733, 334] width 696 height 25
drag, startPoint x: 399, startPoint y: 343, endPoint x: 574, endPoint y: 347, distance: 175.6
click at [574, 347] on h3 "Menus include local wines, beers and liquors and organic wines." at bounding box center [733, 334] width 696 height 25
drag, startPoint x: 420, startPoint y: 334, endPoint x: 991, endPoint y: 334, distance: 571.2
click at [991, 334] on h3 "Menus include local wines, beers and liquors and organic wines." at bounding box center [733, 334] width 696 height 25
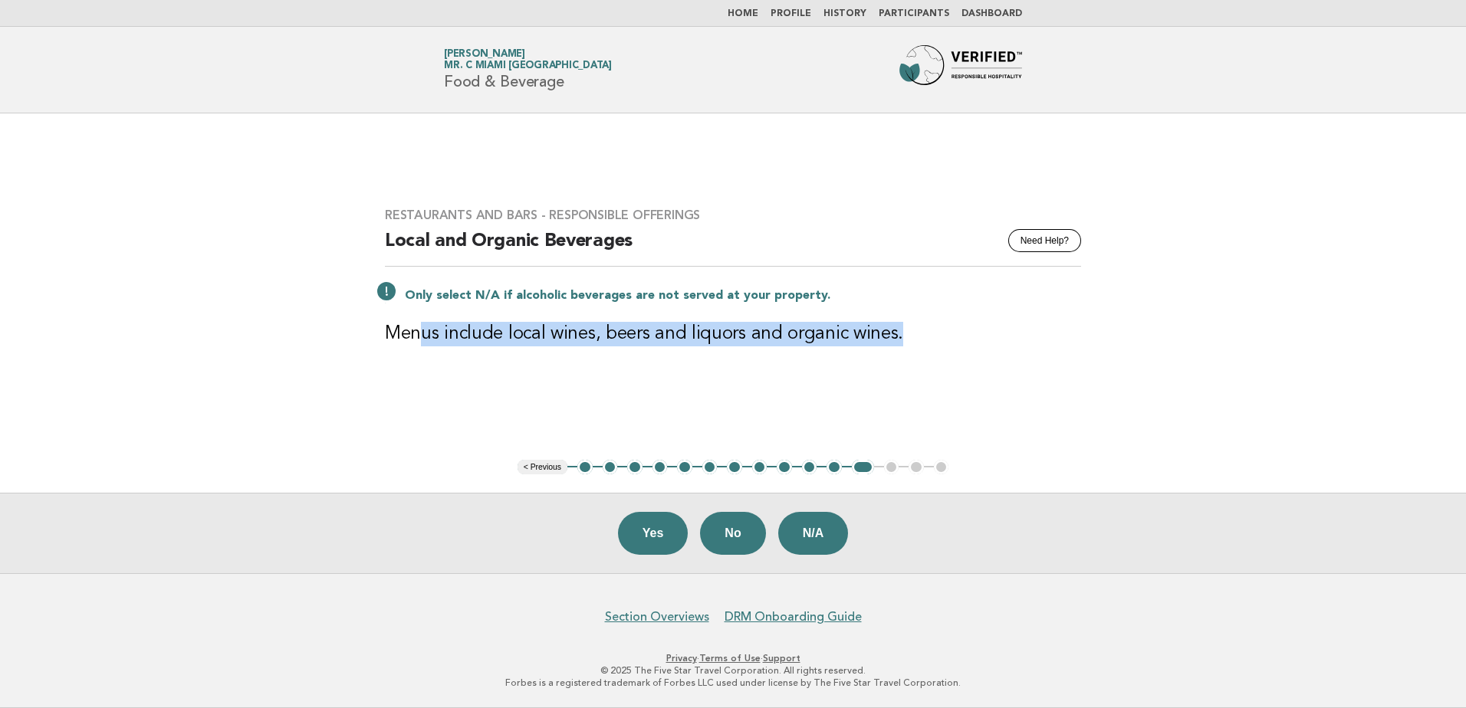
drag, startPoint x: 991, startPoint y: 334, endPoint x: 781, endPoint y: 369, distance: 213.8
click at [781, 369] on div "Restaurants and Bars - Responsible Offerings Need Help? Local and Organic Bever…" at bounding box center [732, 286] width 733 height 194
drag, startPoint x: 912, startPoint y: 311, endPoint x: 411, endPoint y: 331, distance: 501.8
click at [411, 331] on div "Restaurants and Bars - Responsible Offerings Need Help? Local and Organic Bever…" at bounding box center [732, 286] width 733 height 194
drag, startPoint x: 411, startPoint y: 331, endPoint x: 787, endPoint y: 340, distance: 375.8
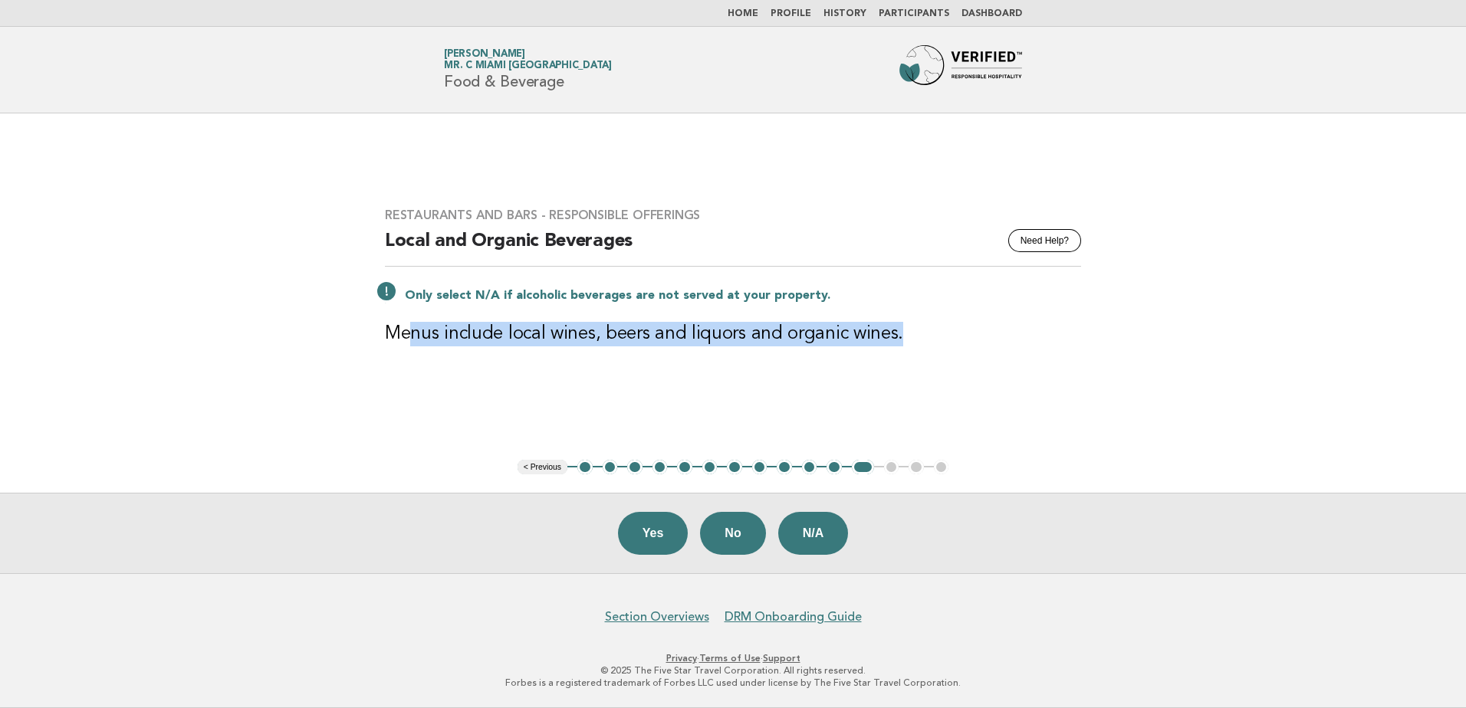
click at [787, 340] on h3 "Menus include local wines, beers and liquors and organic wines." at bounding box center [733, 334] width 696 height 25
drag, startPoint x: 561, startPoint y: 340, endPoint x: 817, endPoint y: 340, distance: 256.1
click at [817, 340] on h3 "Menus include local wines, beers and liquors and organic wines." at bounding box center [733, 334] width 696 height 25
drag, startPoint x: 817, startPoint y: 340, endPoint x: 642, endPoint y: 350, distance: 175.1
click at [642, 350] on div "Restaurants and Bars - Responsible Offerings Need Help? Local and Organic Bever…" at bounding box center [732, 286] width 733 height 194
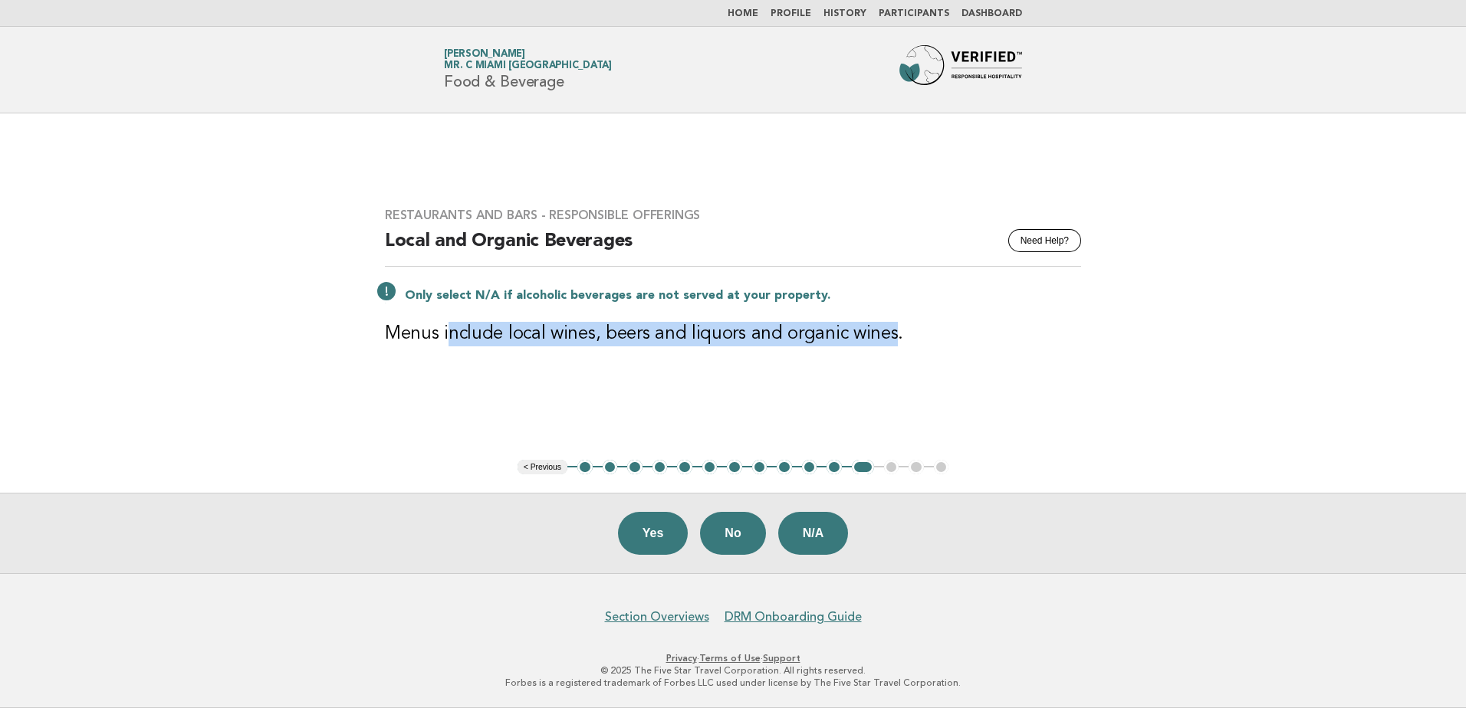
drag, startPoint x: 679, startPoint y: 334, endPoint x: 432, endPoint y: 334, distance: 246.9
click at [432, 334] on h3 "Menus include local wines, beers and liquors and organic wines." at bounding box center [733, 334] width 696 height 25
drag, startPoint x: 432, startPoint y: 334, endPoint x: 738, endPoint y: 336, distance: 305.9
click at [738, 336] on h3 "Menus include local wines, beers and liquors and organic wines." at bounding box center [733, 334] width 696 height 25
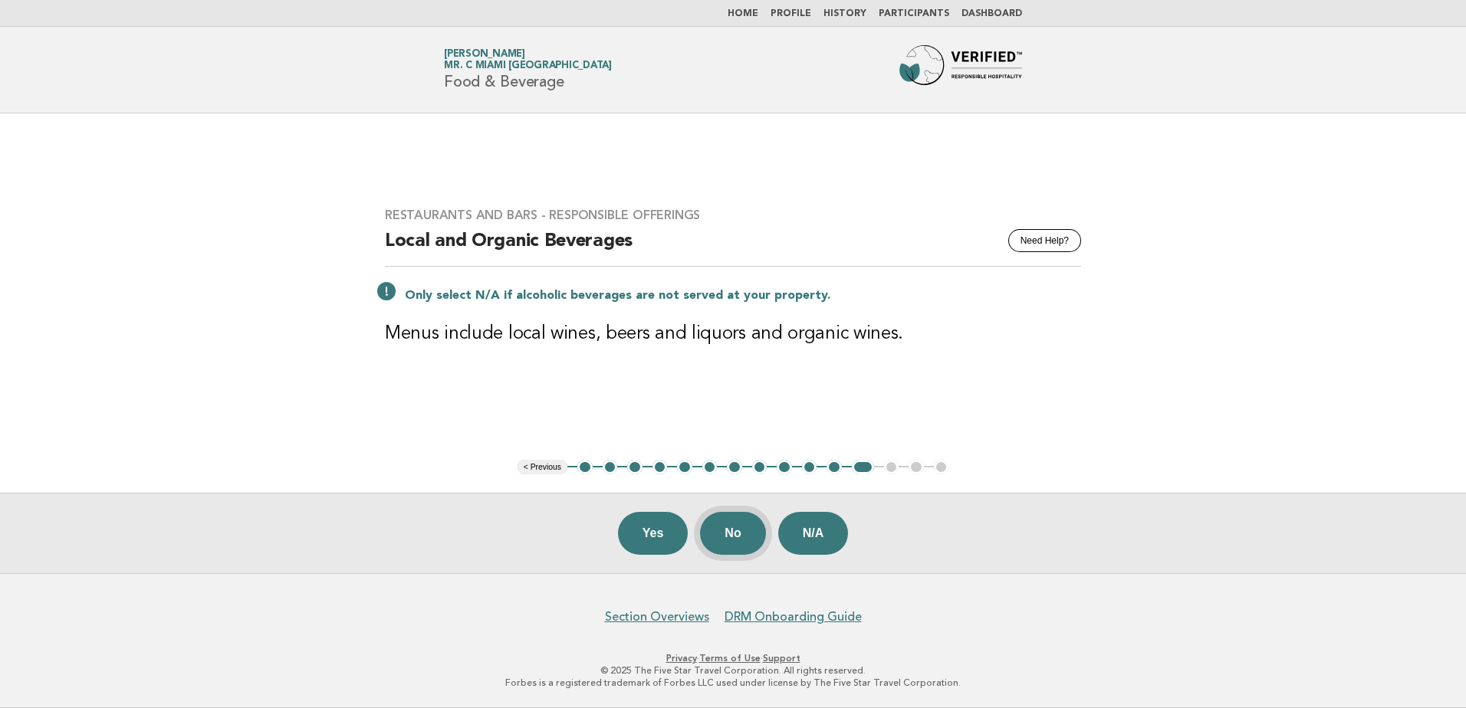
click at [721, 514] on button "No" at bounding box center [732, 533] width 65 height 43
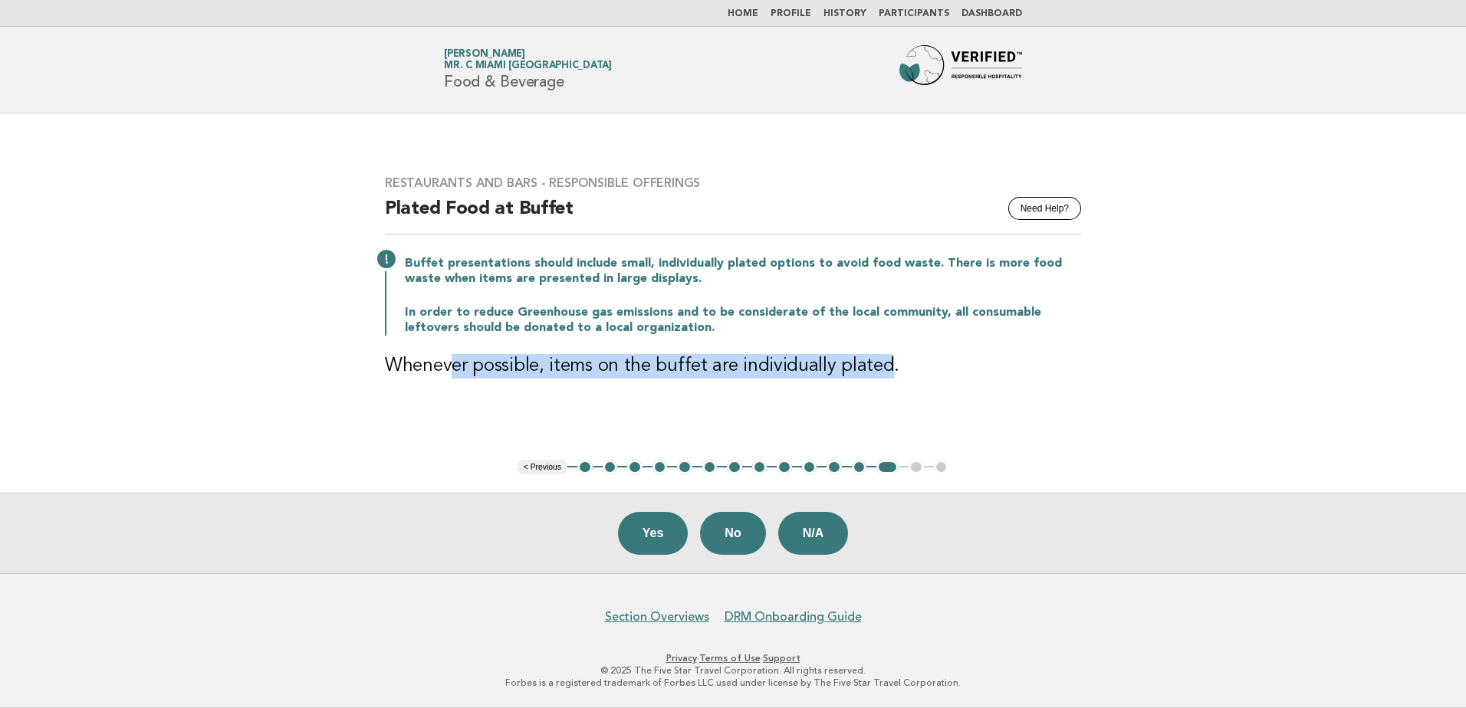
drag, startPoint x: 455, startPoint y: 367, endPoint x: 874, endPoint y: 370, distance: 419.4
click at [874, 370] on h3 "Whenever possible, items on the buffet are individually plated." at bounding box center [733, 366] width 696 height 25
drag, startPoint x: 874, startPoint y: 370, endPoint x: 794, endPoint y: 396, distance: 84.9
click at [794, 396] on div "Restaurants and Bars - Responsible Offerings Need Help? Plated Food at Buffet B…" at bounding box center [732, 286] width 733 height 258
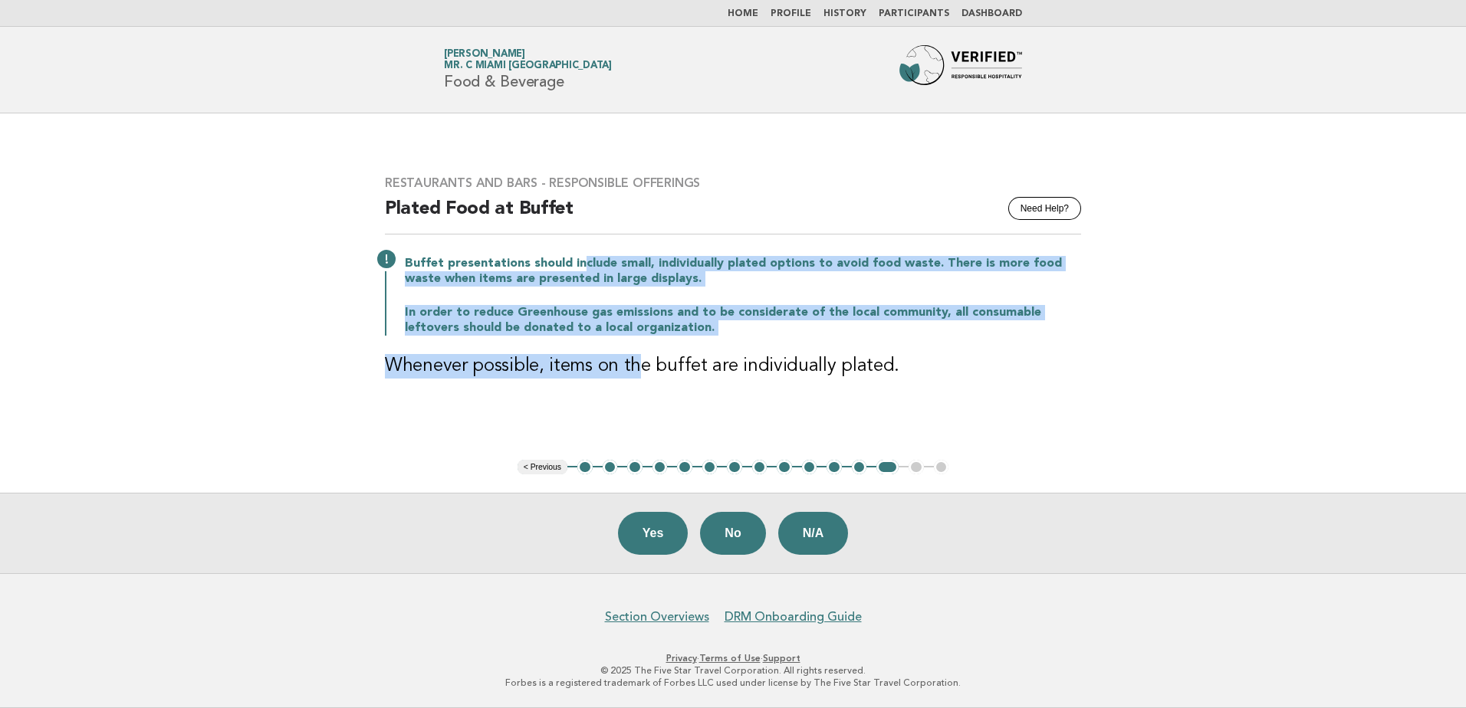
drag, startPoint x: 593, startPoint y: 299, endPoint x: 642, endPoint y: 338, distance: 62.7
click at [642, 338] on div "Restaurants and Bars - Responsible Offerings Need Help? Plated Food at Buffet B…" at bounding box center [732, 286] width 733 height 258
drag, startPoint x: 642, startPoint y: 338, endPoint x: 777, endPoint y: 318, distance: 137.2
click at [777, 318] on p "In order to reduce Greenhouse gas emissions and to be considerate of the local …" at bounding box center [743, 320] width 676 height 31
drag, startPoint x: 680, startPoint y: 338, endPoint x: 521, endPoint y: 250, distance: 182.2
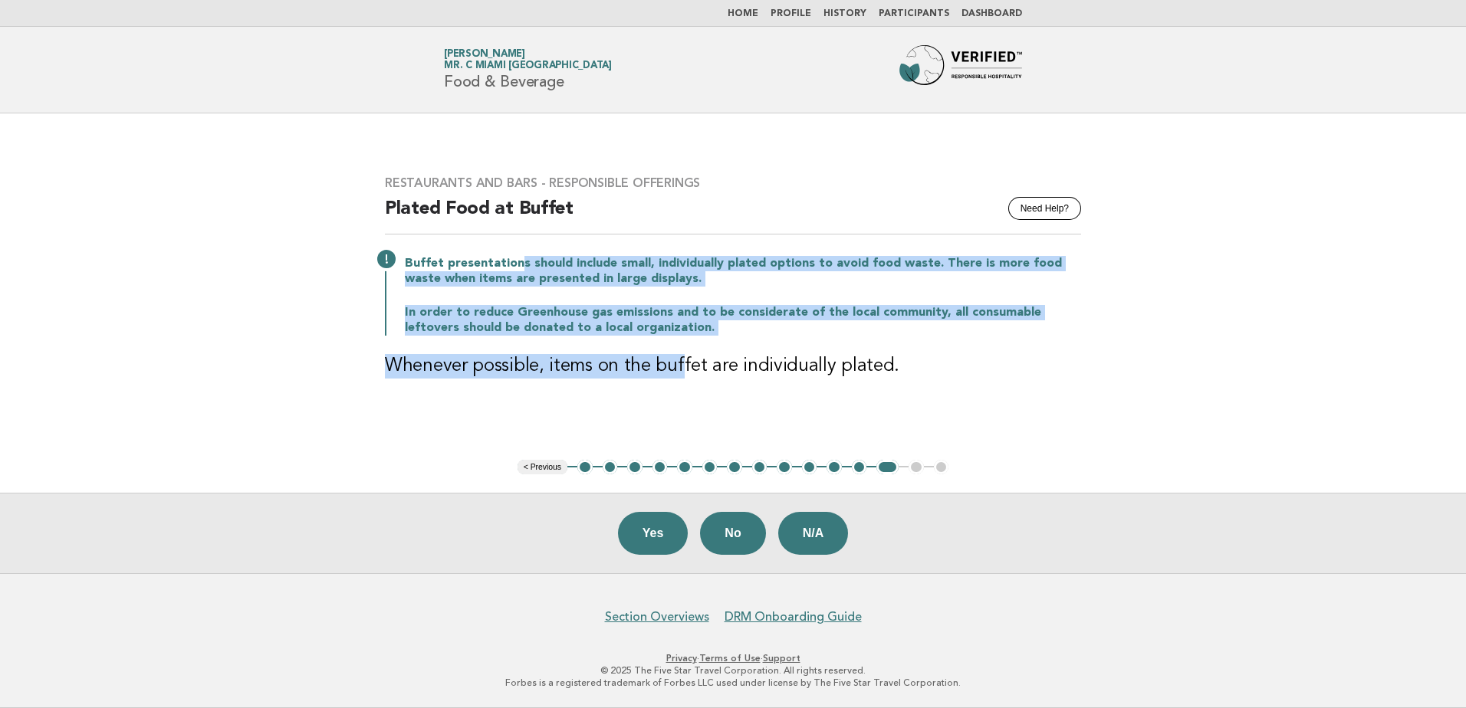
click at [521, 250] on div "Restaurants and Bars - Responsible Offerings Need Help? Plated Food at Buffet B…" at bounding box center [732, 286] width 733 height 258
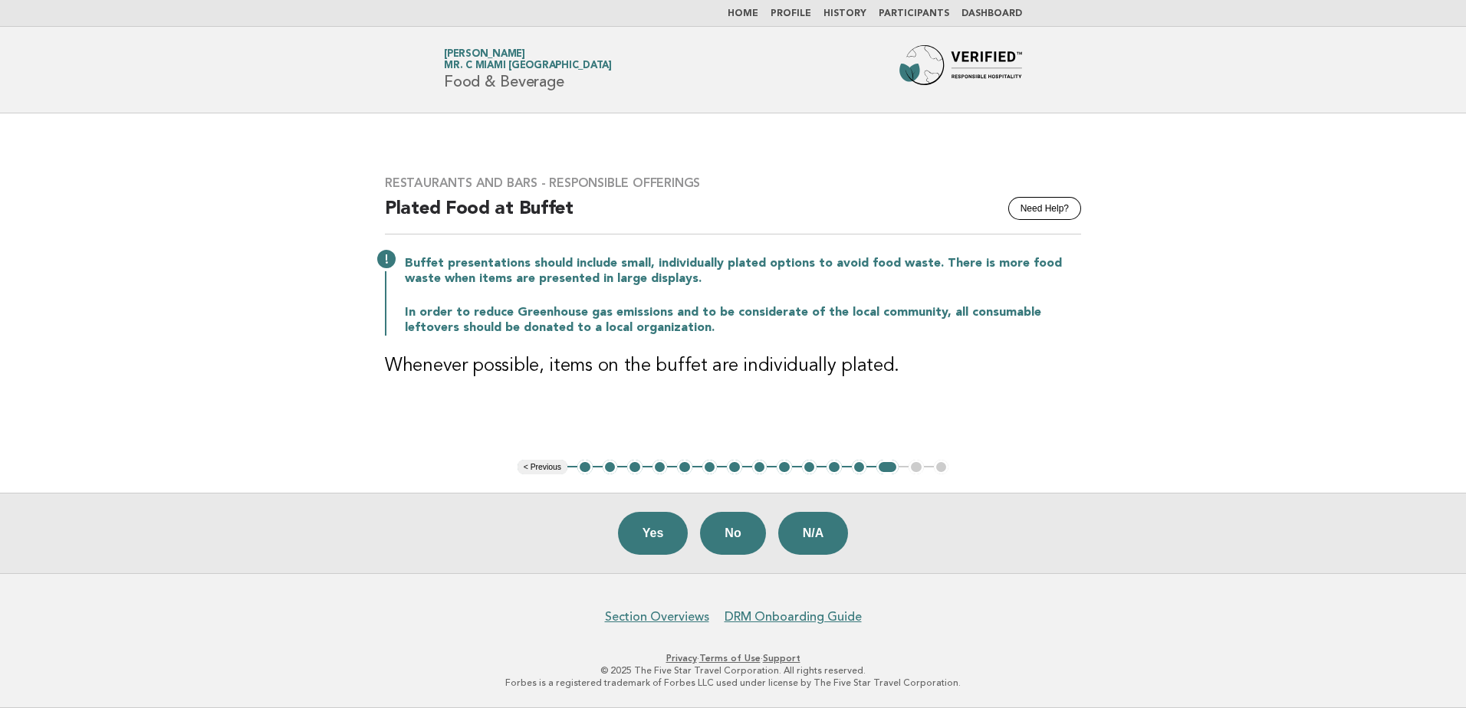
click at [774, 343] on div "Restaurants and Bars - Responsible Offerings Need Help? Plated Food at Buffet B…" at bounding box center [732, 286] width 733 height 258
click at [811, 548] on button "N/A" at bounding box center [813, 533] width 71 height 43
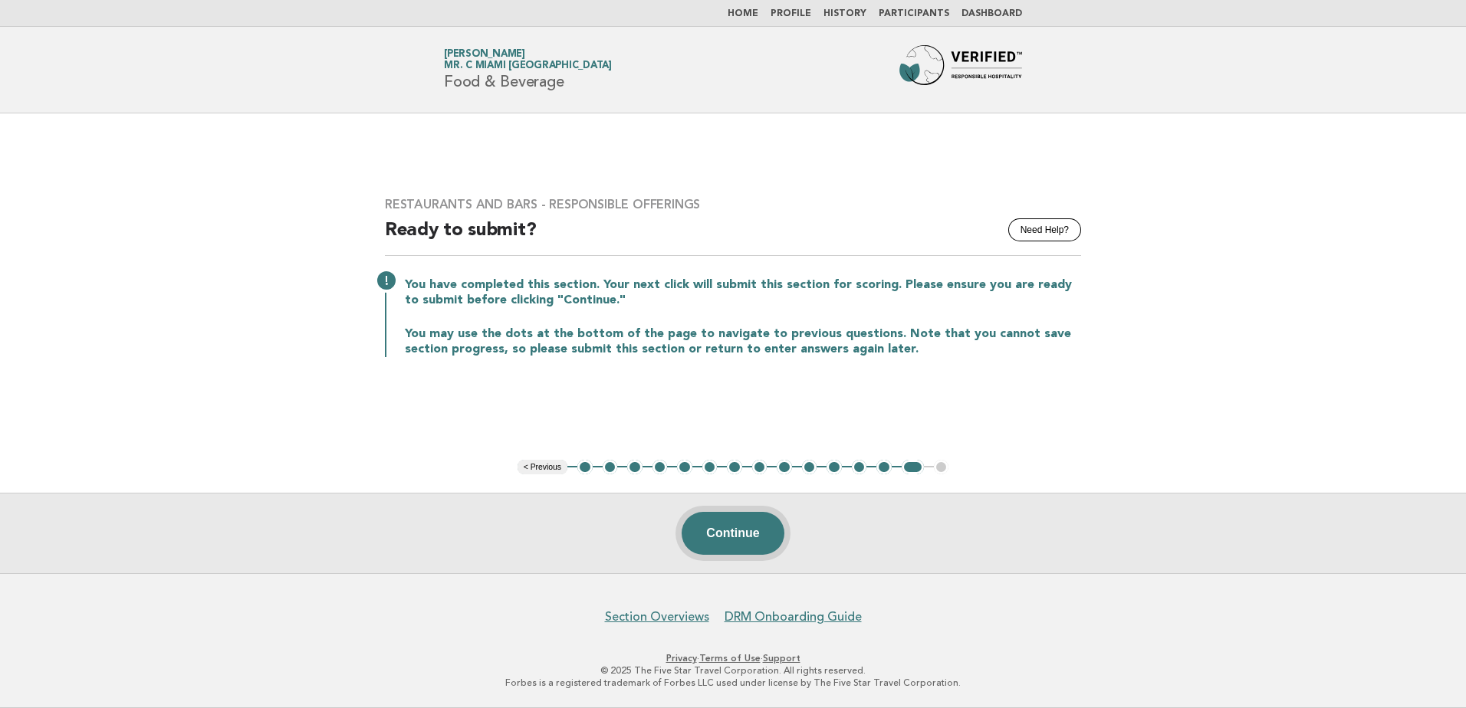
click at [753, 522] on button "Continue" at bounding box center [733, 533] width 102 height 43
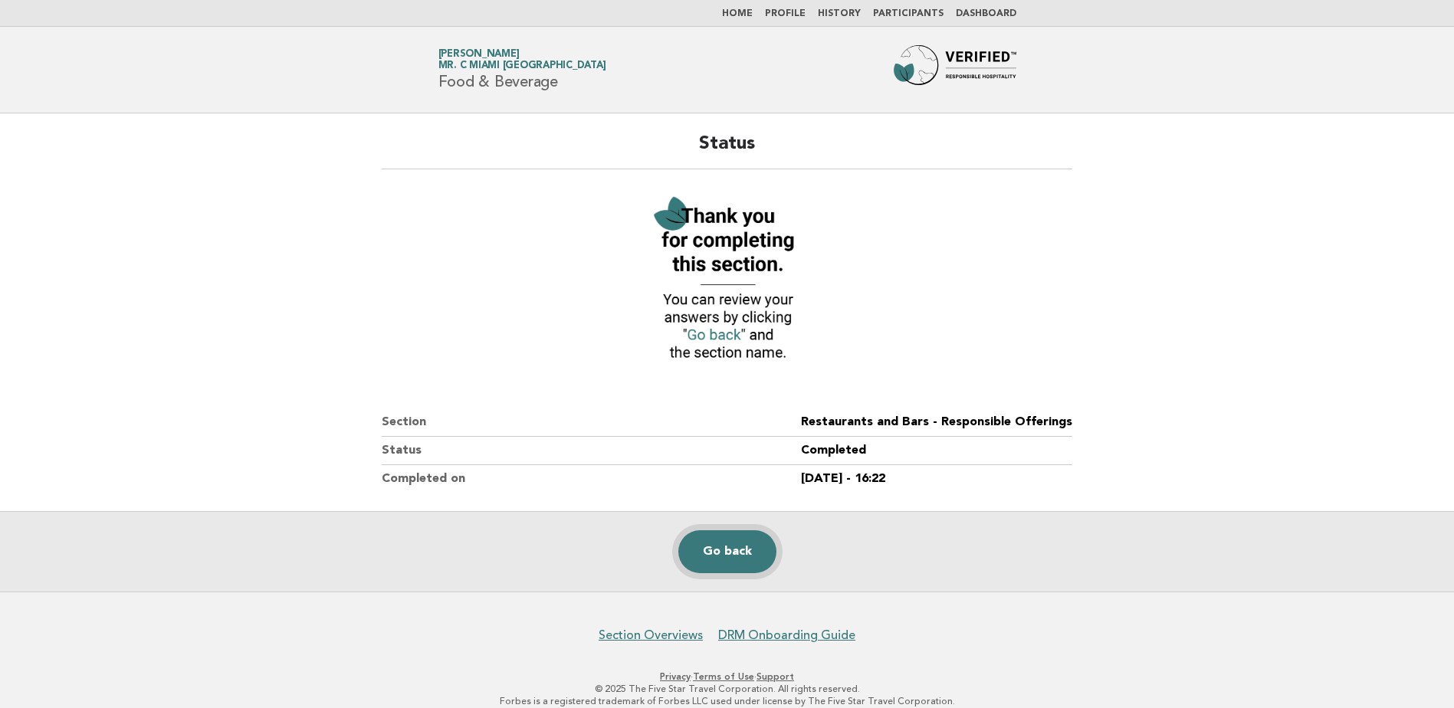
click at [747, 555] on link "Go back" at bounding box center [728, 552] width 98 height 43
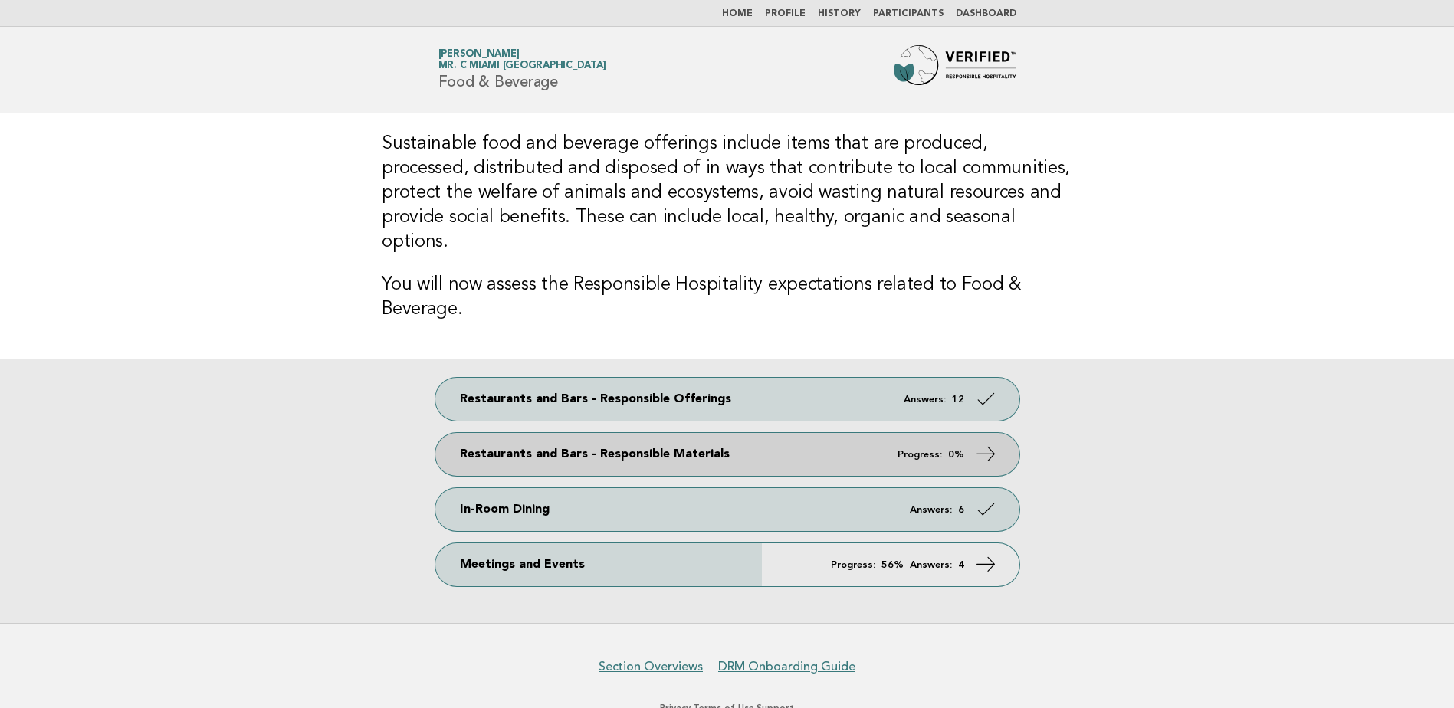
click at [981, 443] on icon at bounding box center [985, 454] width 22 height 22
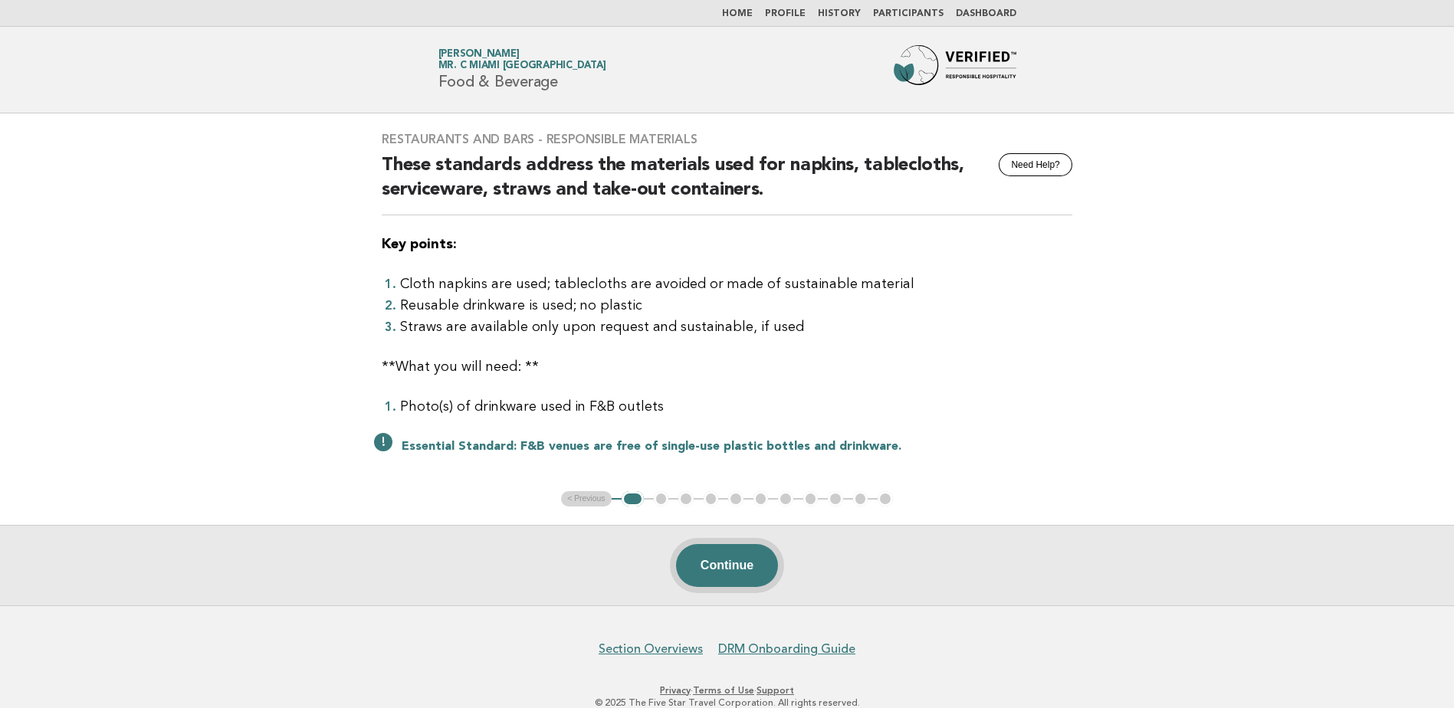
click at [746, 567] on button "Continue" at bounding box center [727, 565] width 102 height 43
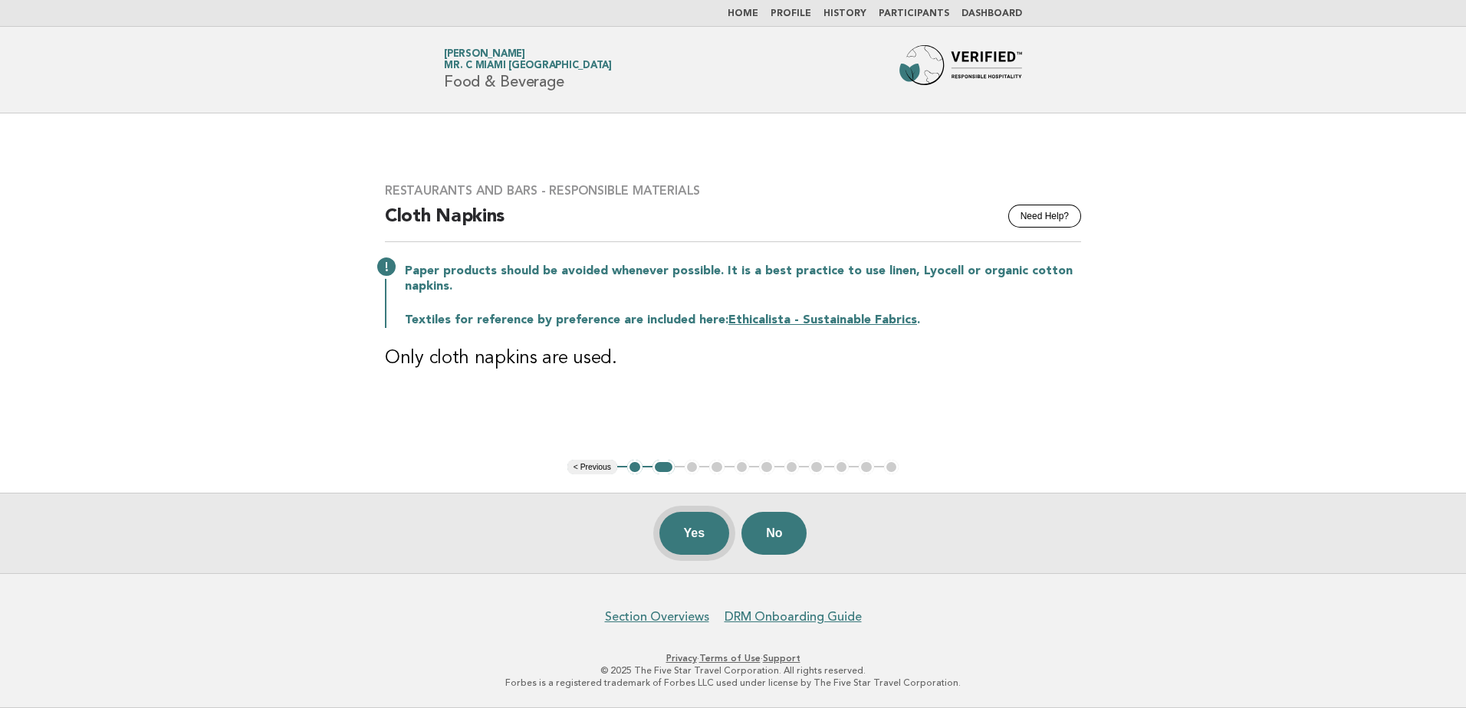
click at [672, 532] on button "Yes" at bounding box center [694, 533] width 71 height 43
